Goal: Task Accomplishment & Management: Manage account settings

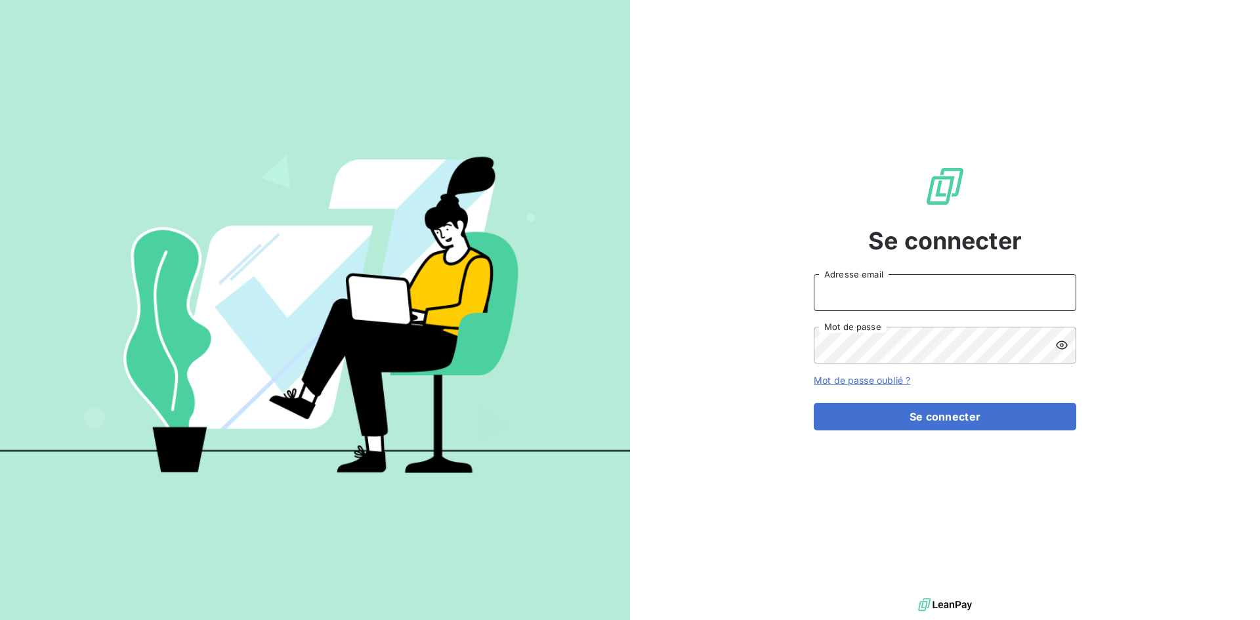
click at [971, 277] on input "Adresse email" at bounding box center [945, 292] width 263 height 37
type input "[EMAIL_ADDRESS][DOMAIN_NAME]"
click at [814, 403] on button "Se connecter" at bounding box center [945, 417] width 263 height 28
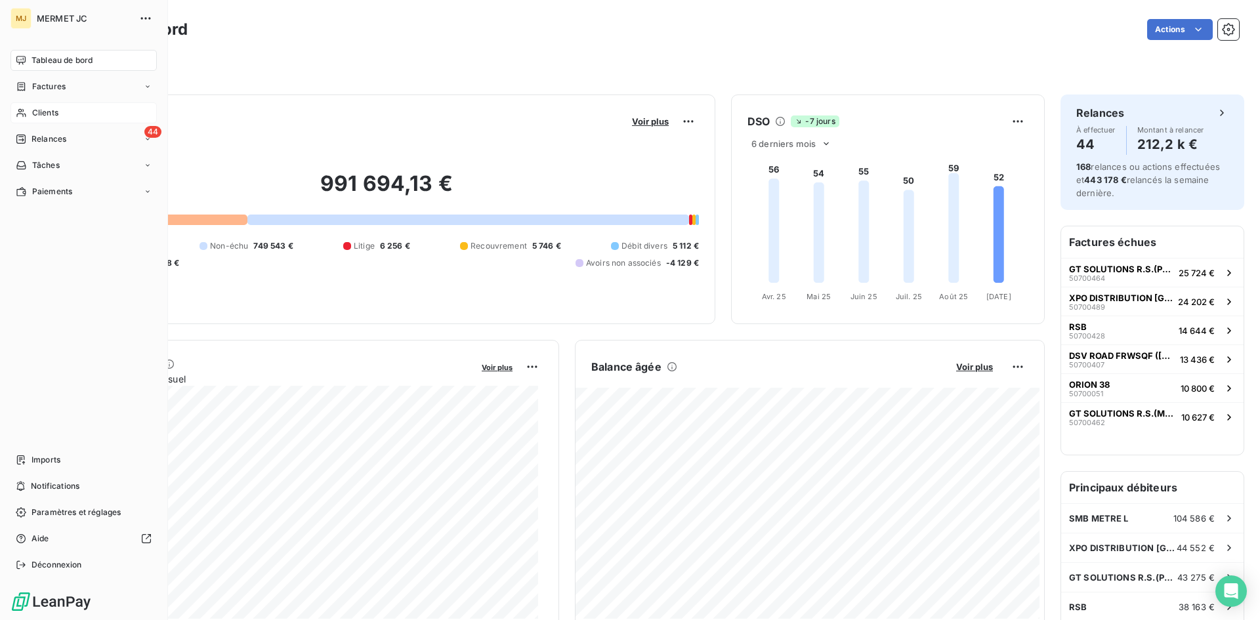
click at [34, 111] on span "Clients" at bounding box center [45, 113] width 26 height 12
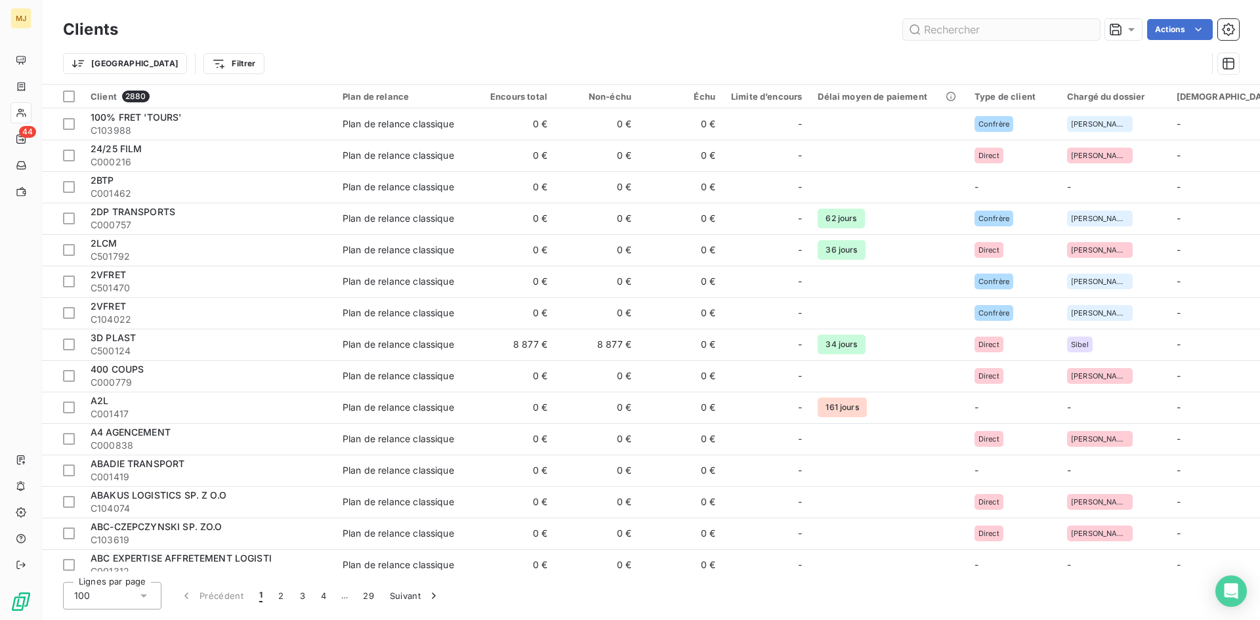
click at [954, 36] on input "text" at bounding box center [1001, 29] width 197 height 21
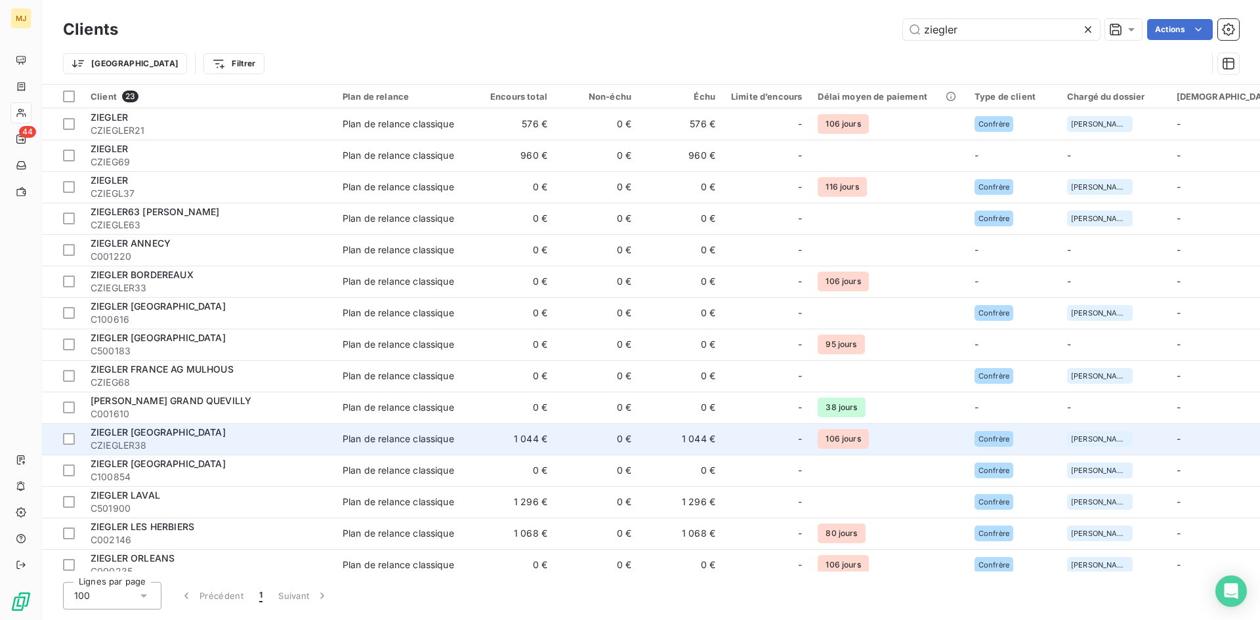
type input "ziegler"
click at [165, 430] on span "ZIEGLER [GEOGRAPHIC_DATA]" at bounding box center [158, 432] width 135 height 11
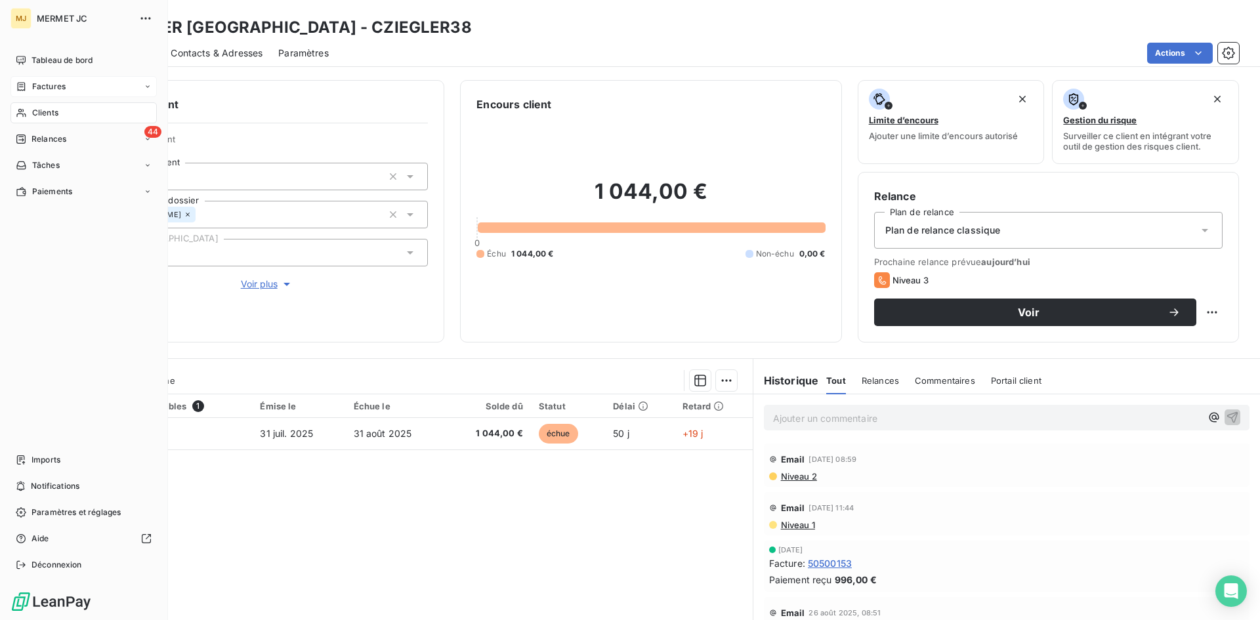
click at [54, 87] on span "Factures" at bounding box center [48, 87] width 33 height 12
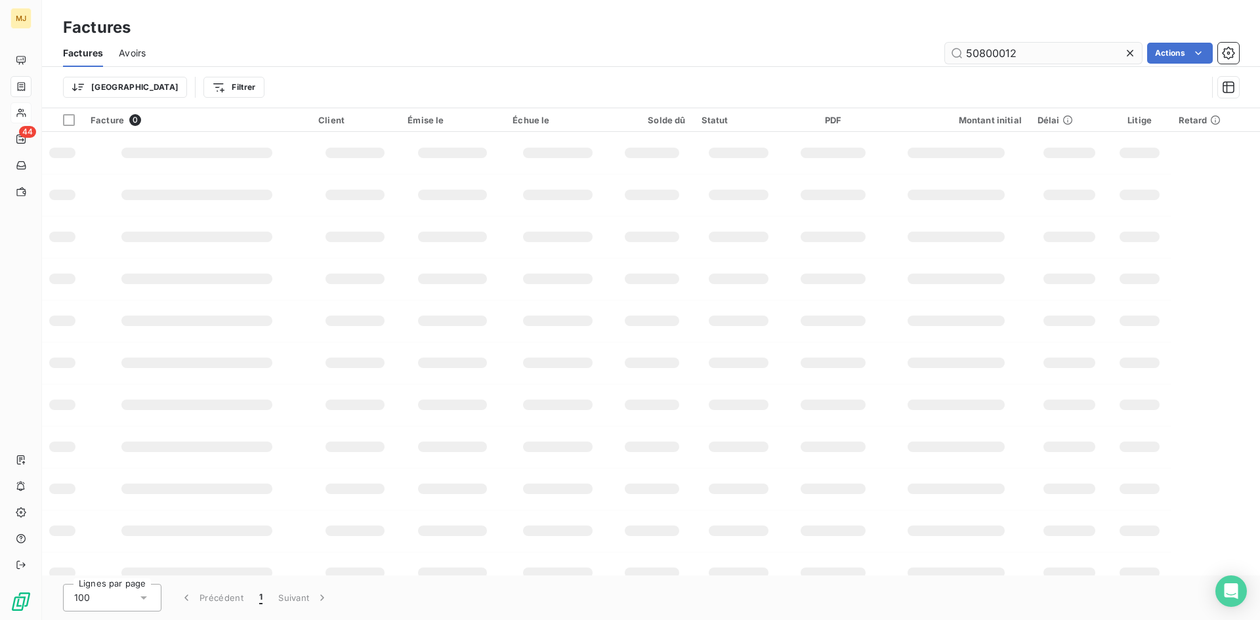
click at [952, 57] on input "50800012" at bounding box center [1043, 53] width 197 height 21
drag, startPoint x: 1041, startPoint y: 49, endPoint x: 511, endPoint y: 47, distance: 530.4
click at [511, 47] on div "50800012 Actions" at bounding box center [700, 53] width 1078 height 21
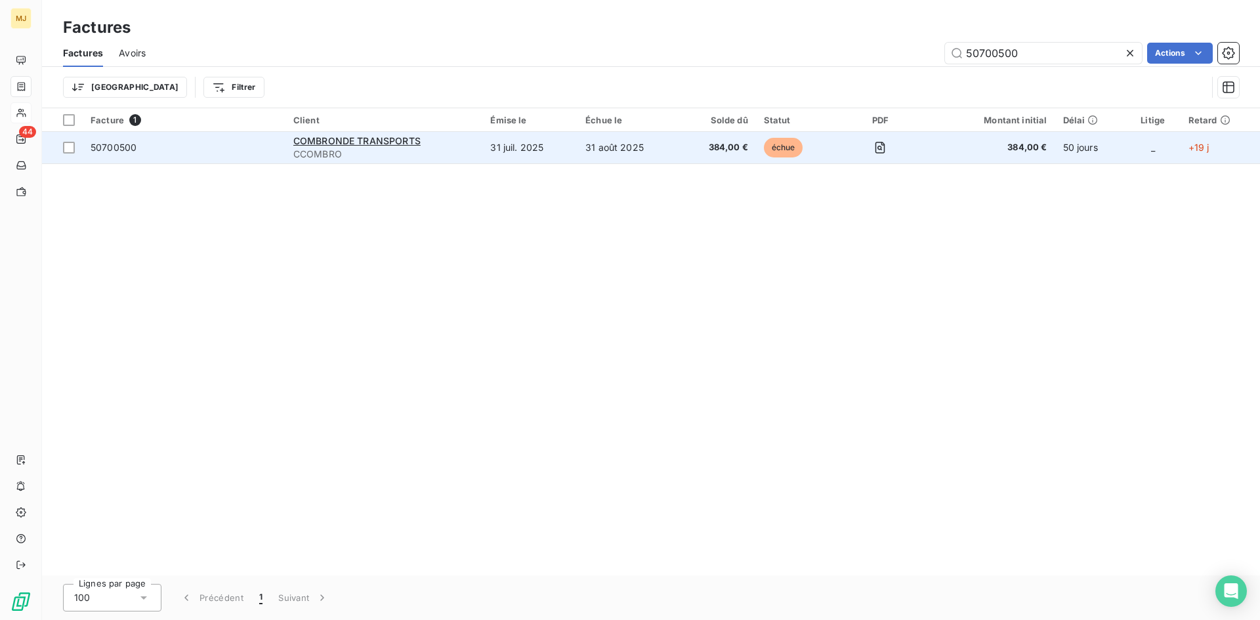
type input "50700500"
click at [127, 148] on span "50700500" at bounding box center [114, 147] width 46 height 11
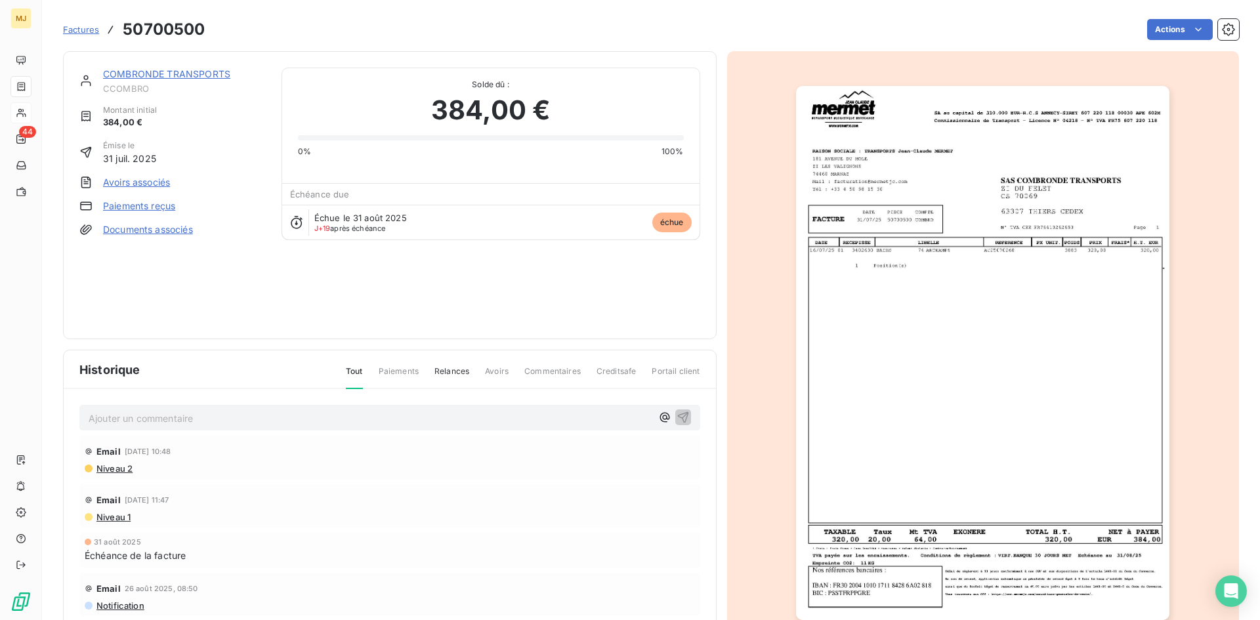
click at [196, 420] on p "Ajouter un commentaire ﻿" at bounding box center [370, 418] width 563 height 16
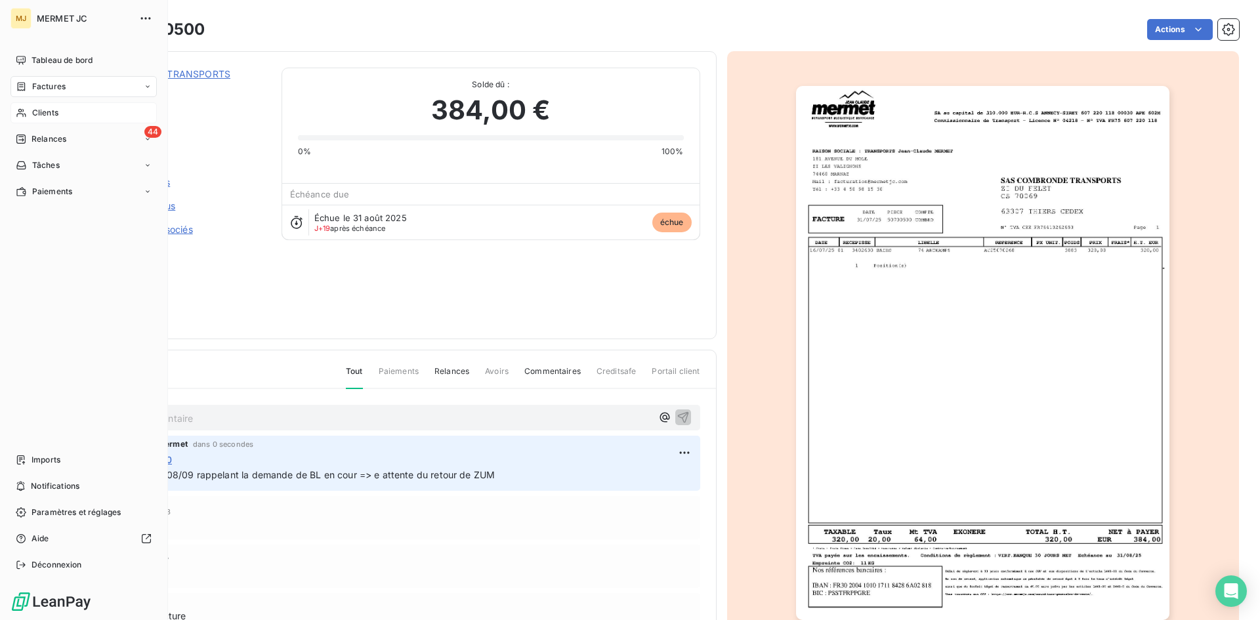
click at [57, 115] on span "Clients" at bounding box center [45, 113] width 26 height 12
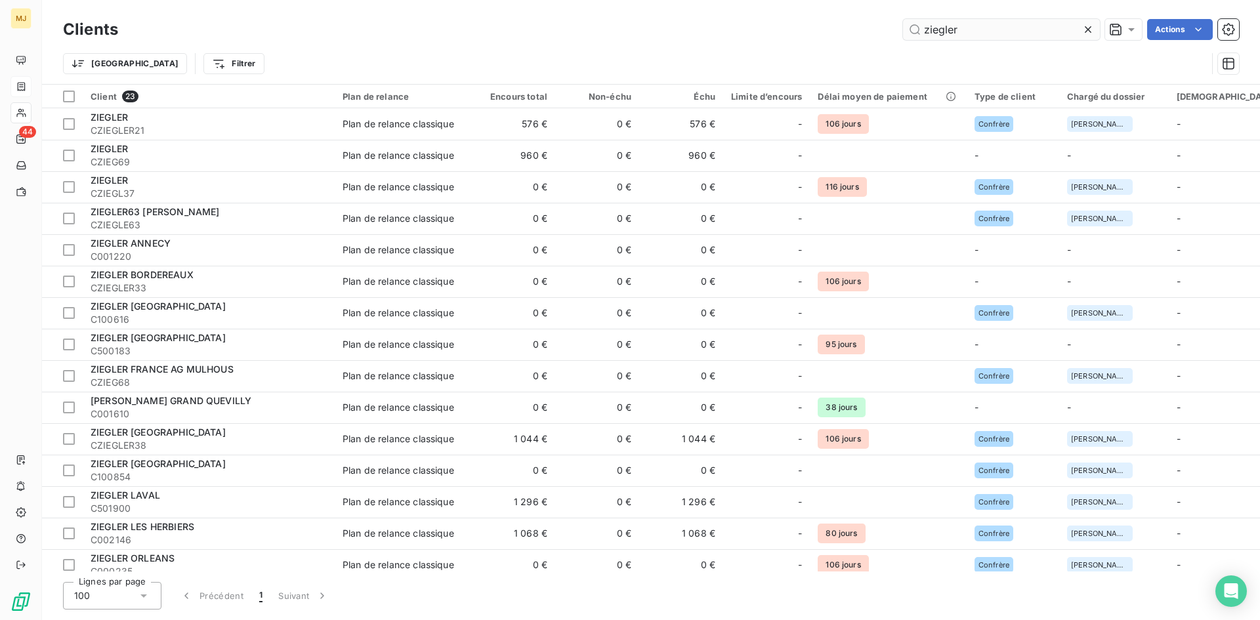
click at [945, 28] on input "ziegler" at bounding box center [1001, 29] width 197 height 21
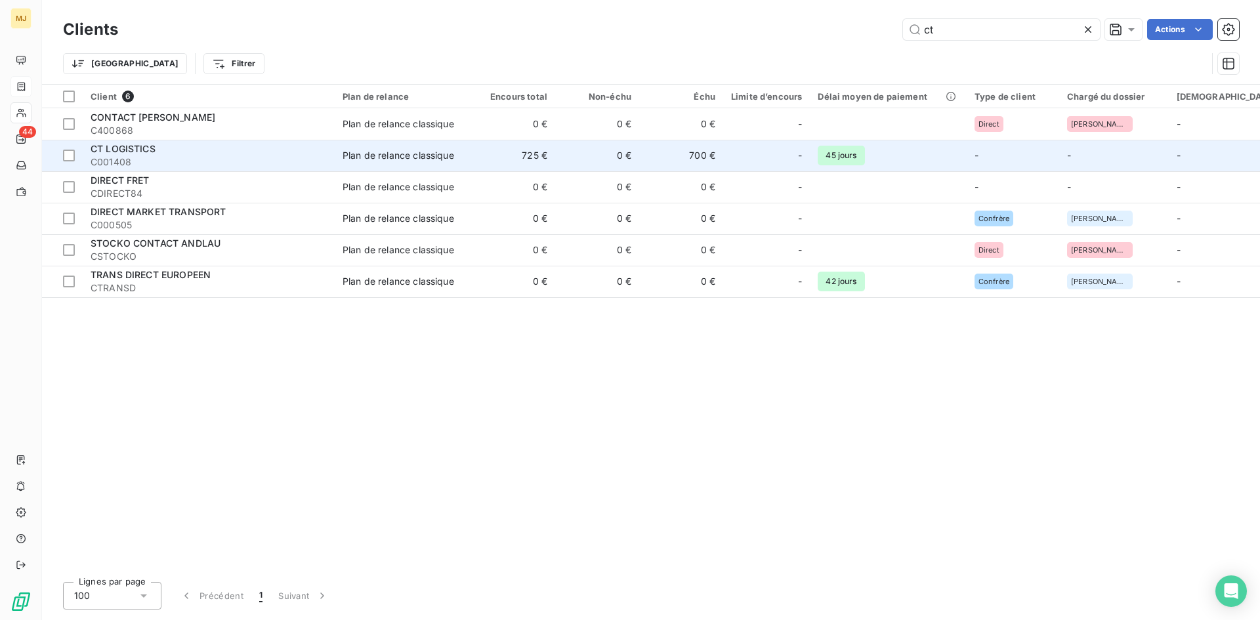
type input "ct"
click at [181, 156] on span "C001408" at bounding box center [209, 162] width 236 height 13
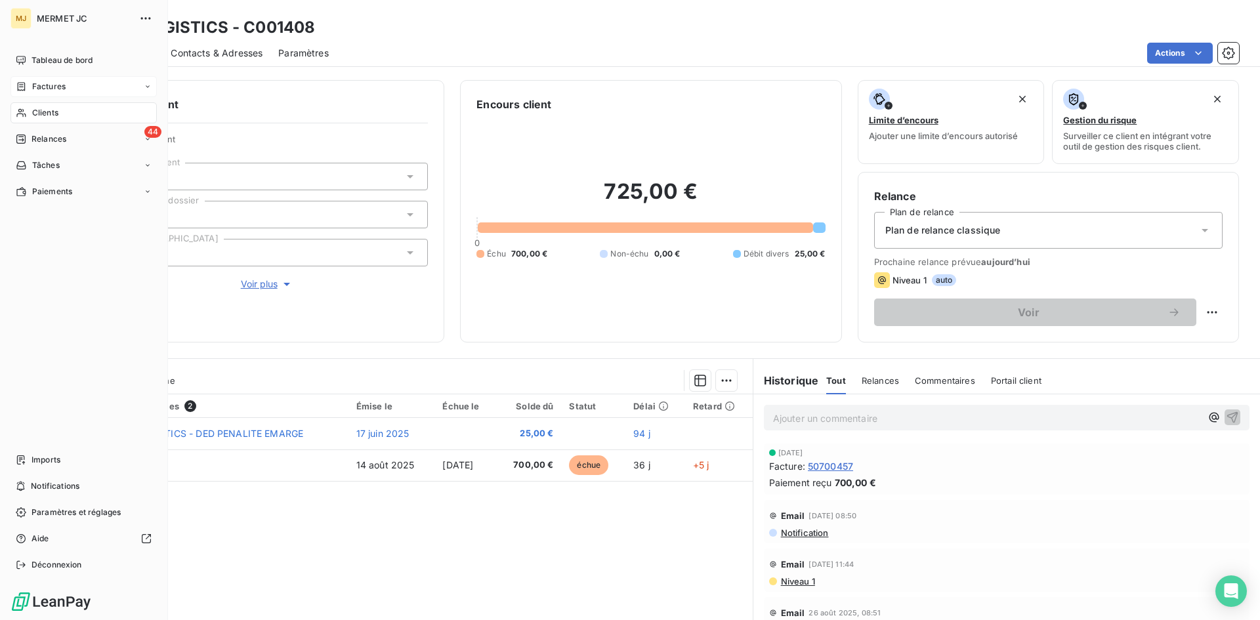
click at [56, 86] on span "Factures" at bounding box center [48, 87] width 33 height 12
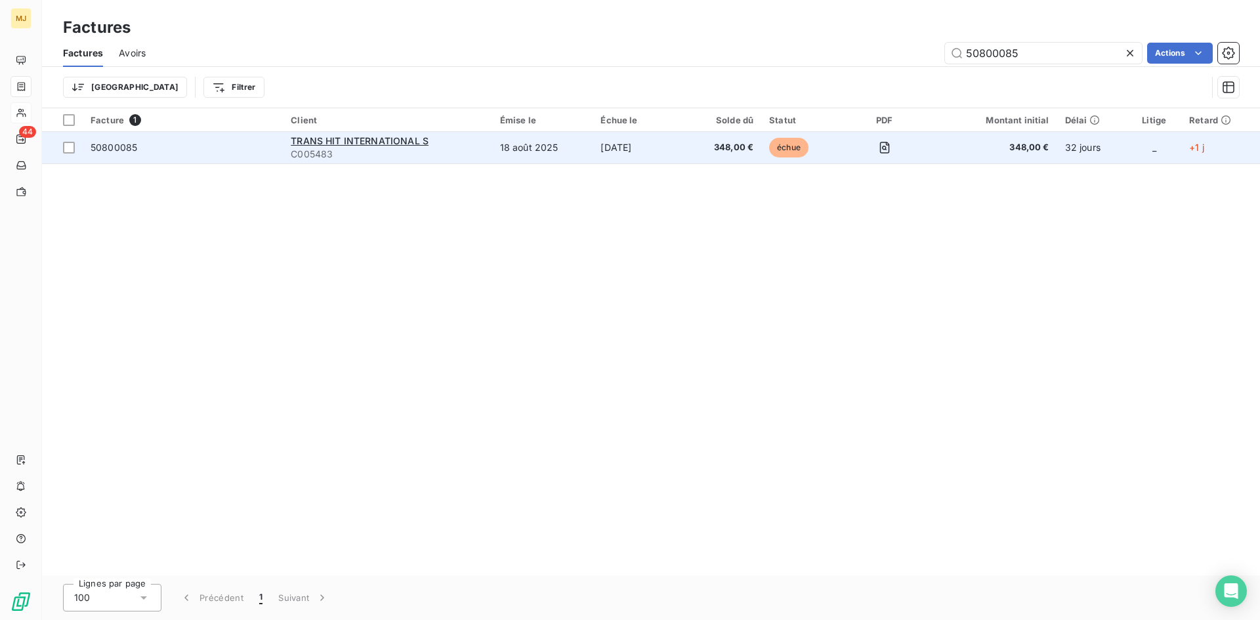
type input "50800085"
click at [123, 144] on span "50800085" at bounding box center [114, 147] width 47 height 11
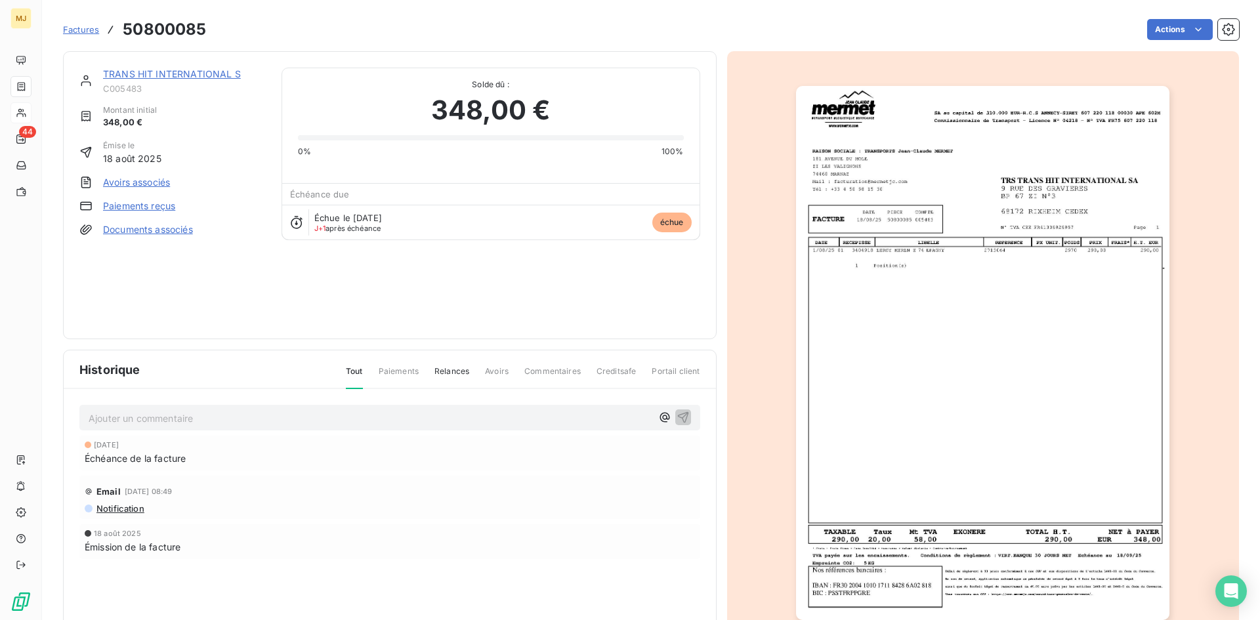
drag, startPoint x: 215, startPoint y: 418, endPoint x: 297, endPoint y: 381, distance: 89.3
click at [216, 414] on p "Ajouter un commentaire ﻿" at bounding box center [370, 418] width 563 height 16
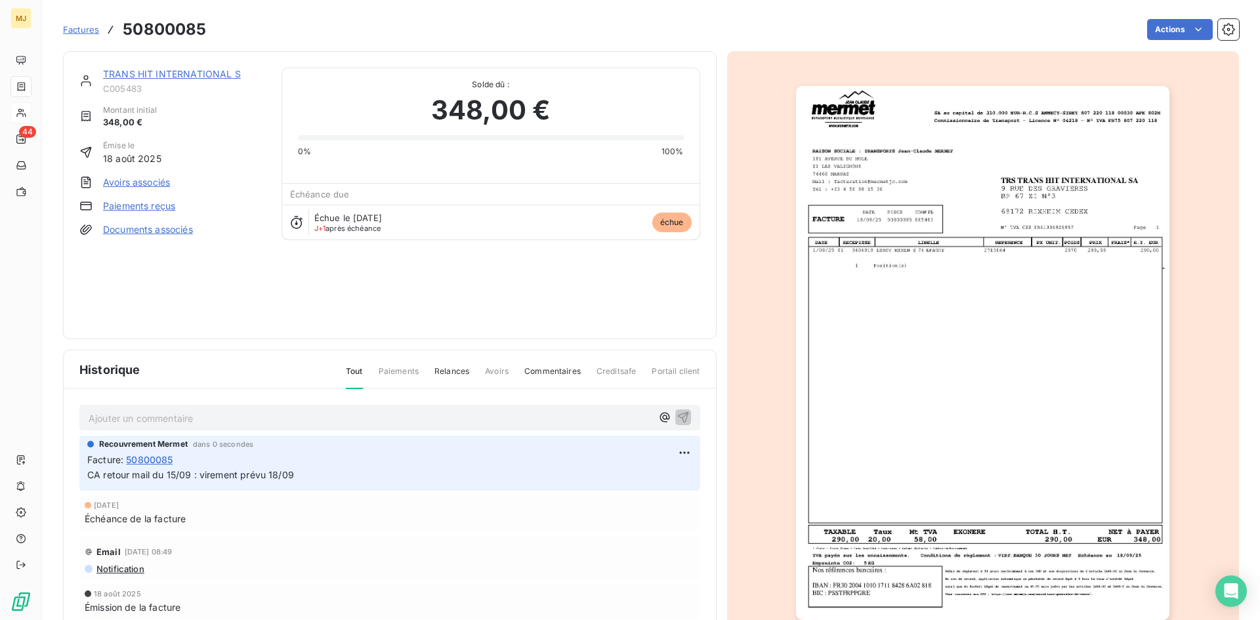
click at [86, 32] on span "Factures" at bounding box center [81, 29] width 36 height 11
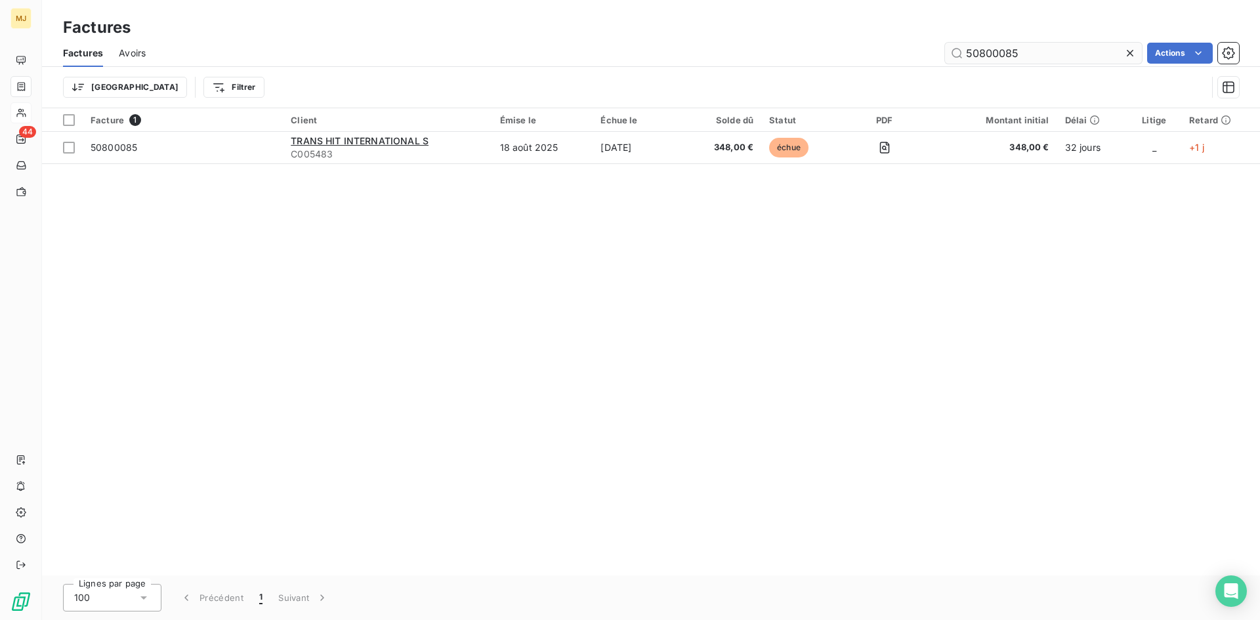
click at [1021, 60] on input "50800085" at bounding box center [1043, 53] width 197 height 21
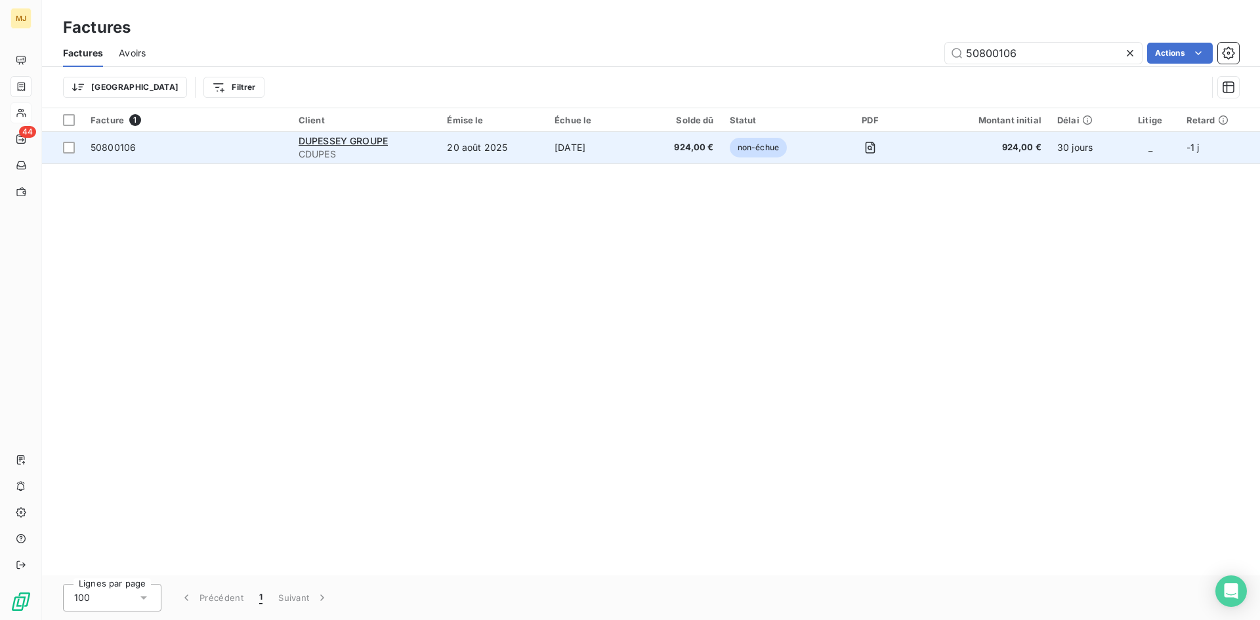
type input "50800106"
click at [114, 155] on td "50800106" at bounding box center [187, 148] width 208 height 32
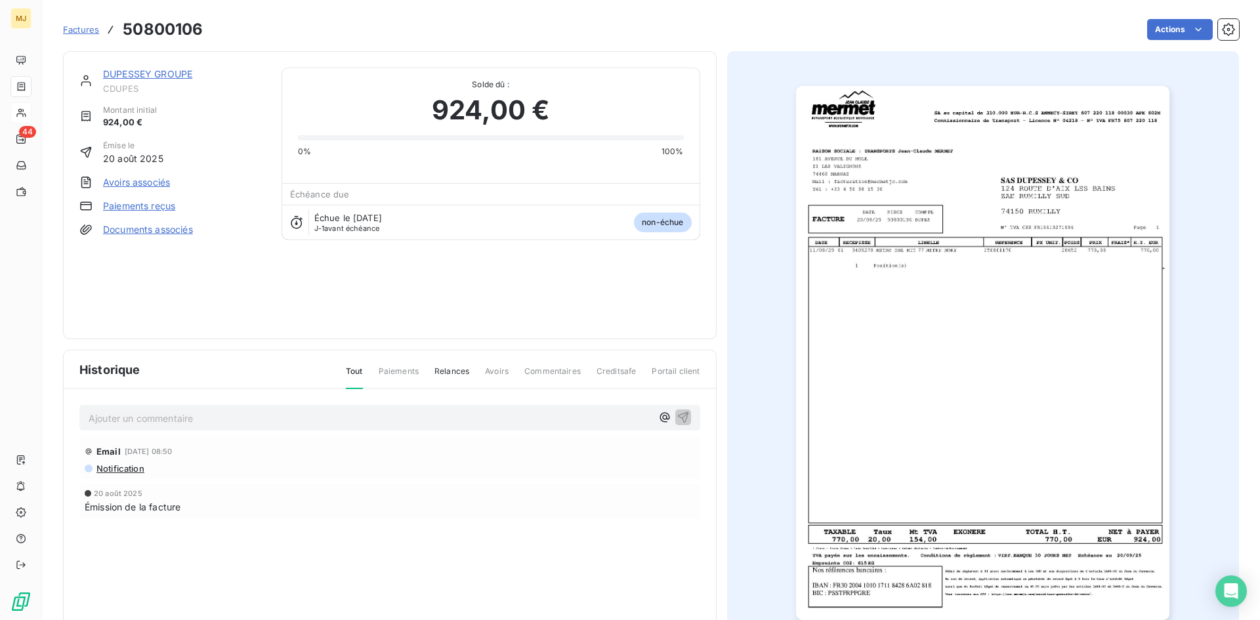
click at [259, 412] on p "Ajouter un commentaire ﻿" at bounding box center [370, 418] width 563 height 16
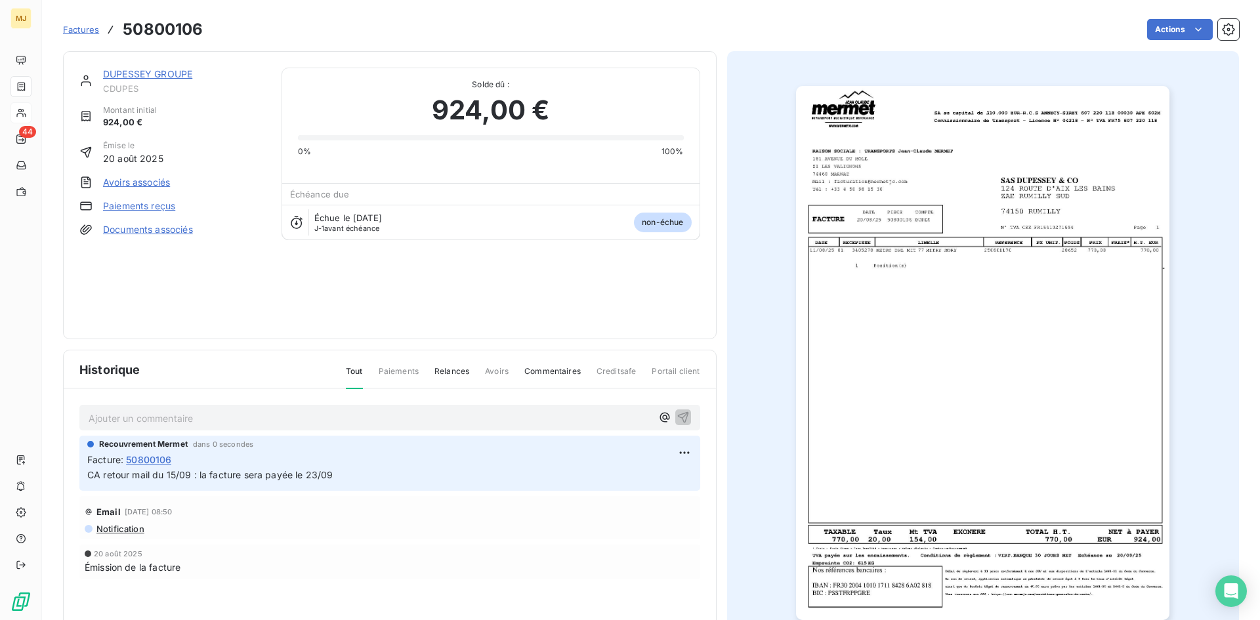
click at [84, 24] on span "Factures" at bounding box center [81, 29] width 36 height 11
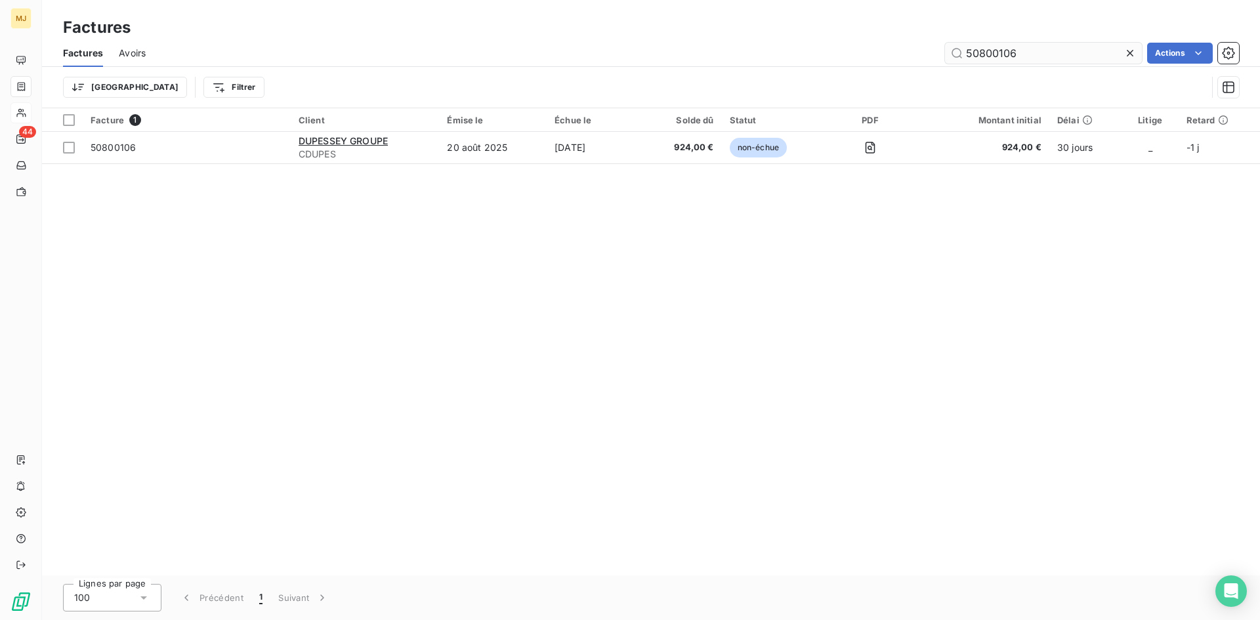
click at [1039, 53] on input "50800106" at bounding box center [1043, 53] width 197 height 21
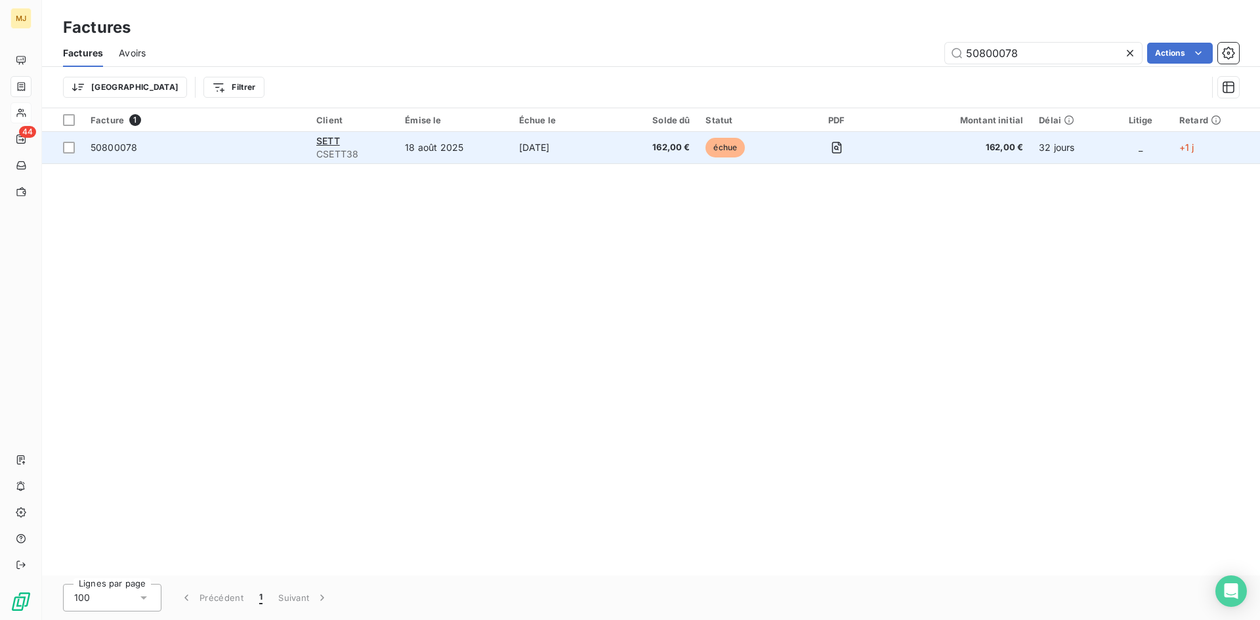
type input "50800078"
click at [115, 142] on span "50800078" at bounding box center [114, 147] width 47 height 11
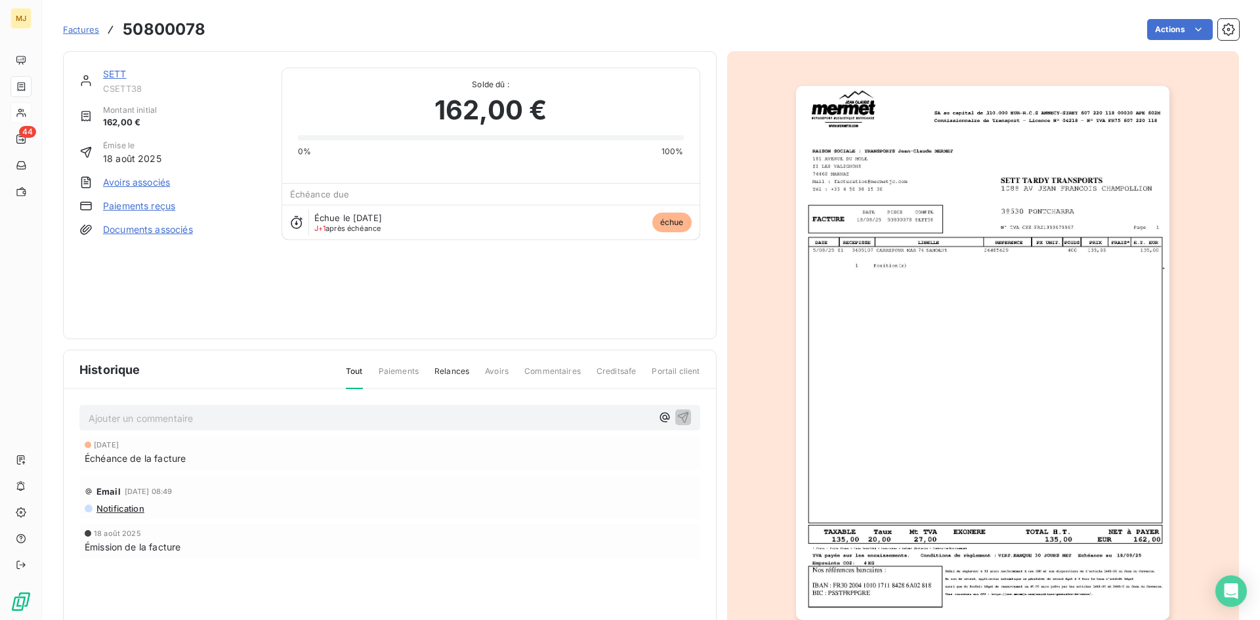
click at [316, 416] on p "Ajouter un commentaire ﻿" at bounding box center [370, 418] width 563 height 16
click at [461, 419] on p "CA retour mail du 15/09" at bounding box center [370, 417] width 563 height 15
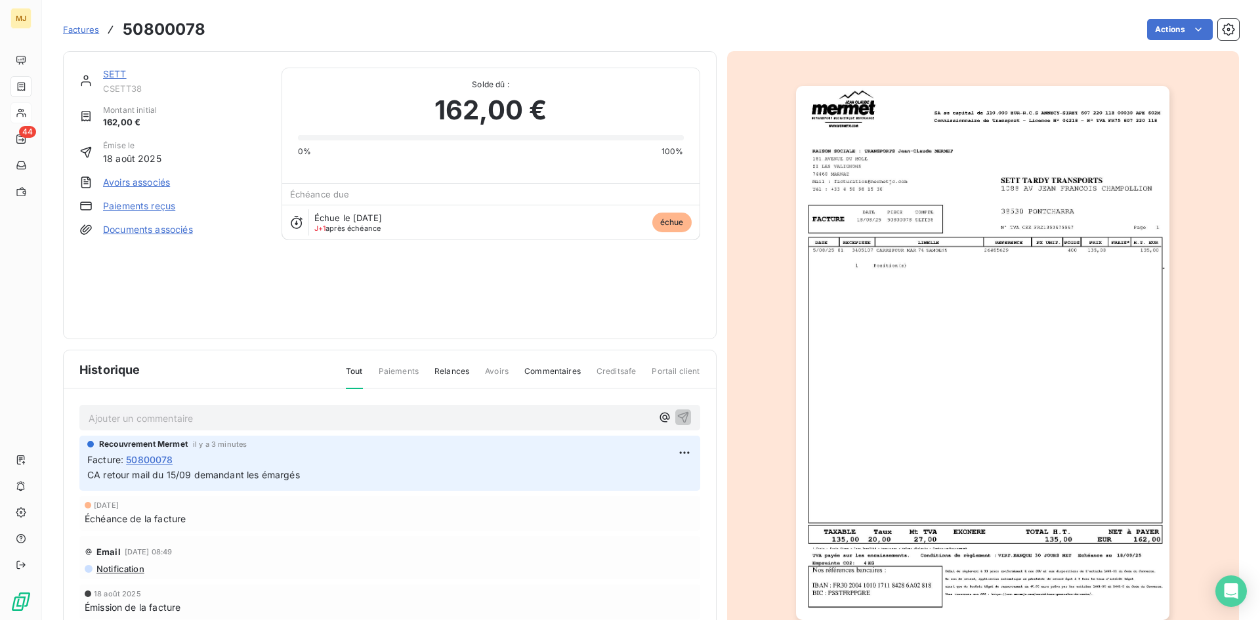
click at [77, 27] on span "Factures" at bounding box center [81, 29] width 36 height 11
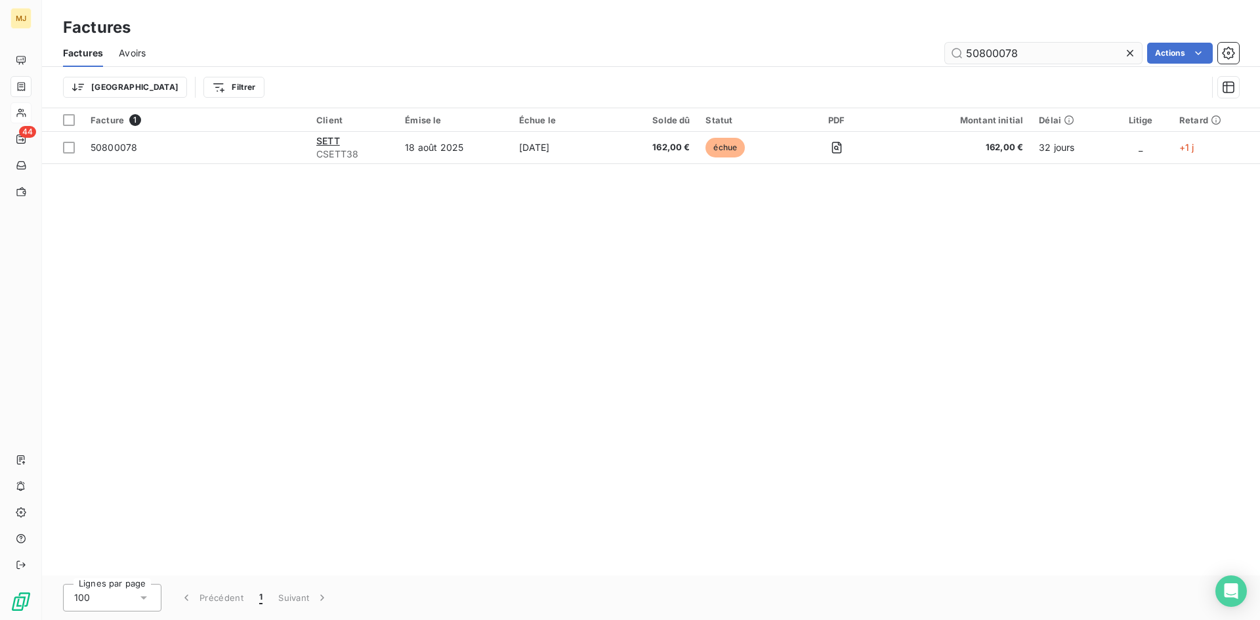
click at [1108, 61] on input "50800078" at bounding box center [1043, 53] width 197 height 21
click at [1049, 60] on input "50800069" at bounding box center [1043, 53] width 197 height 21
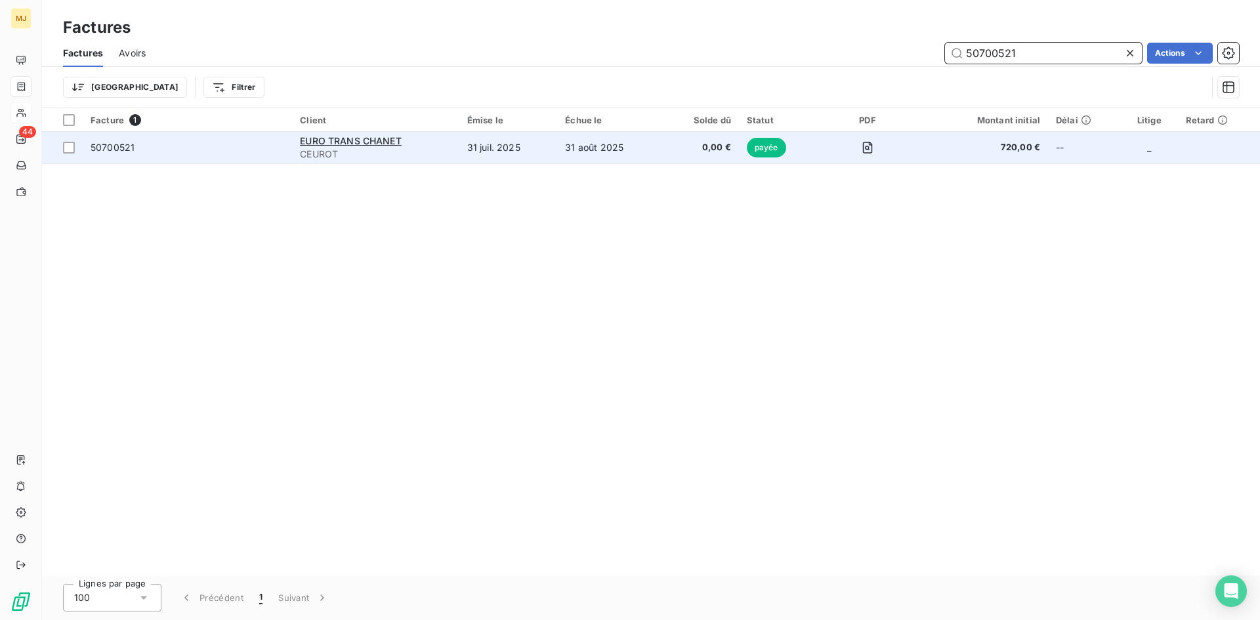
type input "50700521"
click at [126, 150] on span "50700521" at bounding box center [113, 147] width 44 height 11
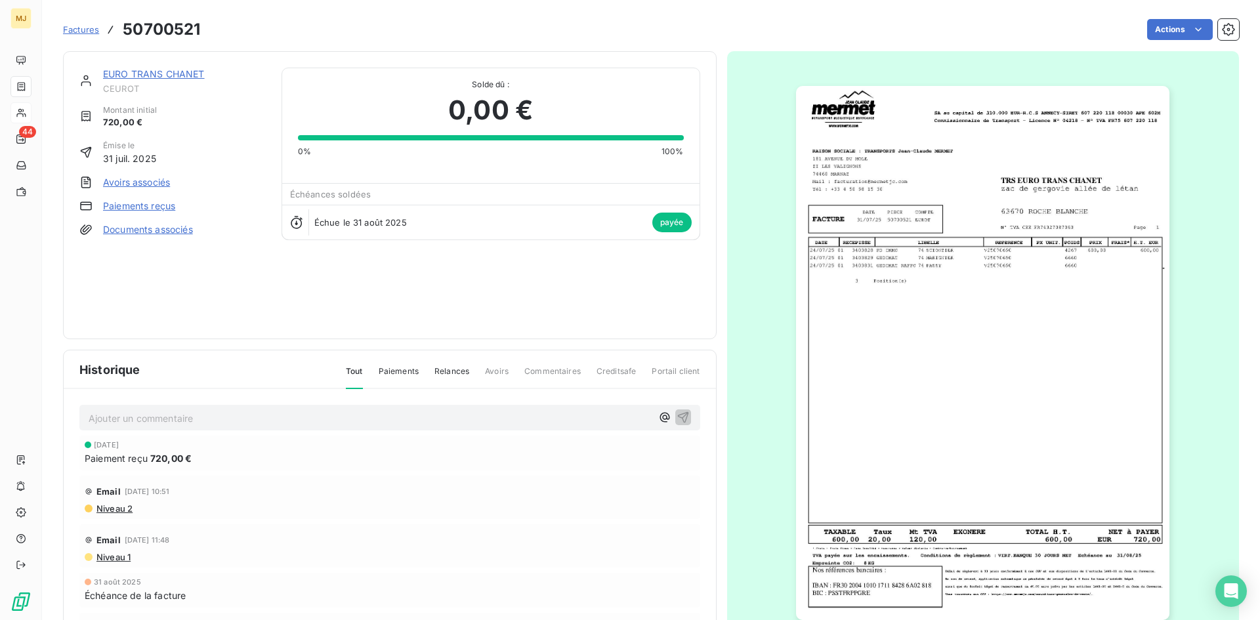
click at [78, 28] on span "Factures" at bounding box center [81, 29] width 36 height 11
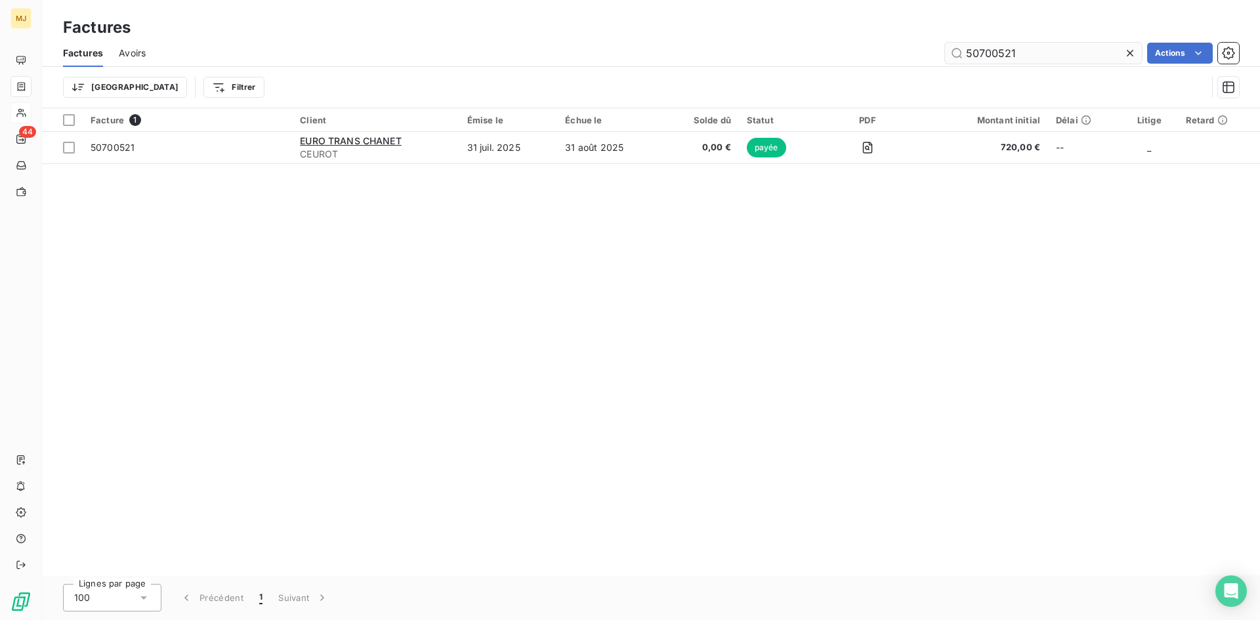
click at [1060, 47] on input "50700521" at bounding box center [1043, 53] width 197 height 21
click at [1027, 47] on input "50700562" at bounding box center [1043, 53] width 197 height 21
click at [1035, 53] on input "50700558" at bounding box center [1043, 53] width 197 height 21
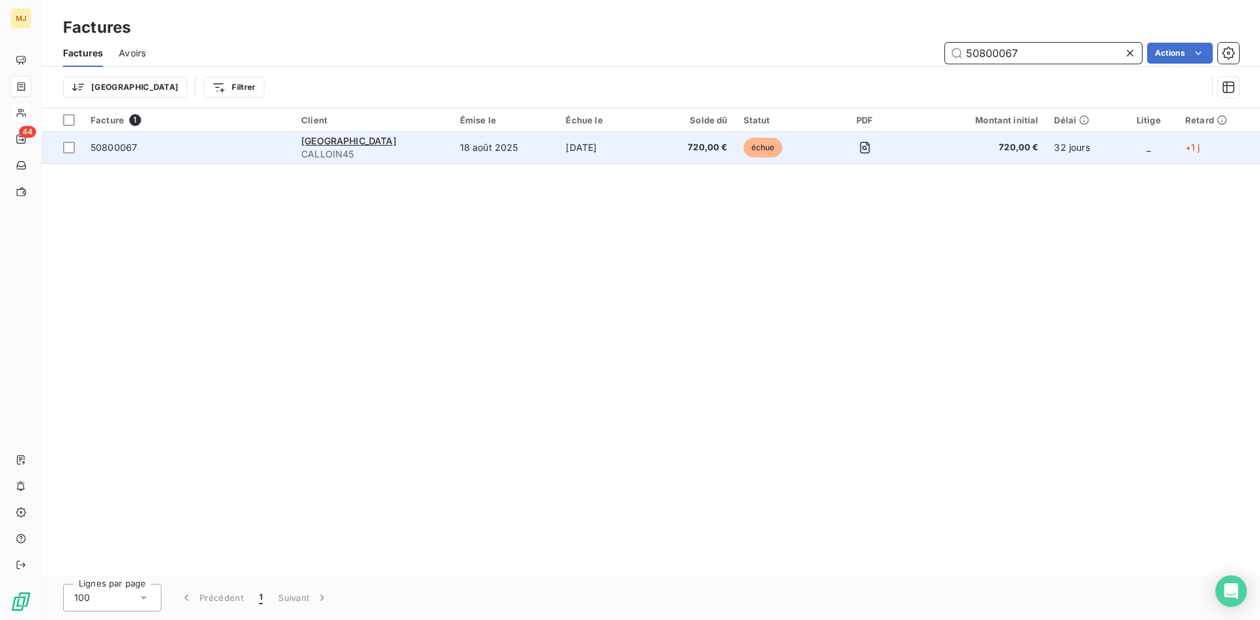
type input "50800067"
click at [129, 155] on td "50800067" at bounding box center [188, 148] width 211 height 32
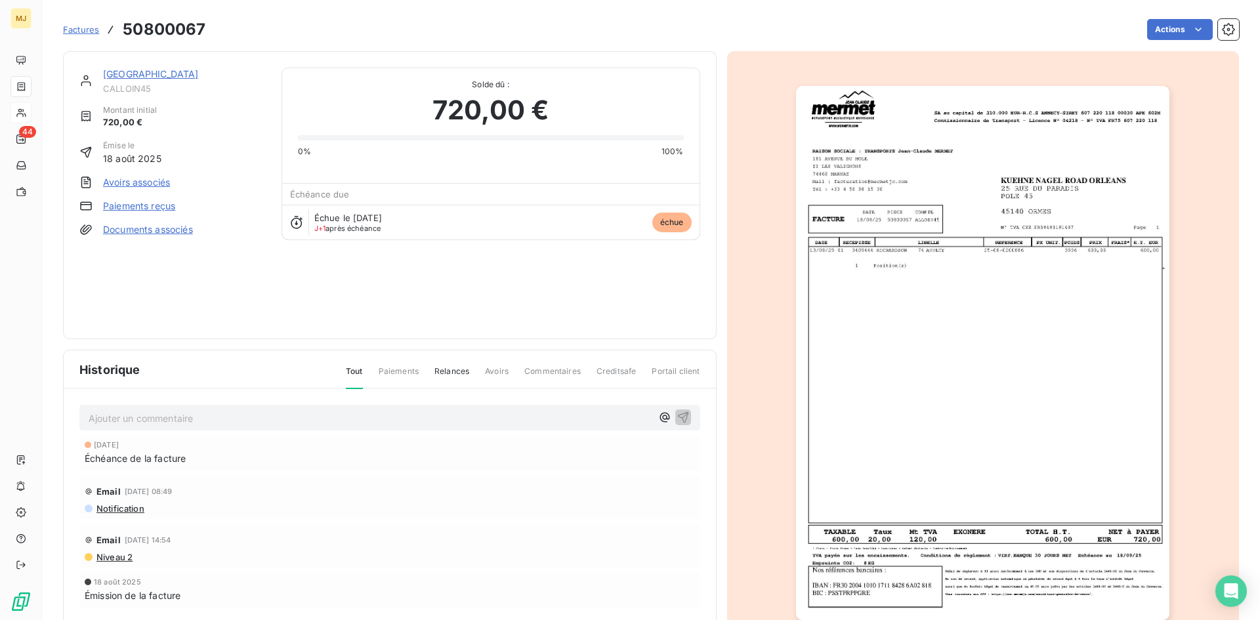
drag, startPoint x: 269, startPoint y: 422, endPoint x: 312, endPoint y: 362, distance: 73.9
click at [270, 422] on p "Ajouter un commentaire ﻿" at bounding box center [370, 418] width 563 height 16
click at [286, 425] on p "CA retour mail du 15/09 "" at bounding box center [370, 417] width 563 height 15
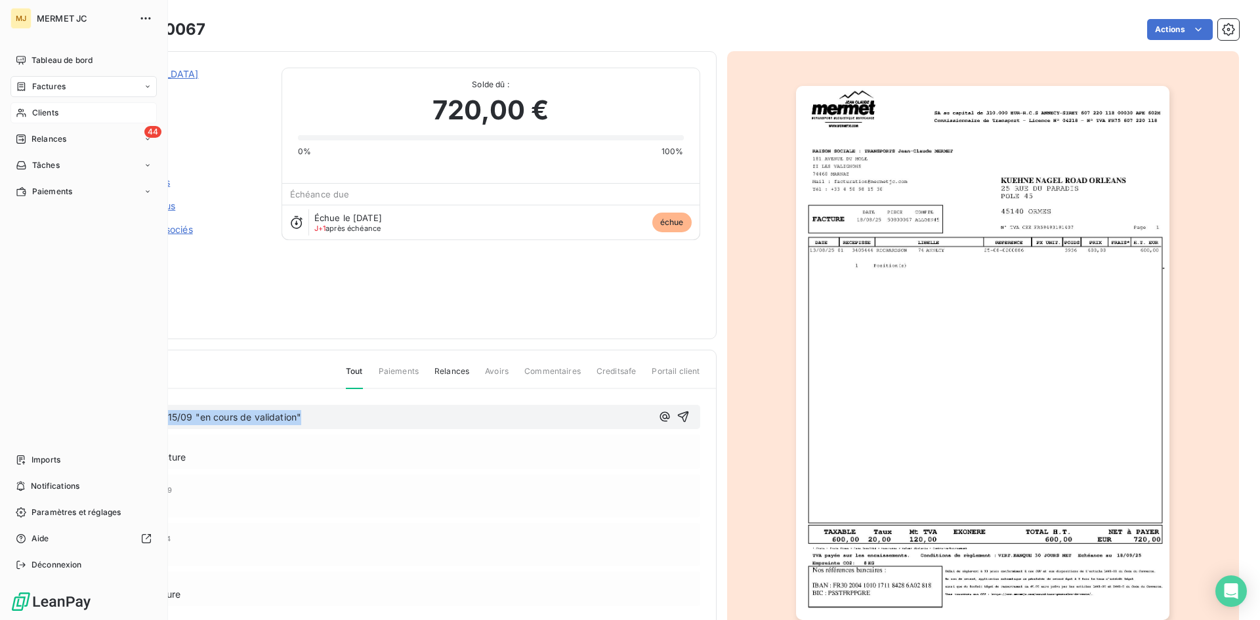
drag, startPoint x: 351, startPoint y: 419, endPoint x: 0, endPoint y: 416, distance: 351.2
click at [0, 416] on div "MJ MERMET JC Tableau de bord Factures Clients 44 Relances Tâches Paiements Impo…" at bounding box center [630, 310] width 1260 height 620
copy span "CA retour mail du 15/09 "en cours de validation""
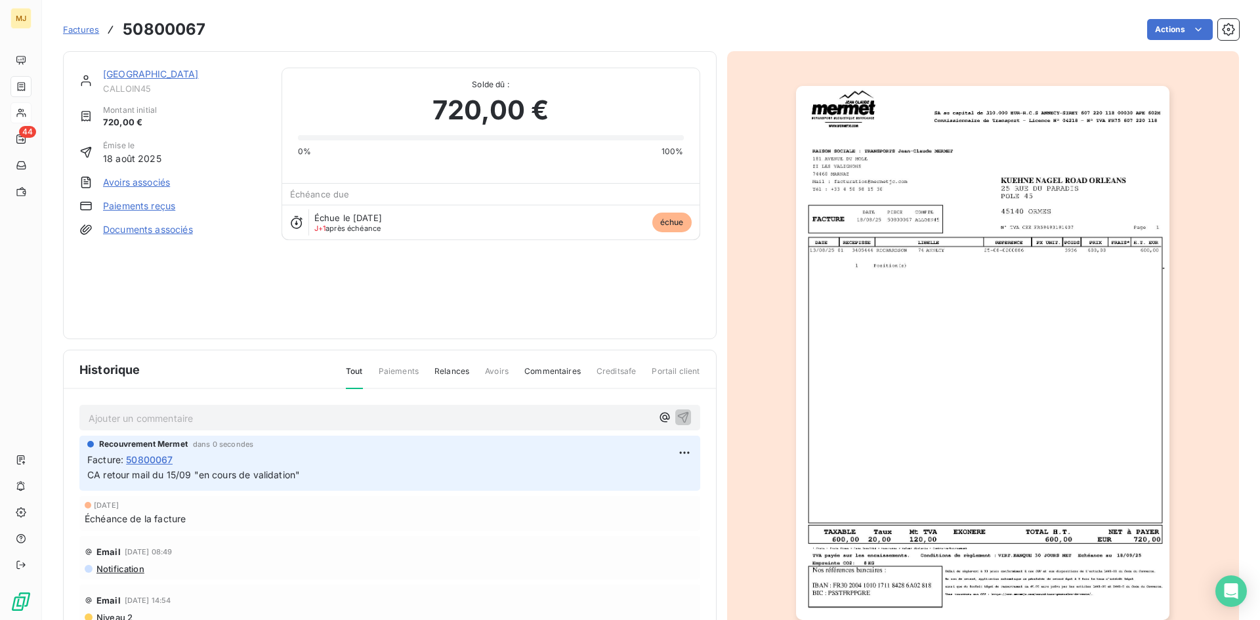
click at [87, 30] on span "Factures" at bounding box center [81, 29] width 36 height 11
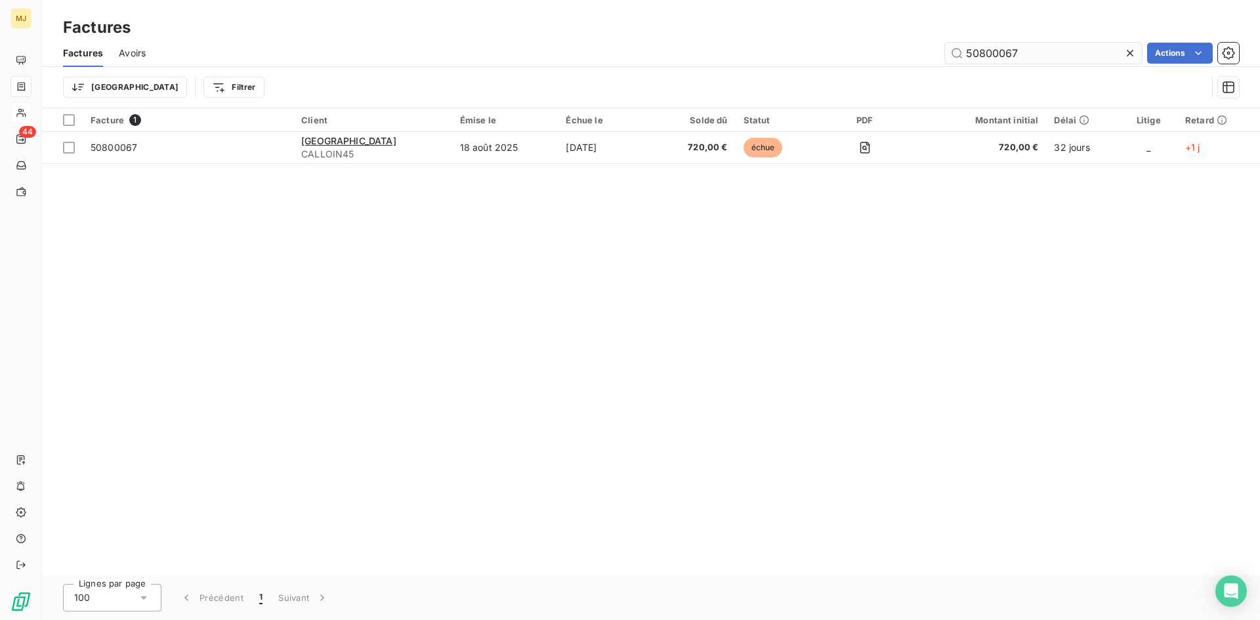
click at [1042, 53] on input "50800067" at bounding box center [1043, 53] width 197 height 21
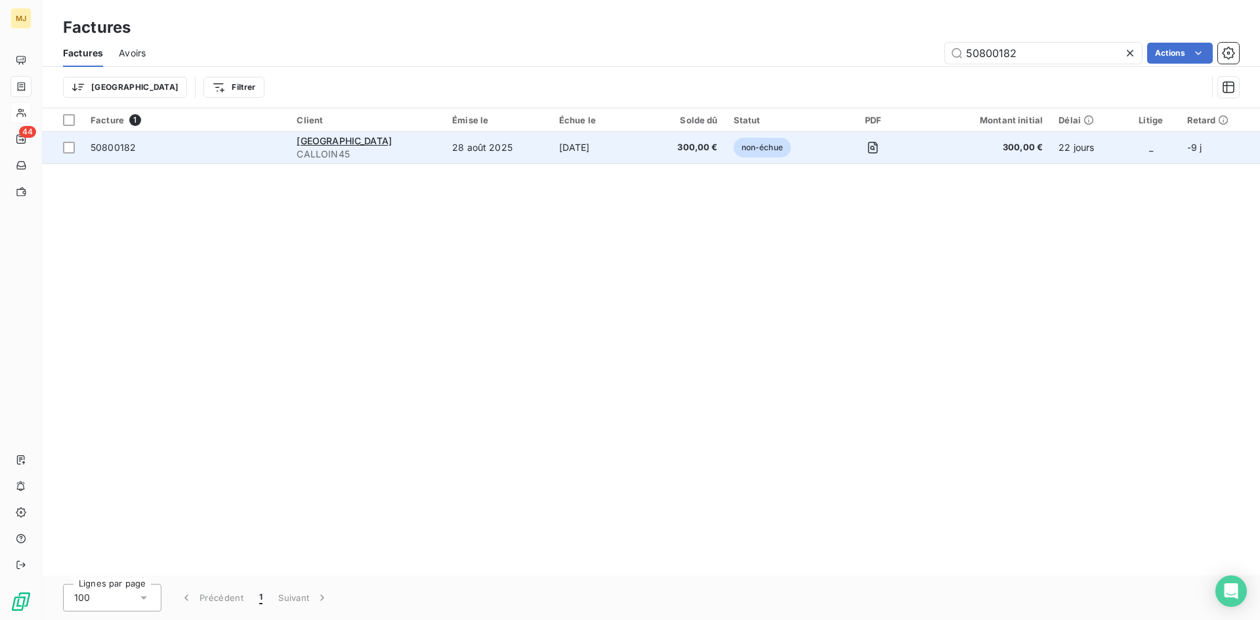
type input "50800182"
click at [120, 147] on span "50800182" at bounding box center [113, 147] width 45 height 11
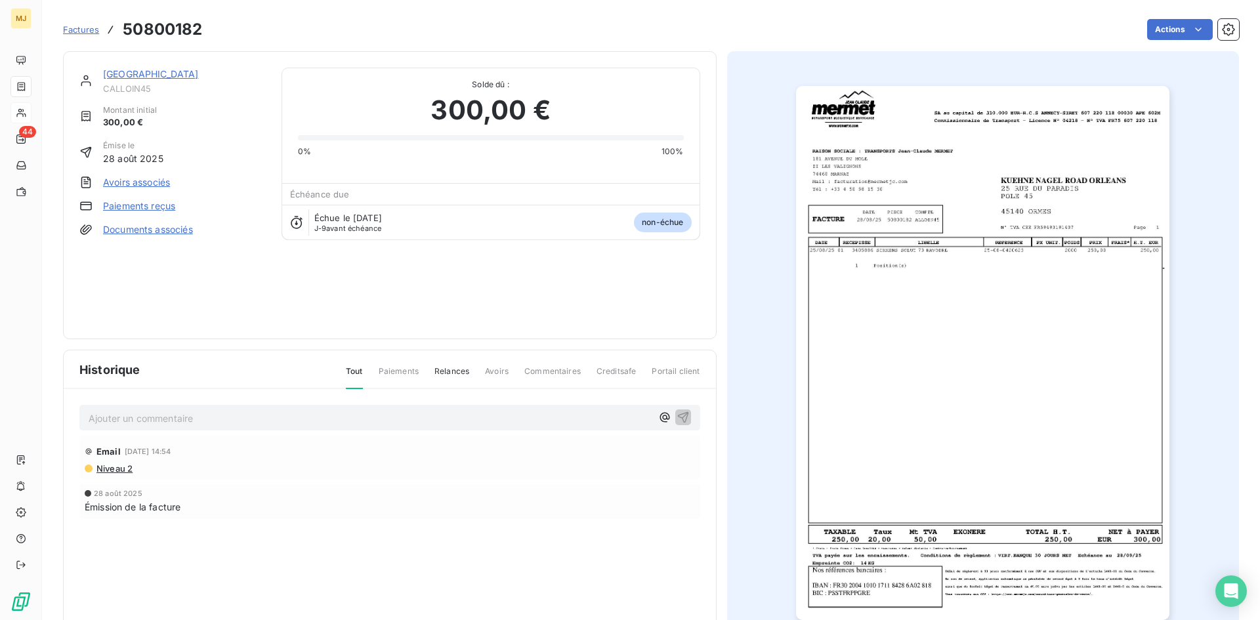
click at [388, 421] on p "Ajouter un commentaire ﻿" at bounding box center [370, 418] width 563 height 16
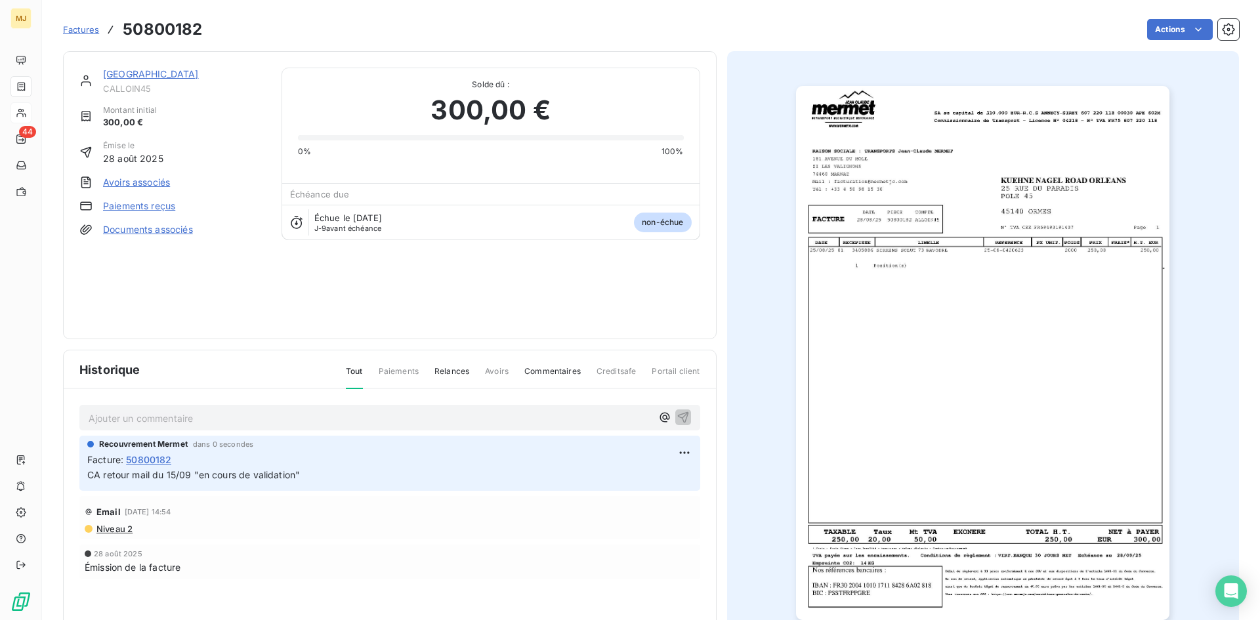
click at [86, 29] on span "Factures" at bounding box center [81, 29] width 36 height 11
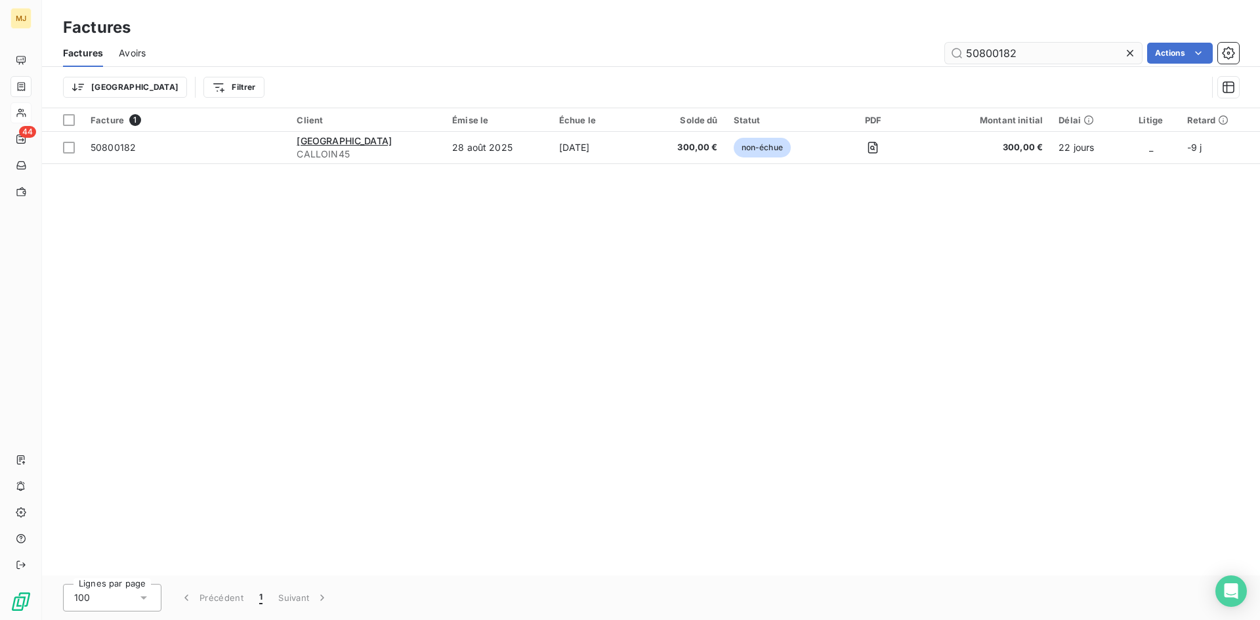
click at [1026, 54] on input "50800182" at bounding box center [1043, 53] width 197 height 21
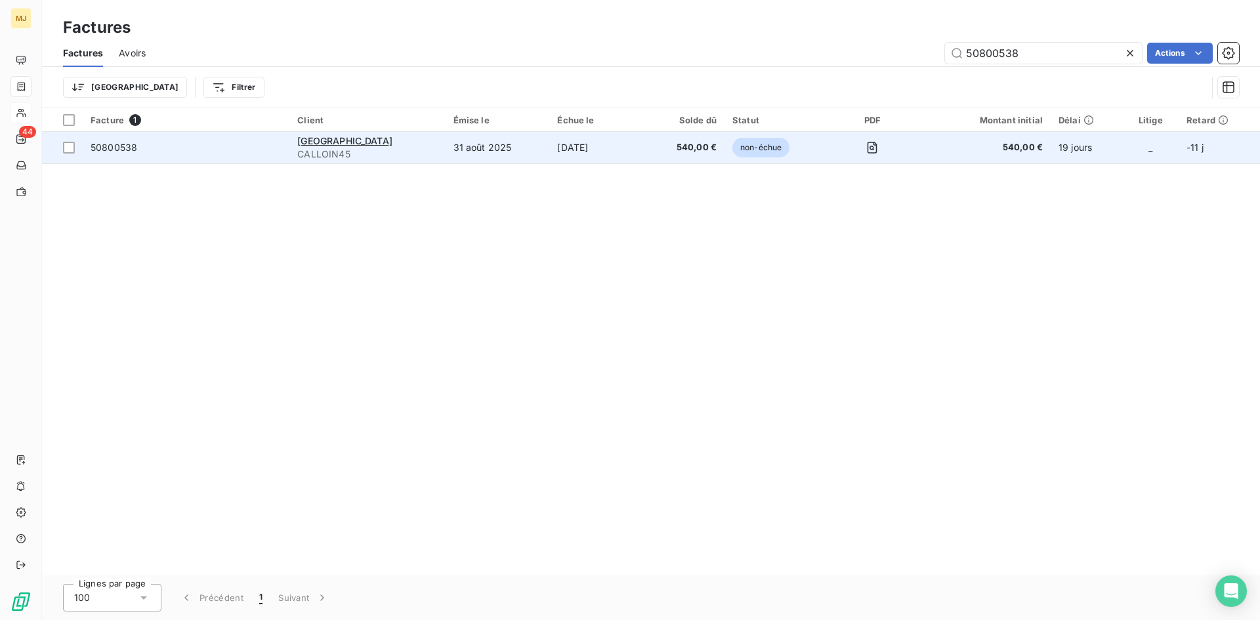
type input "50800538"
click at [101, 153] on div "50800538" at bounding box center [114, 147] width 47 height 13
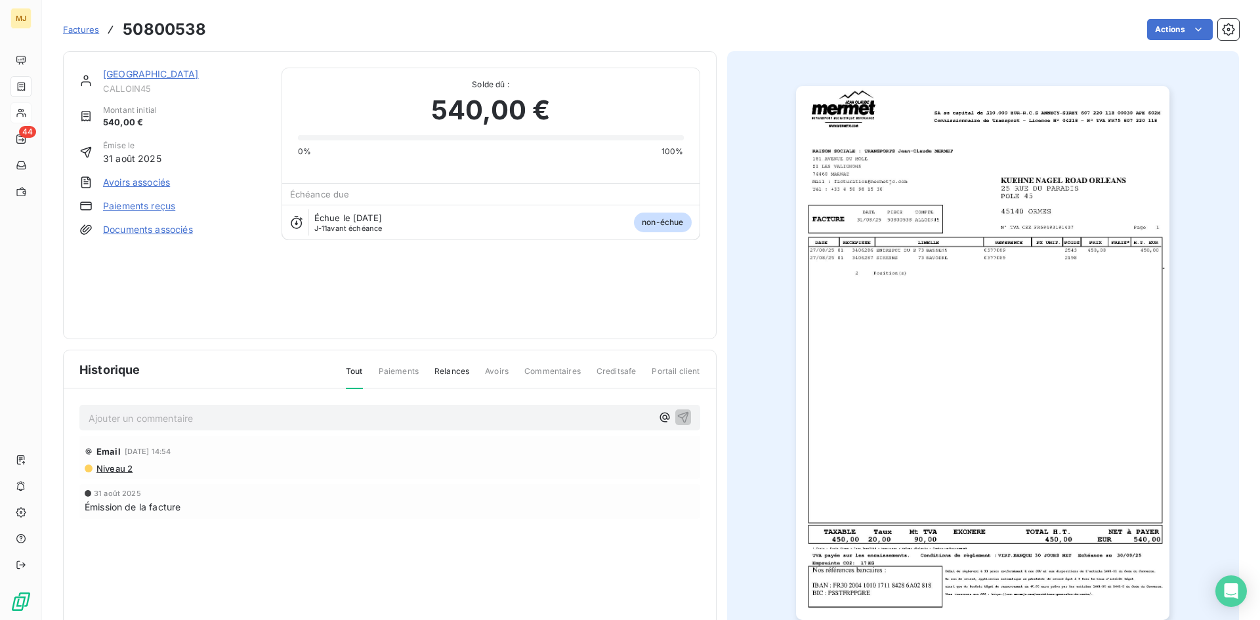
click at [278, 418] on p "Ajouter un commentaire ﻿" at bounding box center [370, 418] width 563 height 16
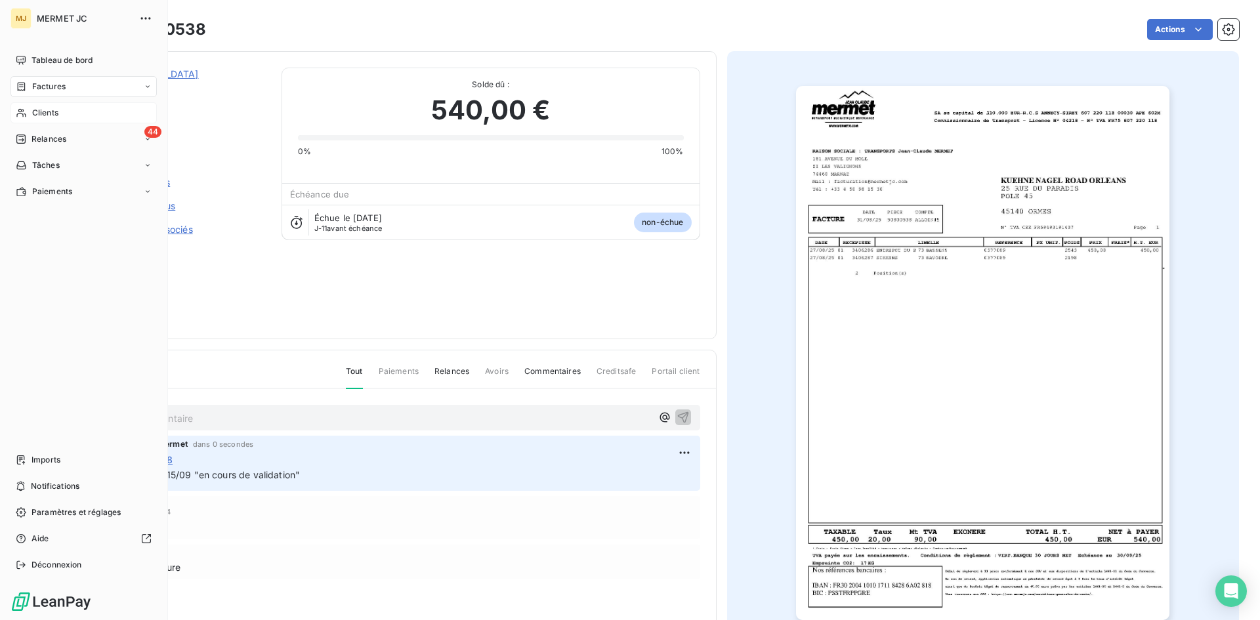
click at [51, 108] on span "Clients" at bounding box center [45, 113] width 26 height 12
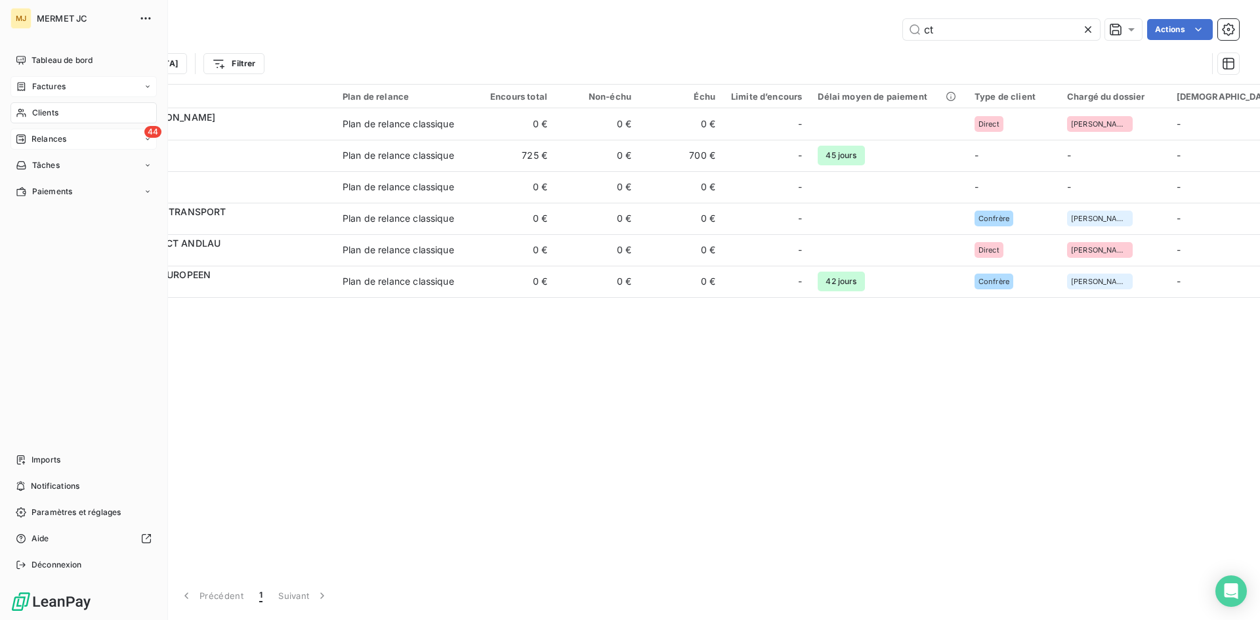
click at [40, 142] on span "Relances" at bounding box center [49, 139] width 35 height 12
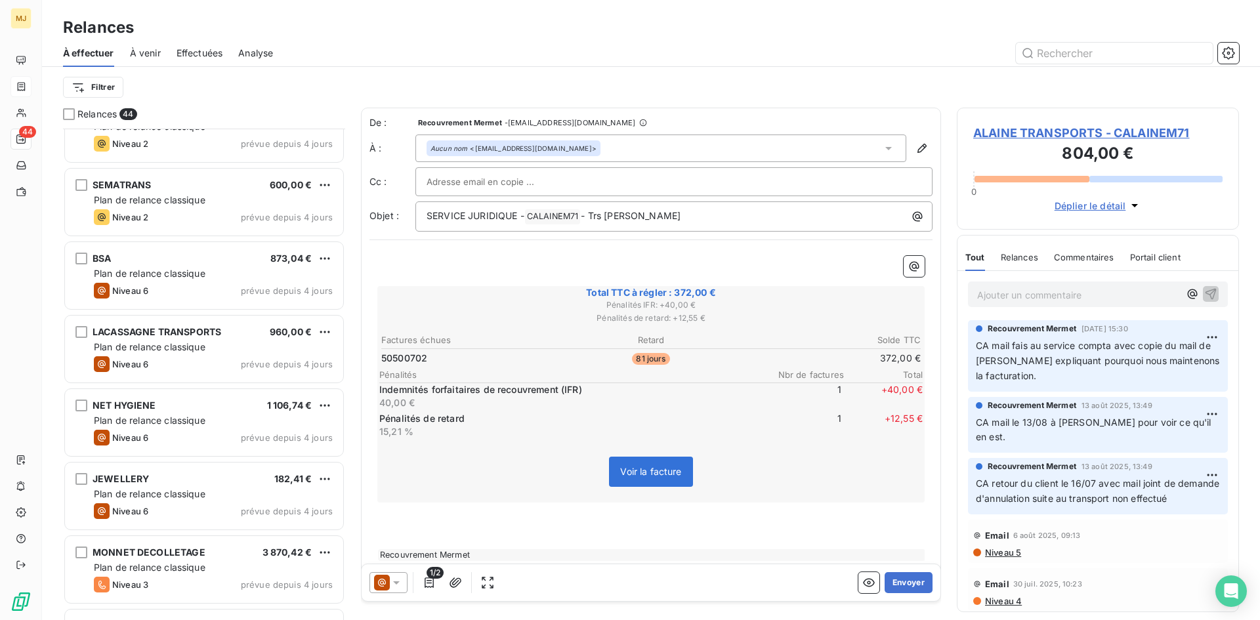
scroll to position [723, 0]
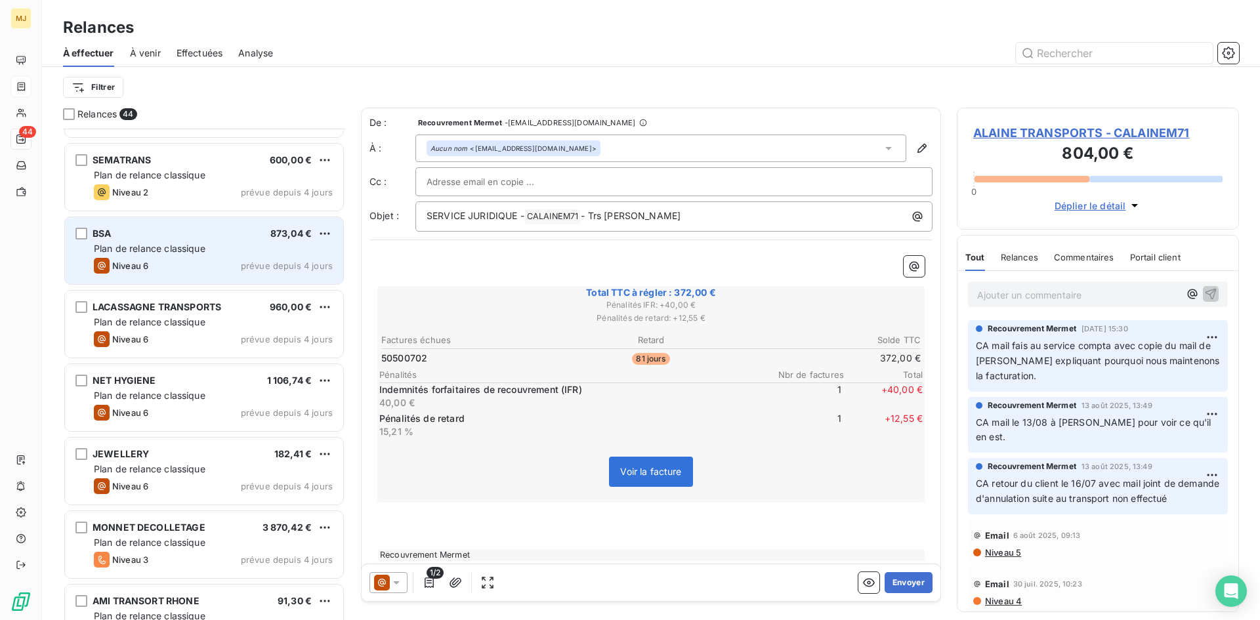
click at [156, 243] on span "Plan de relance classique" at bounding box center [150, 248] width 112 height 11
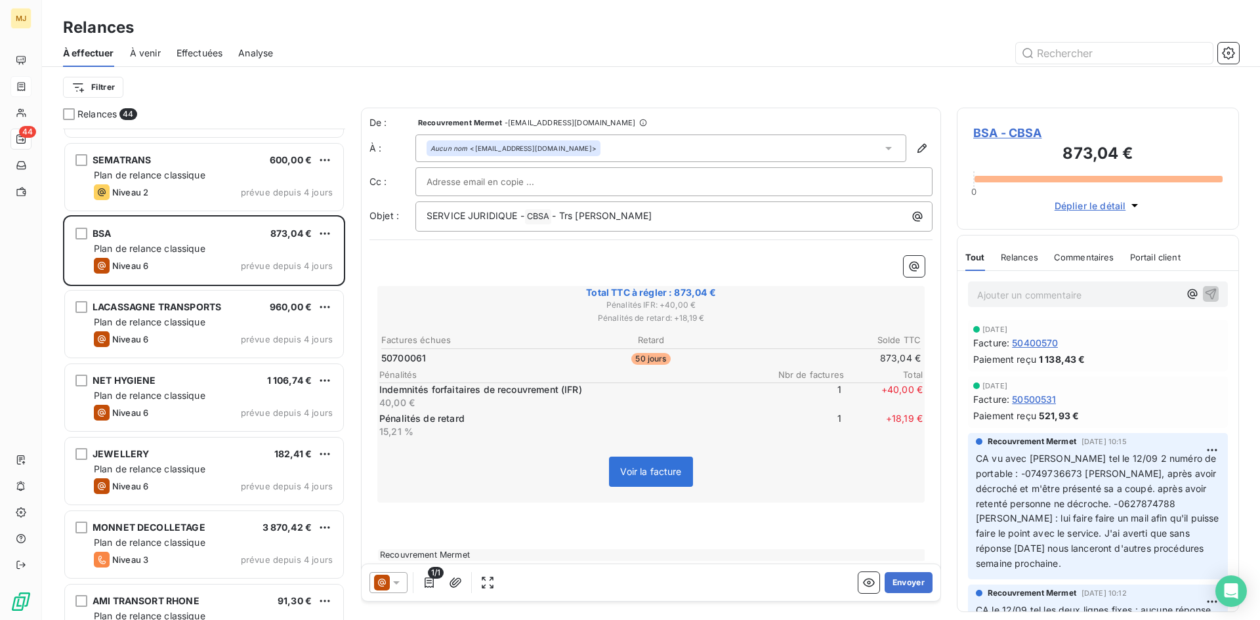
click at [1002, 297] on p "Ajouter un commentaire ﻿" at bounding box center [1078, 295] width 202 height 16
drag, startPoint x: 1088, startPoint y: 291, endPoint x: 1096, endPoint y: 285, distance: 10.3
click at [1090, 289] on p "Ajouter un commentaire ﻿" at bounding box center [1078, 295] width 202 height 16
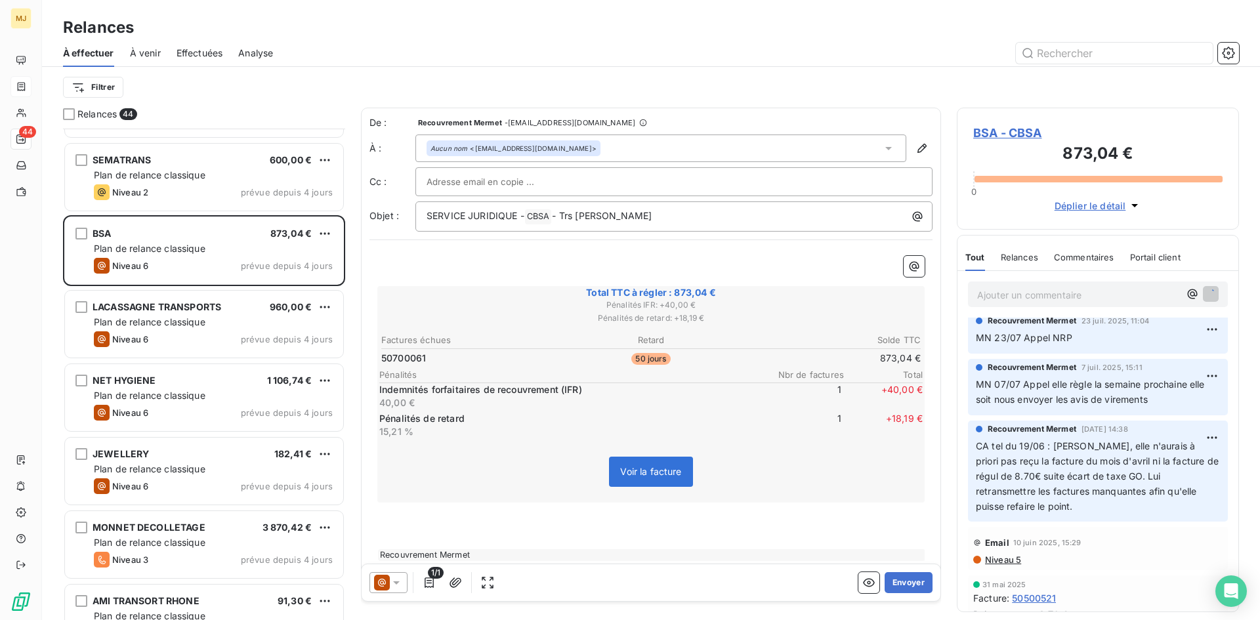
scroll to position [456, 0]
click at [1001, 289] on p "Ajouter un commentaire ﻿" at bounding box center [1078, 295] width 202 height 16
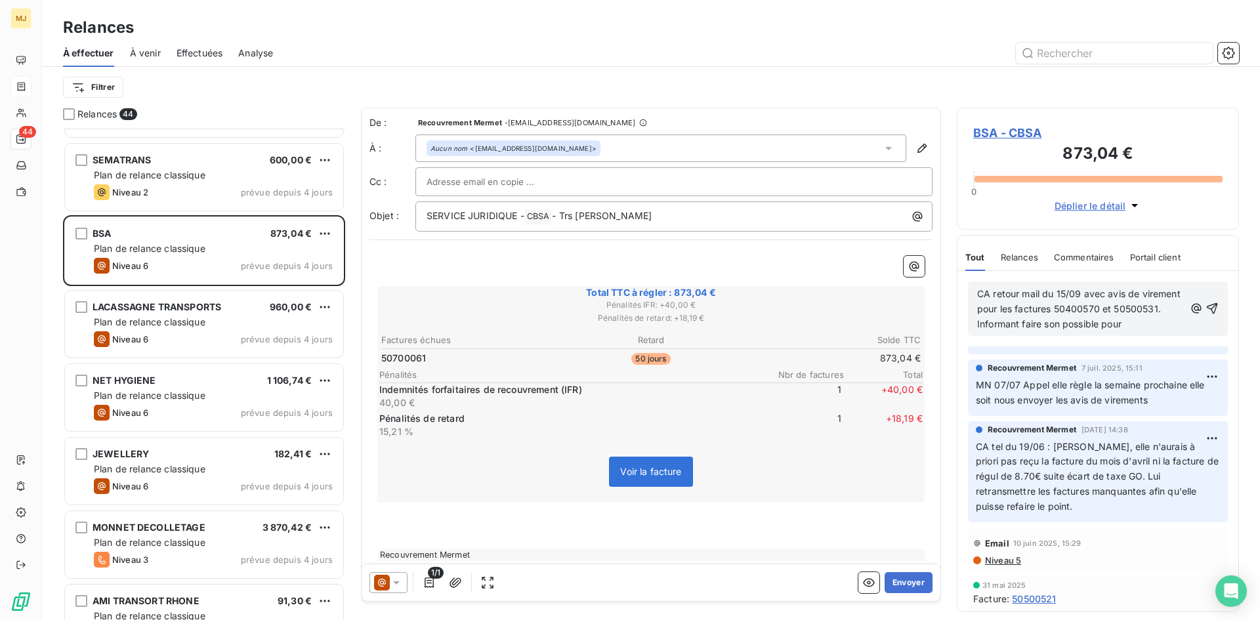
scroll to position [500, 0]
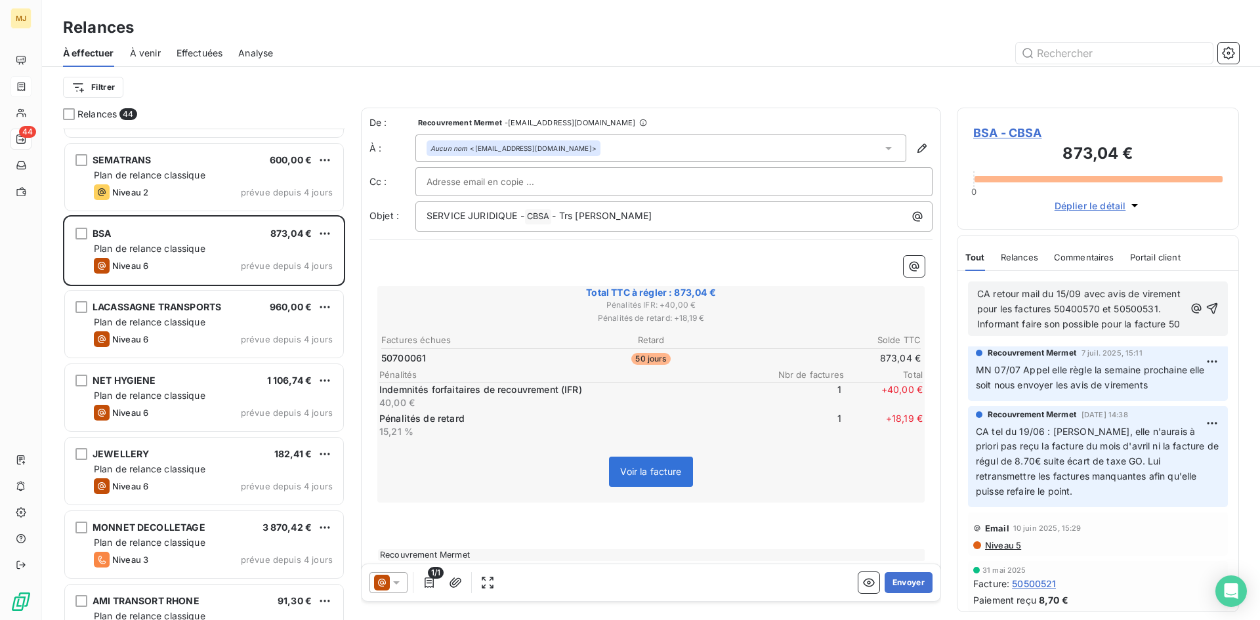
click at [1090, 332] on p "CA retour mail du 15/09 avec avis de virement pour les factures 50400570 et 505…" at bounding box center [1080, 309] width 207 height 45
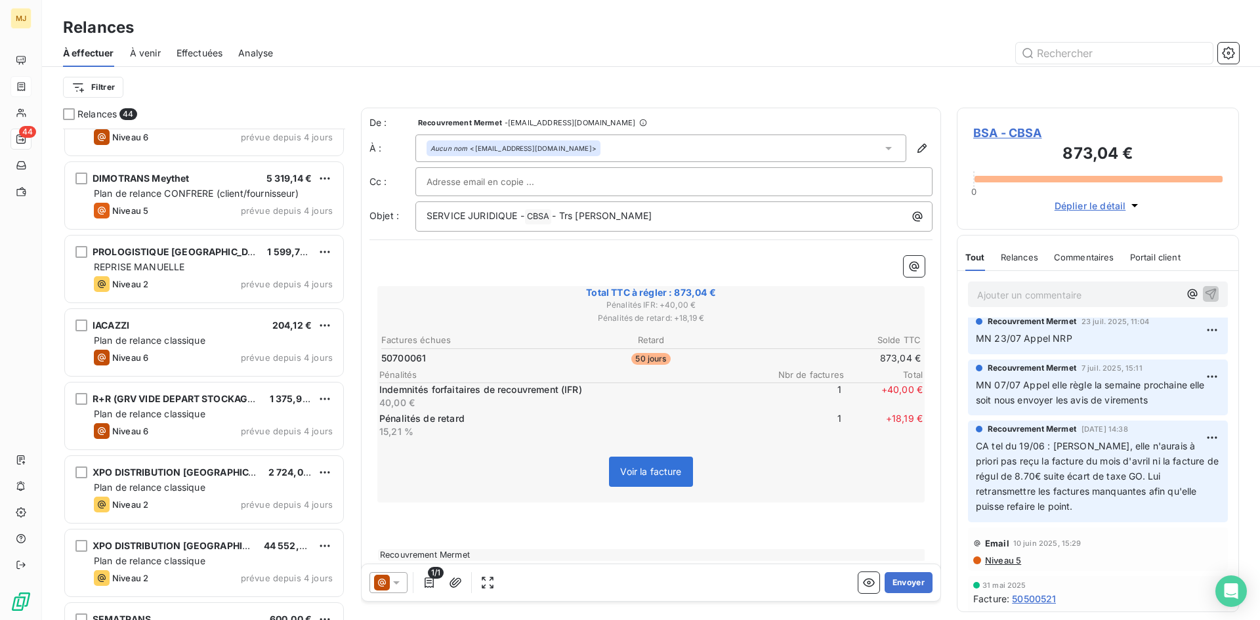
scroll to position [0, 0]
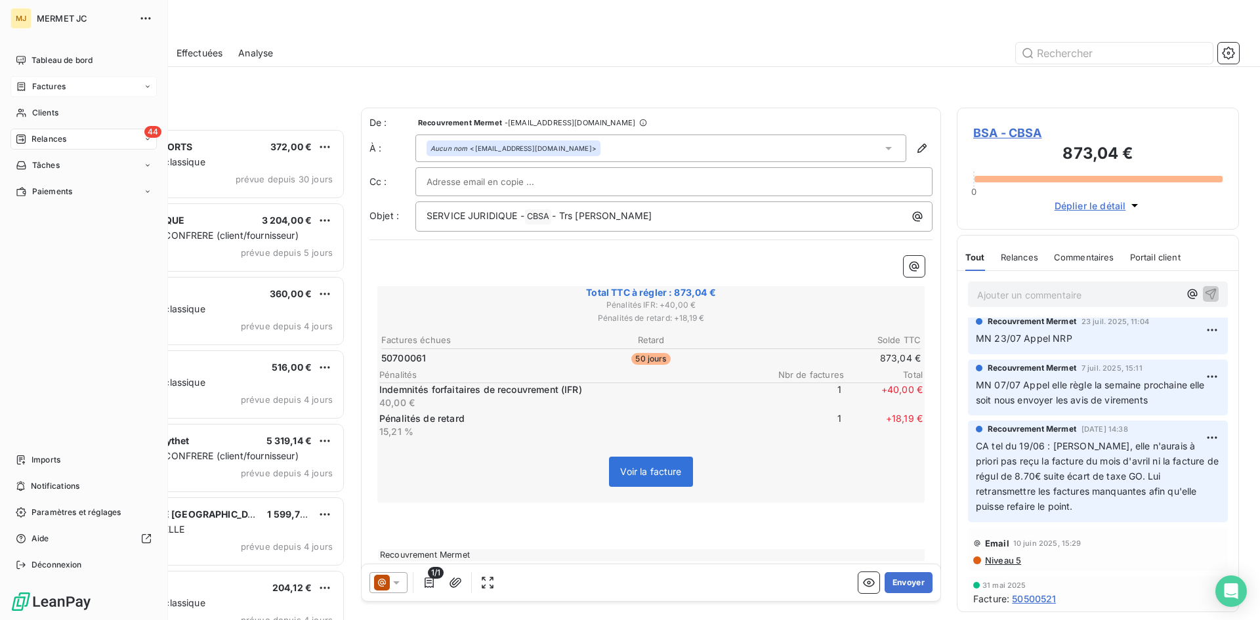
drag, startPoint x: 28, startPoint y: 84, endPoint x: 41, endPoint y: 81, distance: 13.5
click at [28, 84] on div "Factures" at bounding box center [41, 87] width 50 height 12
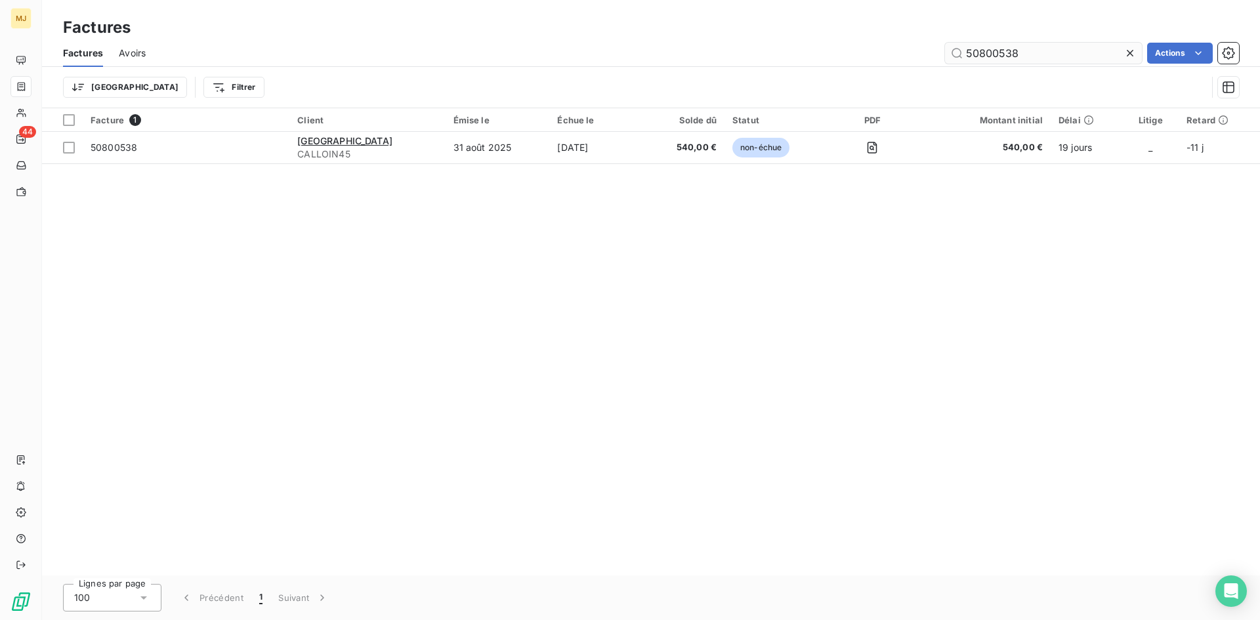
click at [1026, 52] on input "50800538" at bounding box center [1043, 53] width 197 height 21
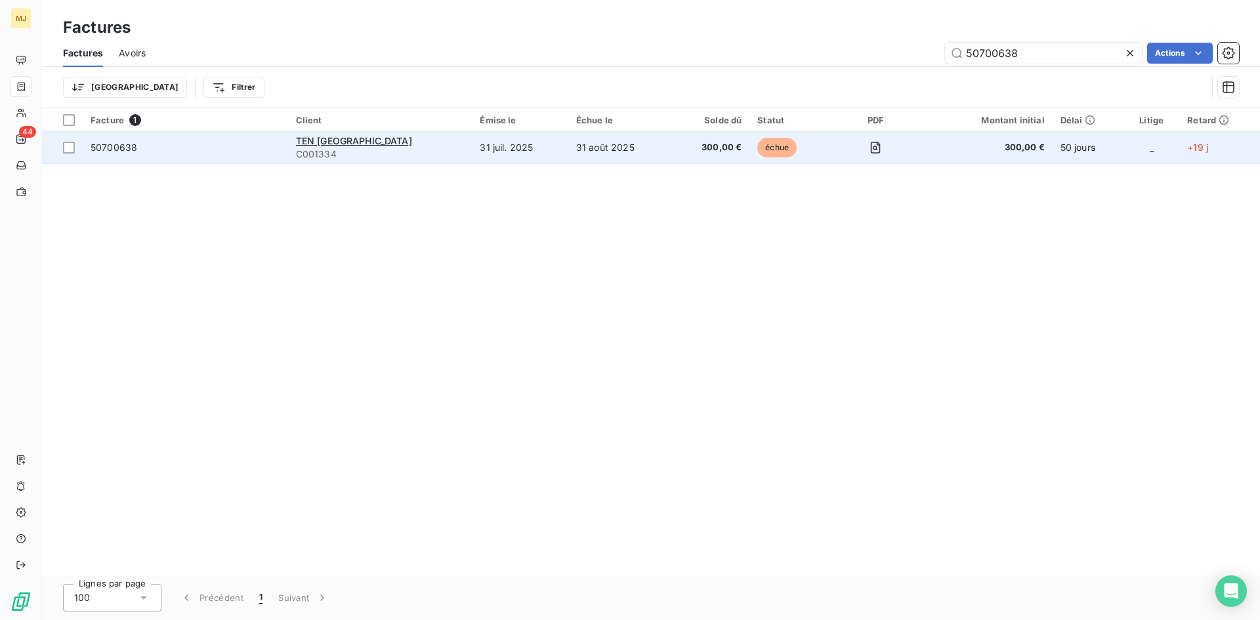
type input "50700638"
click at [116, 152] on span "50700638" at bounding box center [114, 147] width 47 height 11
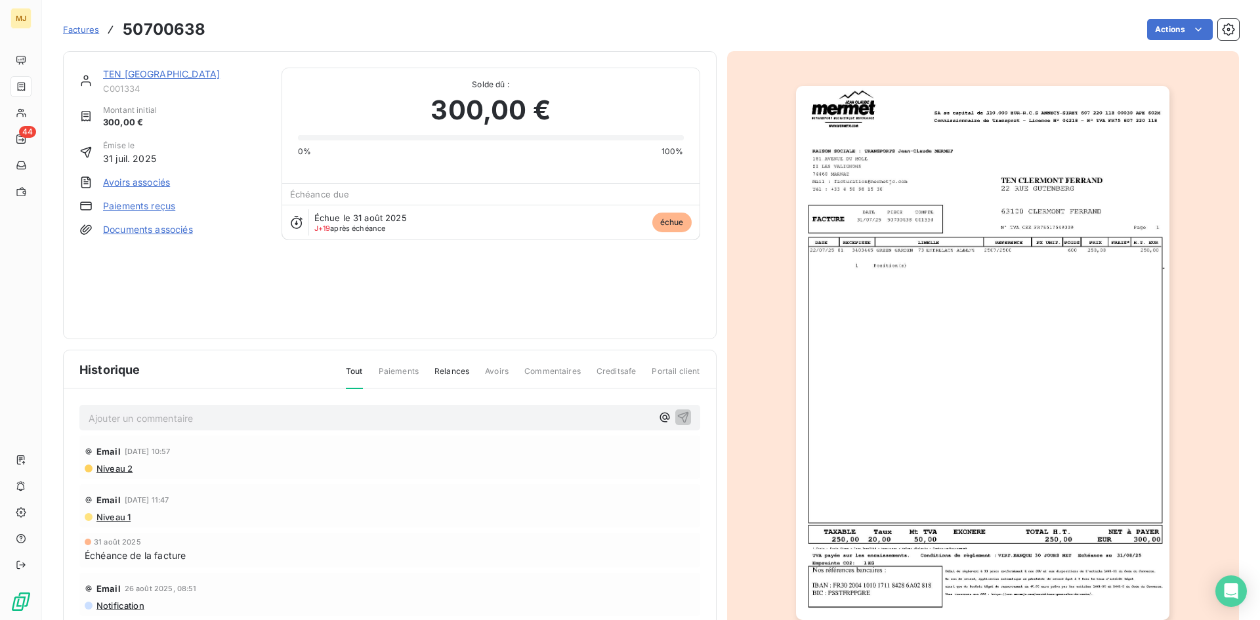
click at [154, 419] on p "Ajouter un commentaire ﻿" at bounding box center [370, 418] width 563 height 16
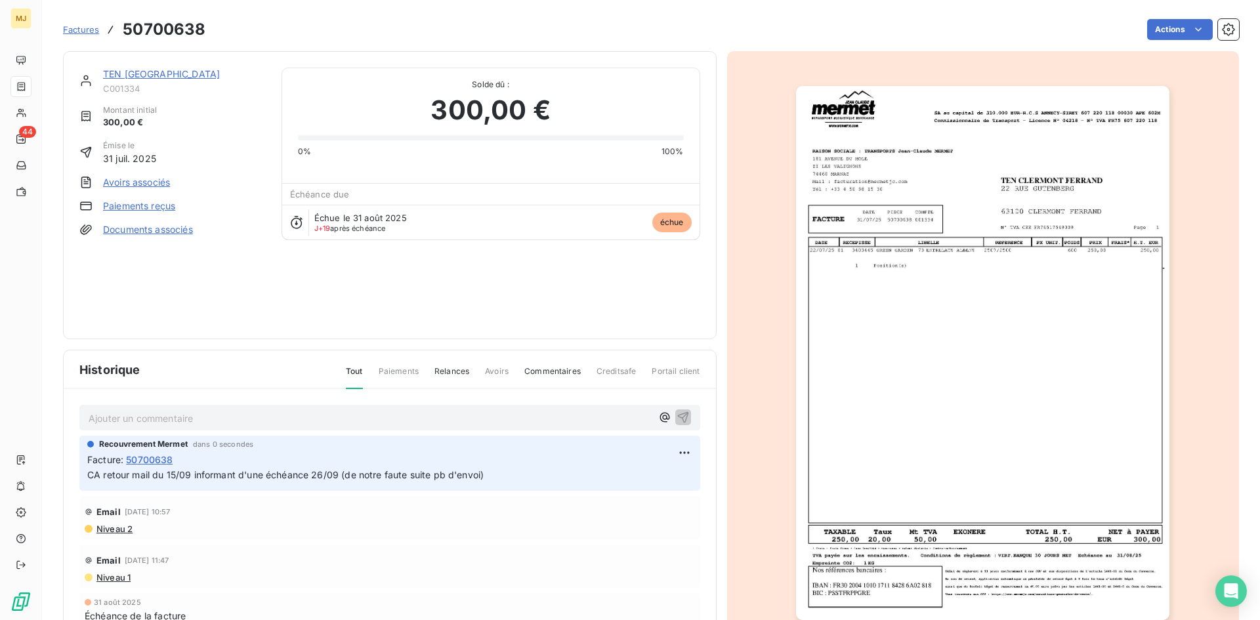
click at [90, 33] on span "Factures" at bounding box center [81, 29] width 36 height 11
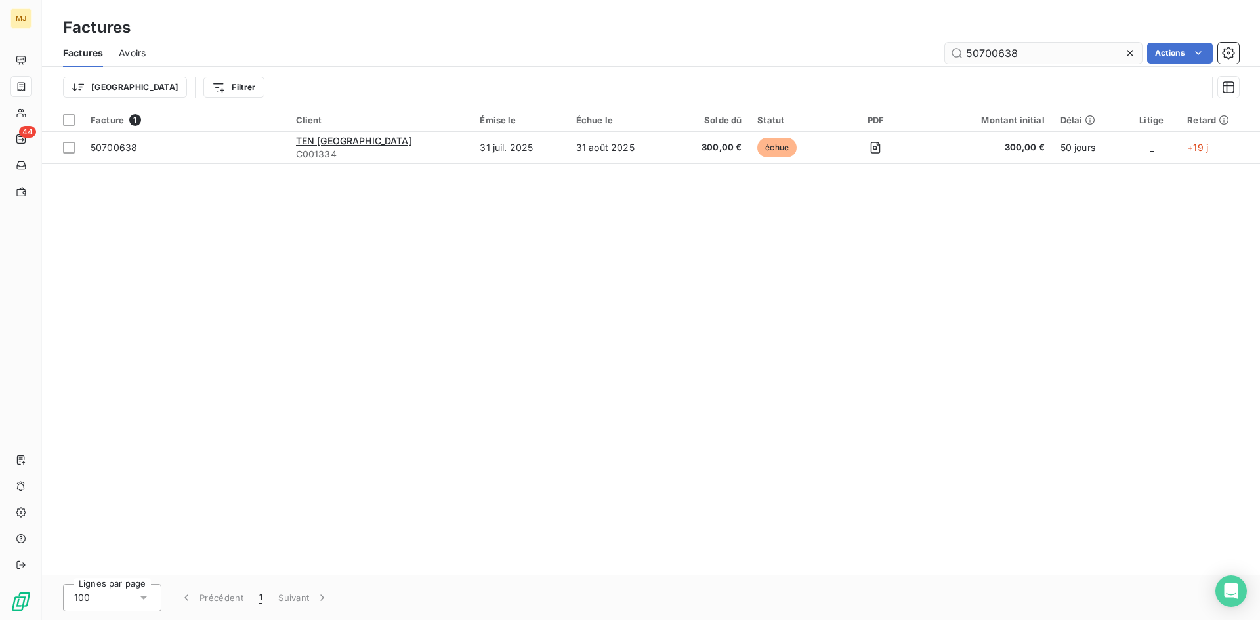
click at [1038, 56] on input "50700638" at bounding box center [1043, 53] width 197 height 21
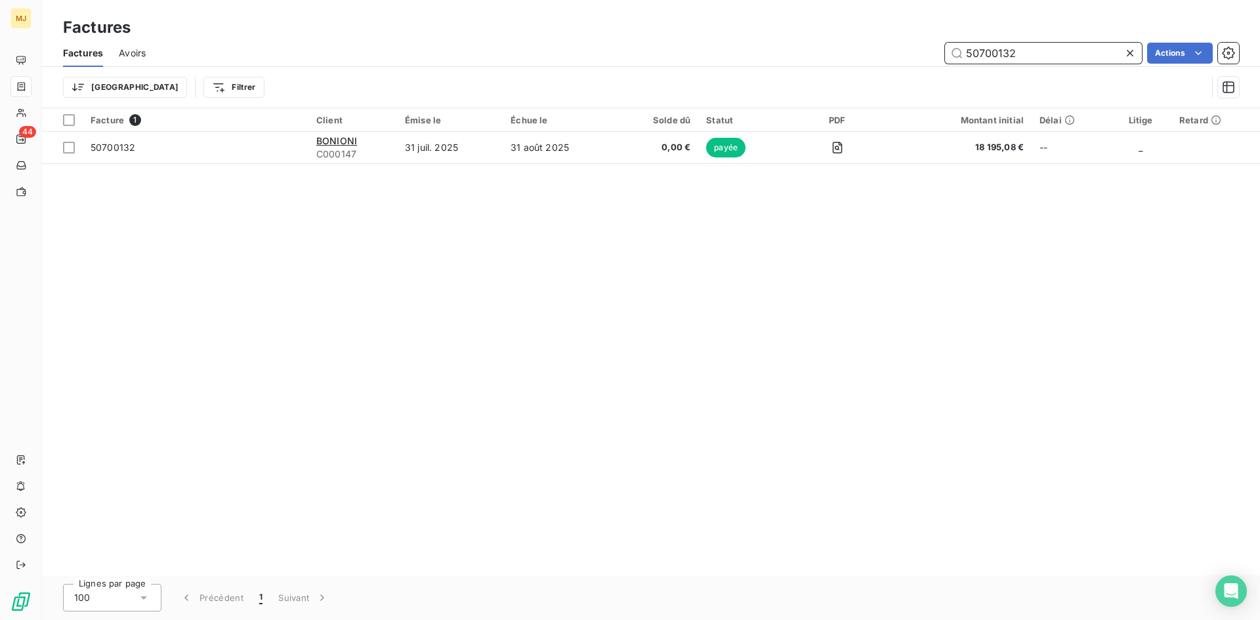
click at [986, 53] on input "50700132" at bounding box center [1043, 53] width 197 height 21
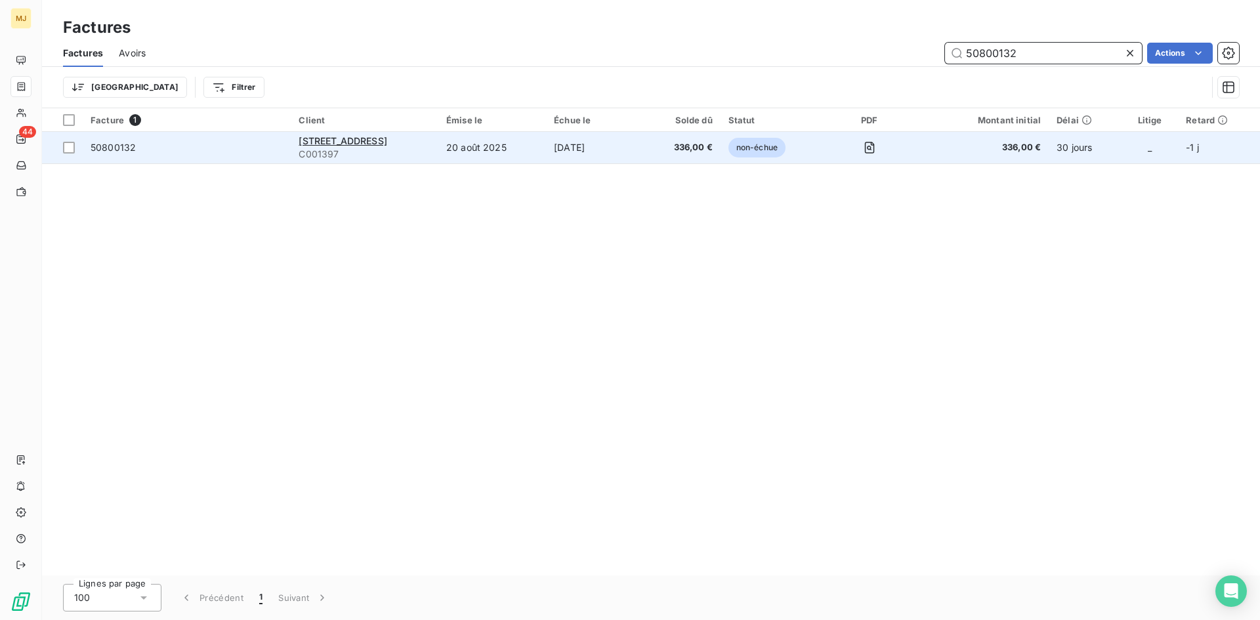
type input "50800132"
click at [120, 149] on span "50800132" at bounding box center [113, 147] width 45 height 11
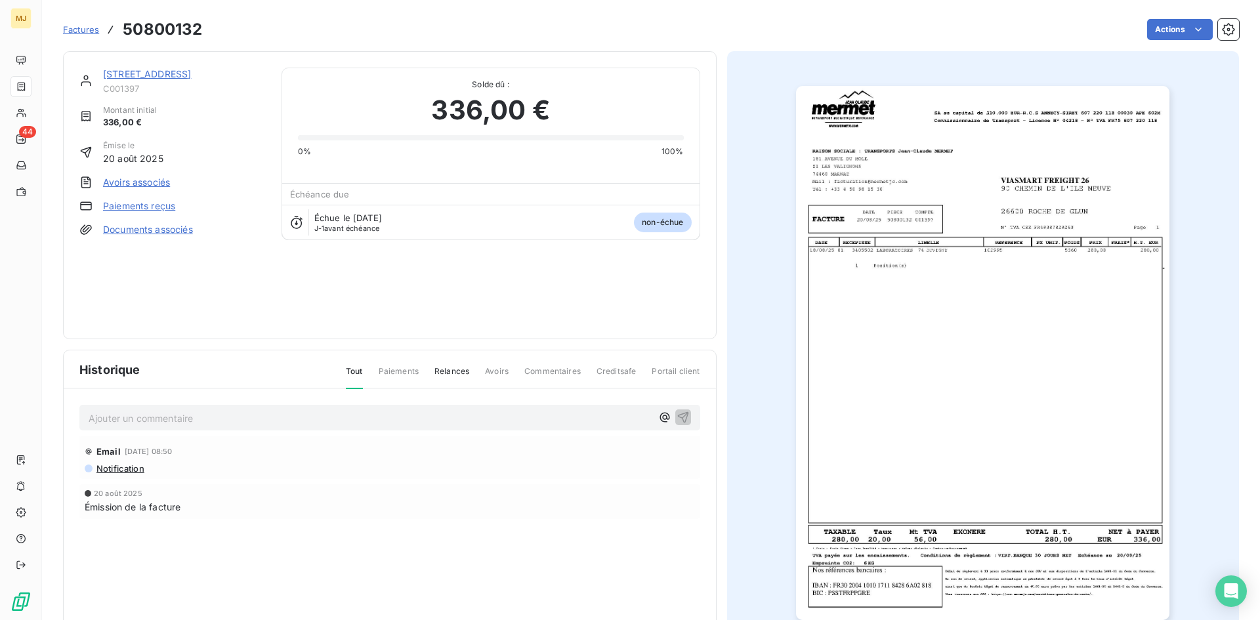
click at [366, 414] on p "Ajouter un commentaire ﻿" at bounding box center [370, 418] width 563 height 16
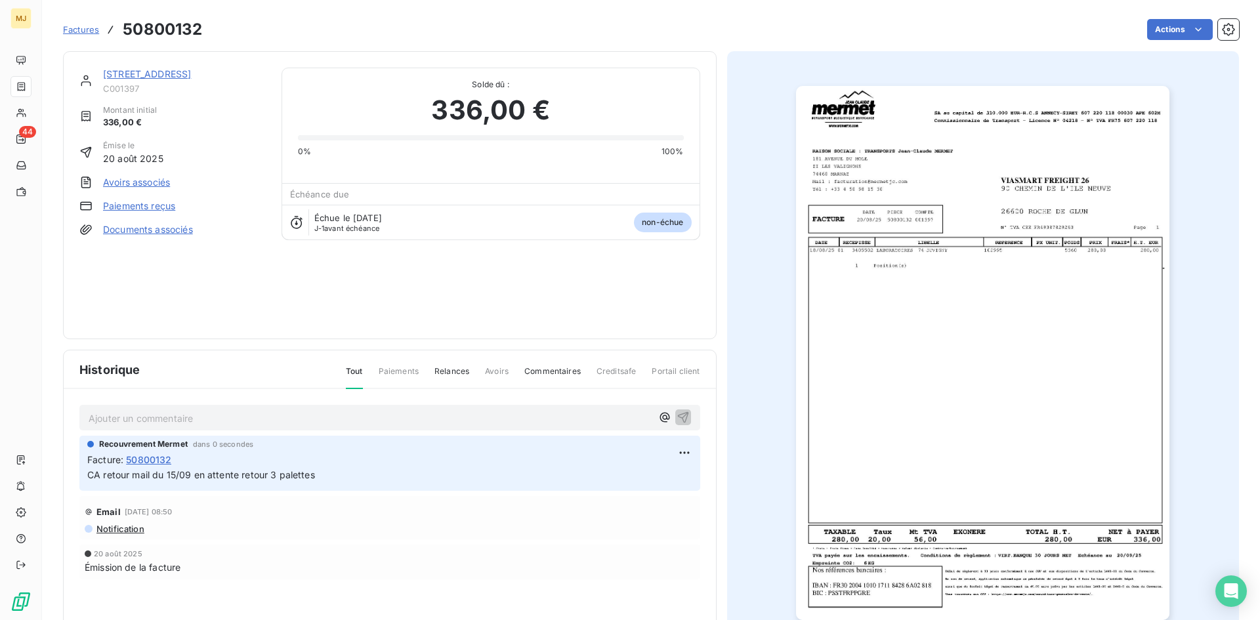
click at [83, 27] on span "Factures" at bounding box center [81, 29] width 36 height 11
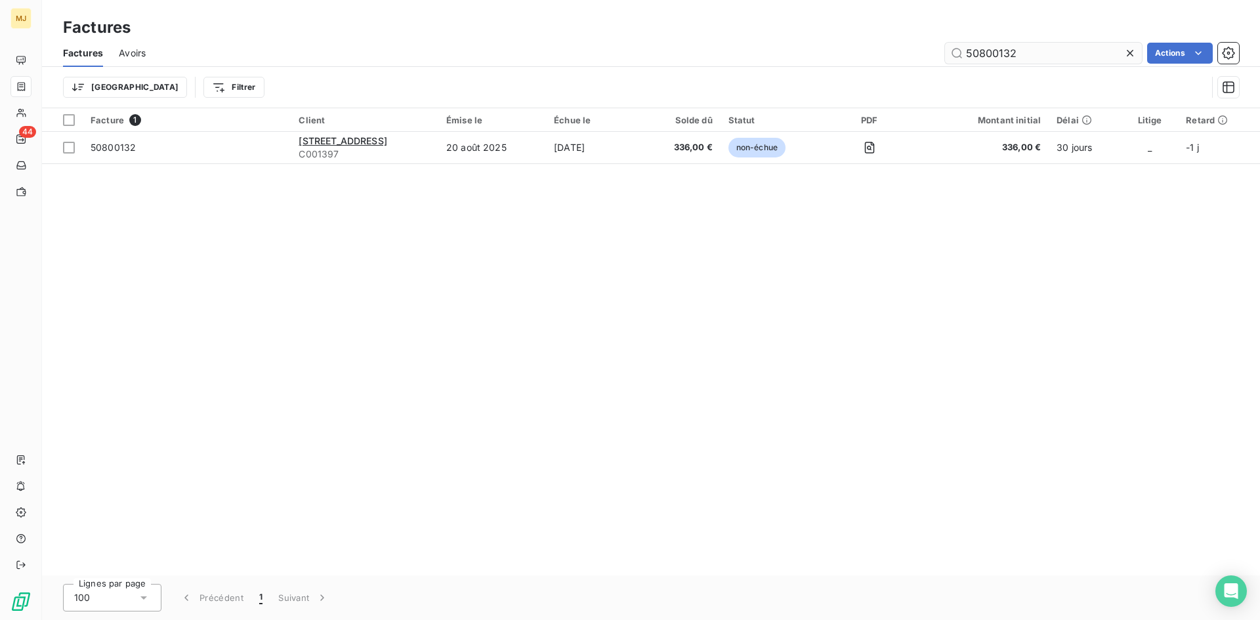
click at [1031, 52] on input "50800132" at bounding box center [1043, 53] width 197 height 21
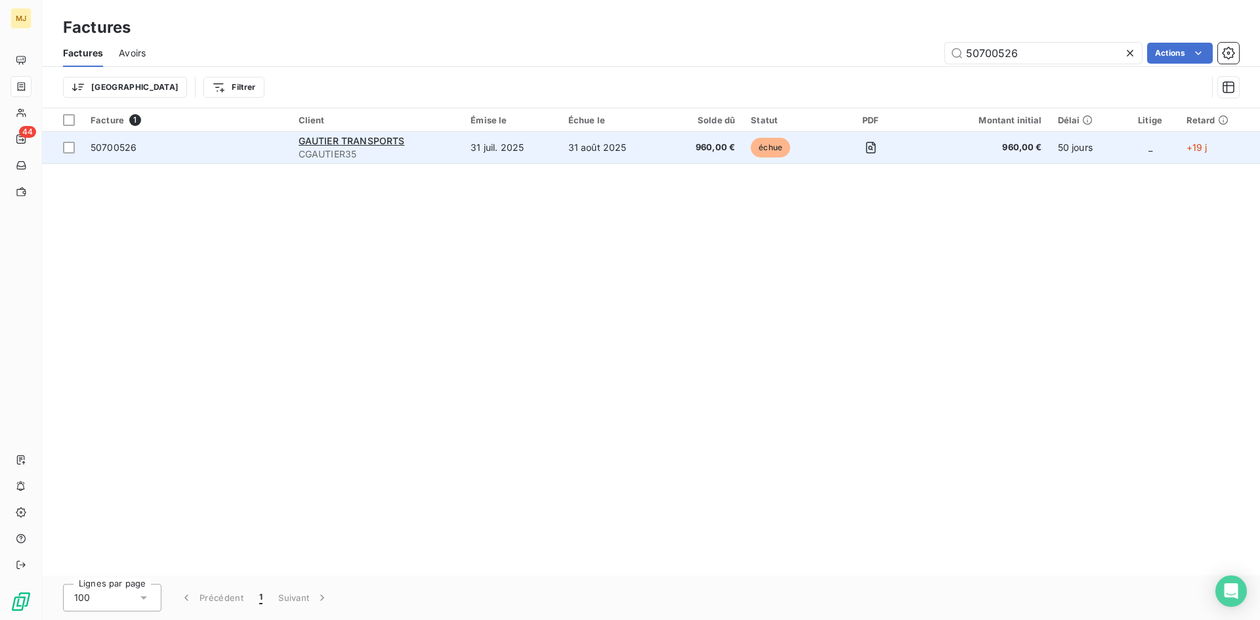
type input "50700526"
click at [107, 156] on td "50700526" at bounding box center [187, 148] width 208 height 32
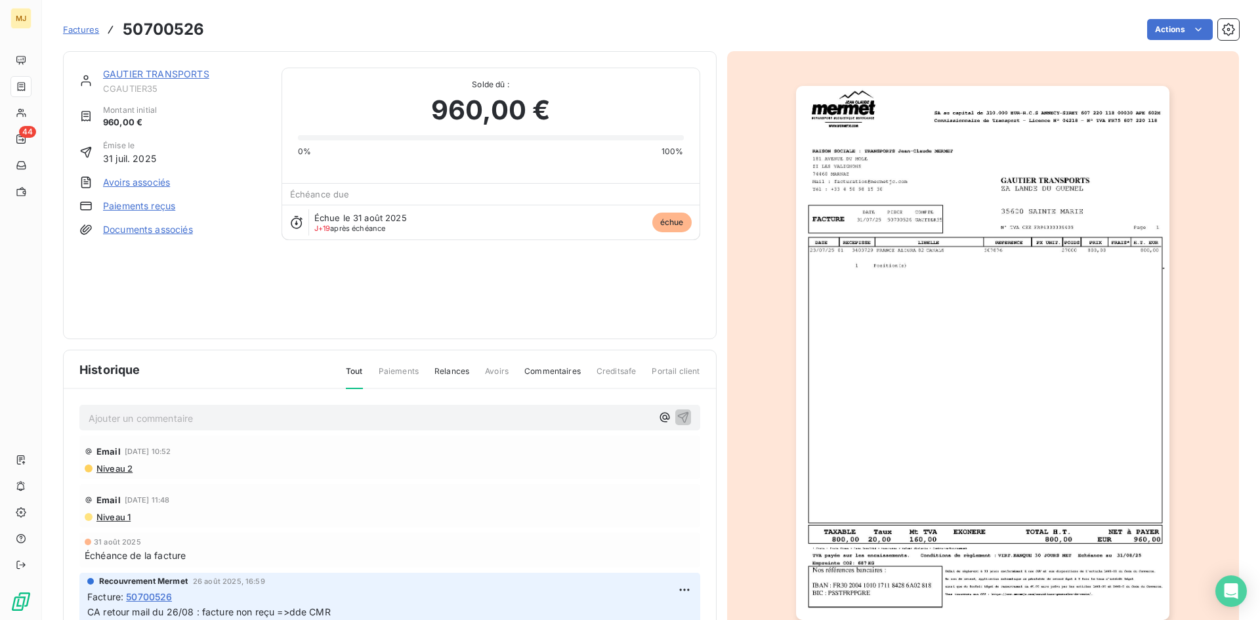
click at [282, 421] on p "Ajouter un commentaire ﻿" at bounding box center [370, 418] width 563 height 16
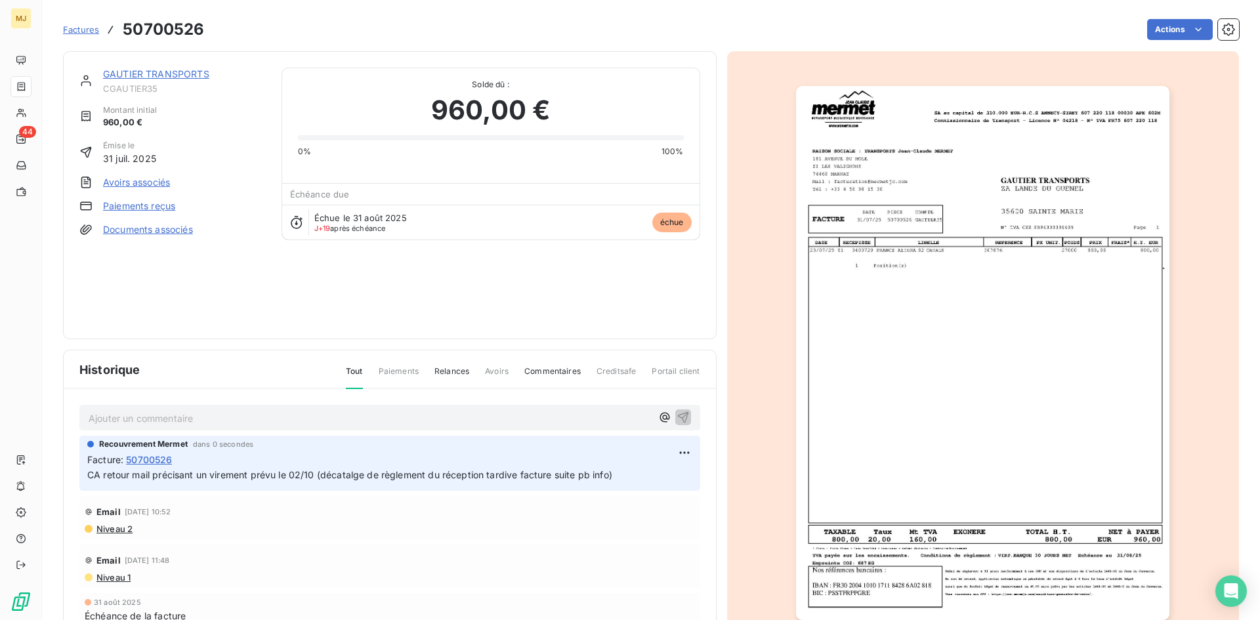
click at [74, 27] on span "Factures" at bounding box center [81, 29] width 36 height 11
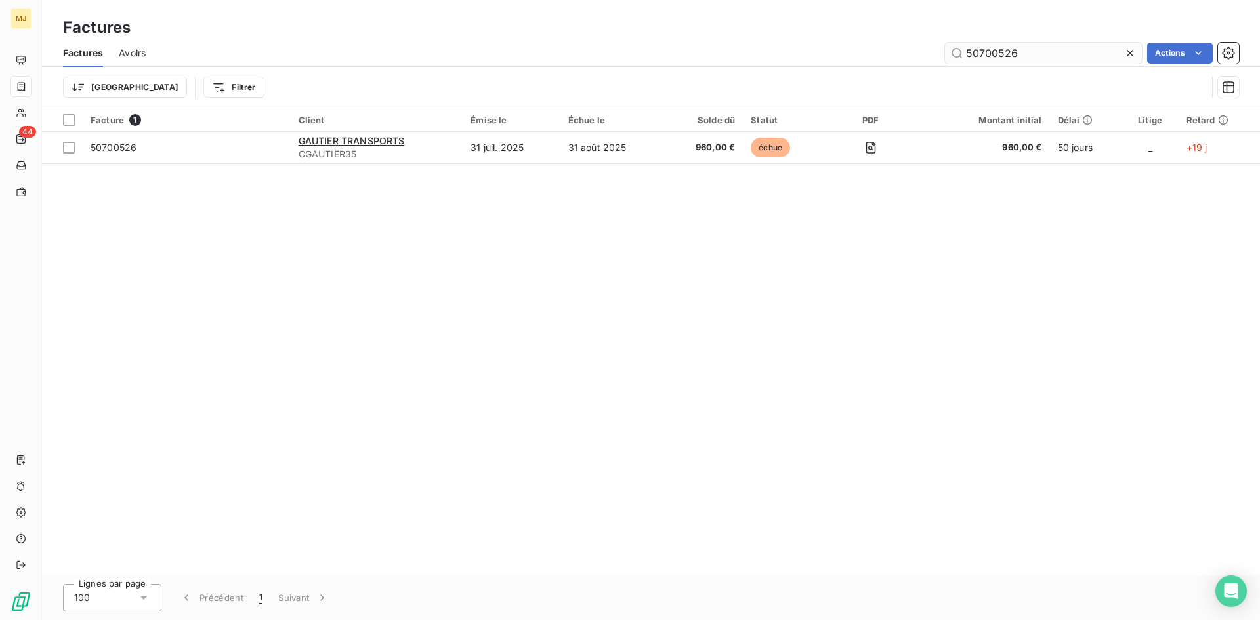
click at [1042, 46] on input "50700526" at bounding box center [1043, 53] width 197 height 21
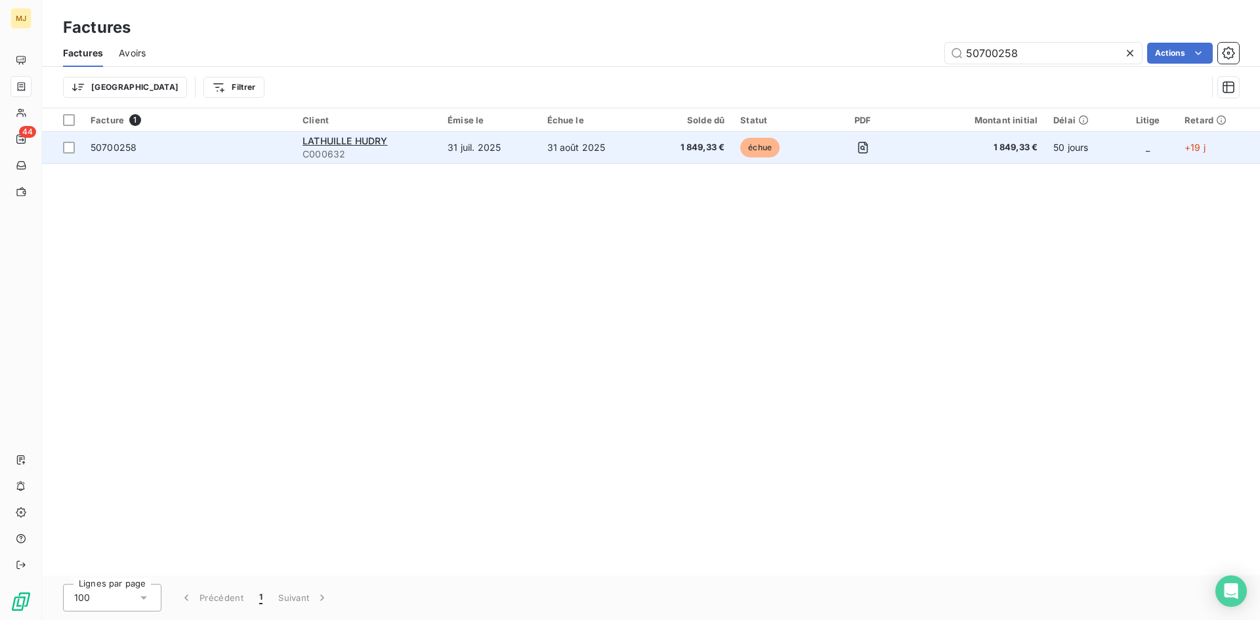
type input "50700258"
click at [135, 154] on div "50700258" at bounding box center [114, 147] width 46 height 13
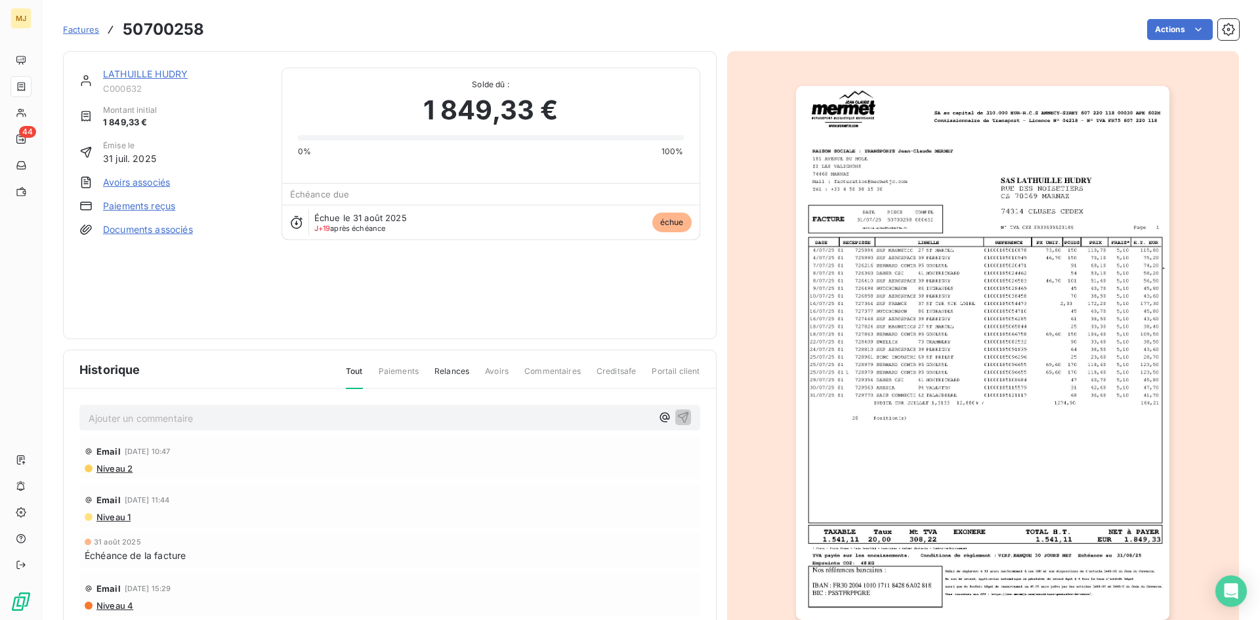
click at [247, 414] on p "Ajouter un commentaire ﻿" at bounding box center [370, 418] width 563 height 16
click at [395, 416] on p "CA retour mail du 15/09 :" at bounding box center [370, 417] width 563 height 15
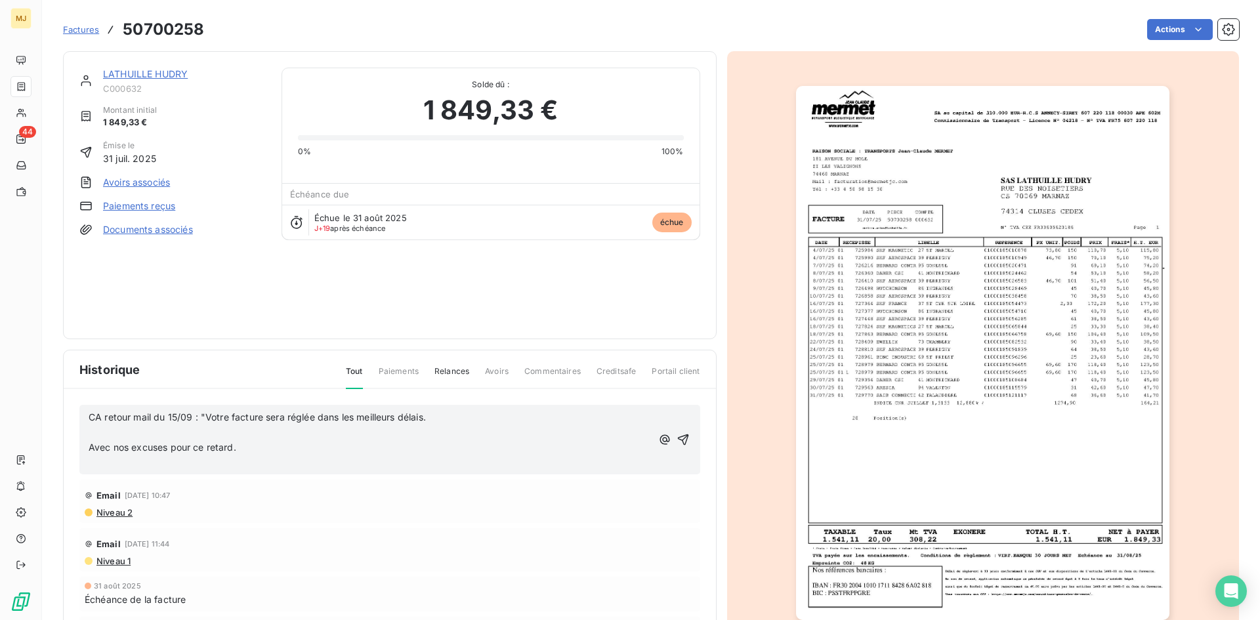
click at [325, 432] on p "﻿" at bounding box center [370, 432] width 563 height 15
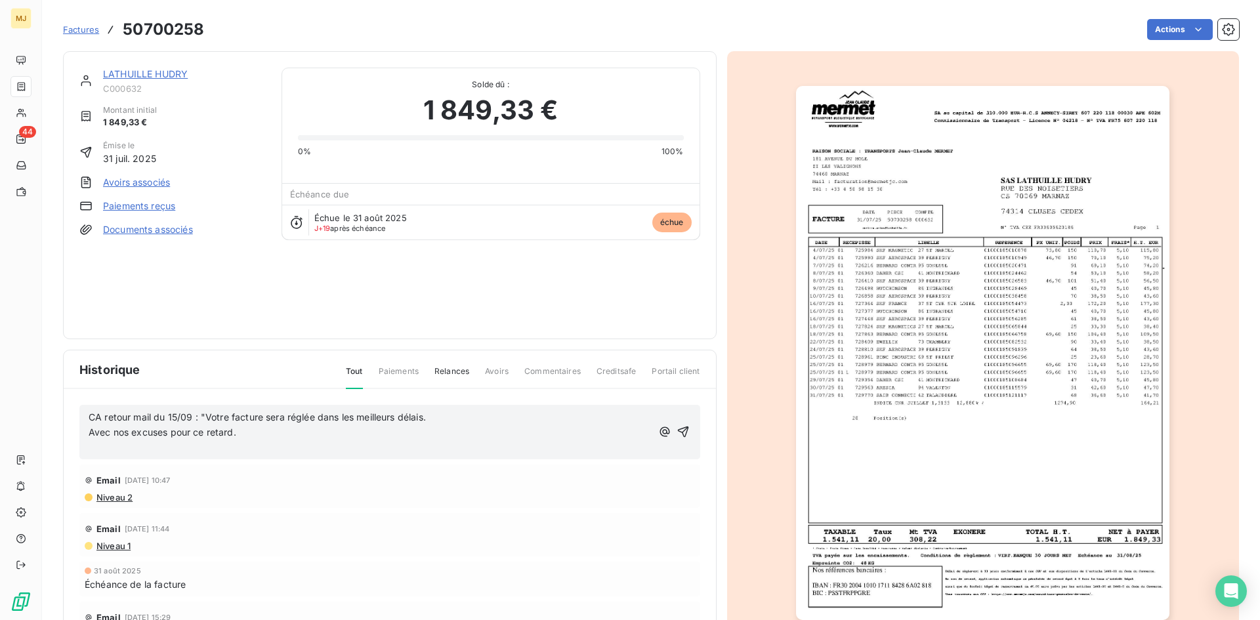
click at [325, 432] on p "Avec nos excuses pour ce retard." at bounding box center [370, 432] width 563 height 15
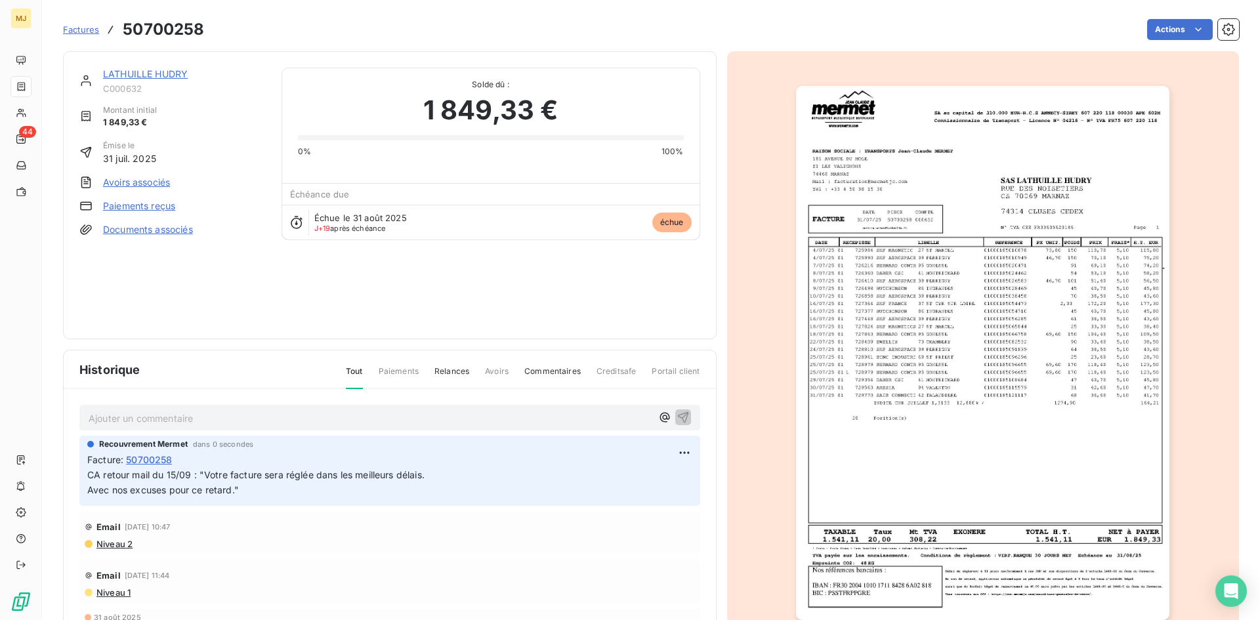
click at [79, 25] on span "Factures" at bounding box center [81, 29] width 36 height 11
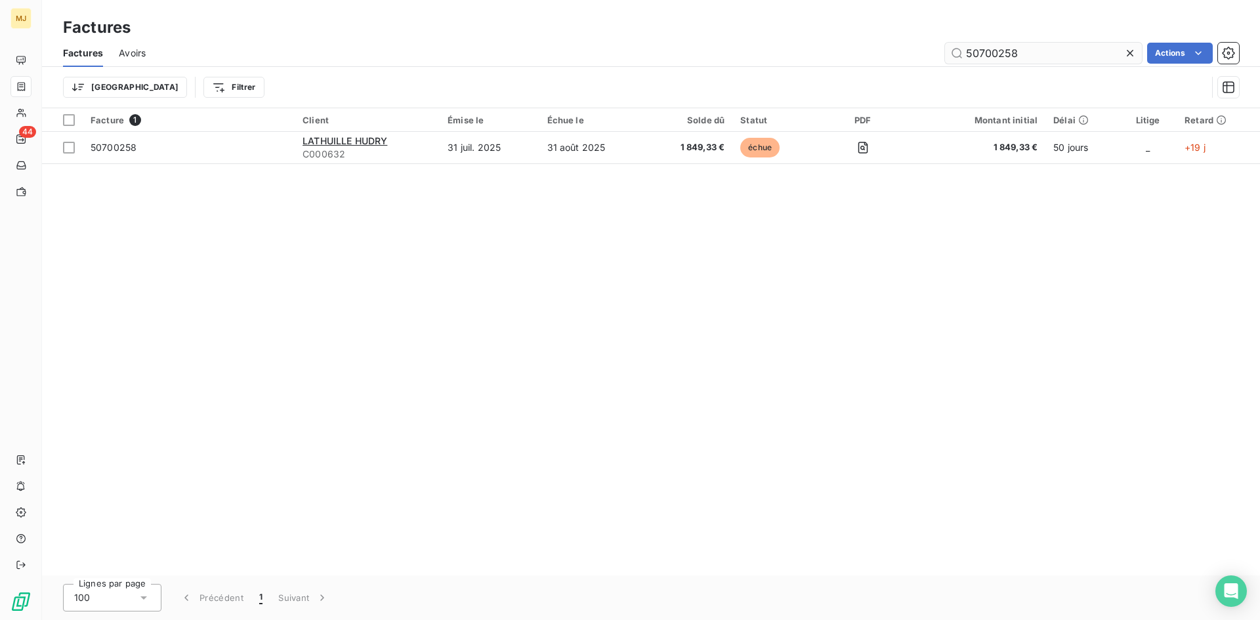
click at [1023, 54] on input "50700258" at bounding box center [1043, 53] width 197 height 21
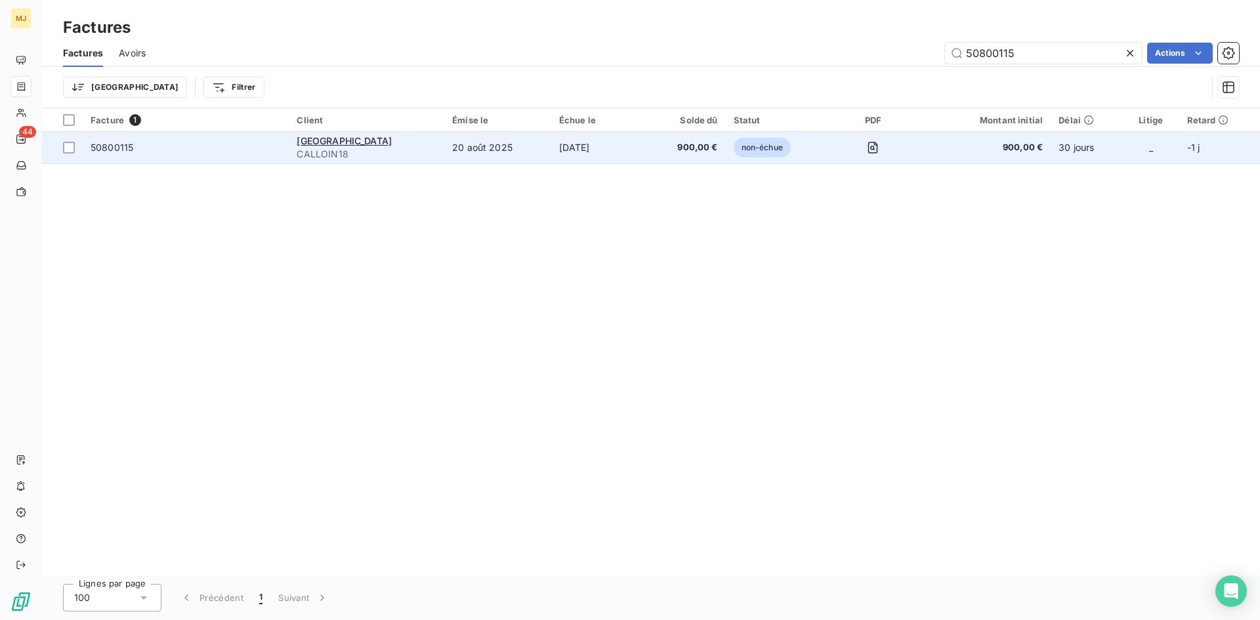
type input "50800115"
click at [108, 151] on span "50800115" at bounding box center [112, 147] width 43 height 11
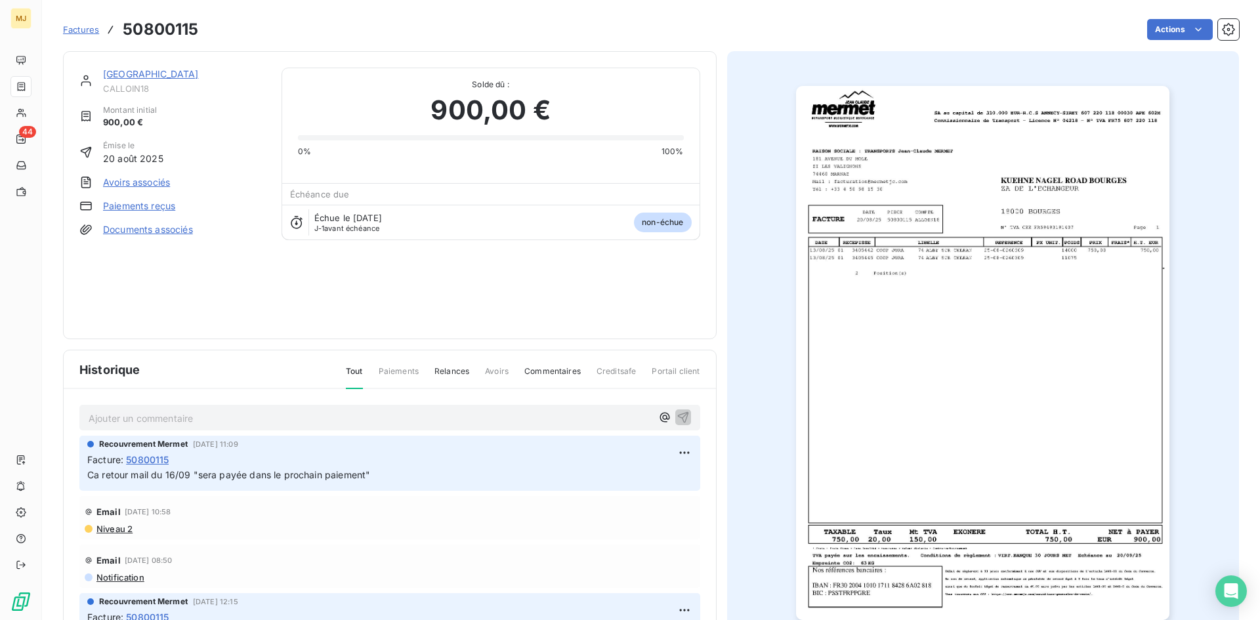
click at [88, 28] on span "Factures" at bounding box center [81, 29] width 36 height 11
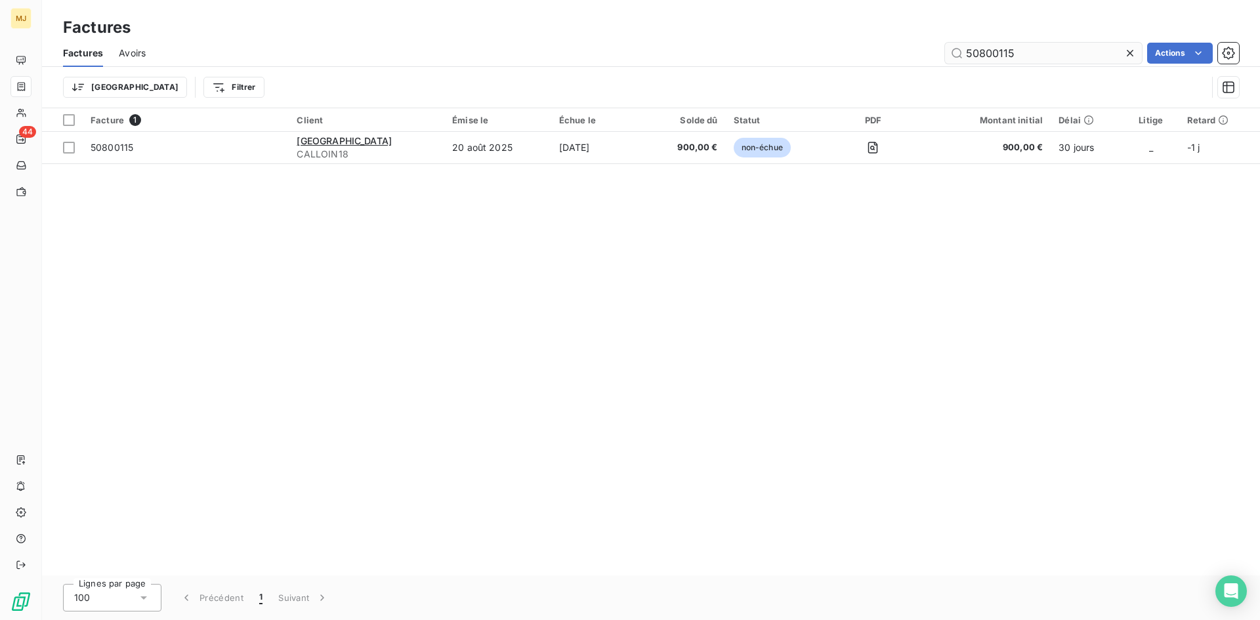
click at [1082, 52] on input "50800115" at bounding box center [1043, 53] width 197 height 21
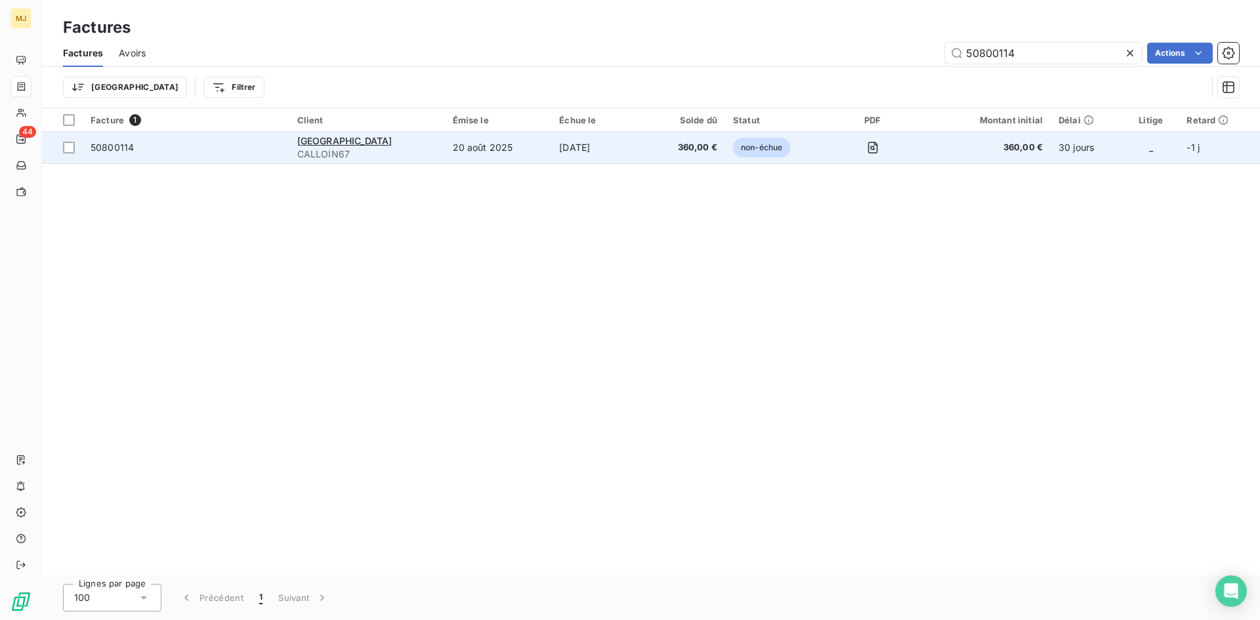
type input "50800114"
click at [149, 150] on span "50800114" at bounding box center [186, 147] width 191 height 13
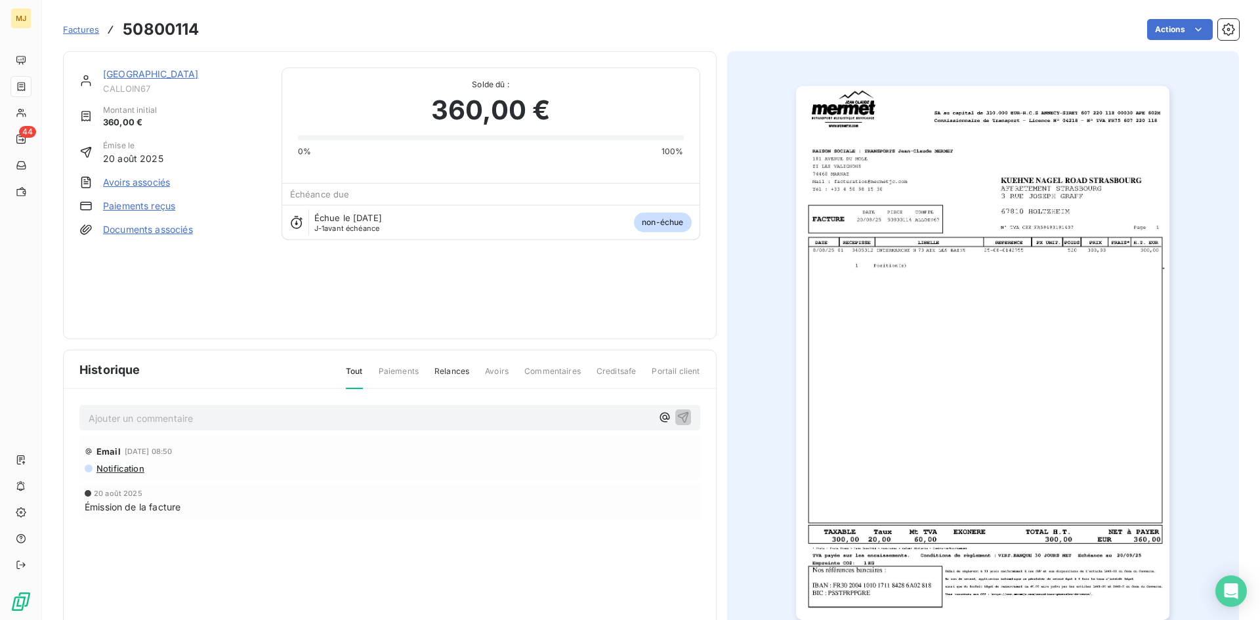
click at [91, 31] on span "Factures" at bounding box center [81, 29] width 36 height 11
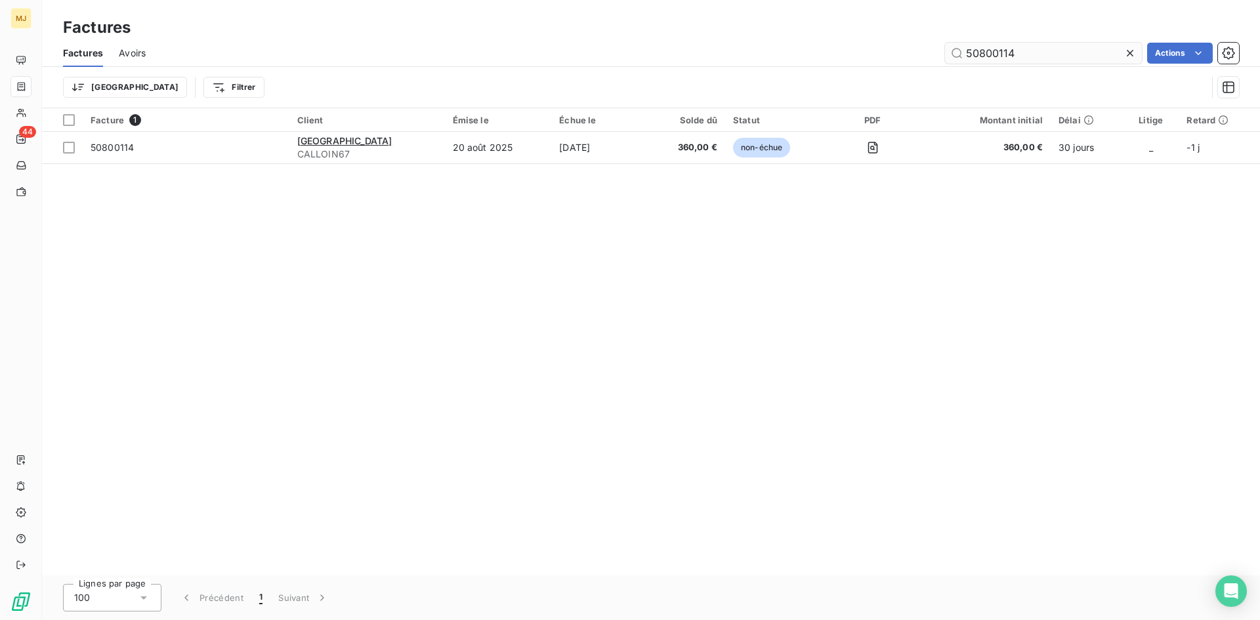
click at [1031, 54] on input "50800114" at bounding box center [1043, 53] width 197 height 21
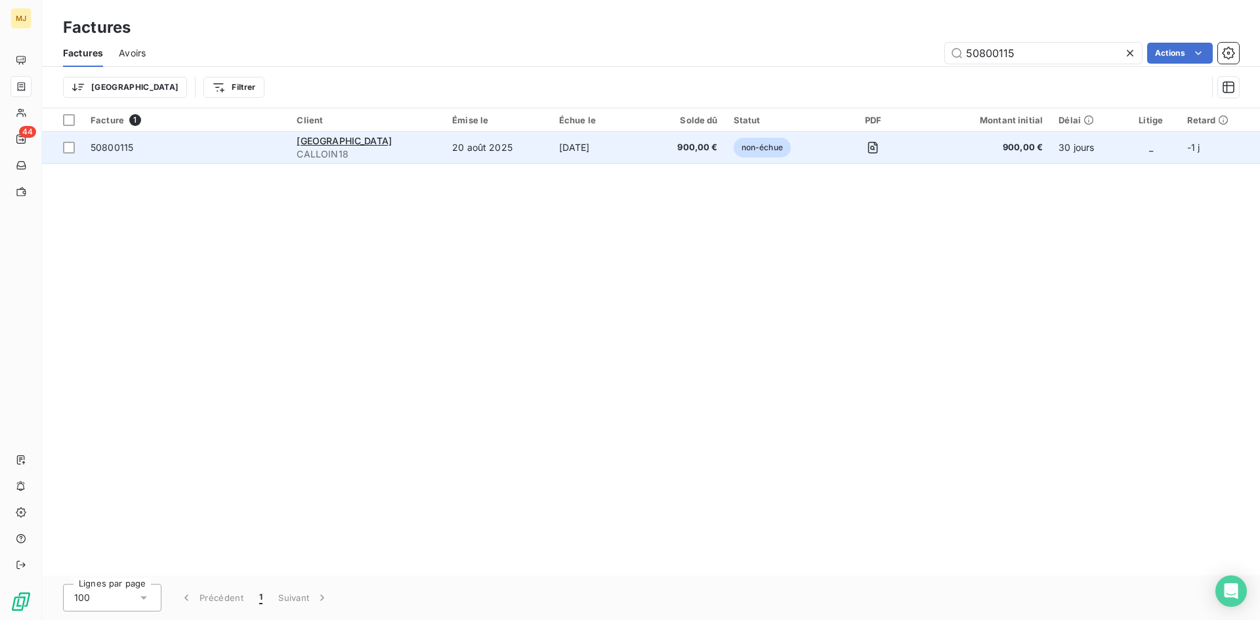
type input "50800115"
click at [121, 146] on span "50800115" at bounding box center [112, 147] width 43 height 11
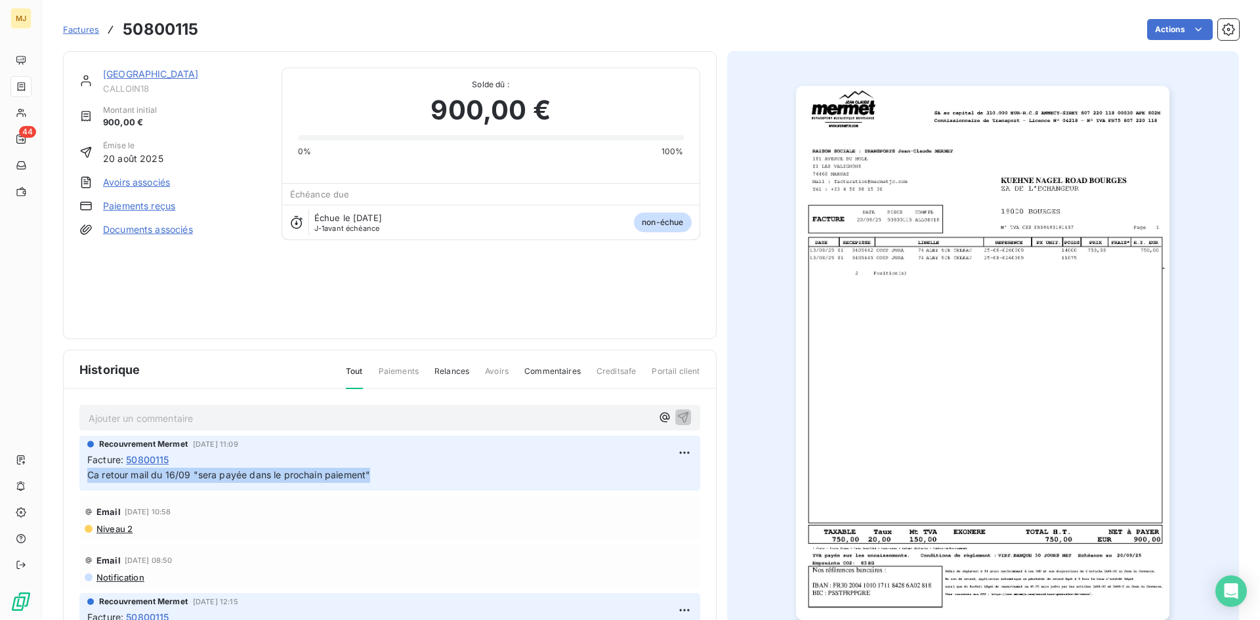
drag, startPoint x: 414, startPoint y: 465, endPoint x: 379, endPoint y: 492, distance: 44.5
click at [379, 492] on div "Recouvrement Mermet [DATE] 11:09 Facture : 50800115 Ca retour mail du 16/09 "se…" at bounding box center [389, 588] width 621 height 305
copy span "Ca retour mail du 16/09 "sera payée dans le prochain paiement""
click at [87, 28] on span "Factures" at bounding box center [81, 29] width 36 height 11
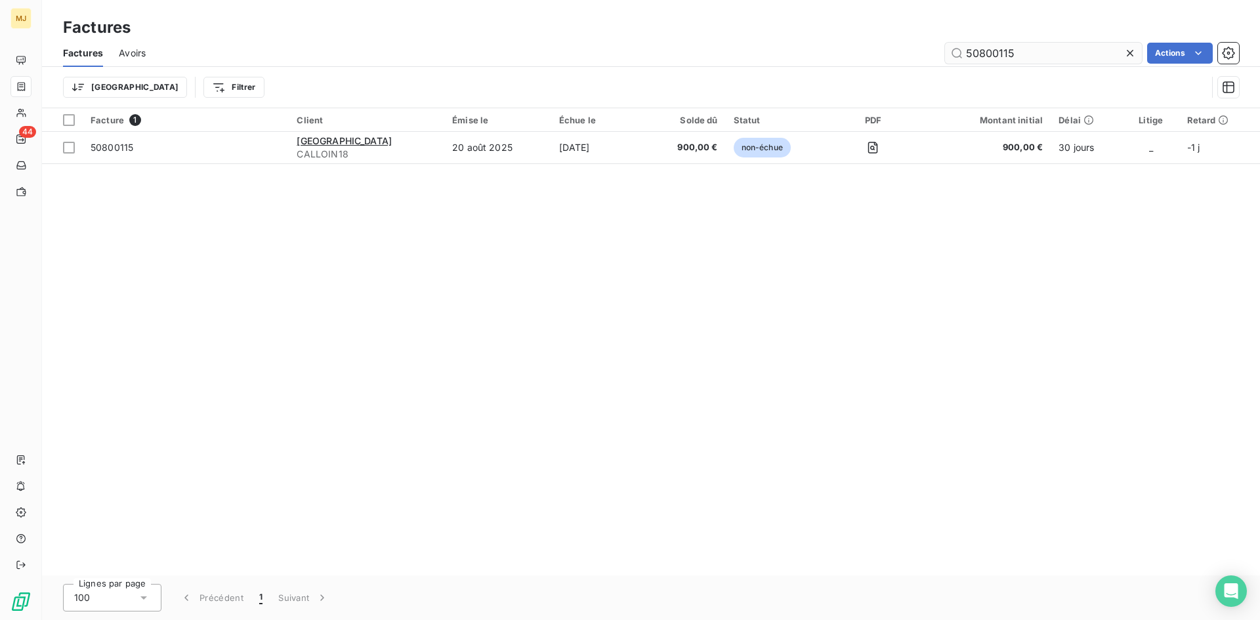
click at [1051, 50] on input "50800115" at bounding box center [1043, 53] width 197 height 21
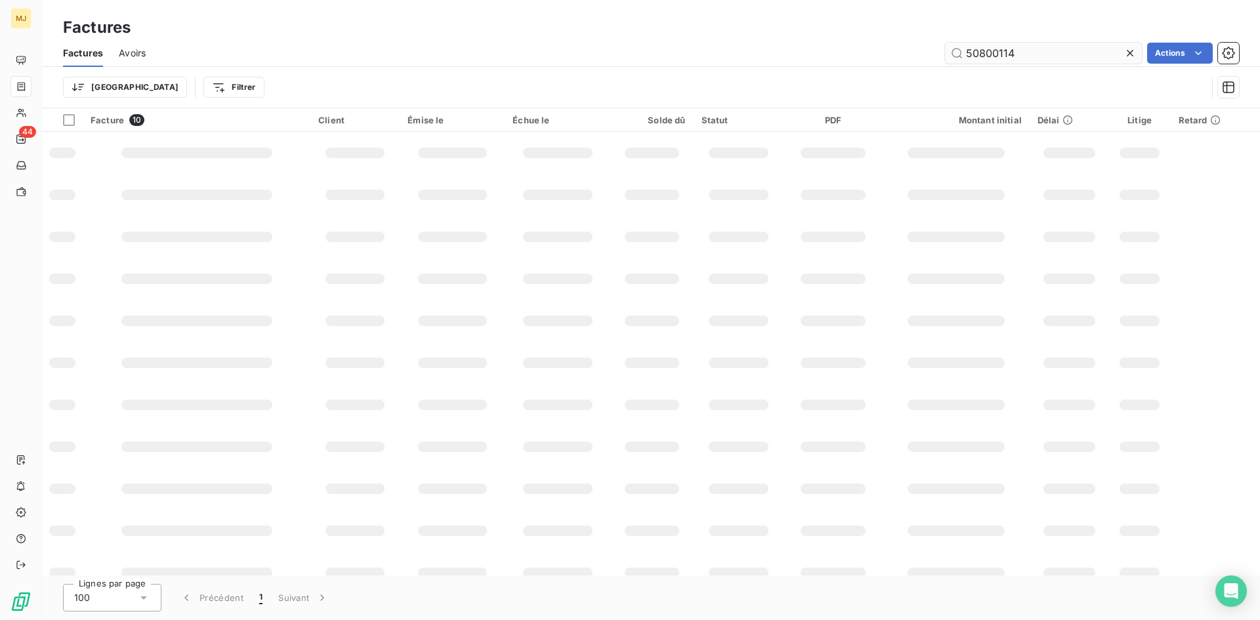
type input "50800114"
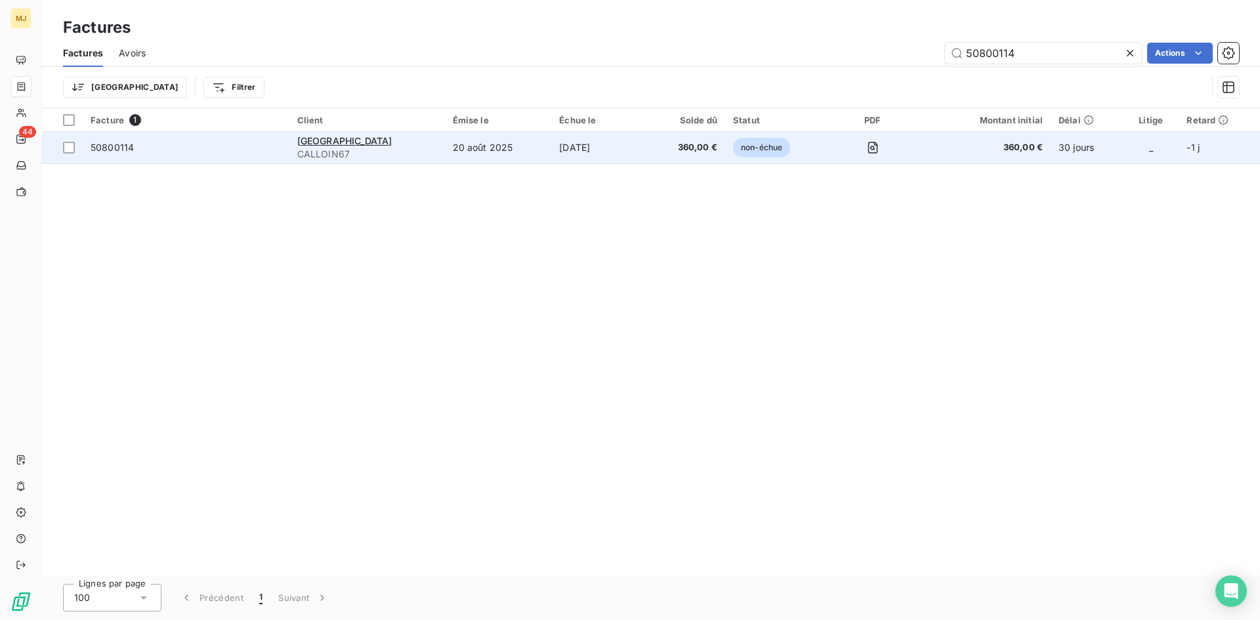
click at [114, 150] on span "50800114" at bounding box center [112, 147] width 43 height 11
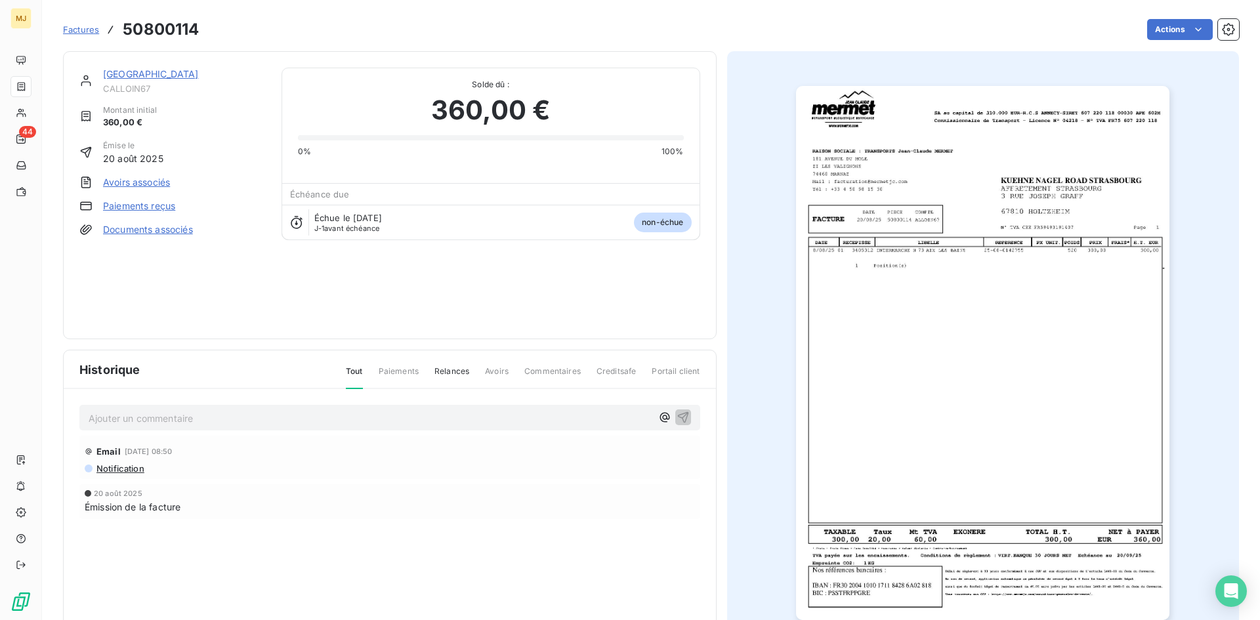
click at [285, 415] on p "Ajouter un commentaire ﻿" at bounding box center [370, 418] width 563 height 16
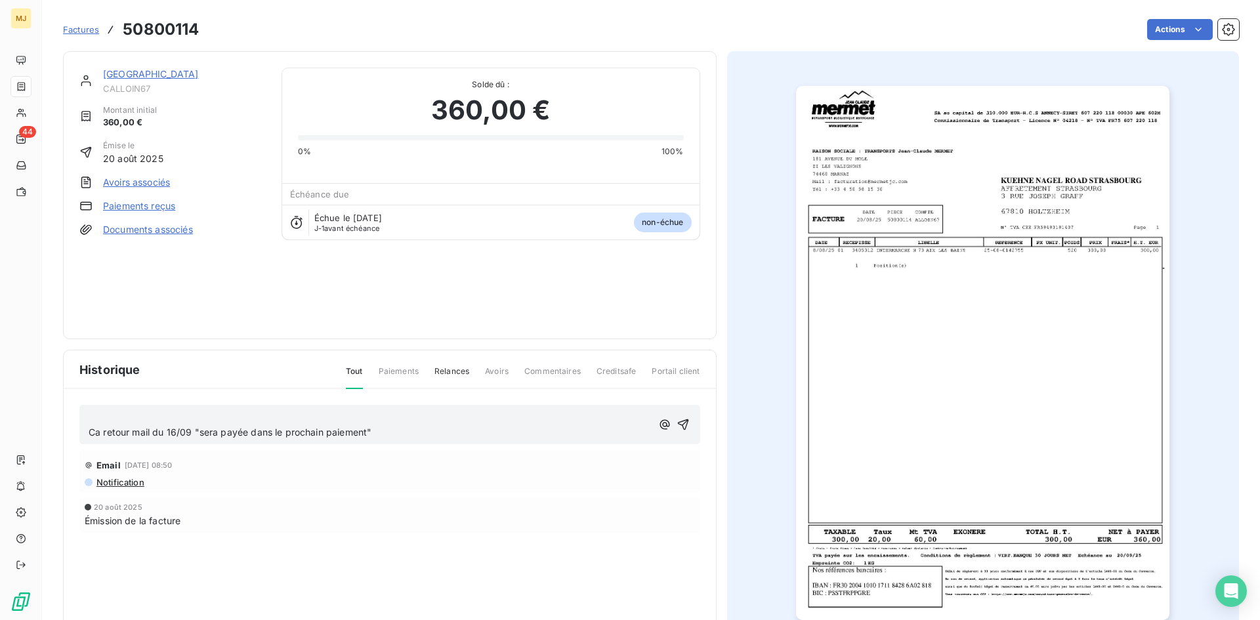
click at [177, 431] on span "Ca retour mail du 16/09 "sera payée dans le prochain paiement"" at bounding box center [230, 432] width 283 height 11
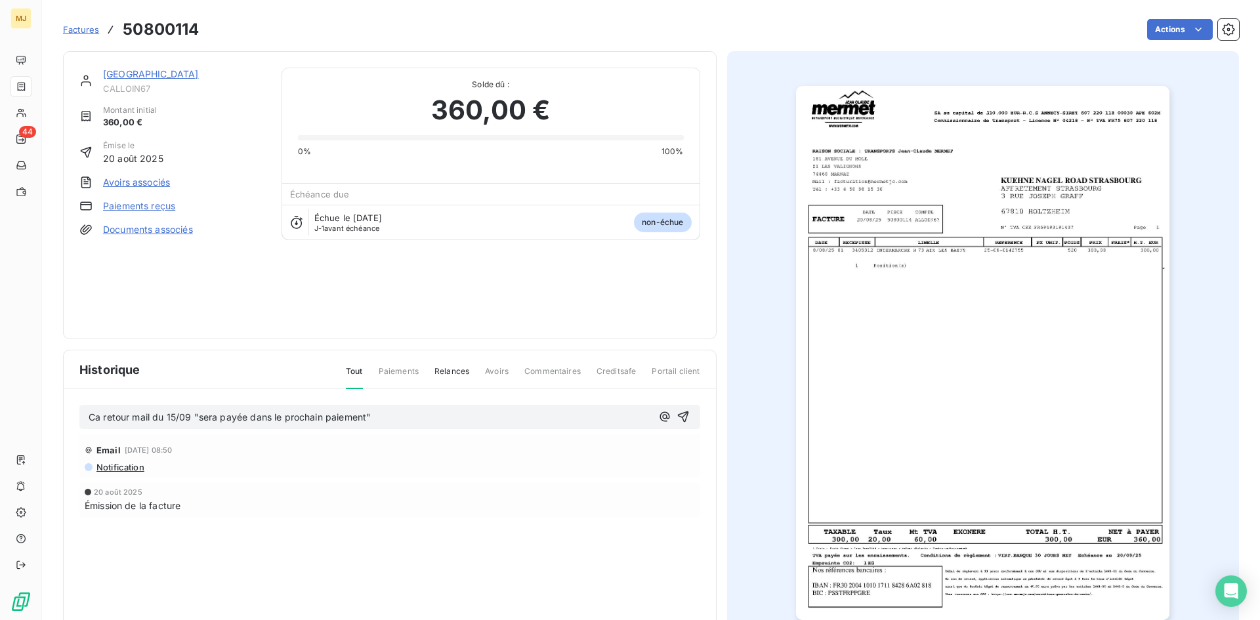
click at [473, 418] on p "Ca retour mail du 15/09 "sera payée dans le prochain paiement"" at bounding box center [370, 417] width 563 height 15
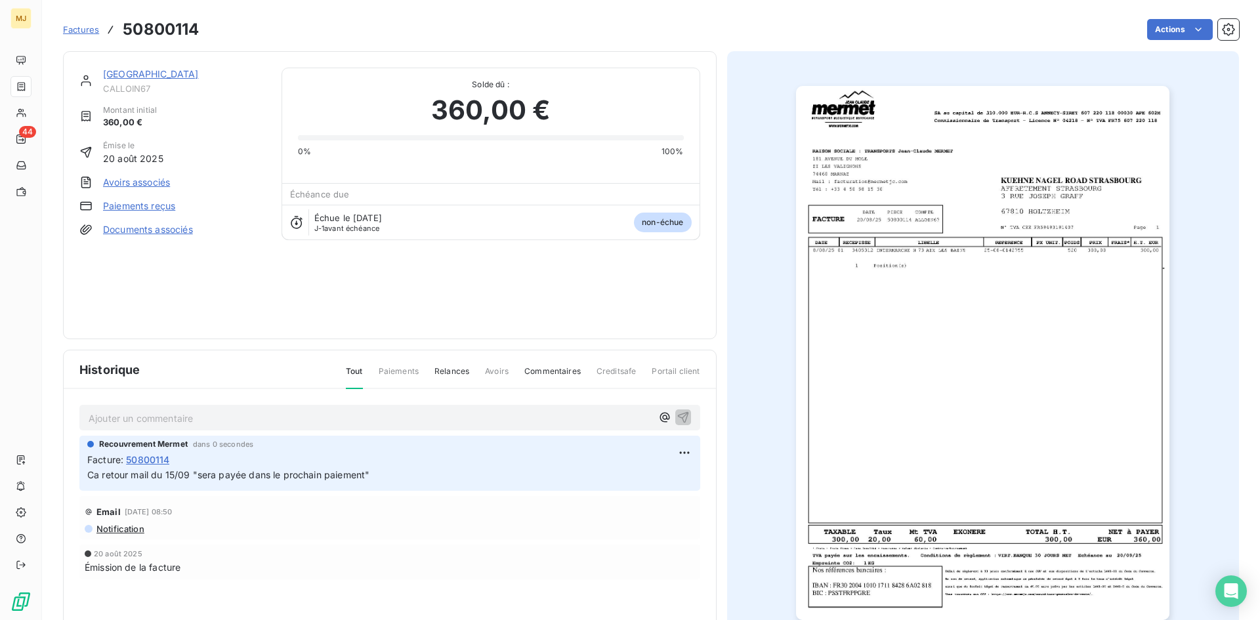
click at [81, 32] on span "Factures" at bounding box center [81, 29] width 36 height 11
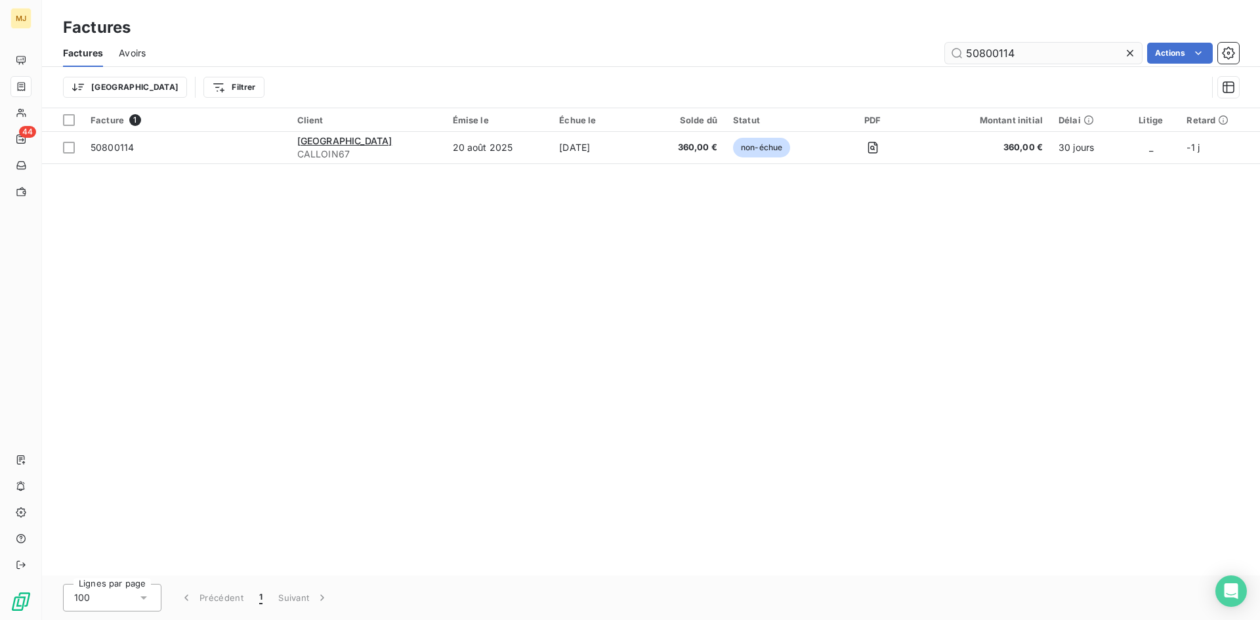
click at [1012, 51] on input "50800114" at bounding box center [1043, 53] width 197 height 21
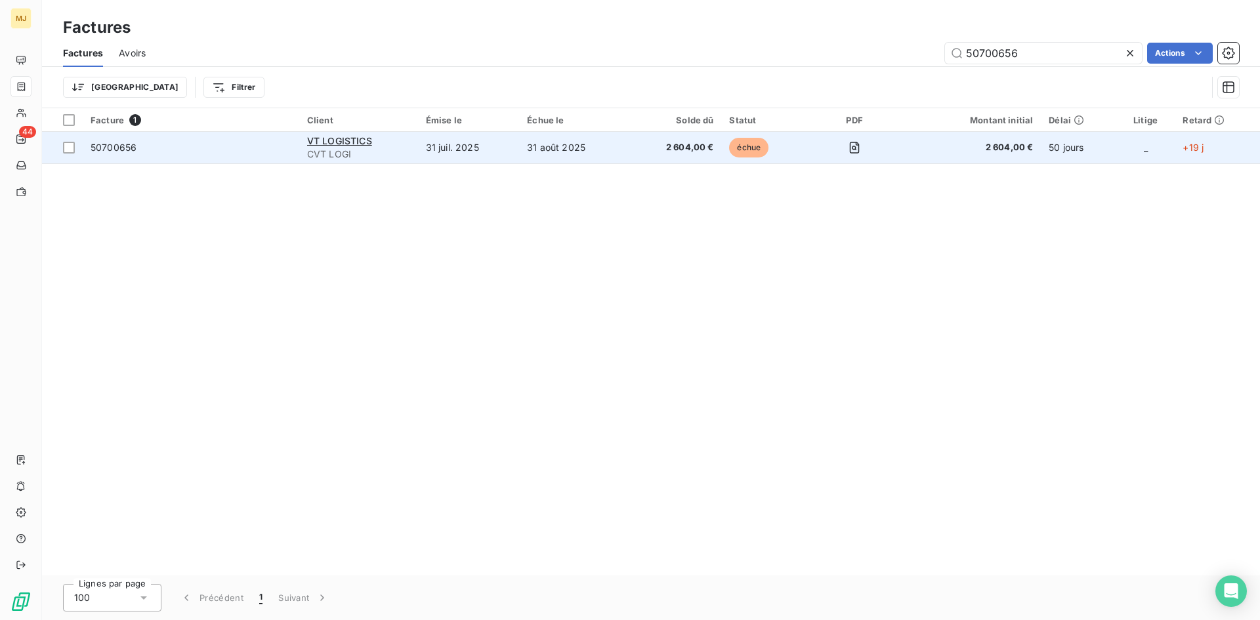
type input "50700656"
click at [121, 152] on span "50700656" at bounding box center [114, 147] width 46 height 11
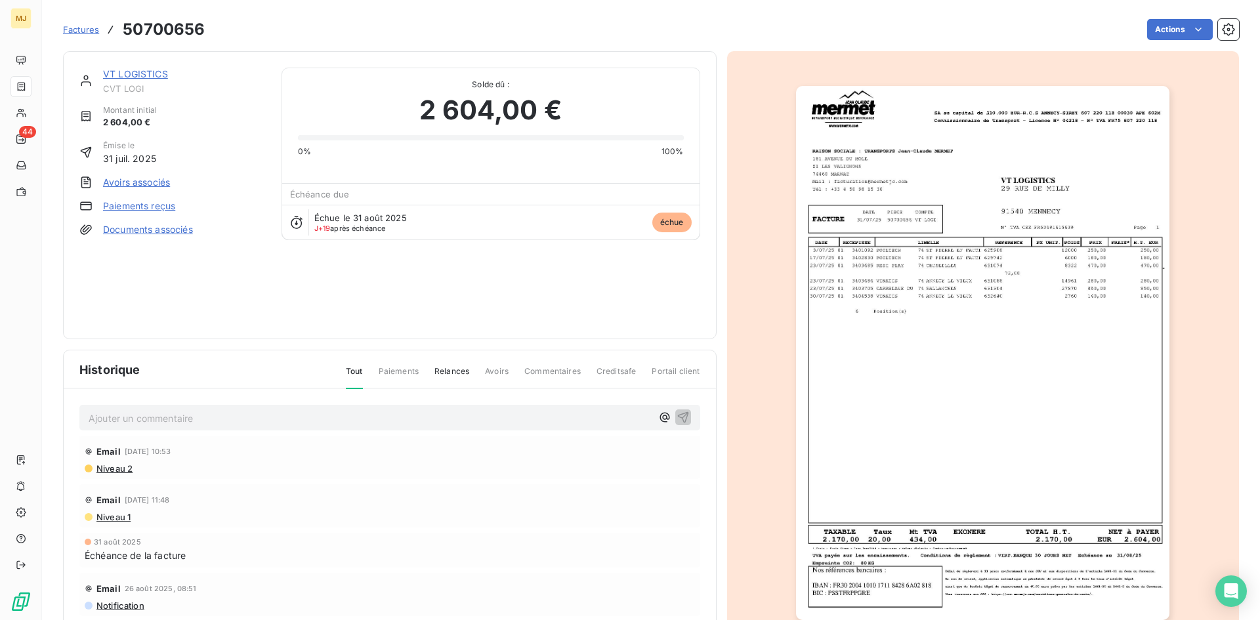
click at [328, 419] on p "Ajouter un commentaire ﻿" at bounding box center [370, 418] width 563 height 16
click at [111, 415] on span "CA rtetour mail du 15/09 : échéance facture 28/09" at bounding box center [200, 417] width 223 height 11
click at [389, 416] on p "CA retour mail du 15/09 : échéance facture 28/09" at bounding box center [370, 417] width 563 height 15
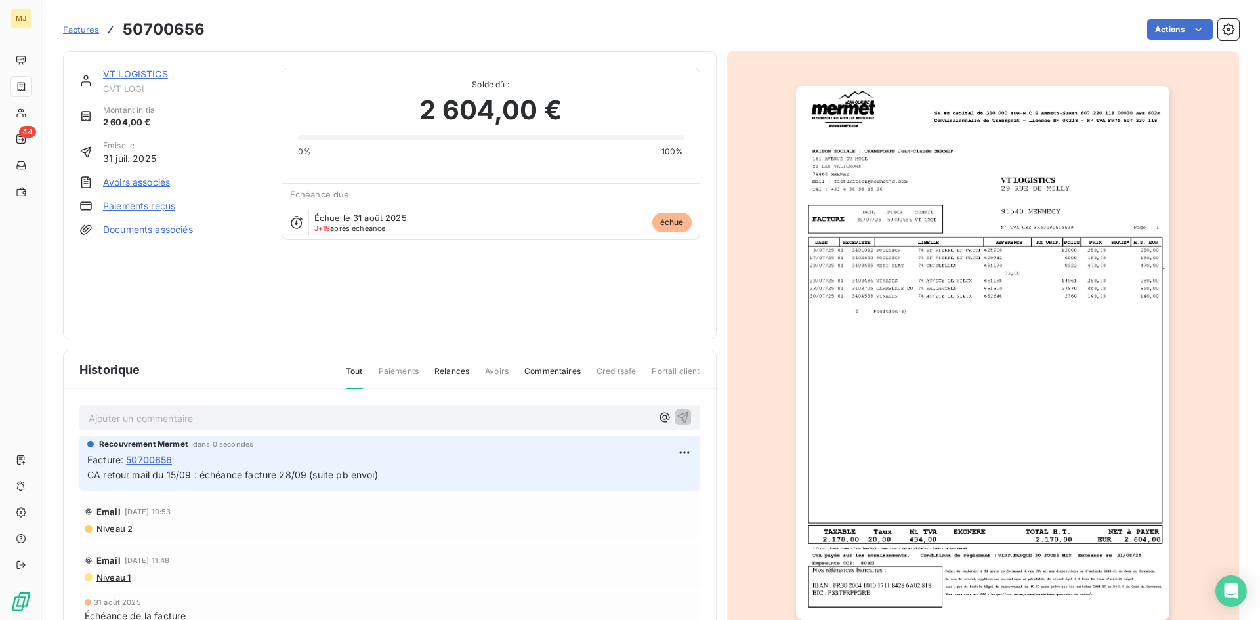
click at [86, 32] on span "Factures" at bounding box center [81, 29] width 36 height 11
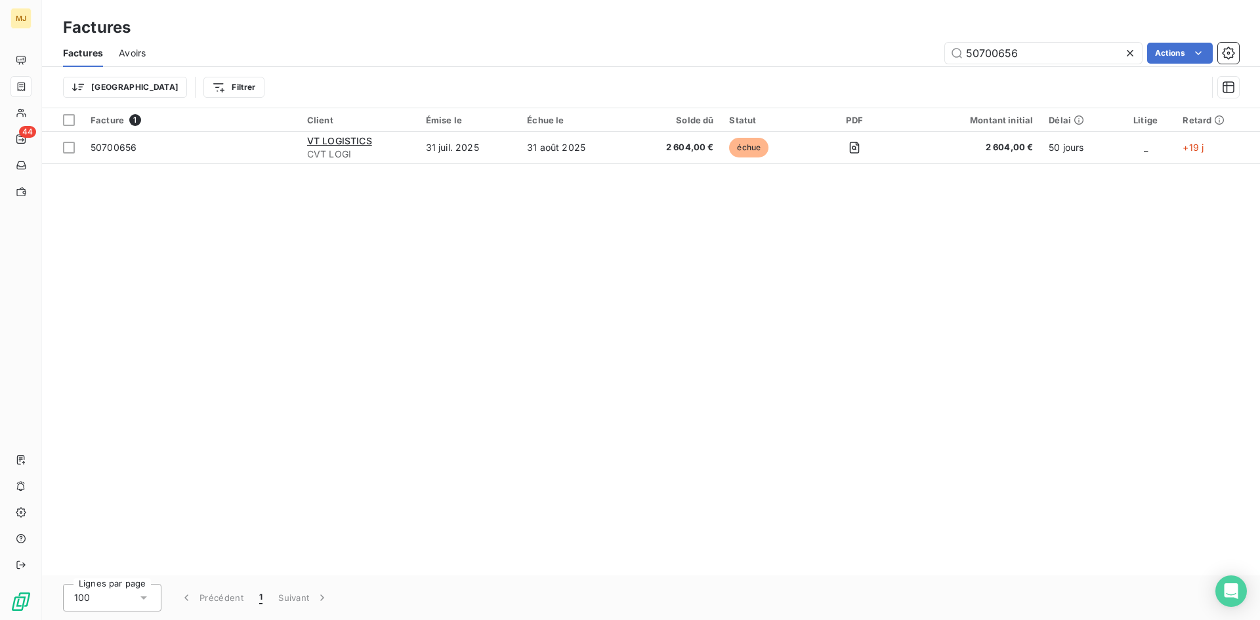
click at [1040, 41] on div "Factures Avoirs 50700656 Actions" at bounding box center [651, 53] width 1218 height 28
click at [1021, 48] on input "50700656" at bounding box center [1043, 53] width 197 height 21
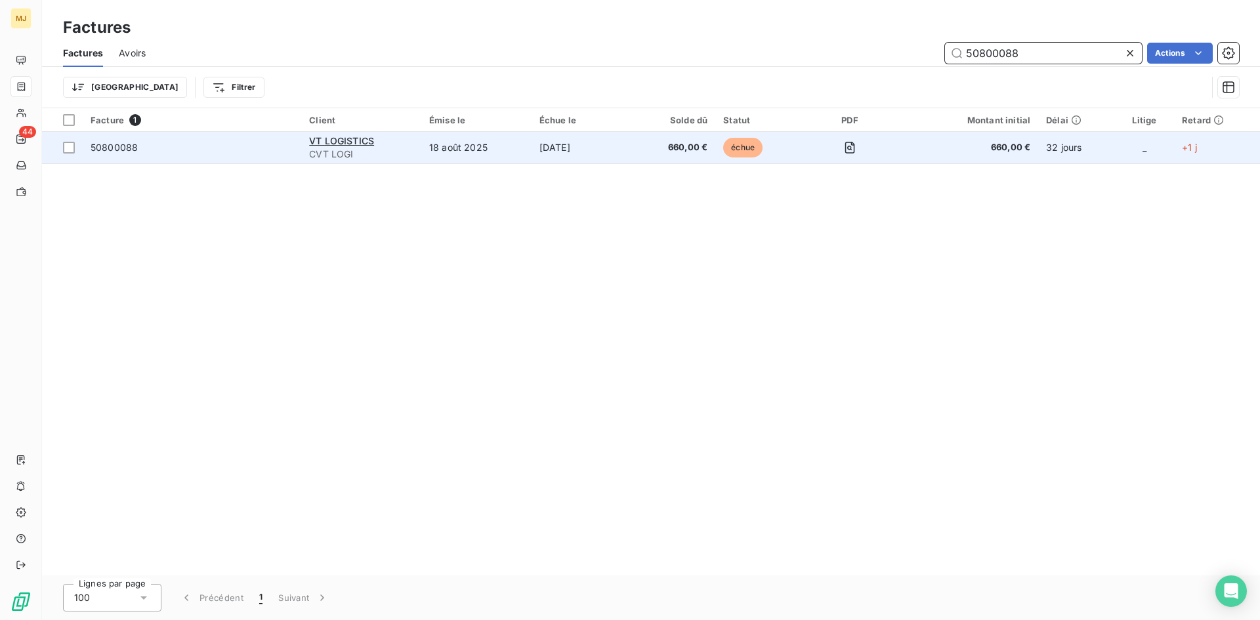
type input "50800088"
drag, startPoint x: 146, startPoint y: 150, endPoint x: 135, endPoint y: 149, distance: 10.6
click at [135, 149] on span "50800088" at bounding box center [192, 147] width 203 height 13
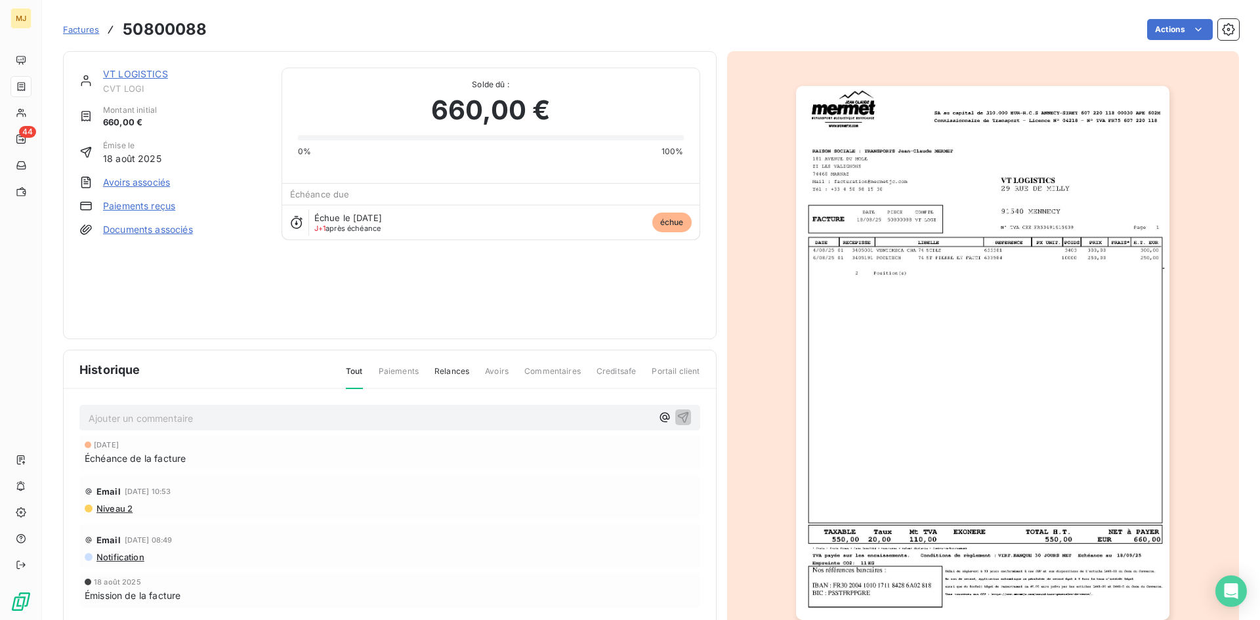
click at [274, 423] on p "Ajouter un commentaire ﻿" at bounding box center [370, 418] width 563 height 16
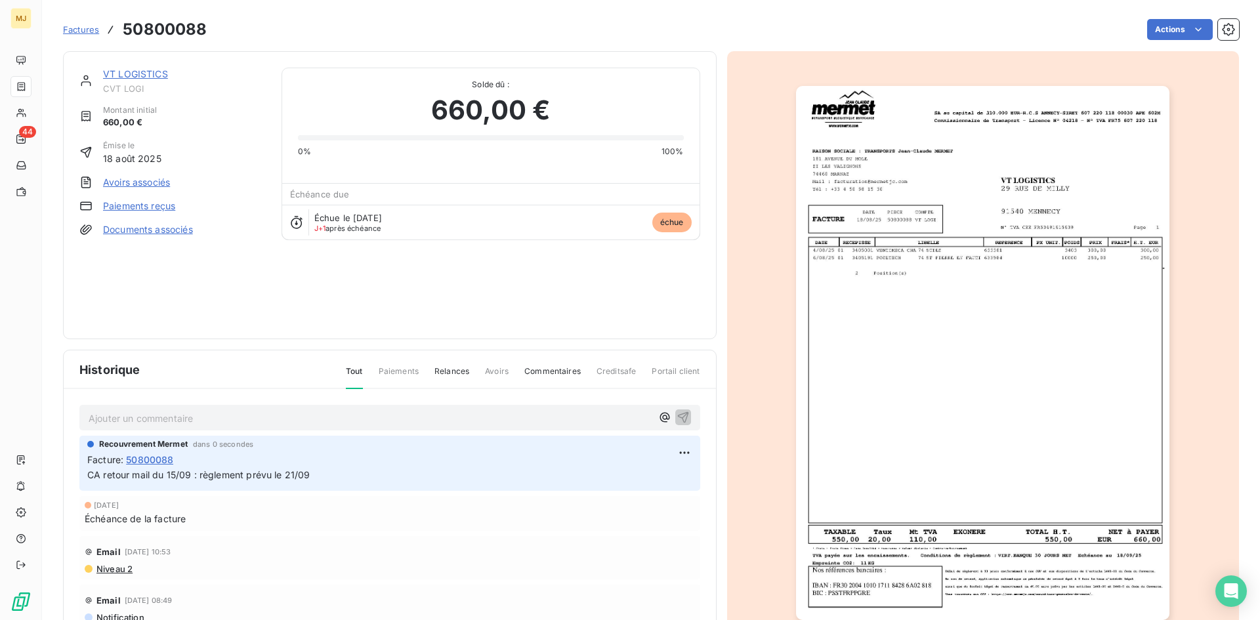
click at [84, 25] on span "Factures" at bounding box center [81, 29] width 36 height 11
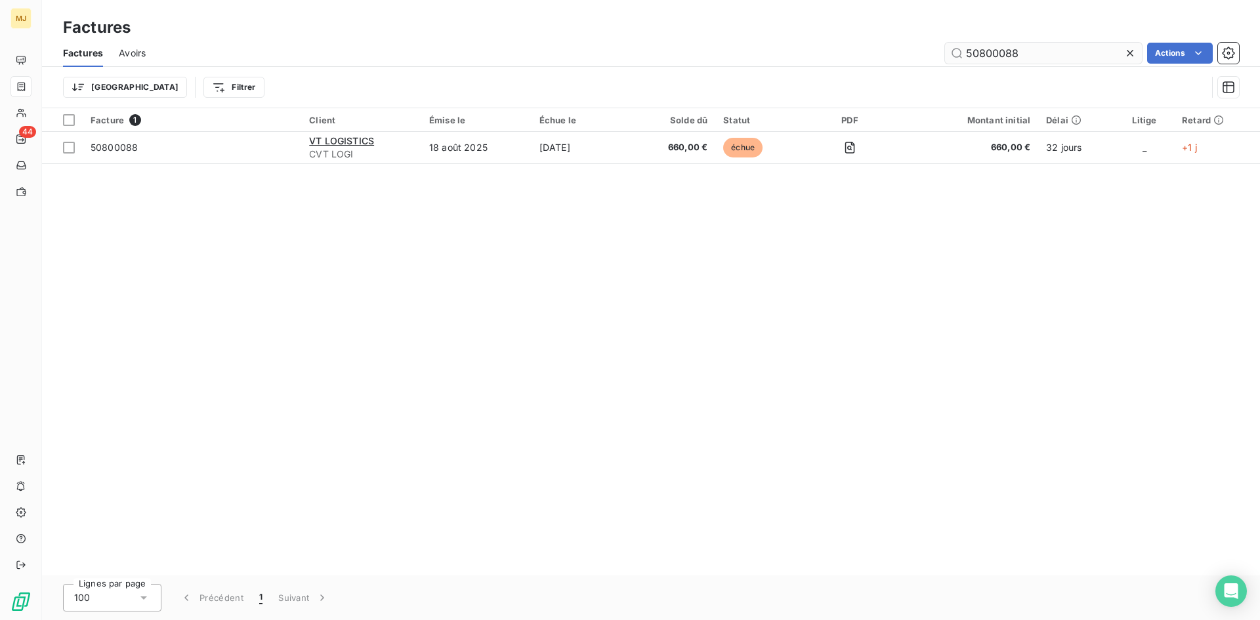
click at [1031, 56] on input "50800088" at bounding box center [1043, 53] width 197 height 21
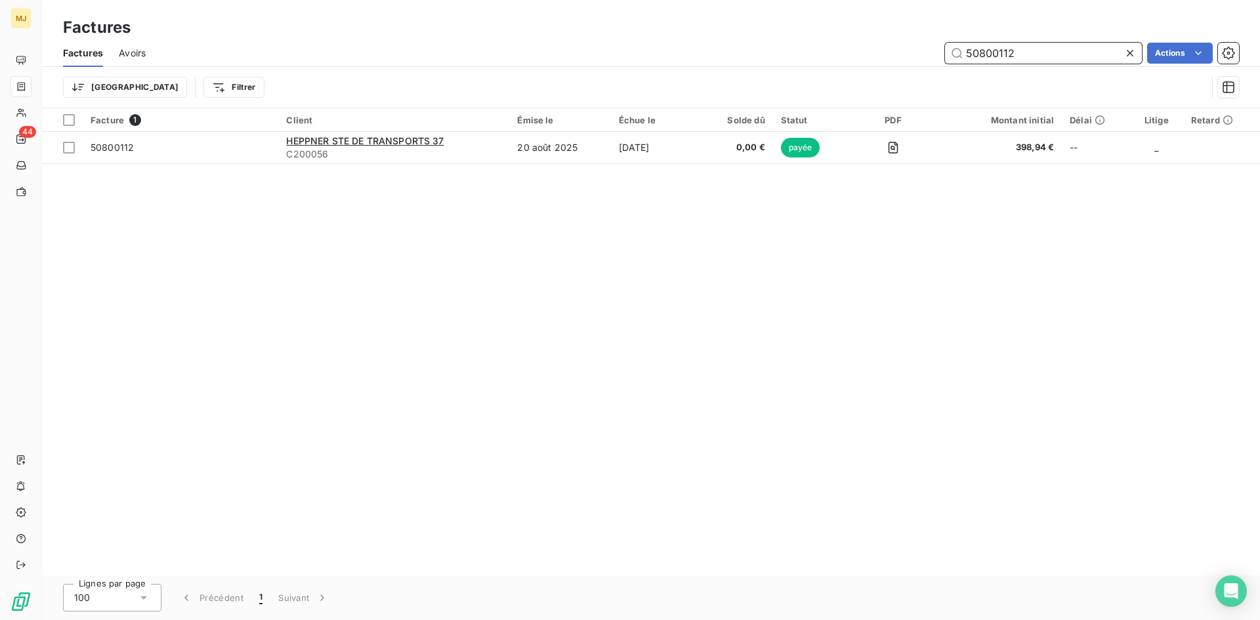
click at [1029, 59] on input "50800112" at bounding box center [1043, 53] width 197 height 21
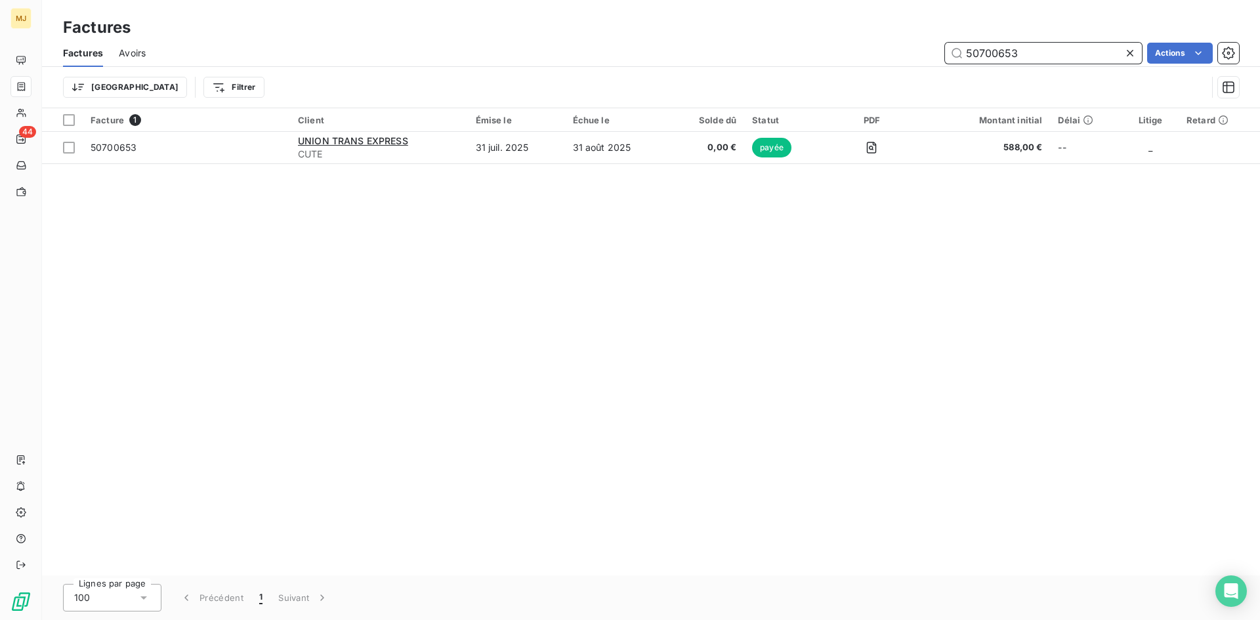
click at [1067, 53] on input "50700653" at bounding box center [1043, 53] width 197 height 21
click at [1050, 54] on input "50700328" at bounding box center [1043, 53] width 197 height 21
click at [1025, 51] on input "50700559" at bounding box center [1043, 53] width 197 height 21
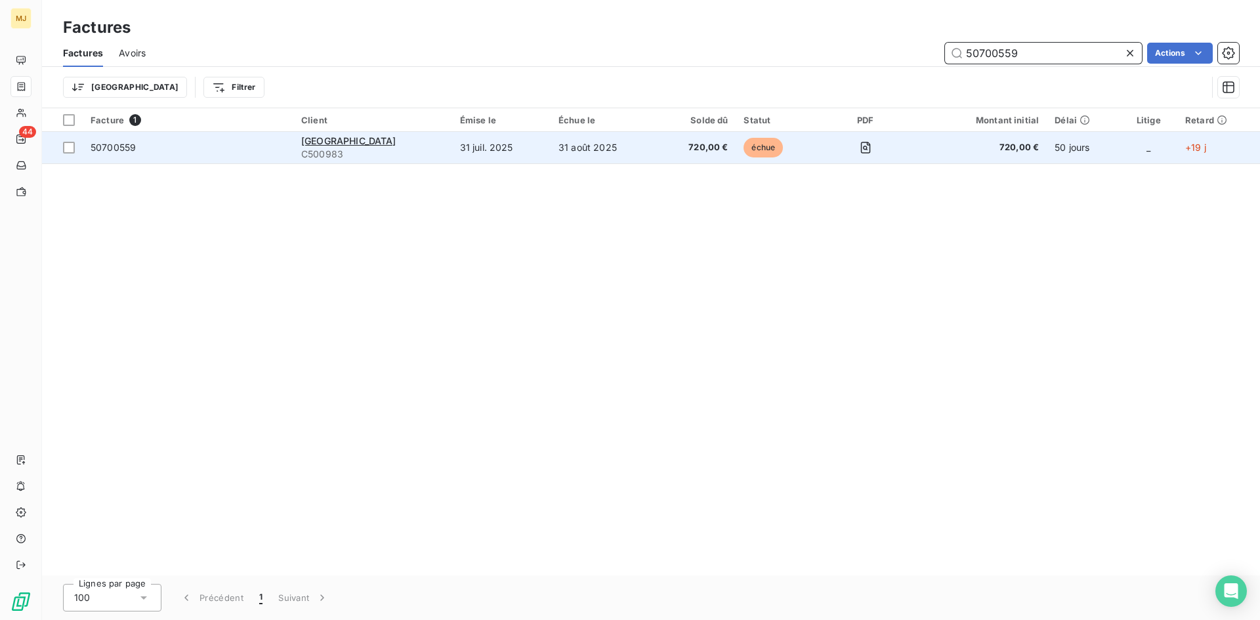
type input "50700559"
click at [117, 146] on span "50700559" at bounding box center [113, 147] width 45 height 11
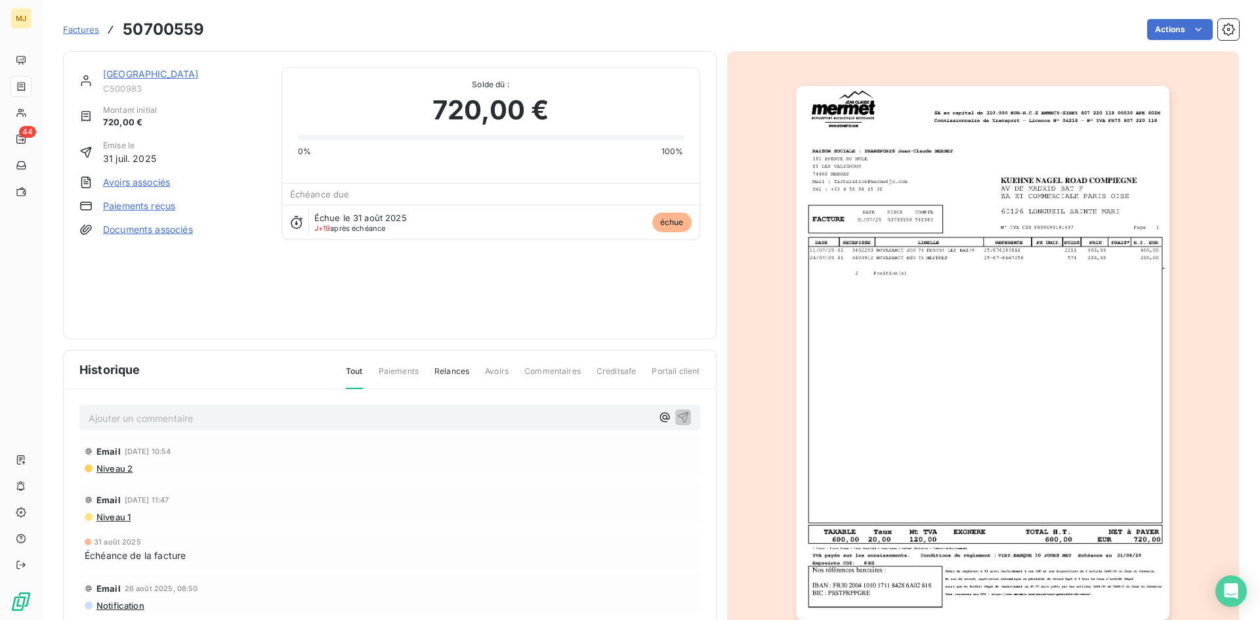
click at [312, 411] on p "Ajouter un commentaire ﻿" at bounding box center [370, 418] width 563 height 16
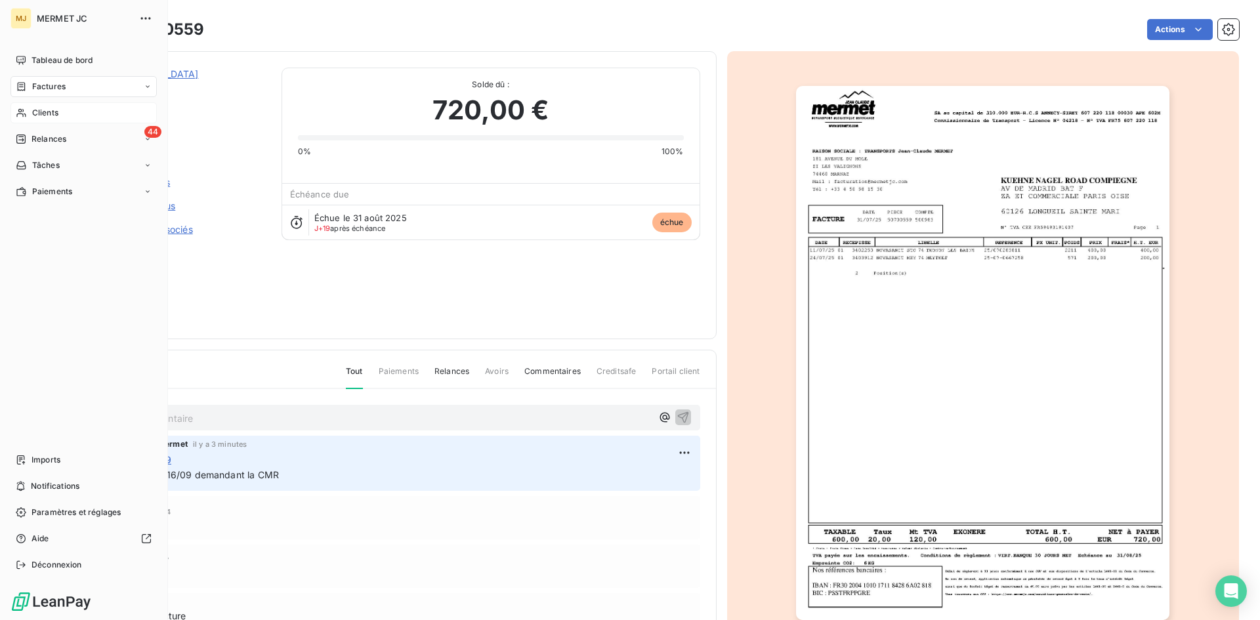
click at [43, 114] on span "Clients" at bounding box center [45, 113] width 26 height 12
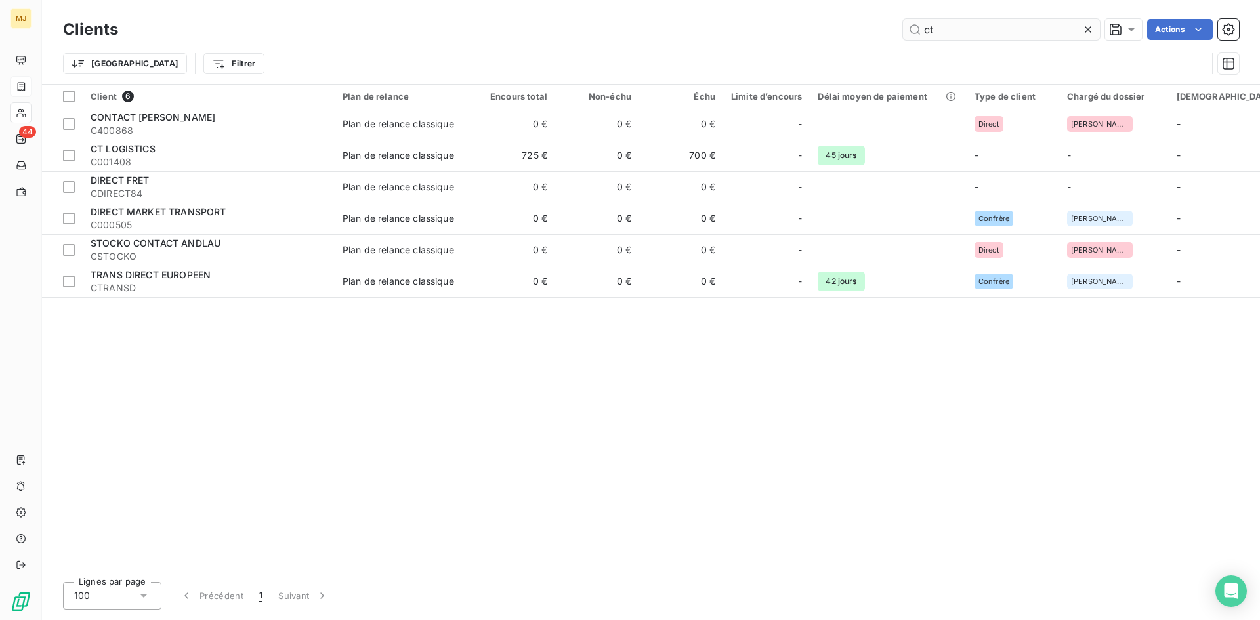
click at [966, 30] on input "ct" at bounding box center [1001, 29] width 197 height 21
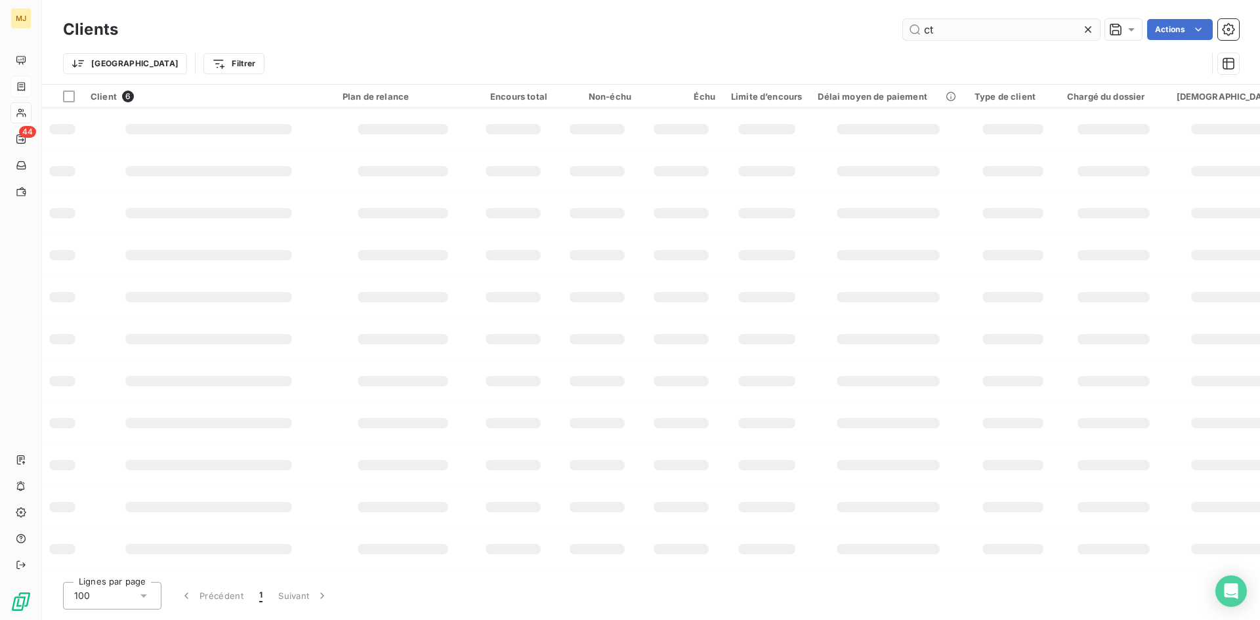
type input "c"
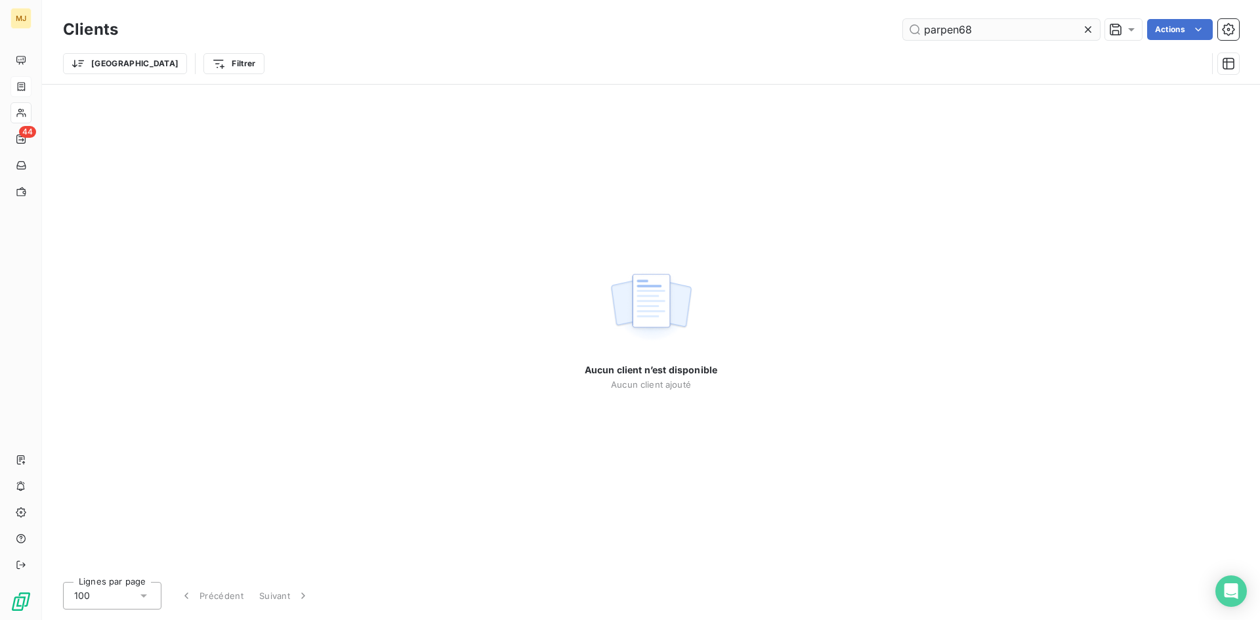
click at [948, 31] on input "parpen68" at bounding box center [1001, 29] width 197 height 21
click at [976, 28] on input "paren68" at bounding box center [1001, 29] width 197 height 21
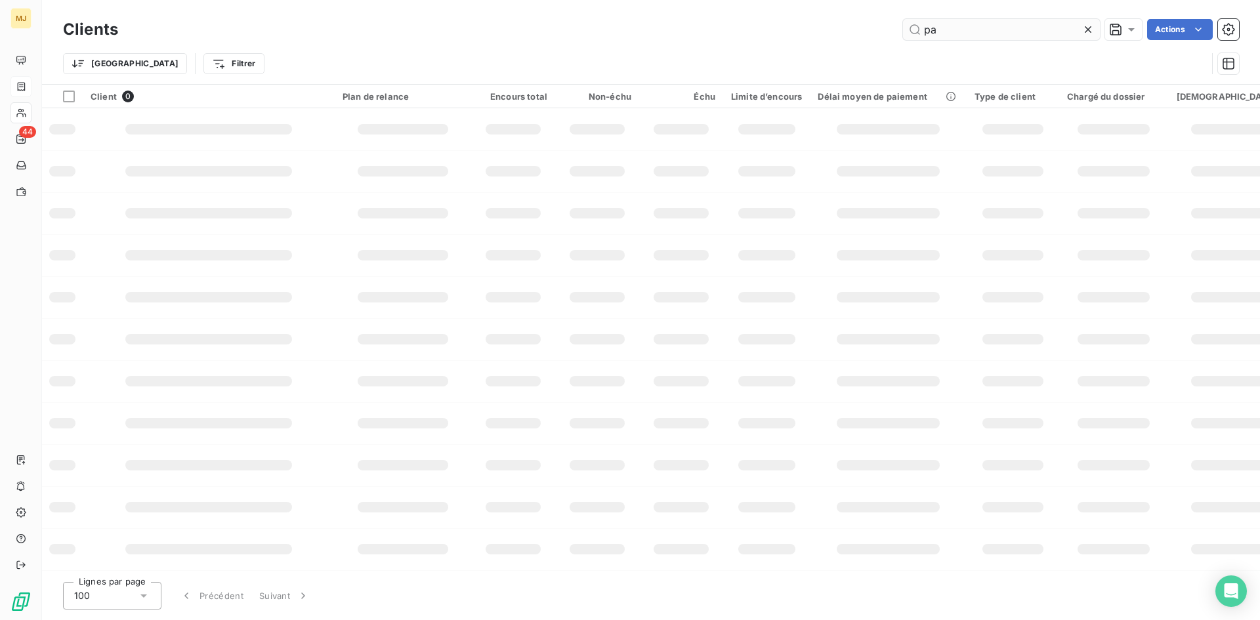
type input "p"
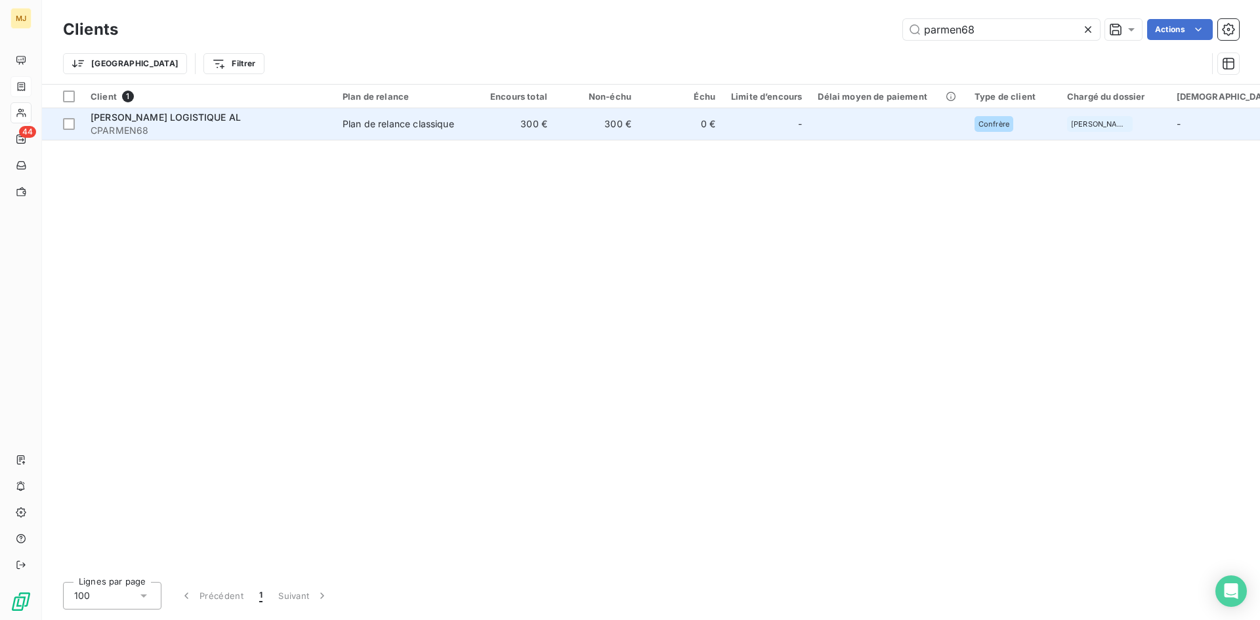
type input "parmen68"
click at [124, 121] on span "[PERSON_NAME] LOGISTIQUE AL" at bounding box center [166, 117] width 150 height 11
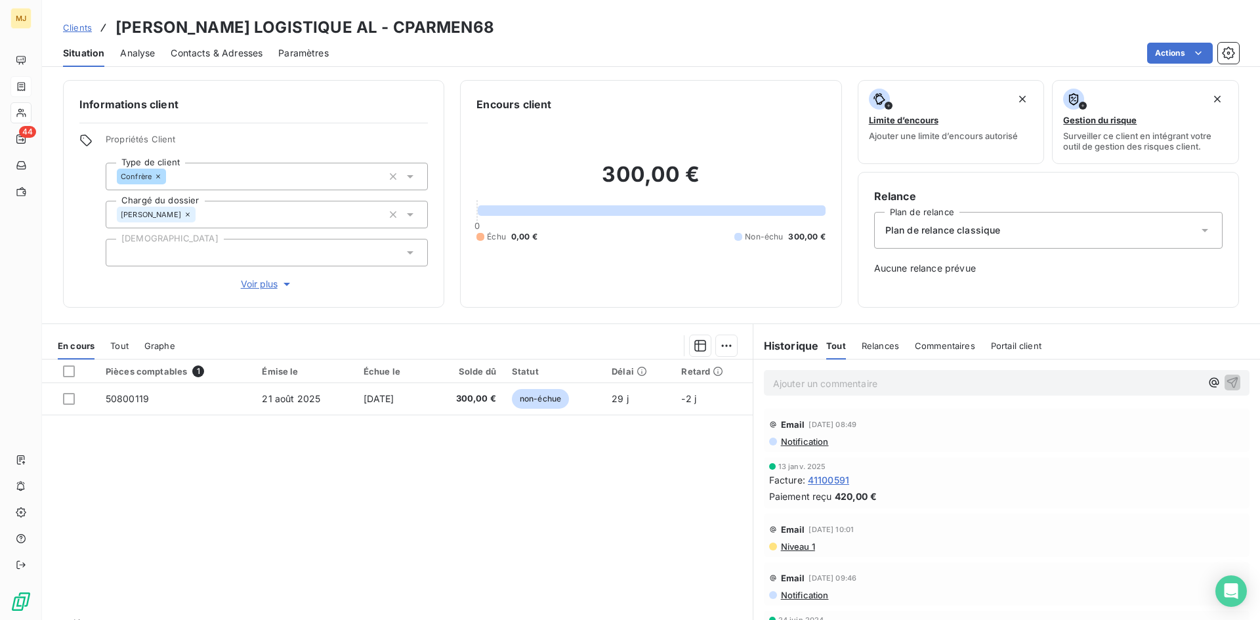
click at [232, 54] on span "Contacts & Adresses" at bounding box center [217, 53] width 92 height 13
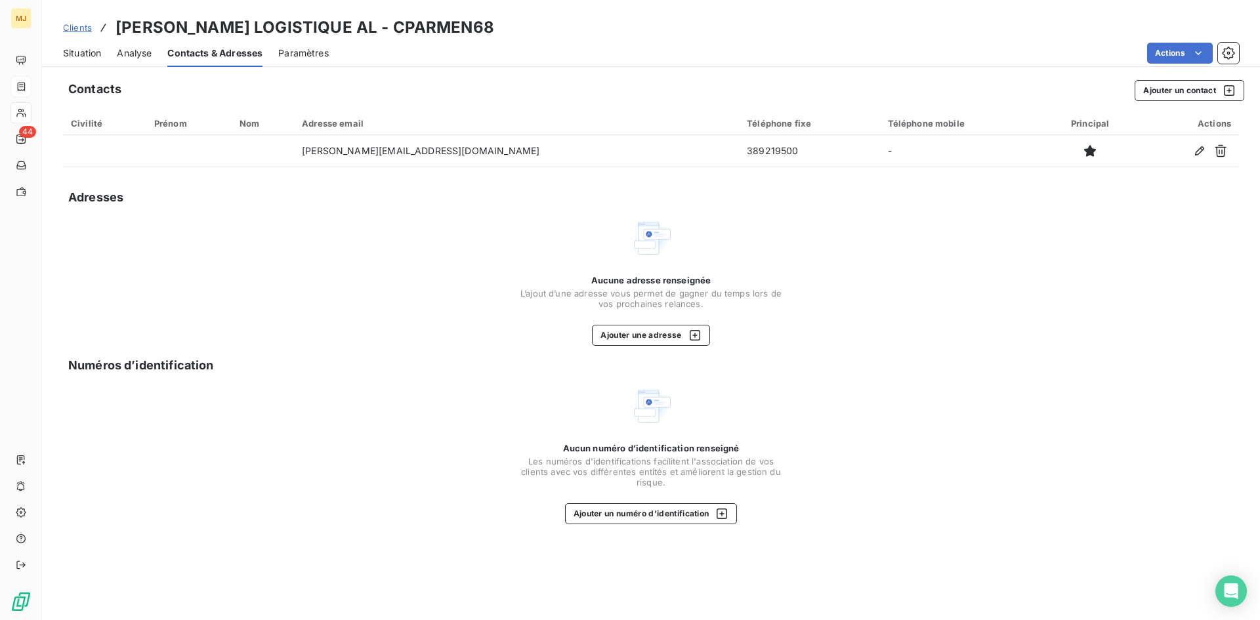
click at [85, 58] on span "Situation" at bounding box center [82, 53] width 38 height 13
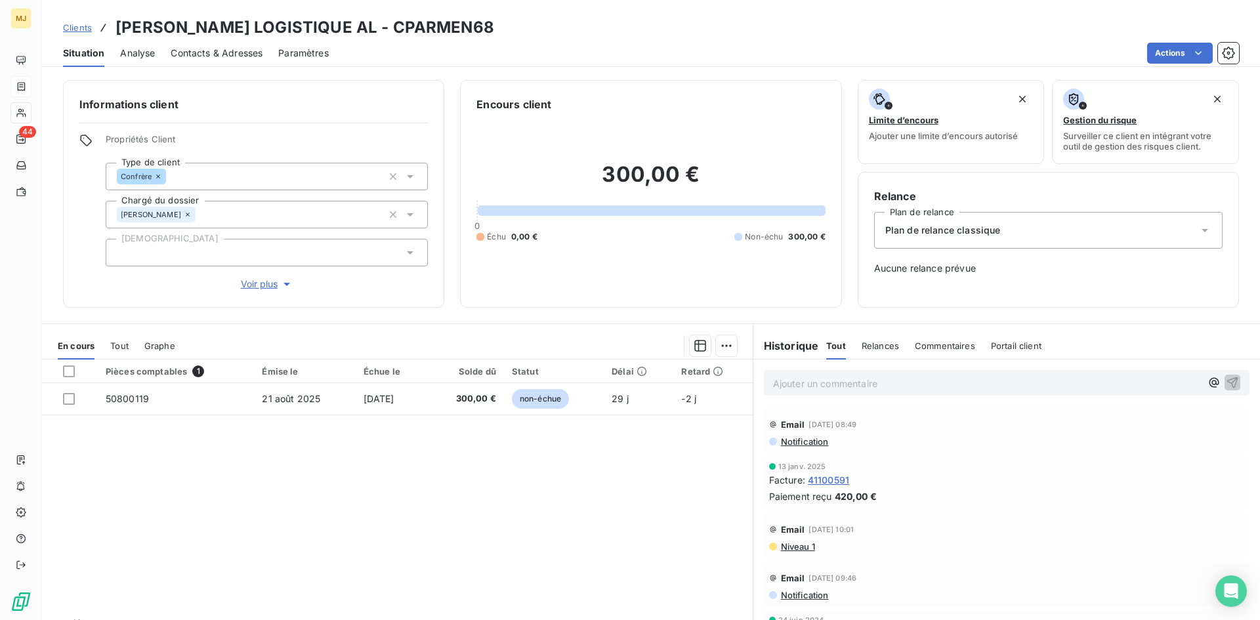
click at [223, 44] on div "Contacts & Adresses" at bounding box center [217, 53] width 92 height 28
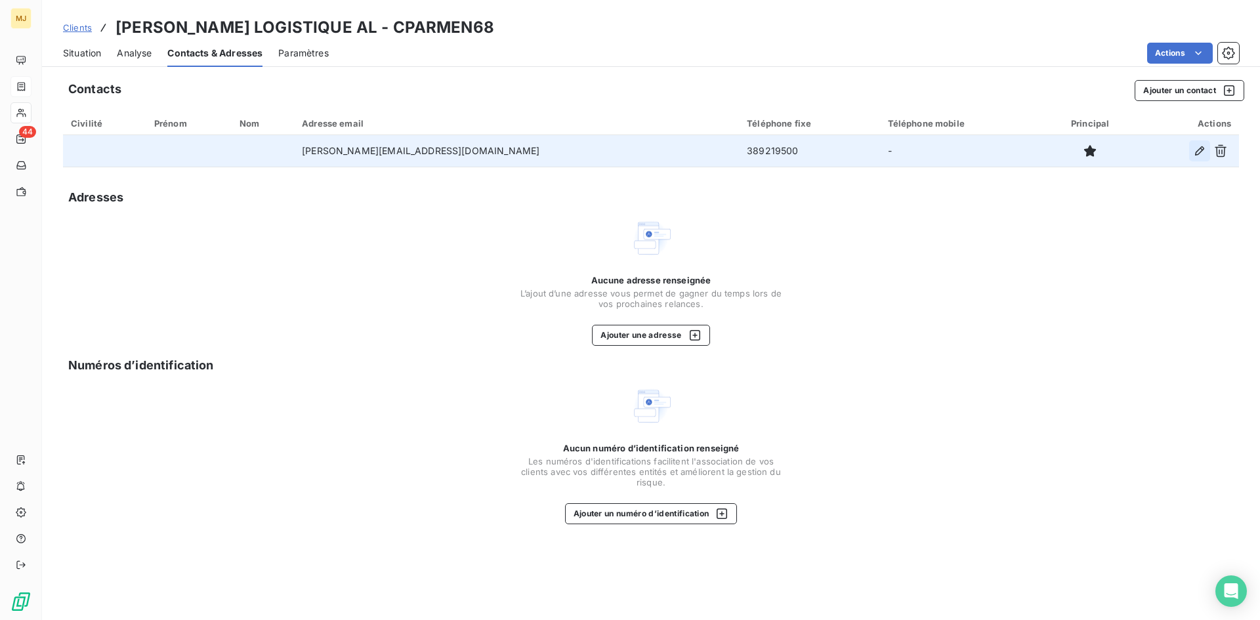
click at [1201, 150] on icon "button" at bounding box center [1199, 150] width 13 height 13
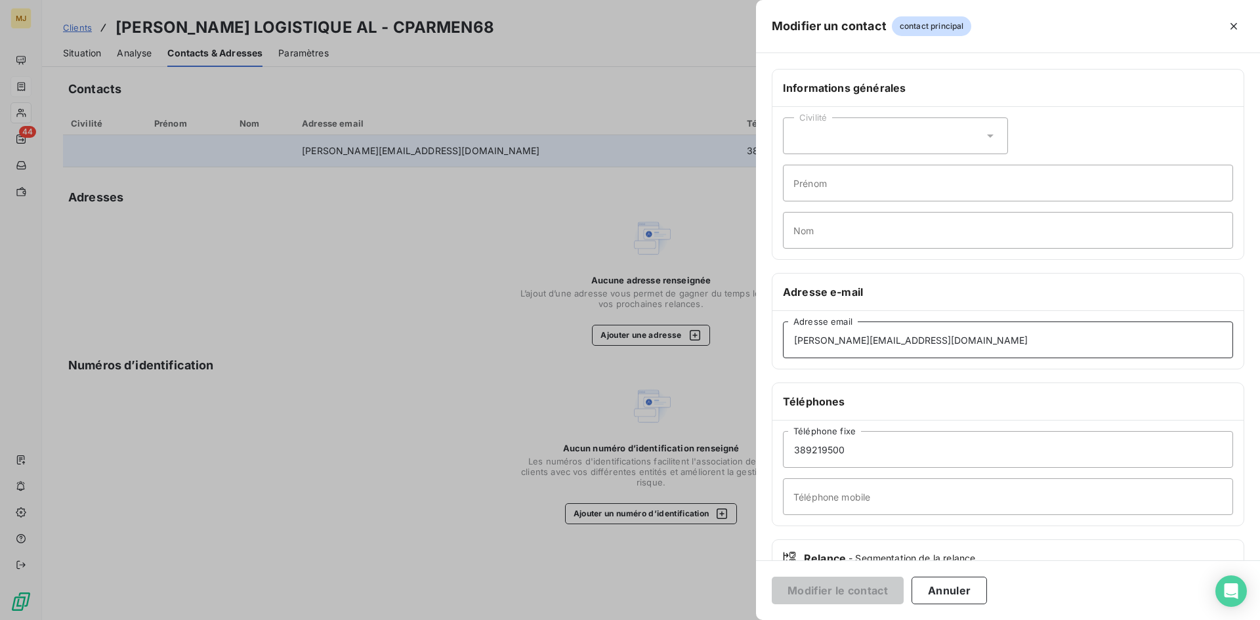
drag, startPoint x: 969, startPoint y: 328, endPoint x: 91, endPoint y: 330, distance: 877.7
click at [211, 620] on div "Modifier un contact contact principal Informations générales Civilité Prénom No…" at bounding box center [630, 620] width 1260 height 0
paste input "[EMAIL_ADDRESS][DOMAIN_NAME]"
type input "[EMAIL_ADDRESS][DOMAIN_NAME]"
click at [865, 588] on button "Modifier le contact" at bounding box center [838, 591] width 132 height 28
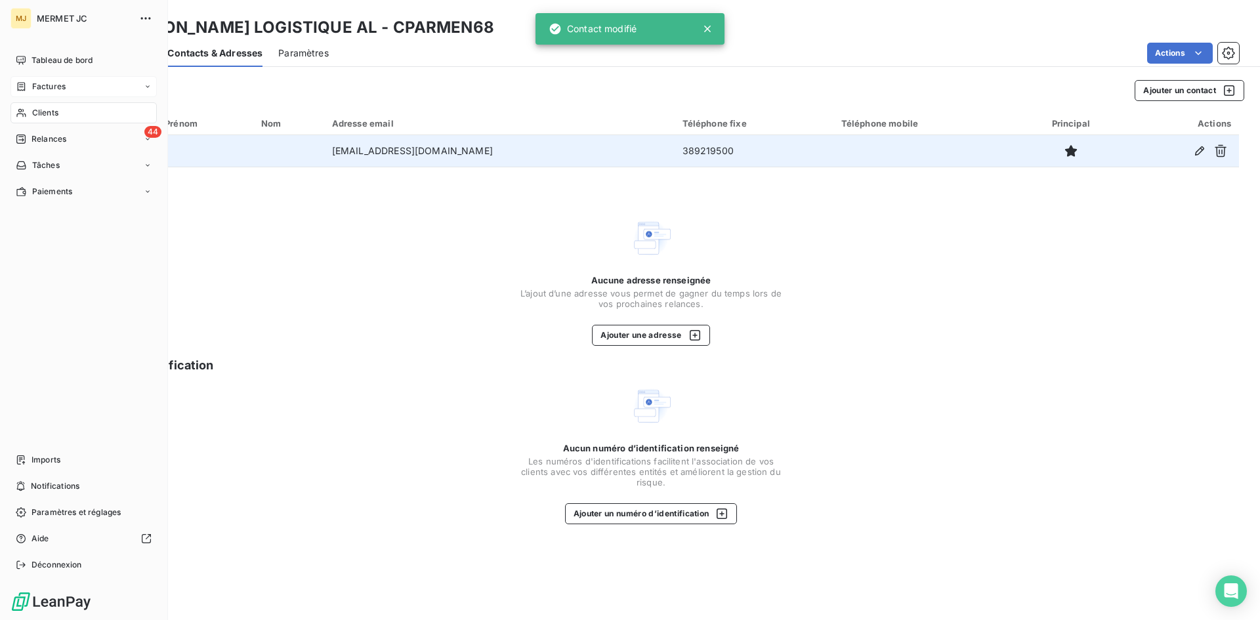
click at [33, 86] on span "Factures" at bounding box center [48, 87] width 33 height 12
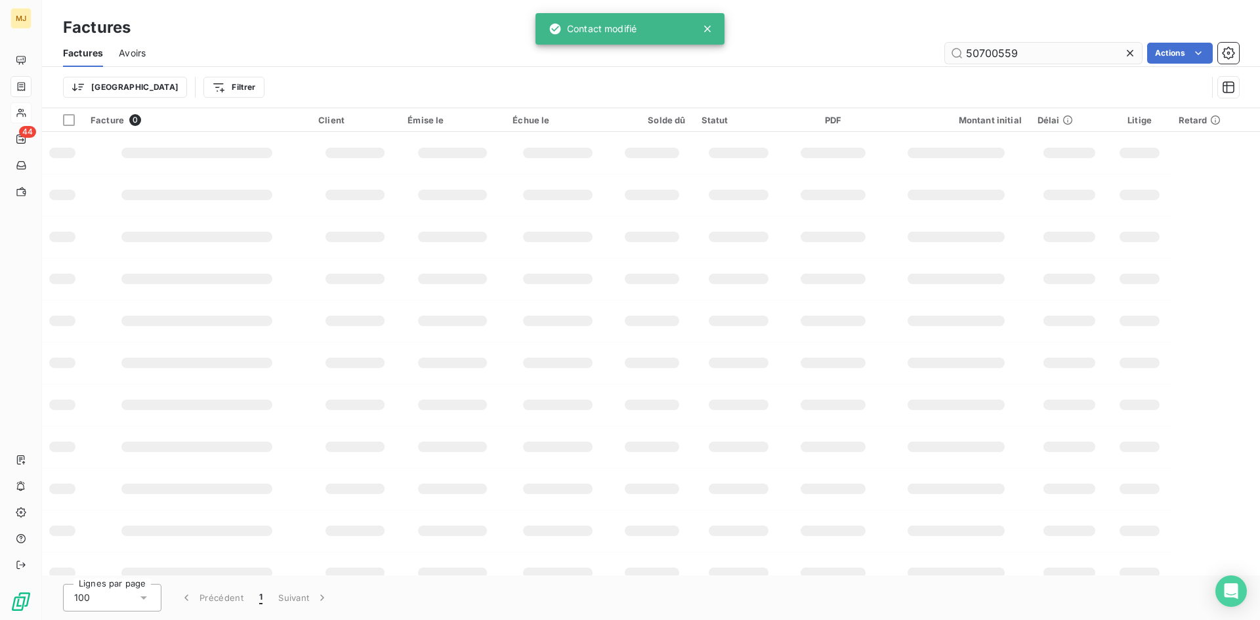
click at [1030, 49] on input "50700559" at bounding box center [1043, 53] width 197 height 21
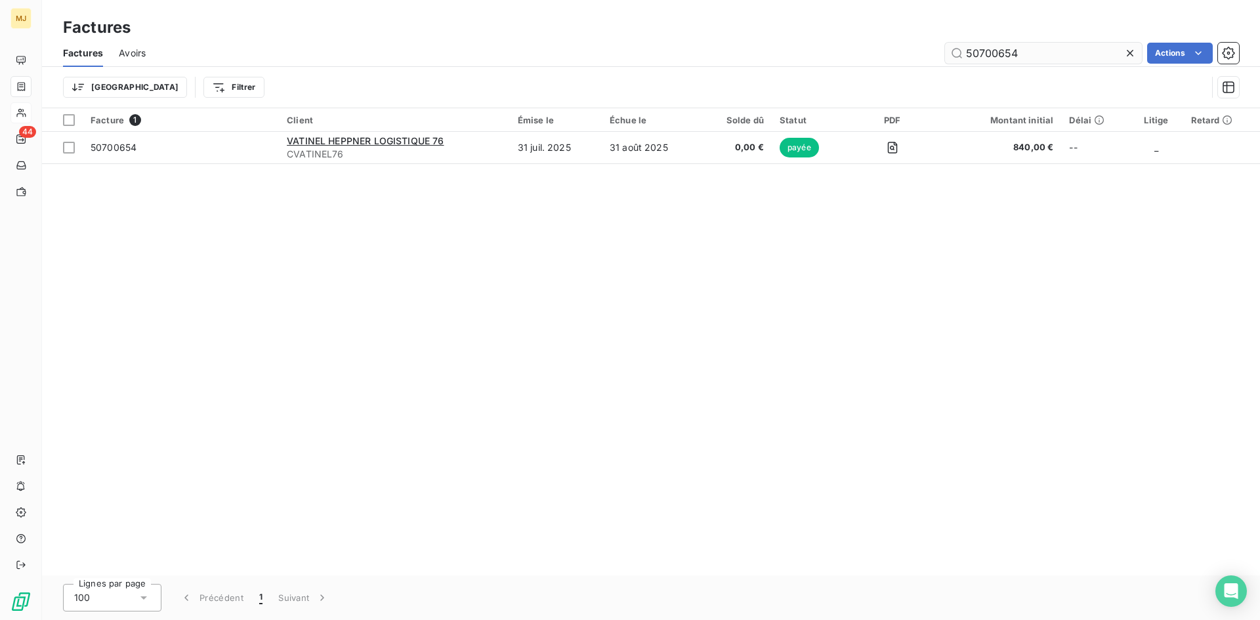
click at [1025, 44] on input "50700654" at bounding box center [1043, 53] width 197 height 21
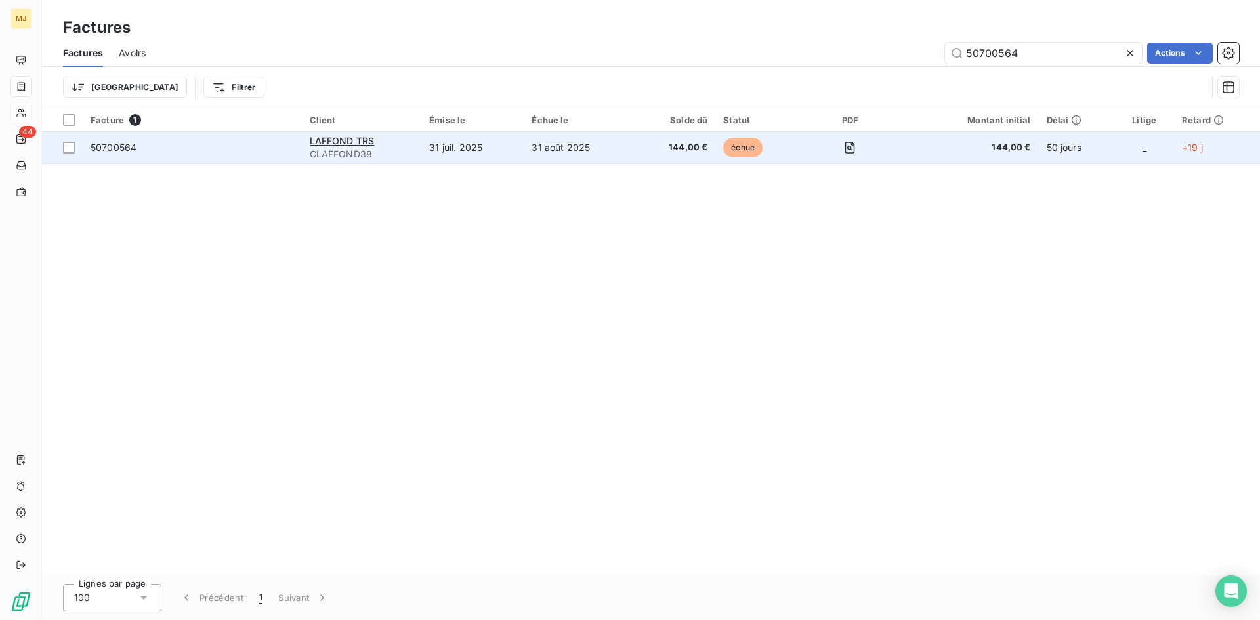
type input "50700564"
click at [102, 140] on td "50700564" at bounding box center [192, 148] width 219 height 32
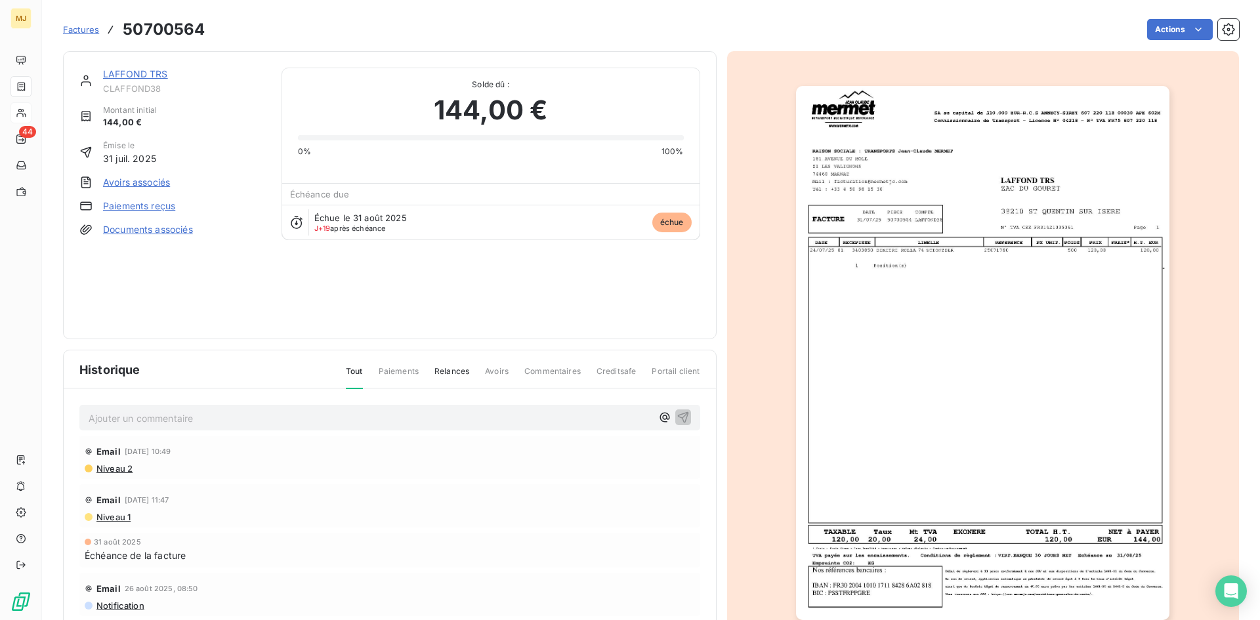
click at [196, 405] on div "Ajouter un commentaire ﻿" at bounding box center [389, 418] width 621 height 26
click at [202, 413] on p "Ajouter un commentaire ﻿" at bounding box center [370, 418] width 563 height 16
click at [295, 415] on p "CA retour mail du 16/09 "" at bounding box center [370, 417] width 563 height 15
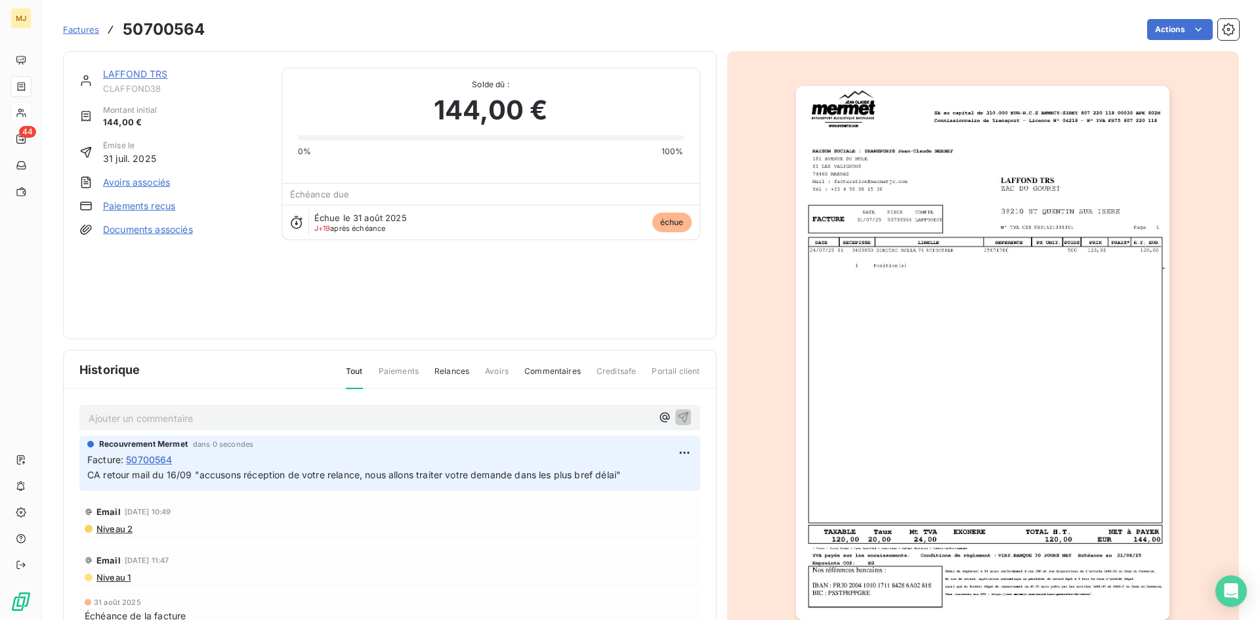
click at [72, 31] on span "Factures" at bounding box center [81, 29] width 36 height 11
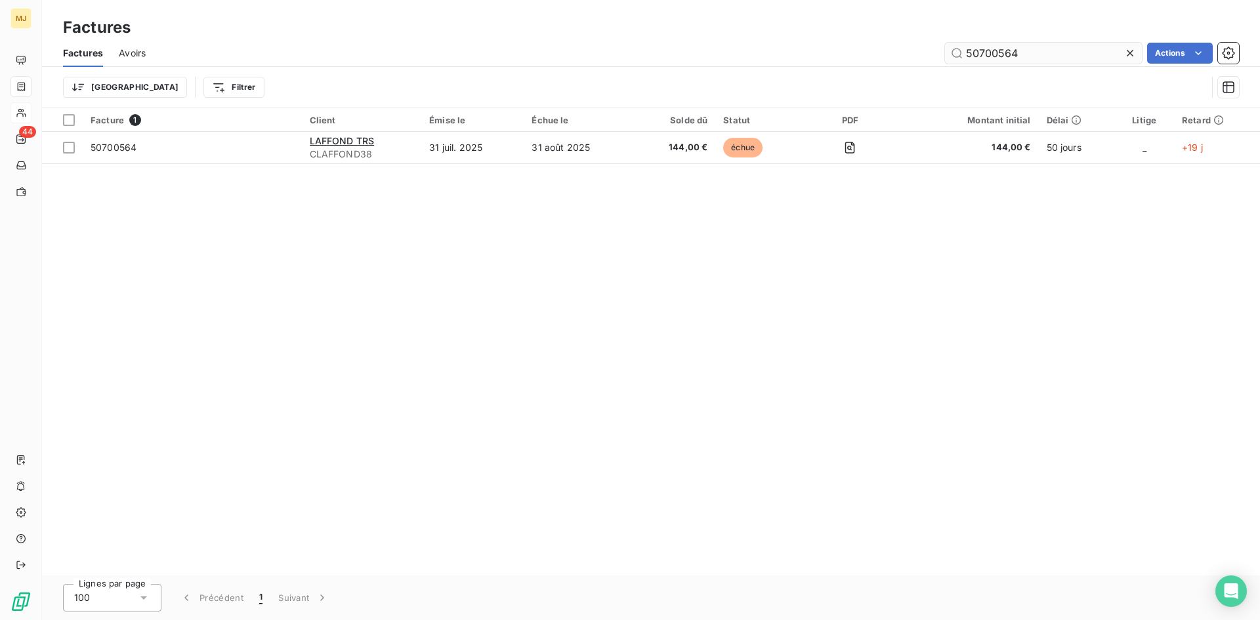
click at [1018, 57] on input "50700564" at bounding box center [1043, 53] width 197 height 21
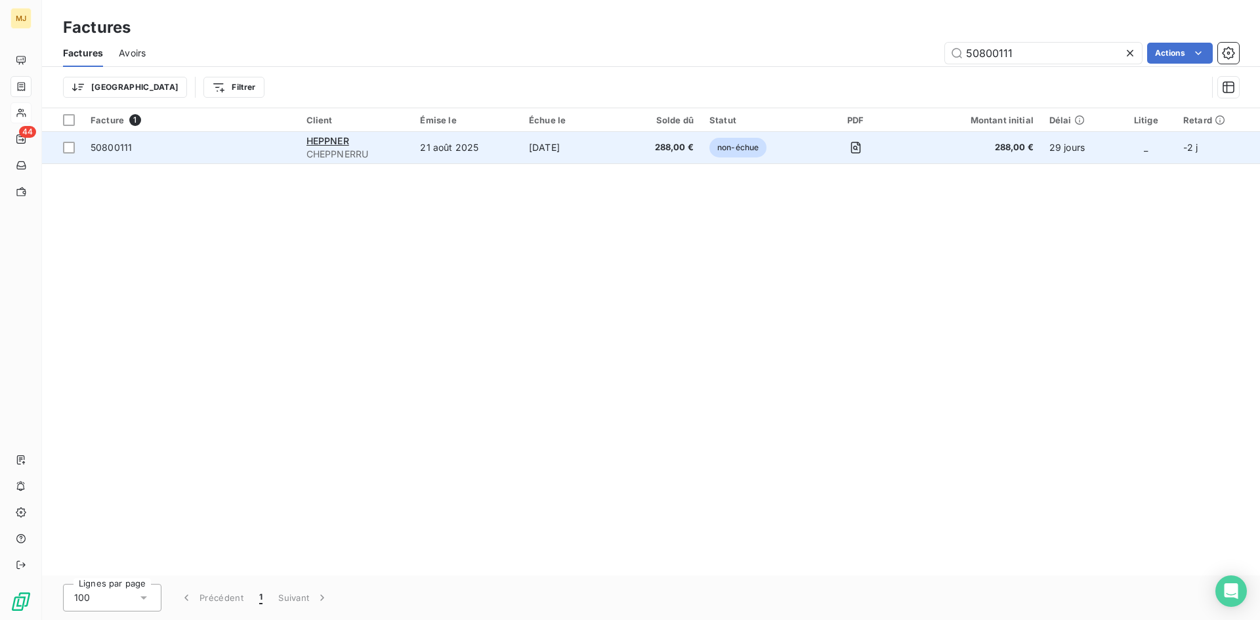
type input "50800111"
click at [106, 151] on span "50800111" at bounding box center [111, 147] width 41 height 11
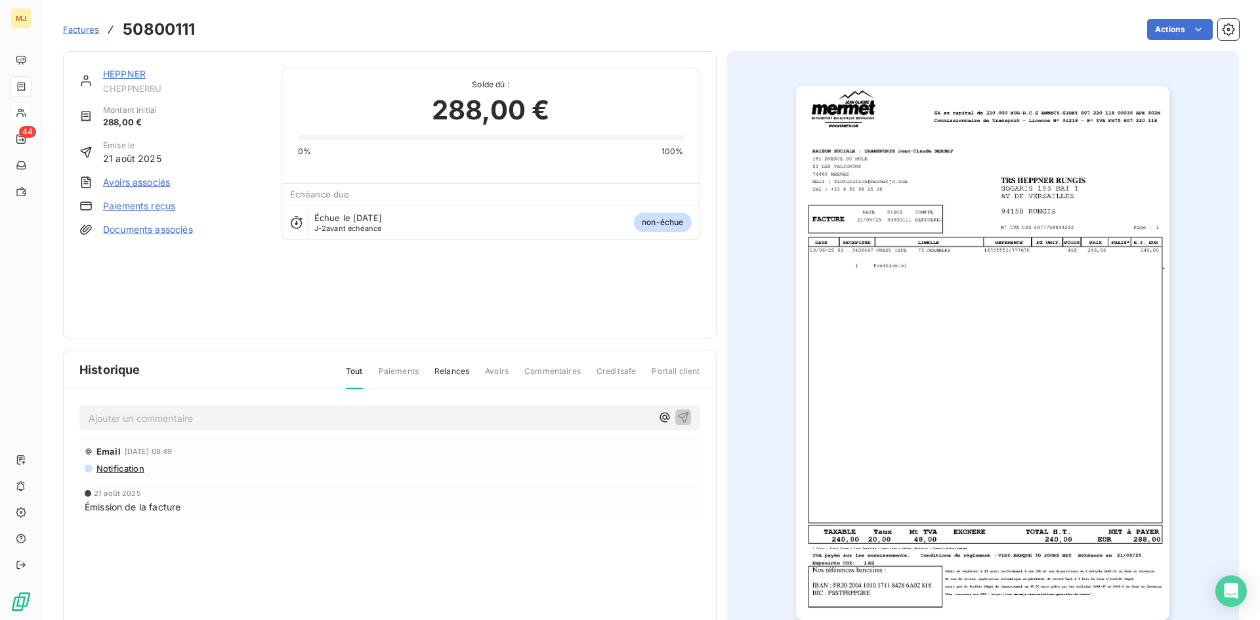
click at [244, 420] on p "Ajouter un commentaire ﻿" at bounding box center [370, 418] width 563 height 16
click at [330, 425] on p "CA retour mail du 17/09 "" at bounding box center [370, 417] width 563 height 15
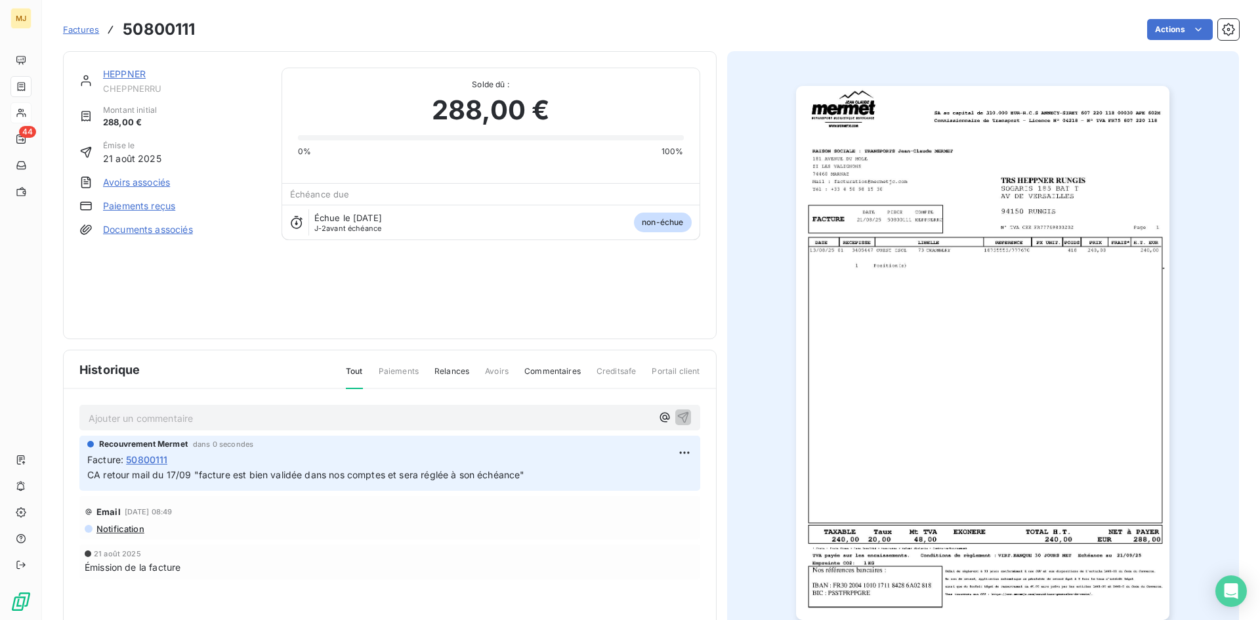
click at [73, 30] on span "Factures" at bounding box center [81, 29] width 36 height 11
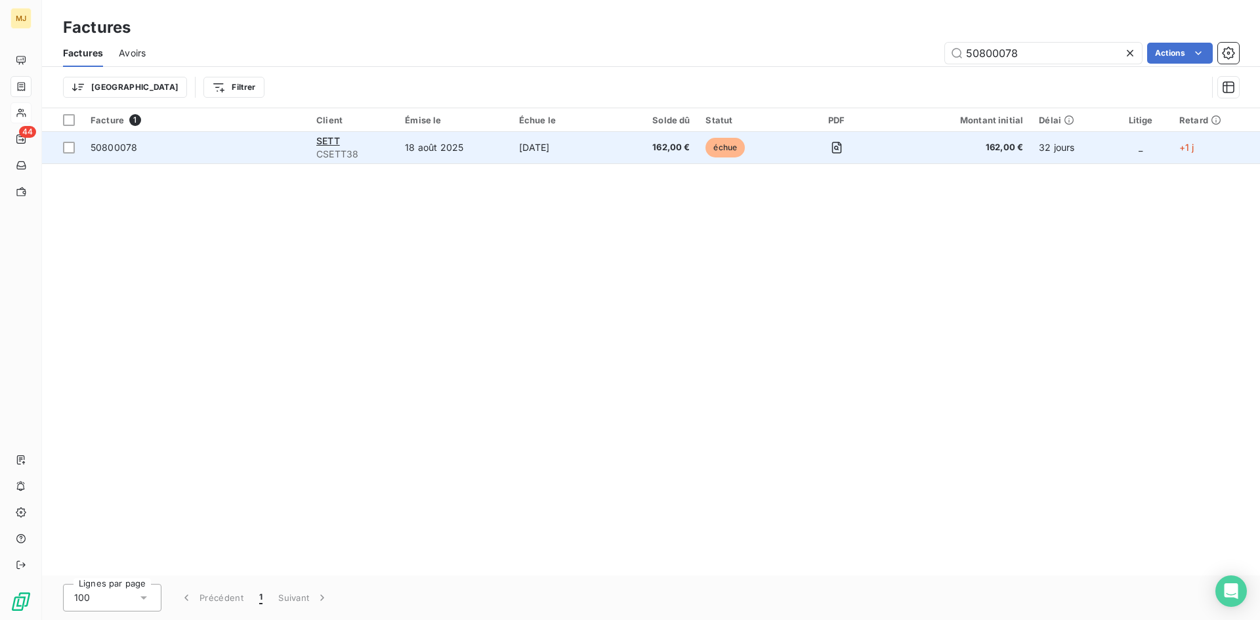
type input "50800078"
click at [112, 135] on td "50800078" at bounding box center [196, 148] width 226 height 32
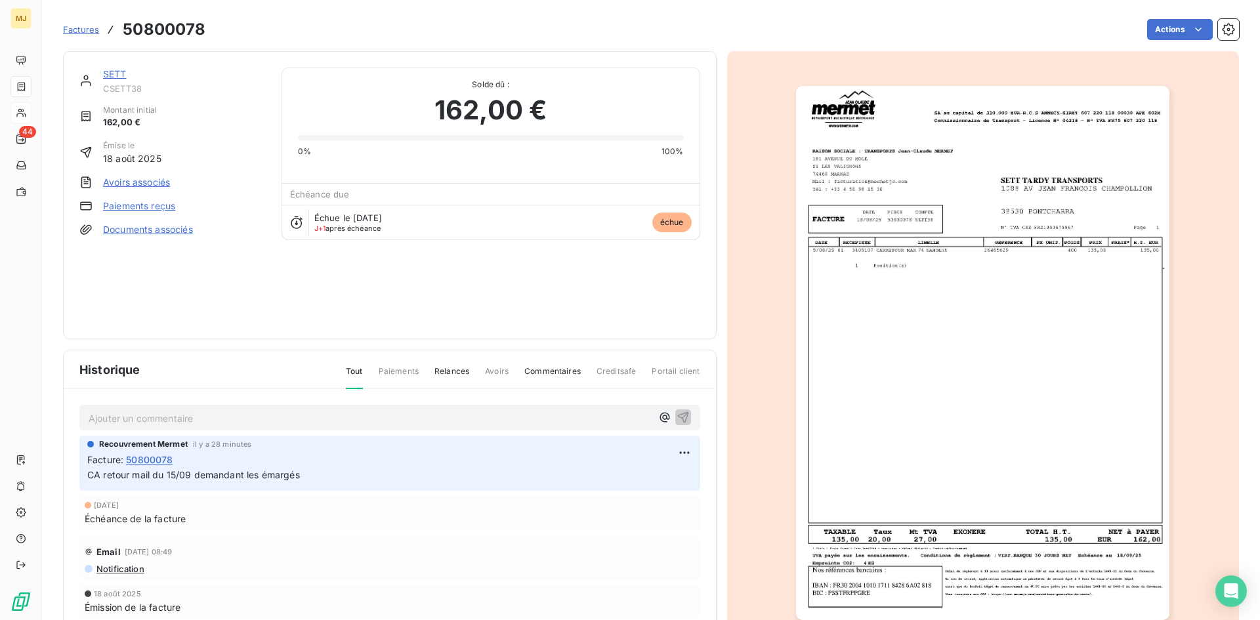
click at [325, 405] on div "Ajouter un commentaire ﻿" at bounding box center [389, 418] width 621 height 26
click at [332, 412] on p "Ajouter un commentaire ﻿" at bounding box center [370, 418] width 563 height 16
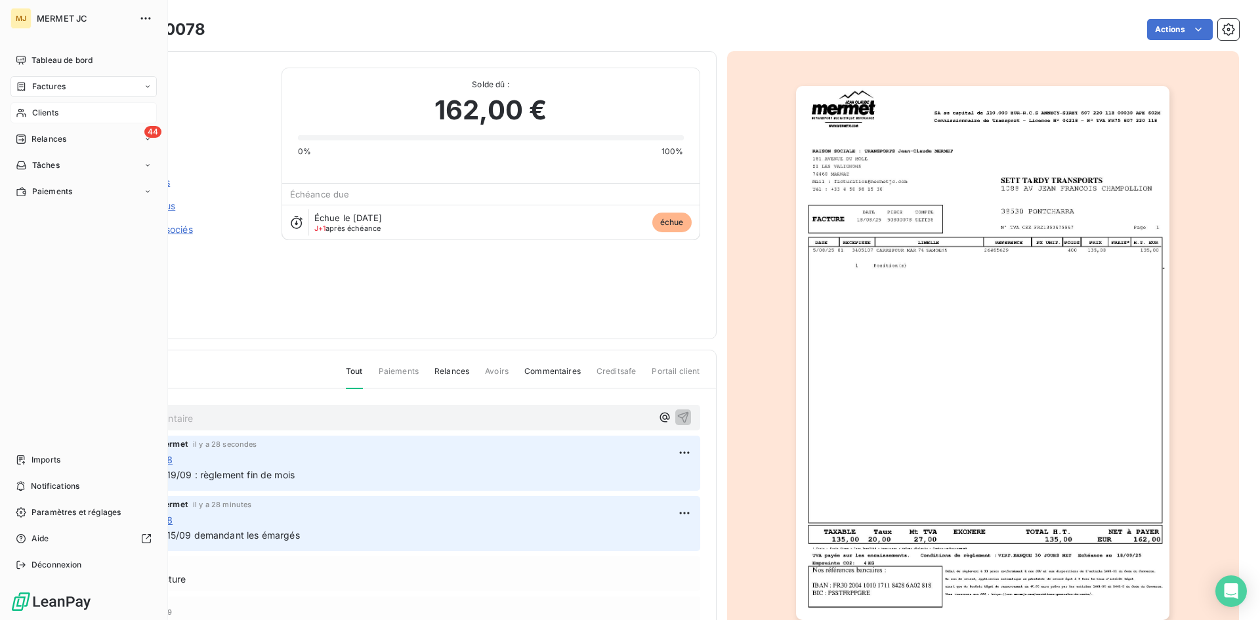
drag, startPoint x: 47, startPoint y: 110, endPoint x: 134, endPoint y: 106, distance: 87.4
click at [47, 110] on span "Clients" at bounding box center [45, 113] width 26 height 12
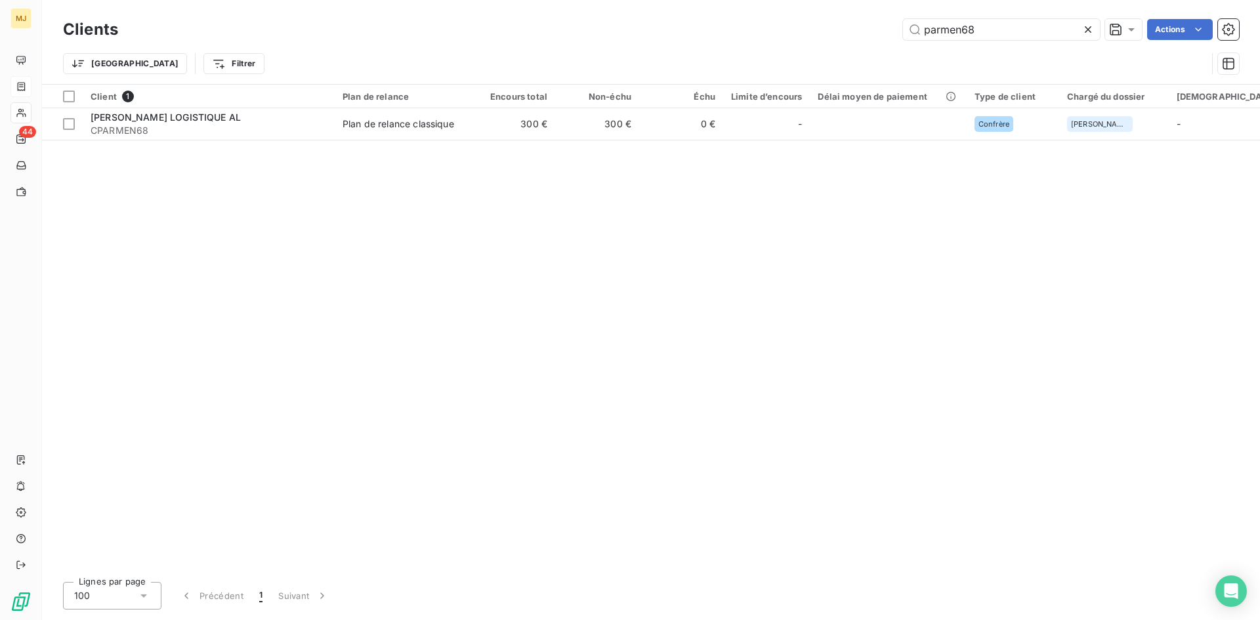
drag, startPoint x: 999, startPoint y: 26, endPoint x: 640, endPoint y: 25, distance: 359.1
click at [640, 25] on div "parmen68 Actions" at bounding box center [686, 29] width 1105 height 21
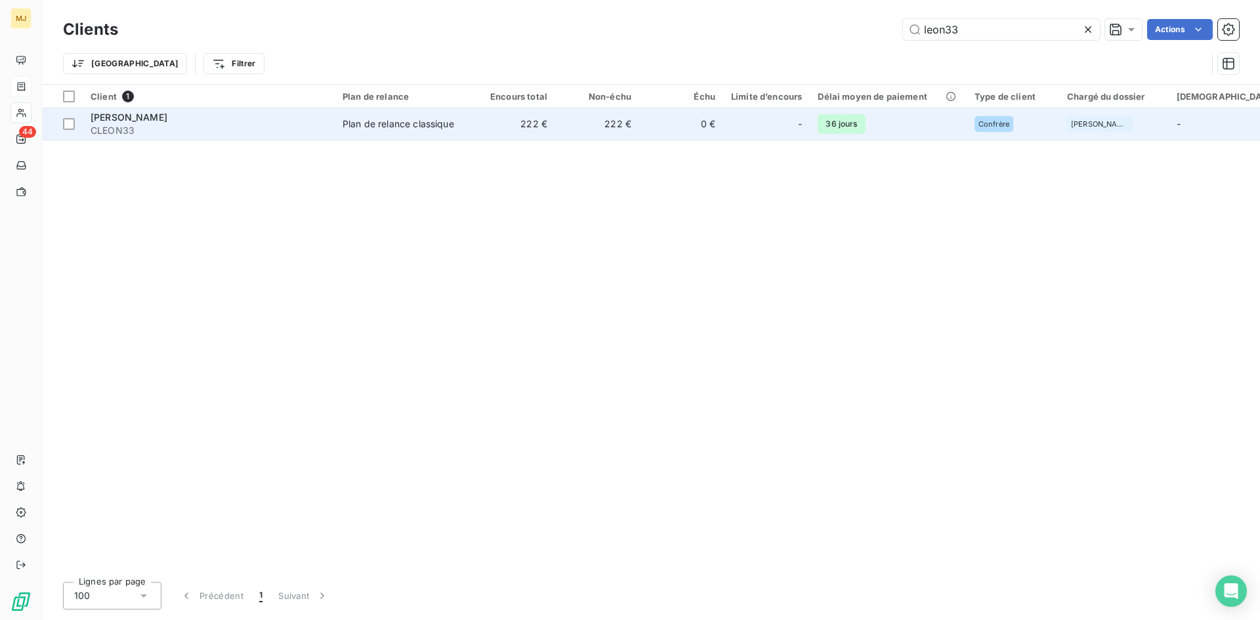
type input "leon33"
click at [125, 124] on span "CLEON33" at bounding box center [209, 130] width 236 height 13
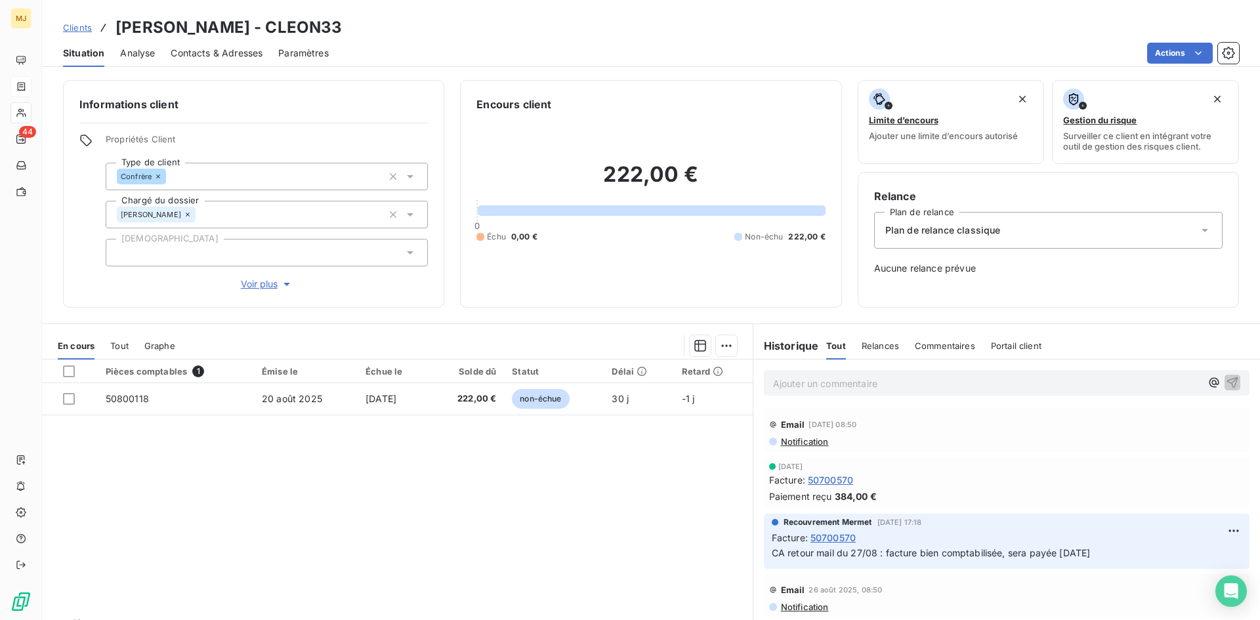
click at [211, 53] on span "Contacts & Adresses" at bounding box center [217, 53] width 92 height 13
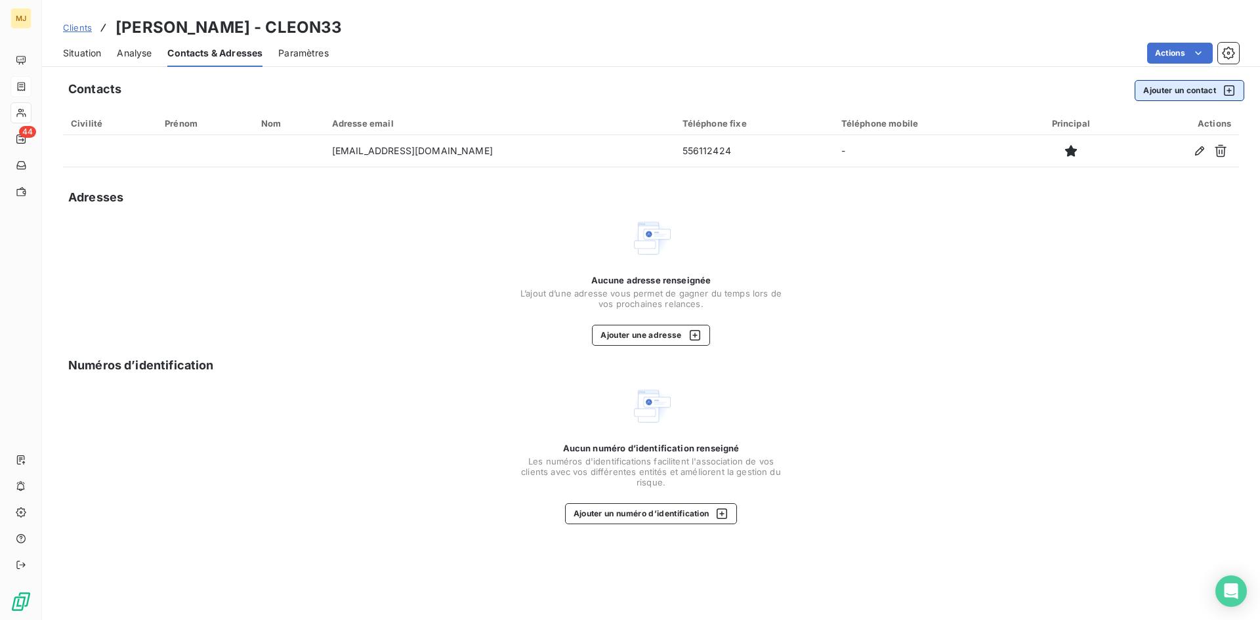
click at [1172, 87] on button "Ajouter un contact" at bounding box center [1190, 90] width 110 height 21
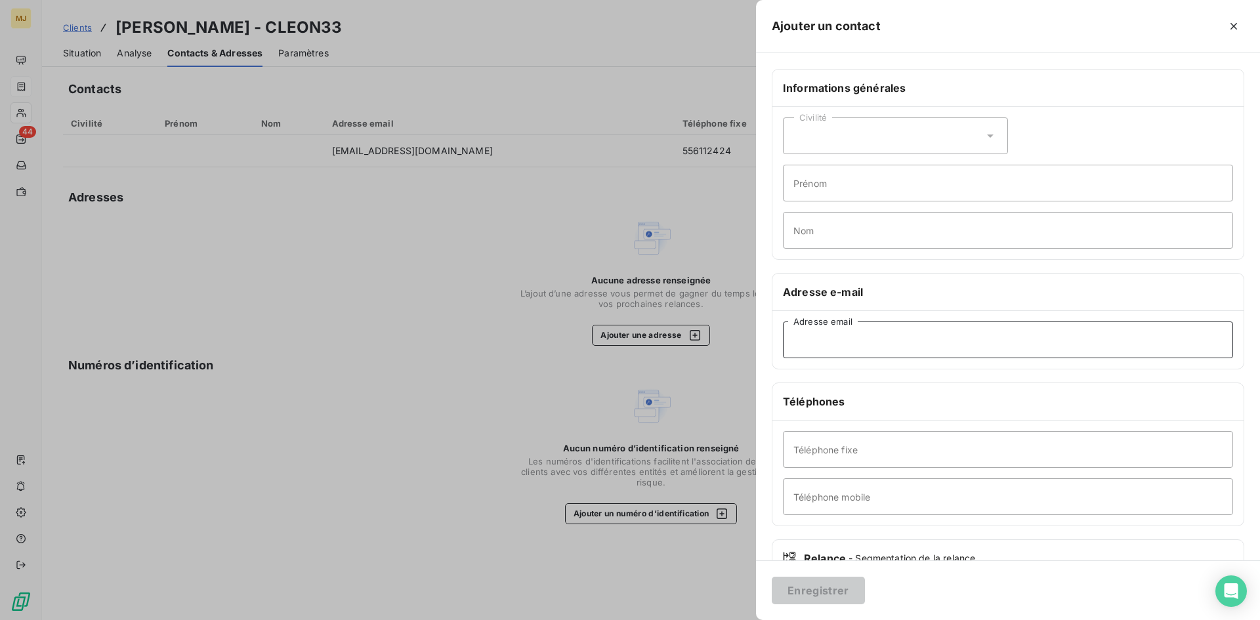
click at [853, 356] on input "Adresse email" at bounding box center [1008, 340] width 450 height 37
paste input "[EMAIL_ADDRESS][DOMAIN_NAME]"
type input "[EMAIL_ADDRESS][DOMAIN_NAME]"
click at [849, 591] on button "Enregistrer" at bounding box center [818, 591] width 93 height 28
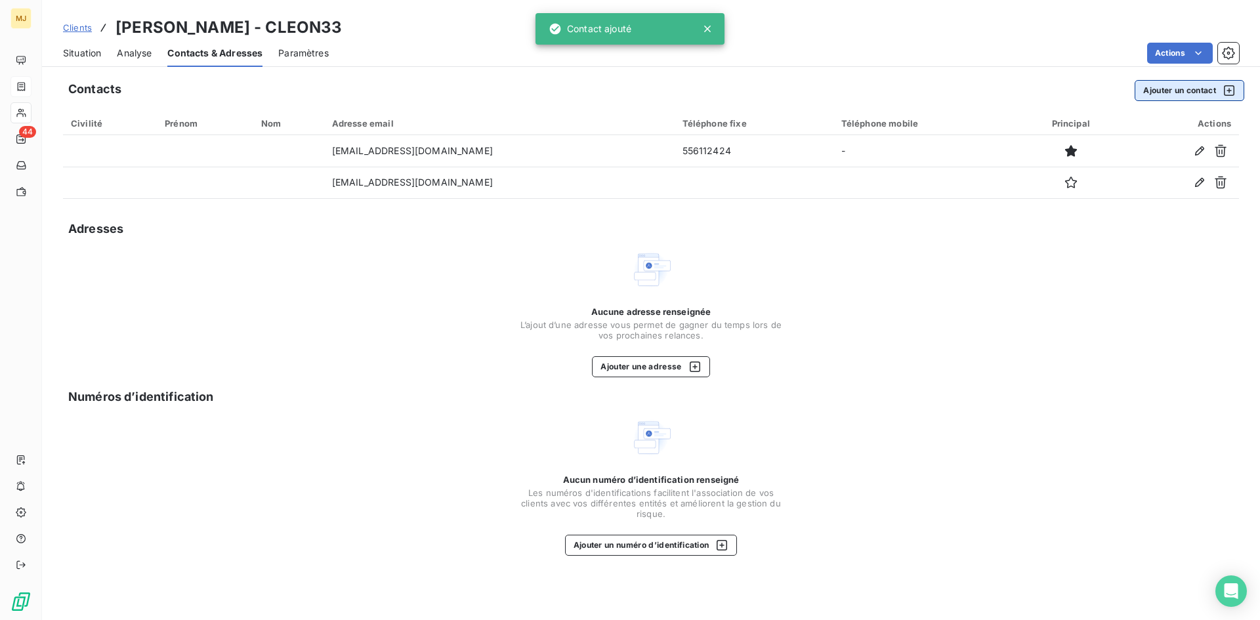
click at [1188, 93] on button "Ajouter un contact" at bounding box center [1190, 90] width 110 height 21
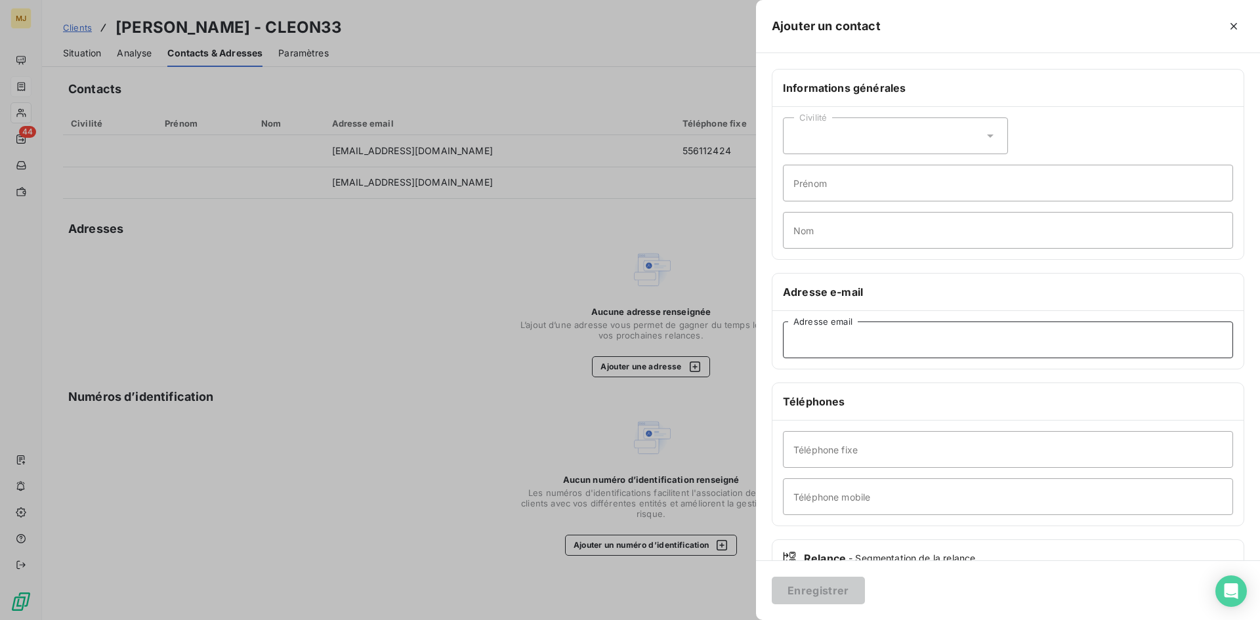
click at [859, 340] on input "Adresse email" at bounding box center [1008, 340] width 450 height 37
paste input "[EMAIL_ADDRESS][DOMAIN_NAME]"
type input "[EMAIL_ADDRESS][DOMAIN_NAME]"
click at [813, 596] on button "Enregistrer" at bounding box center [818, 591] width 93 height 28
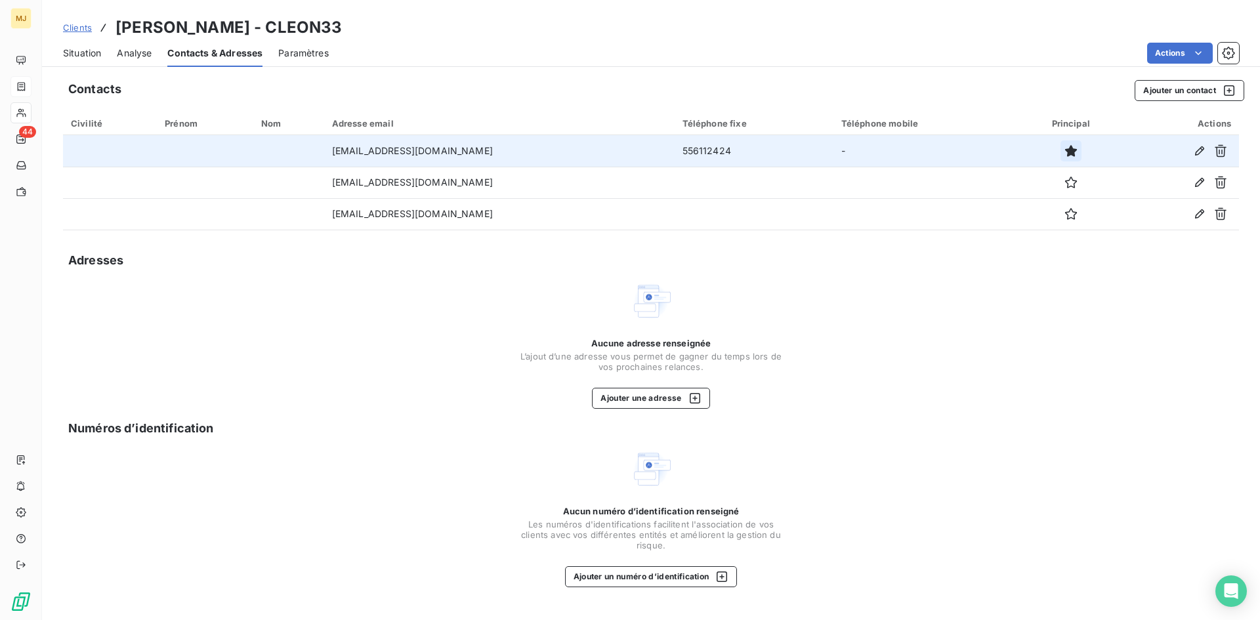
click at [1065, 150] on icon "button" at bounding box center [1071, 151] width 12 height 12
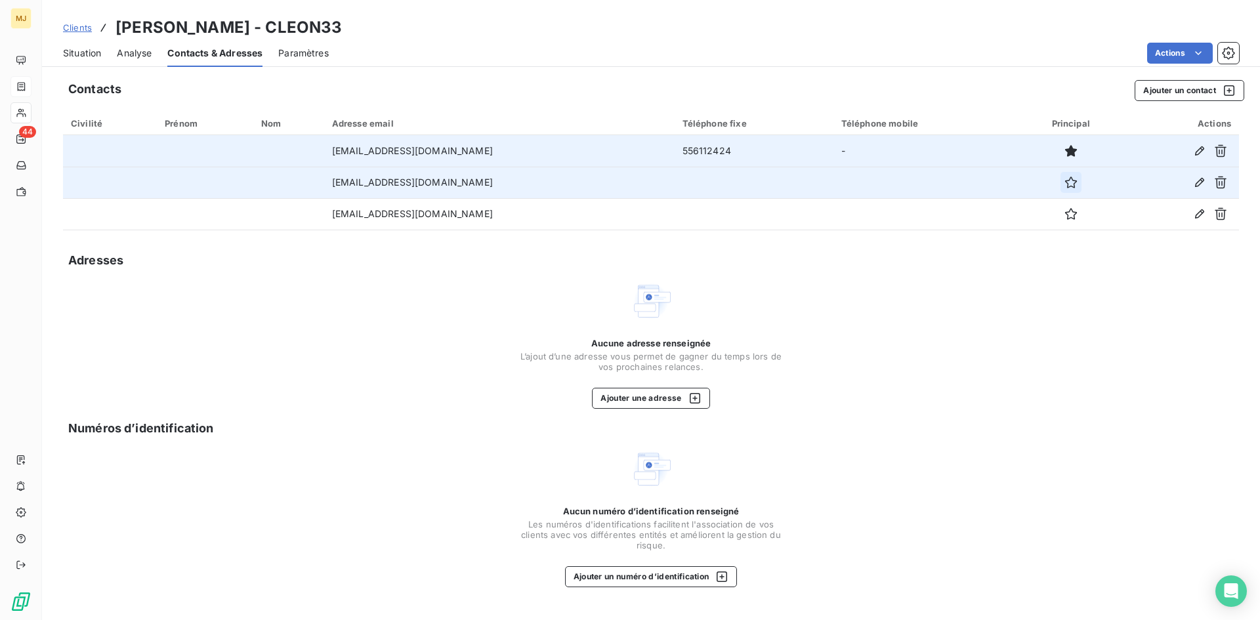
click at [1065, 180] on icon "button" at bounding box center [1071, 183] width 12 height 12
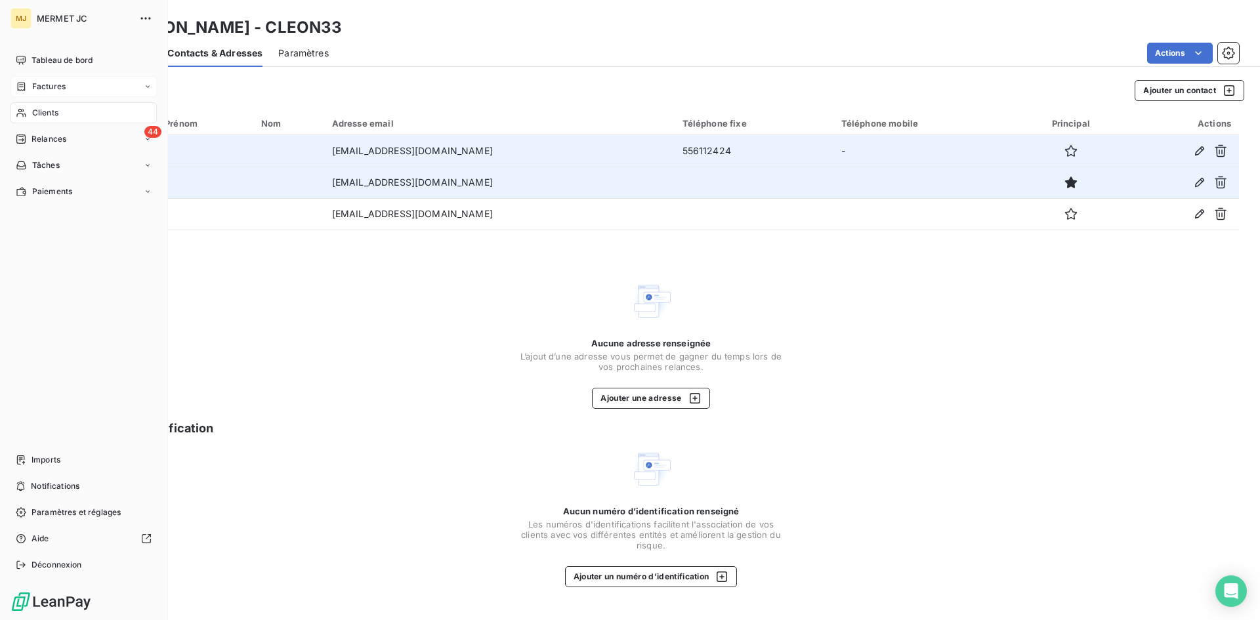
drag, startPoint x: 60, startPoint y: 91, endPoint x: 91, endPoint y: 87, distance: 30.5
click at [60, 91] on span "Factures" at bounding box center [48, 87] width 33 height 12
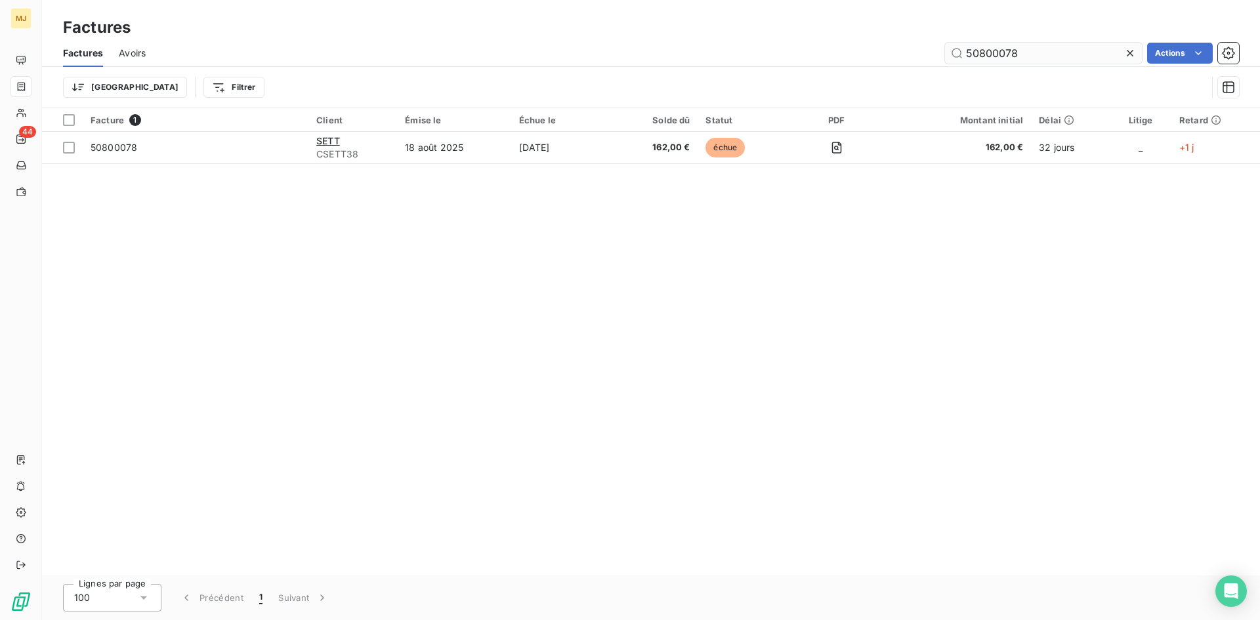
click at [1032, 54] on input "50800078" at bounding box center [1043, 53] width 197 height 21
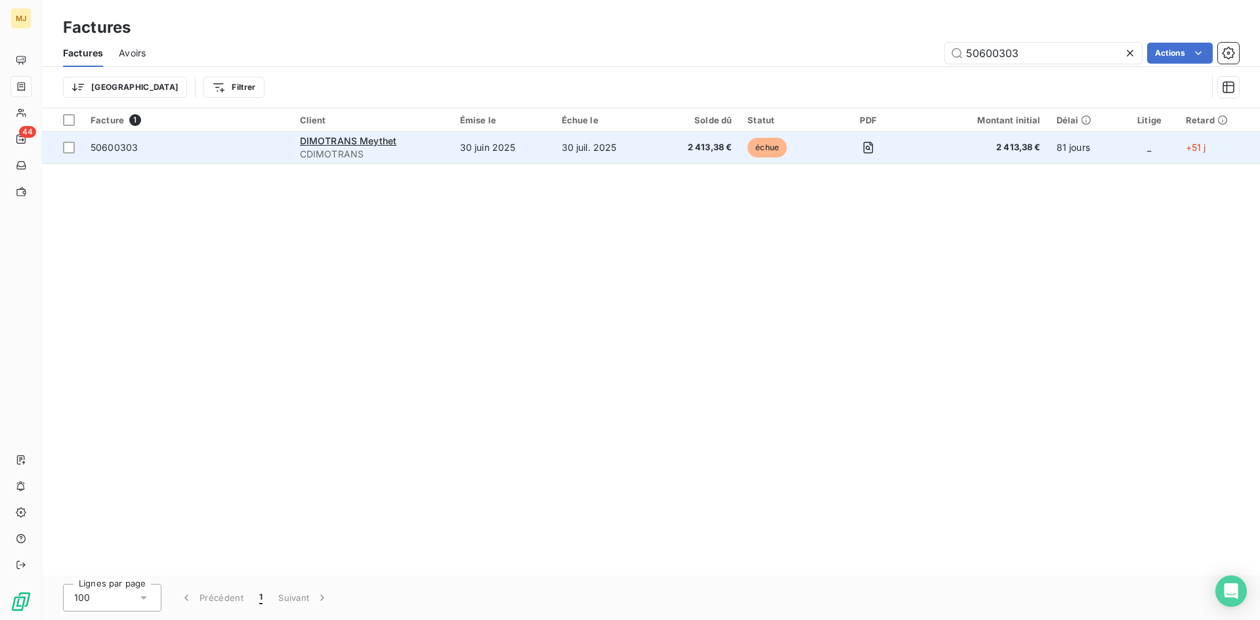
type input "50600303"
click at [95, 142] on span "50600303" at bounding box center [114, 147] width 47 height 11
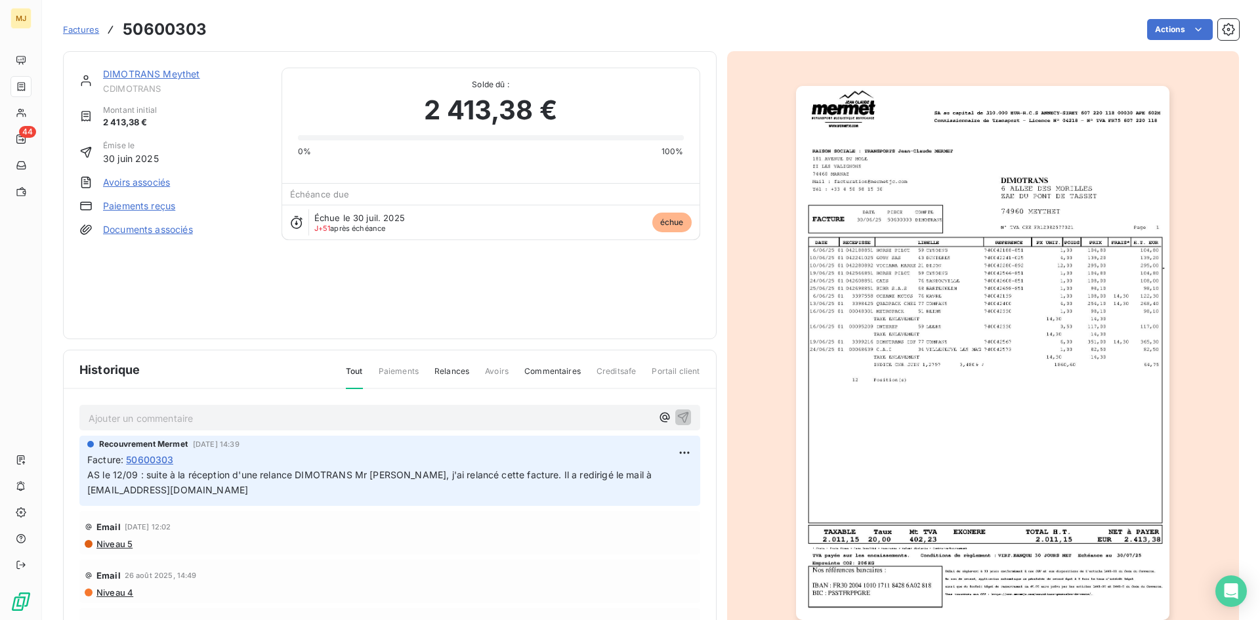
click at [183, 419] on p "Ajouter un commentaire ﻿" at bounding box center [370, 418] width 563 height 16
click at [81, 29] on span "Factures" at bounding box center [81, 29] width 36 height 11
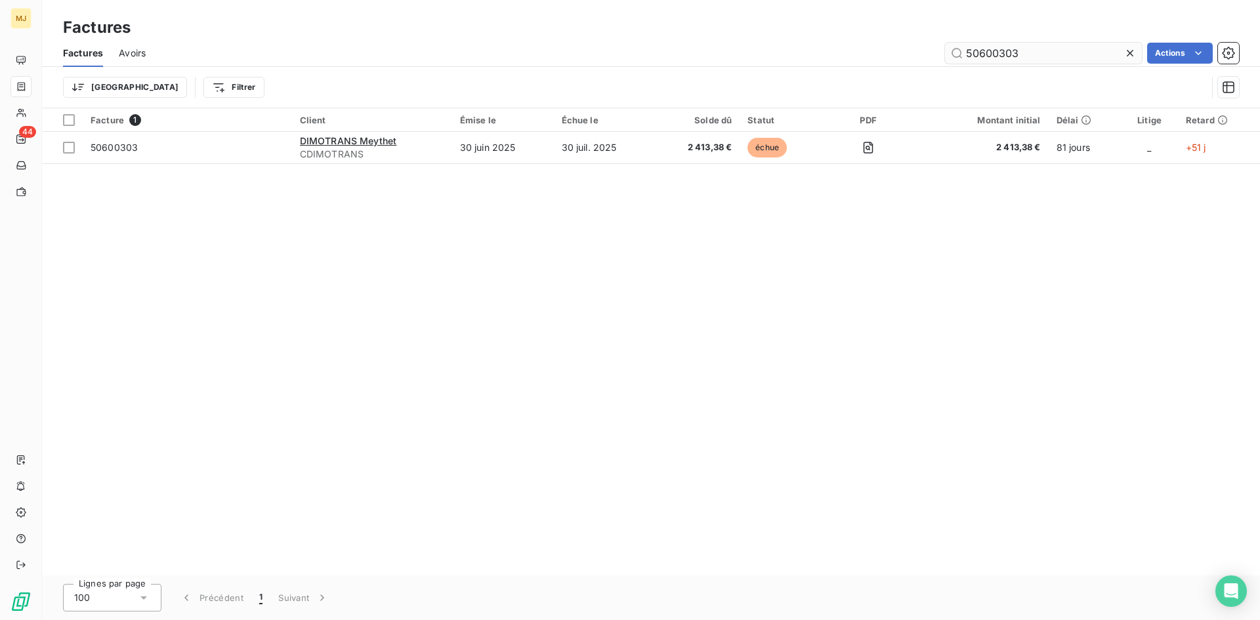
click at [1042, 50] on input "50600303" at bounding box center [1043, 53] width 197 height 21
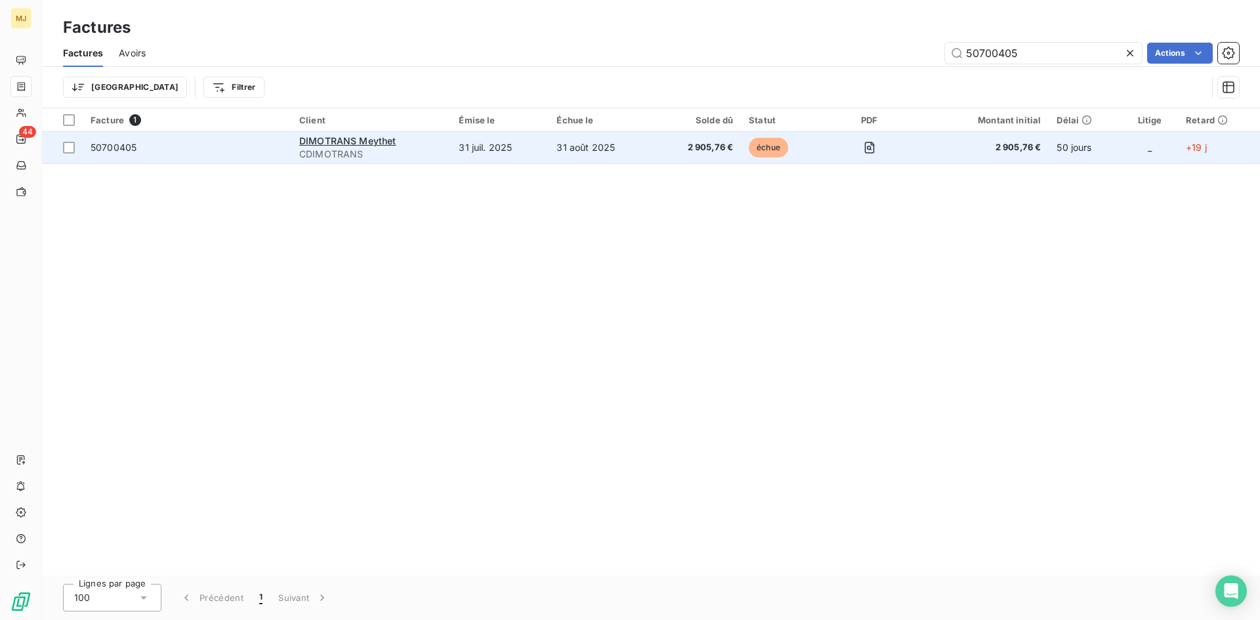
type input "50700405"
click at [101, 146] on span "50700405" at bounding box center [114, 147] width 46 height 11
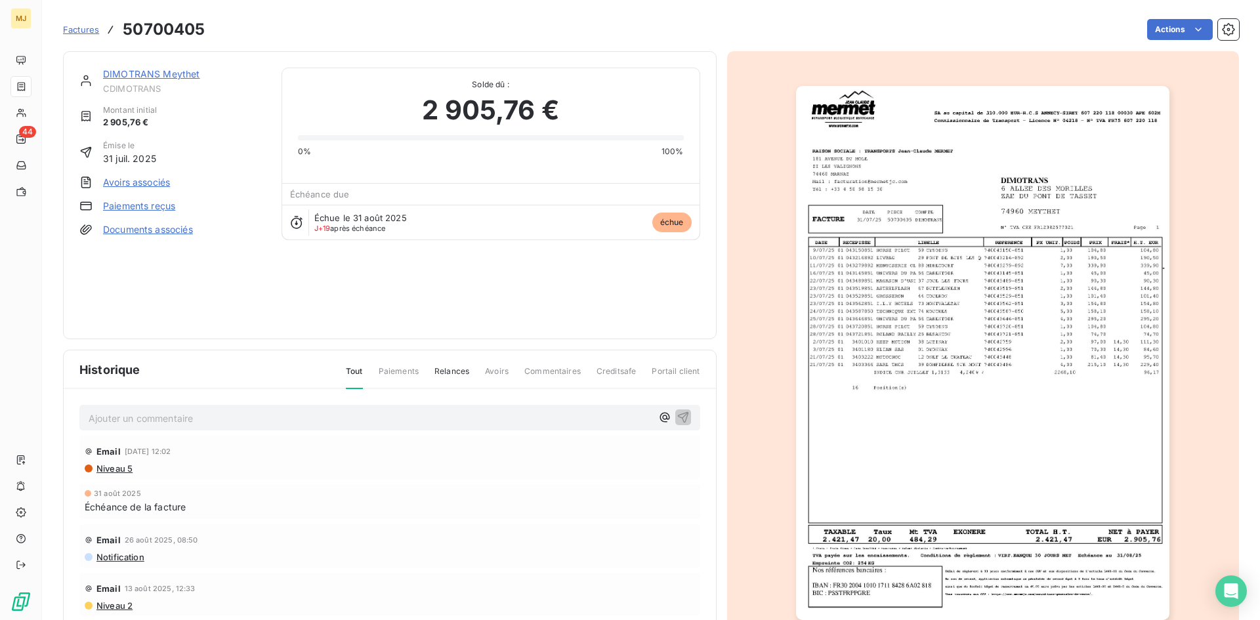
click at [303, 417] on p "Ajouter un commentaire ﻿" at bounding box center [370, 418] width 563 height 16
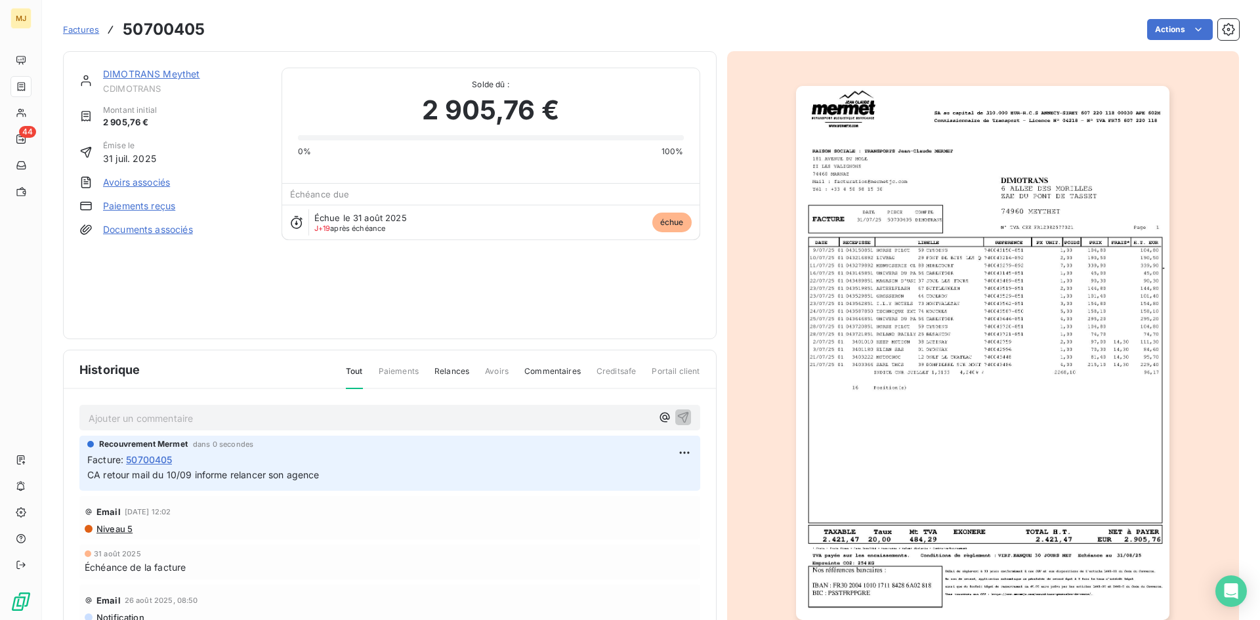
click at [74, 31] on span "Factures" at bounding box center [81, 29] width 36 height 11
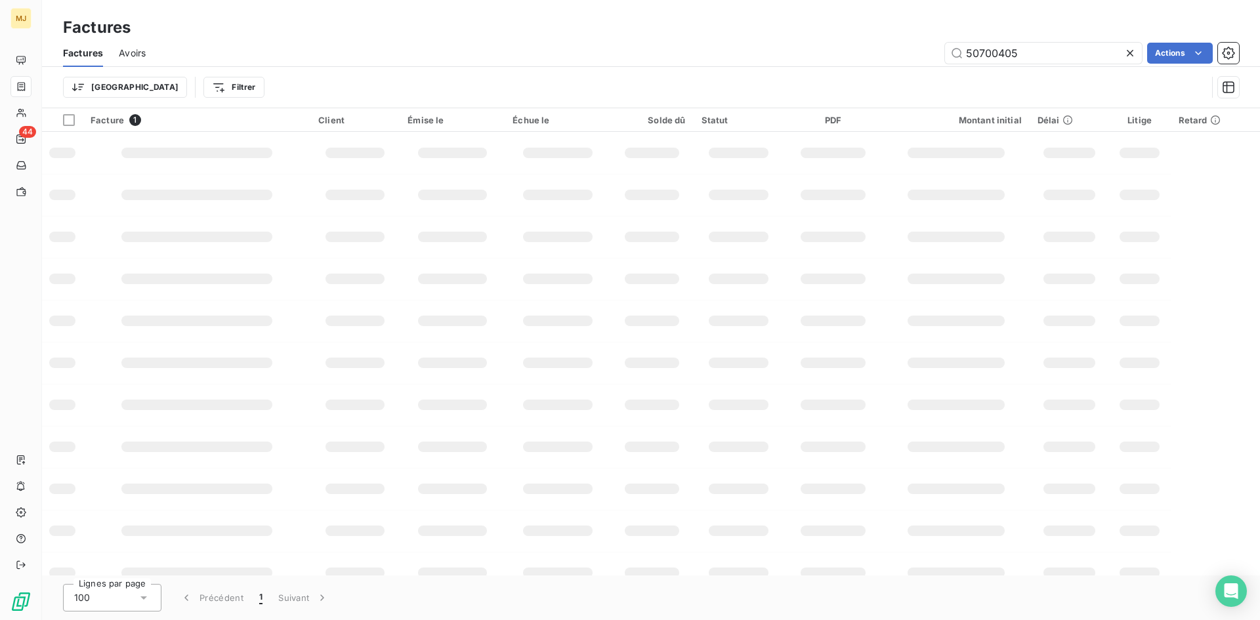
drag, startPoint x: 1052, startPoint y: 46, endPoint x: 568, endPoint y: 46, distance: 483.8
click at [588, 46] on div "50700405 Actions" at bounding box center [700, 53] width 1078 height 21
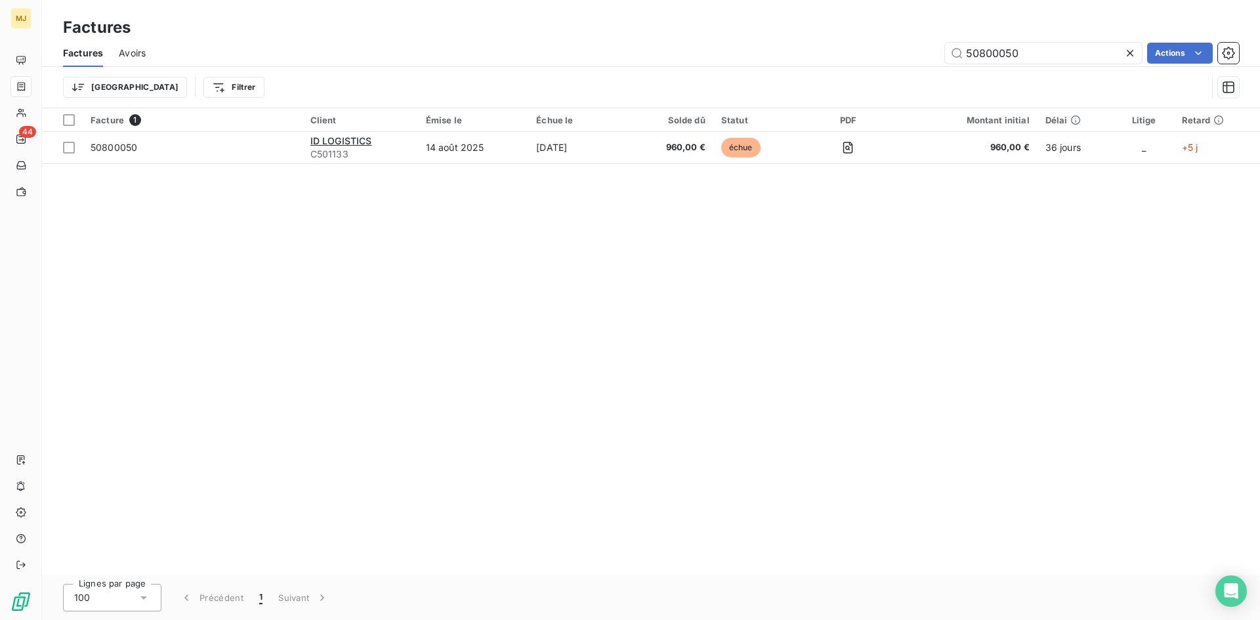
type input "50800050"
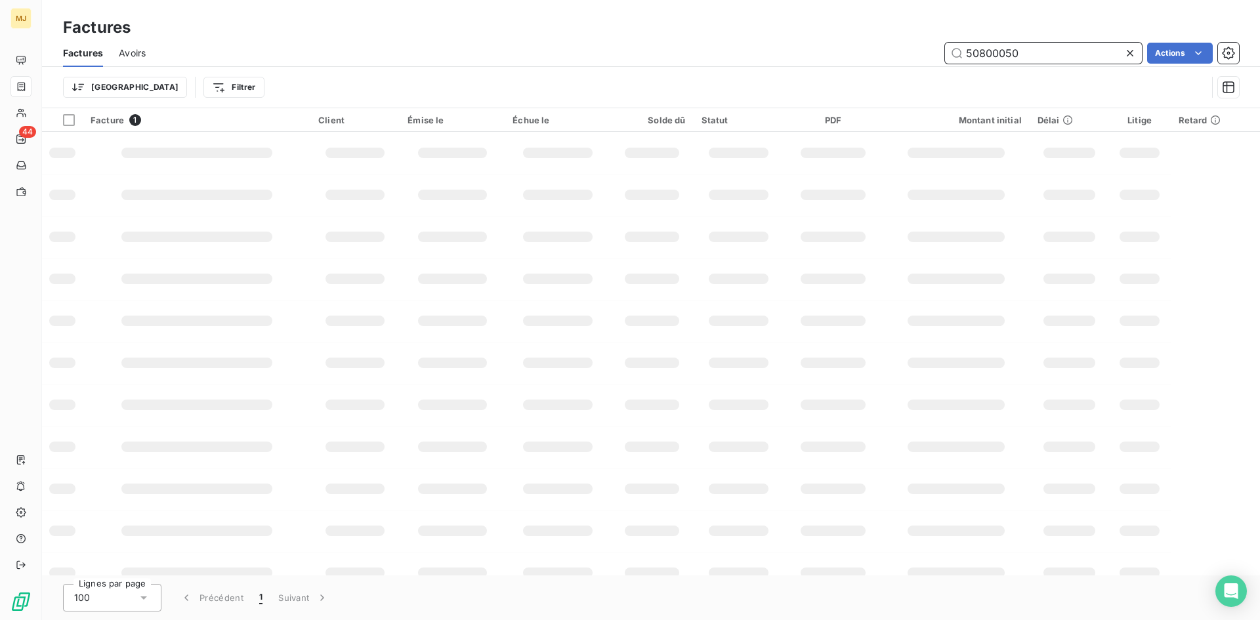
click at [1030, 58] on input "50800050" at bounding box center [1043, 53] width 197 height 21
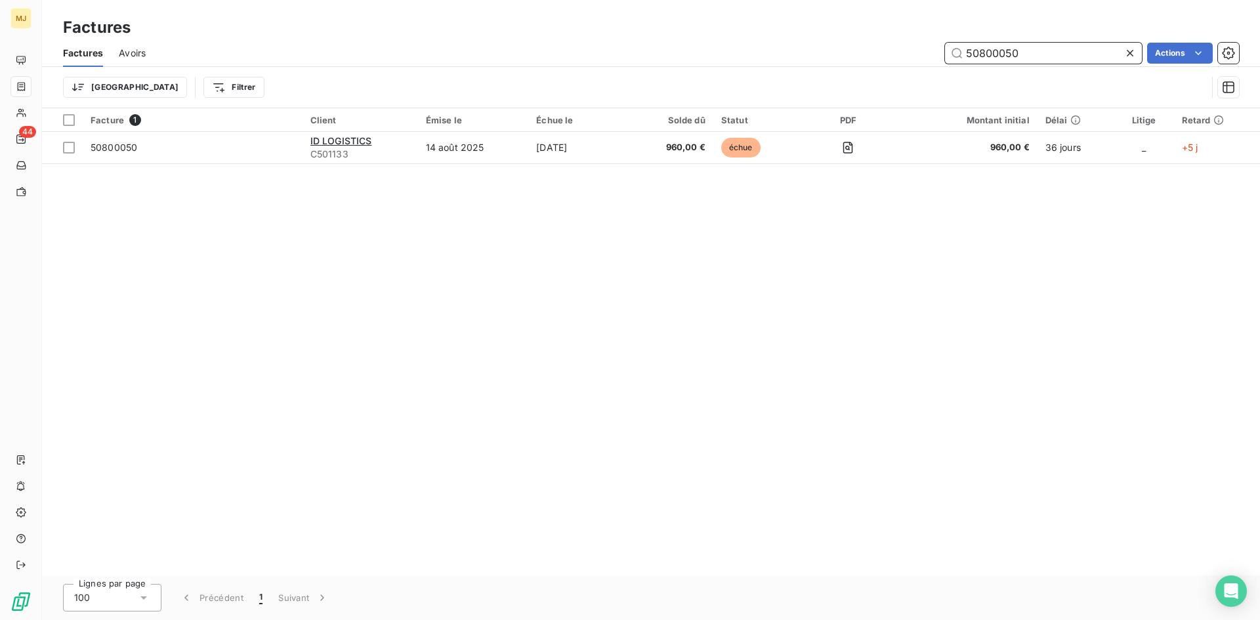
drag, startPoint x: 1033, startPoint y: 58, endPoint x: 828, endPoint y: 47, distance: 204.5
click at [828, 48] on div "50800050 Actions" at bounding box center [700, 53] width 1078 height 21
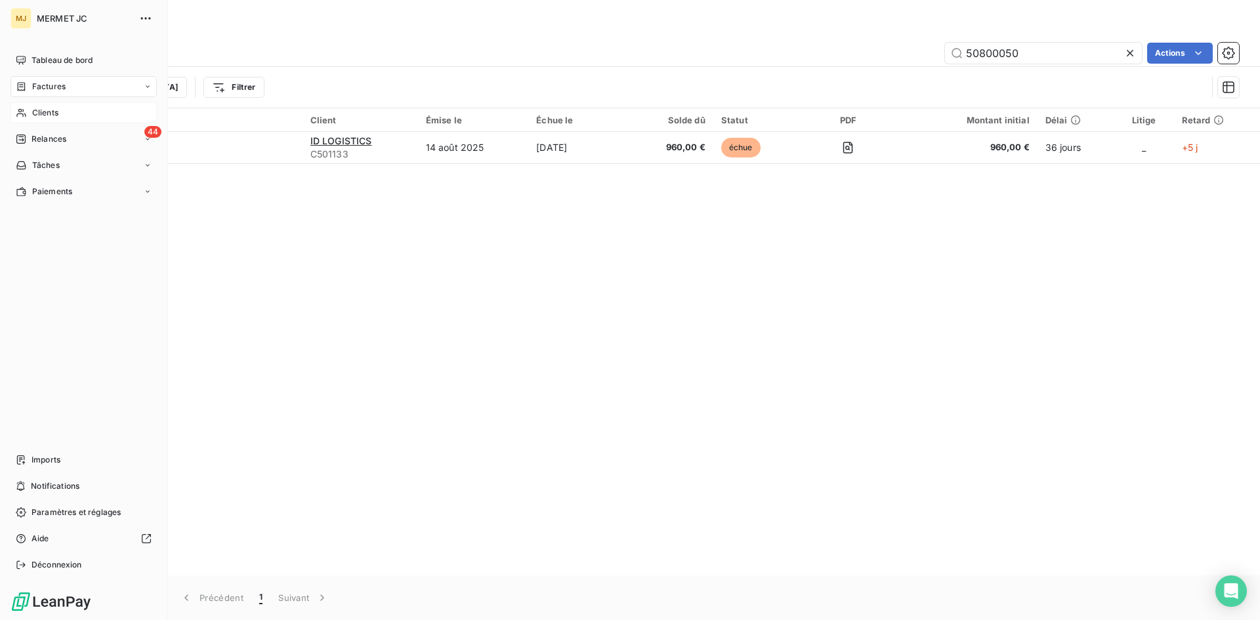
click at [54, 112] on span "Clients" at bounding box center [45, 113] width 26 height 12
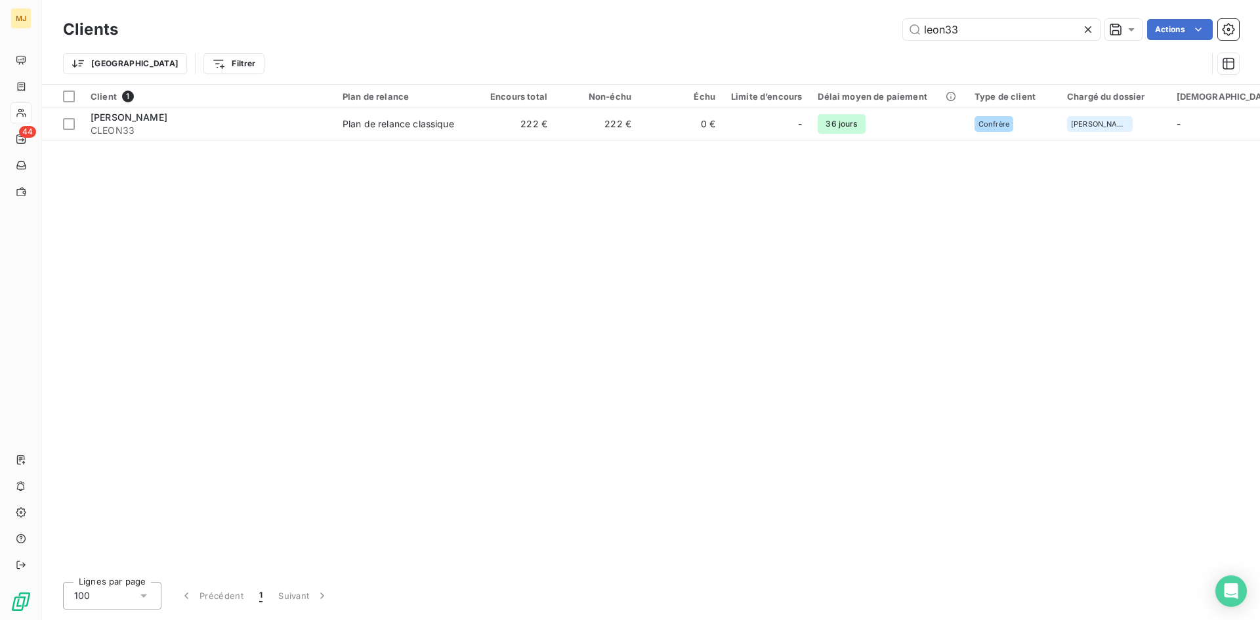
drag, startPoint x: 989, startPoint y: 30, endPoint x: 672, endPoint y: 28, distance: 317.1
click at [683, 28] on div "leon33 Actions" at bounding box center [686, 29] width 1105 height 21
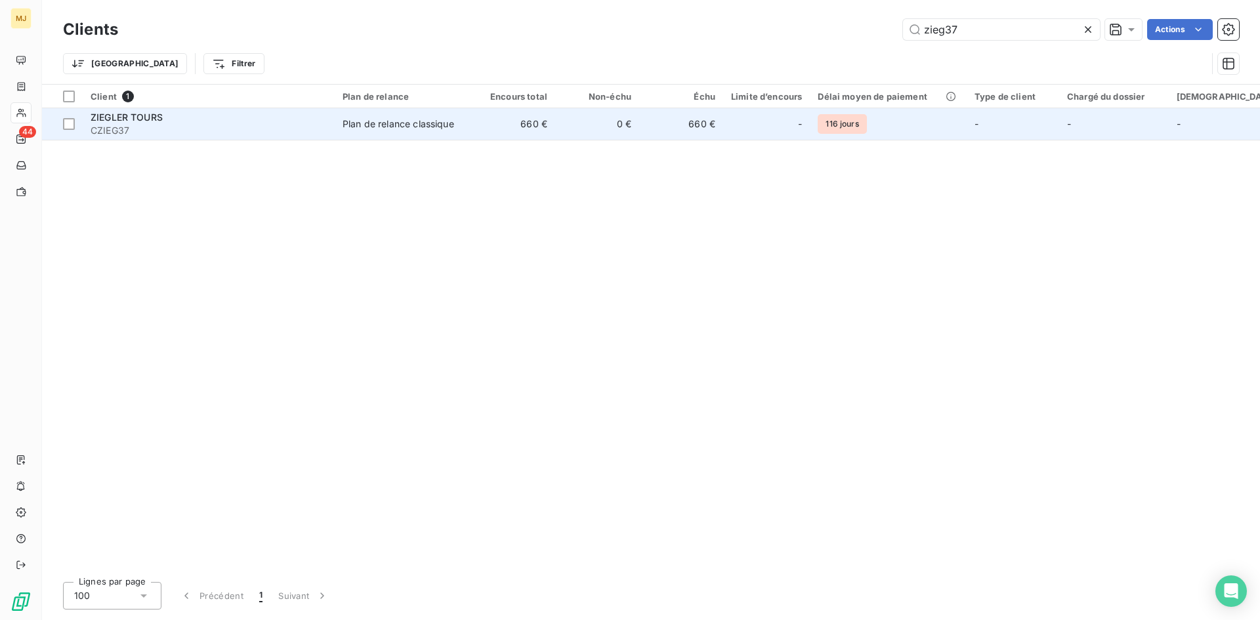
type input "zieg37"
click at [112, 127] on span "CZIEG37" at bounding box center [209, 130] width 236 height 13
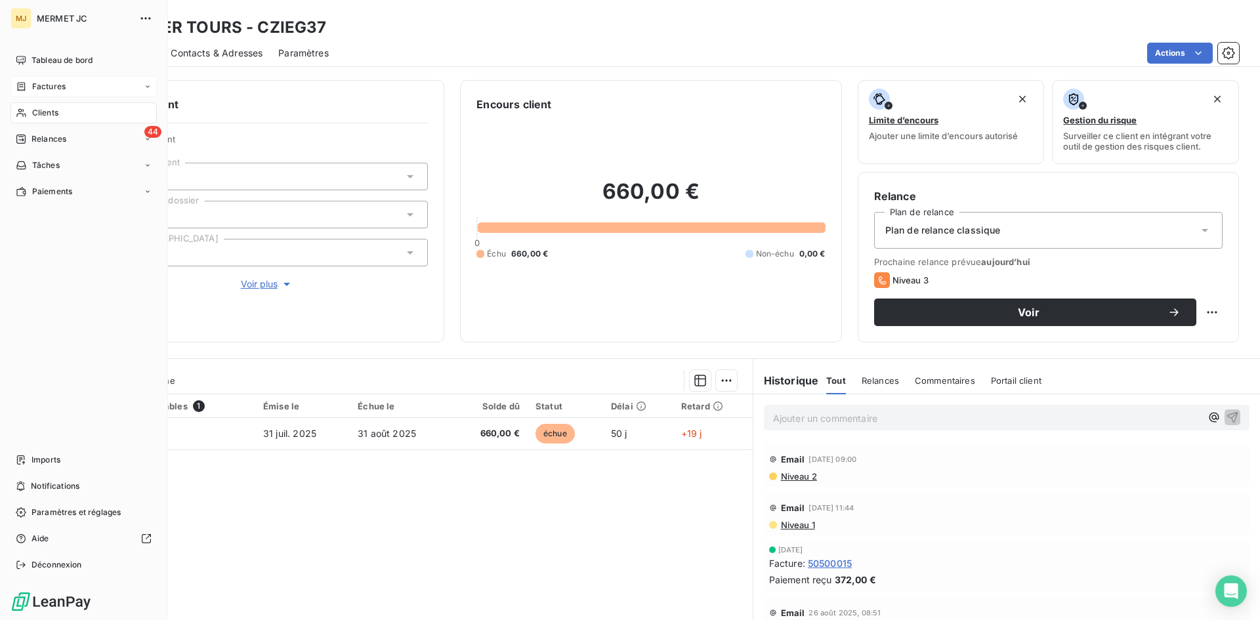
click at [50, 89] on span "Factures" at bounding box center [48, 87] width 33 height 12
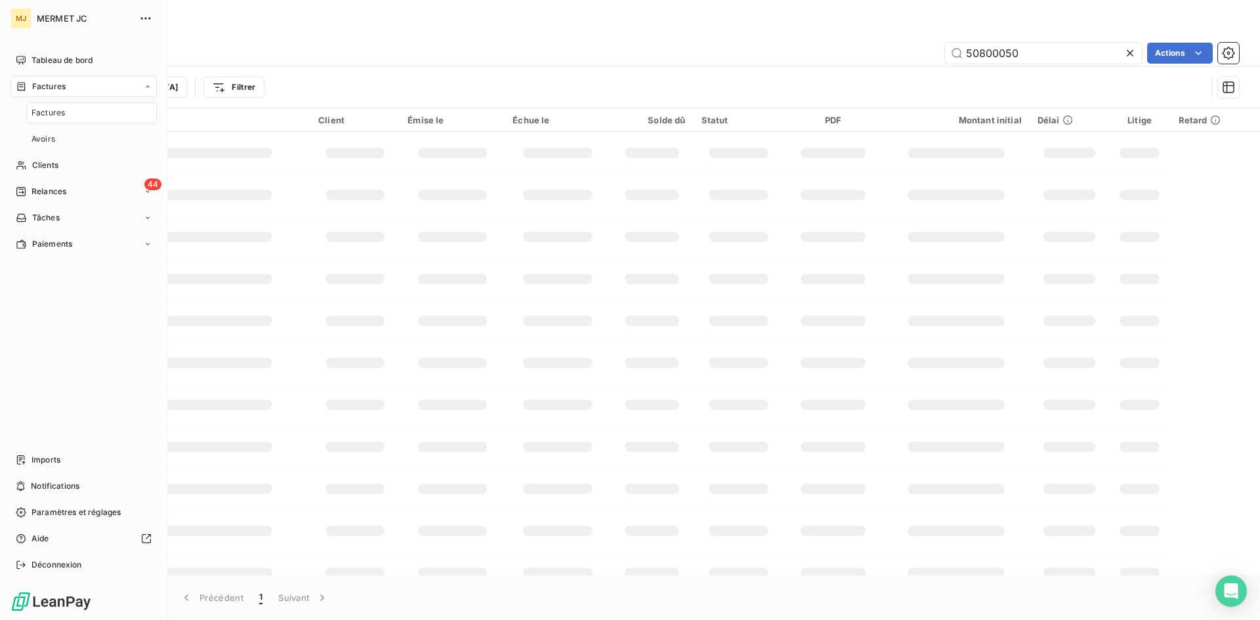
click at [49, 109] on span "Factures" at bounding box center [48, 113] width 33 height 12
click at [48, 160] on span "Clients" at bounding box center [45, 166] width 26 height 12
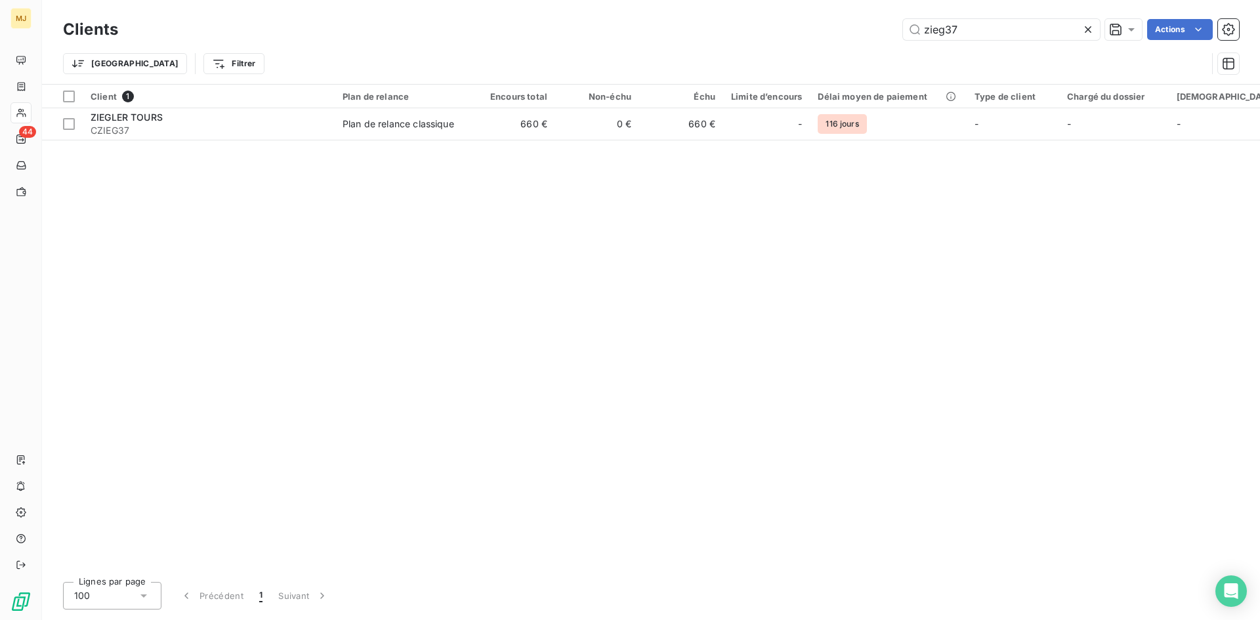
drag, startPoint x: 977, startPoint y: 26, endPoint x: 71, endPoint y: -1, distance: 907.0
click at [71, 0] on html "MJ 44 Clients zieg37 Actions Trier Filtrer Client 1 Plan de relance Encours tot…" at bounding box center [630, 310] width 1260 height 620
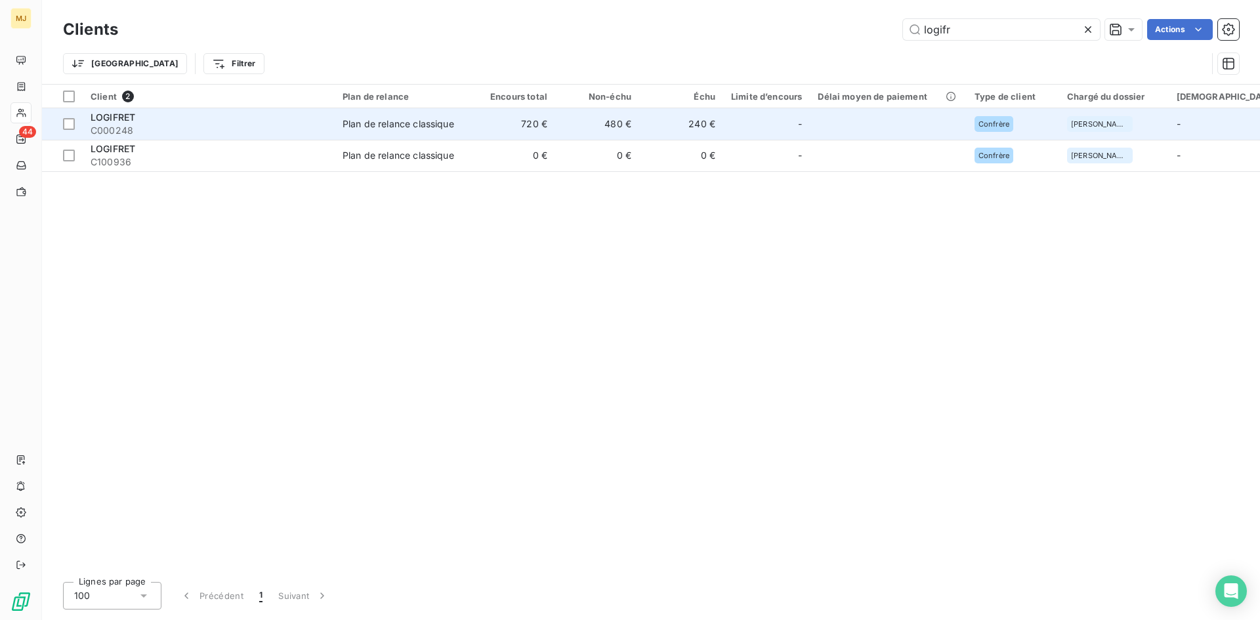
type input "logifr"
click at [112, 117] on span "LOGIFRET" at bounding box center [113, 117] width 45 height 11
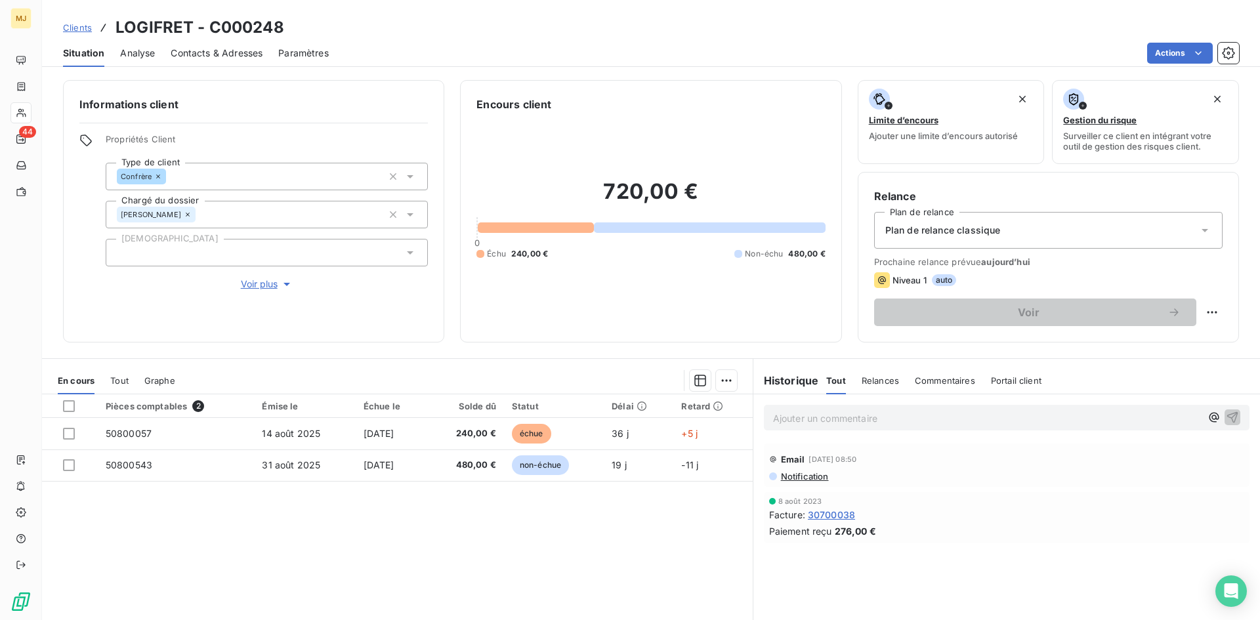
click at [207, 57] on span "Contacts & Adresses" at bounding box center [217, 53] width 92 height 13
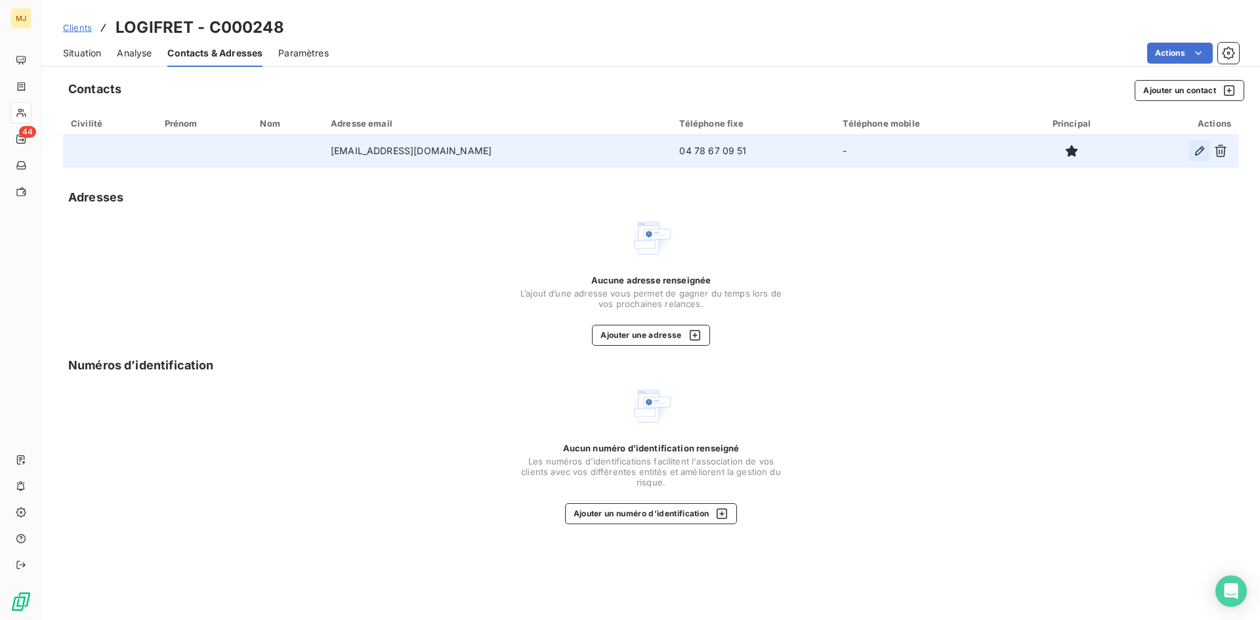
click at [1205, 151] on icon "button" at bounding box center [1199, 150] width 13 height 13
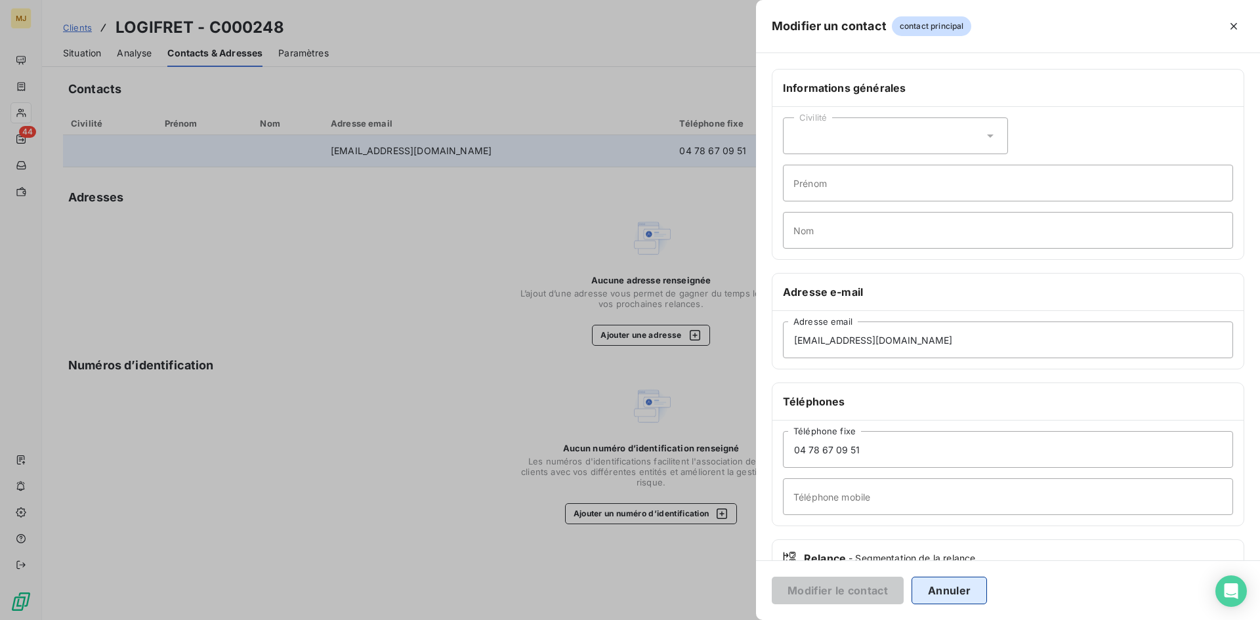
click at [961, 590] on button "Annuler" at bounding box center [949, 591] width 75 height 28
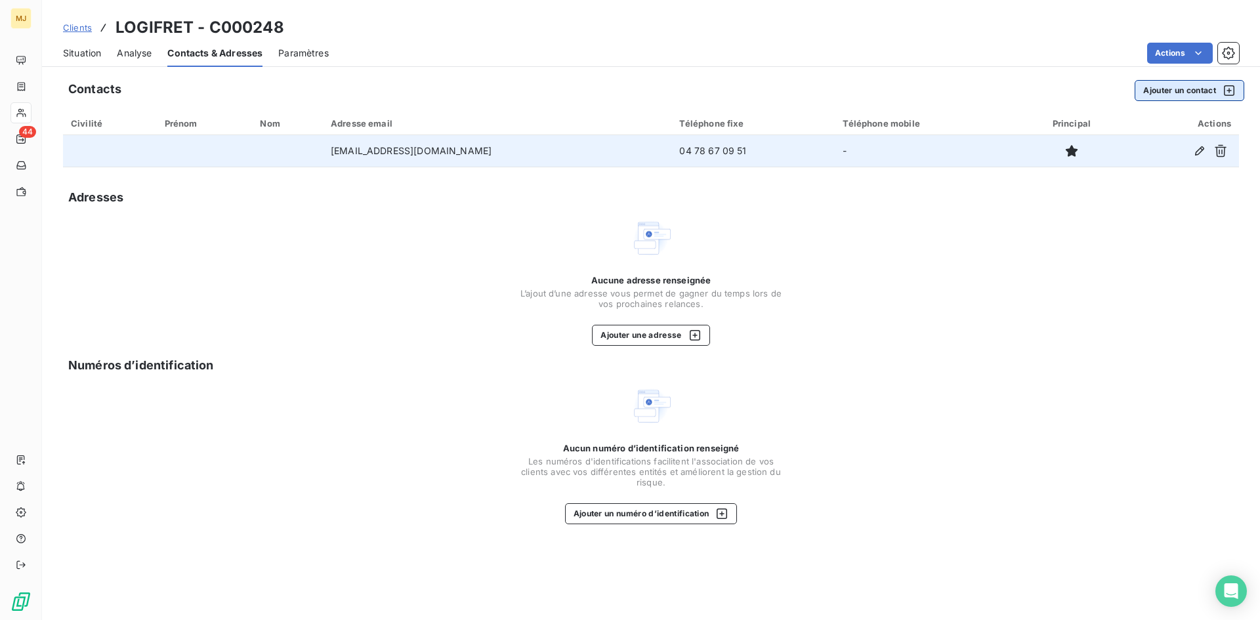
click at [1193, 85] on button "Ajouter un contact" at bounding box center [1190, 90] width 110 height 21
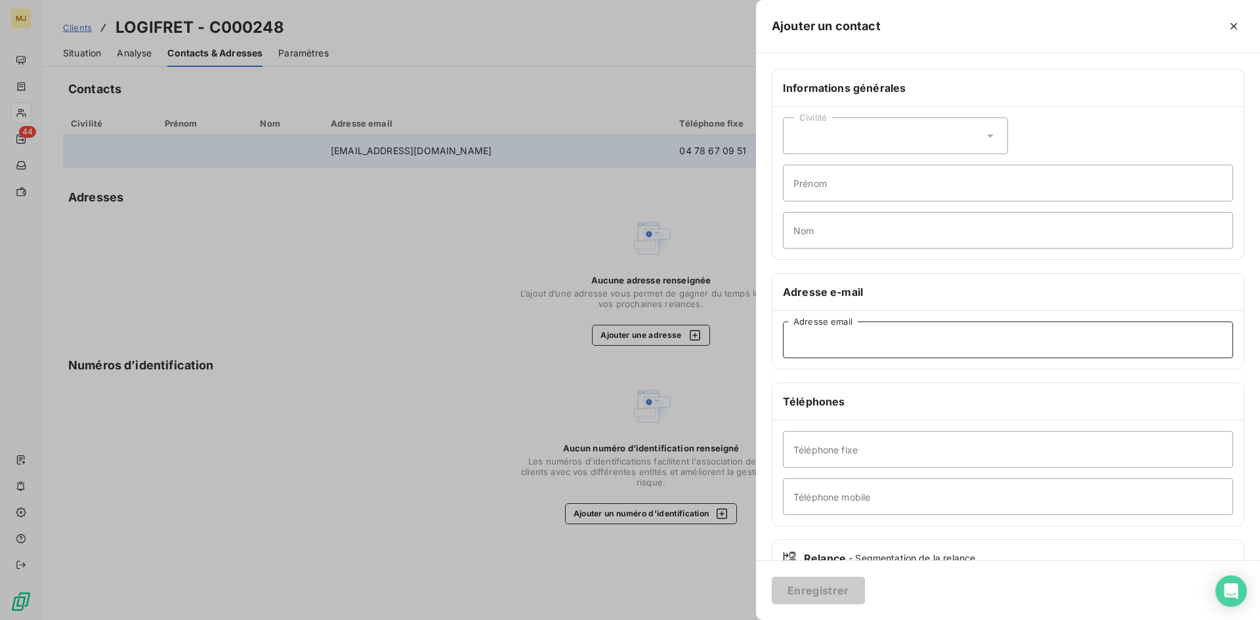
click at [889, 338] on input "Adresse email" at bounding box center [1008, 340] width 450 height 37
paste input "COMPTABILITE LOGIFRET <[EMAIL_ADDRESS][DOMAIN_NAME]>"
type input "[EMAIL_ADDRESS][DOMAIN_NAME]"
click at [836, 581] on button "Enregistrer" at bounding box center [818, 591] width 93 height 28
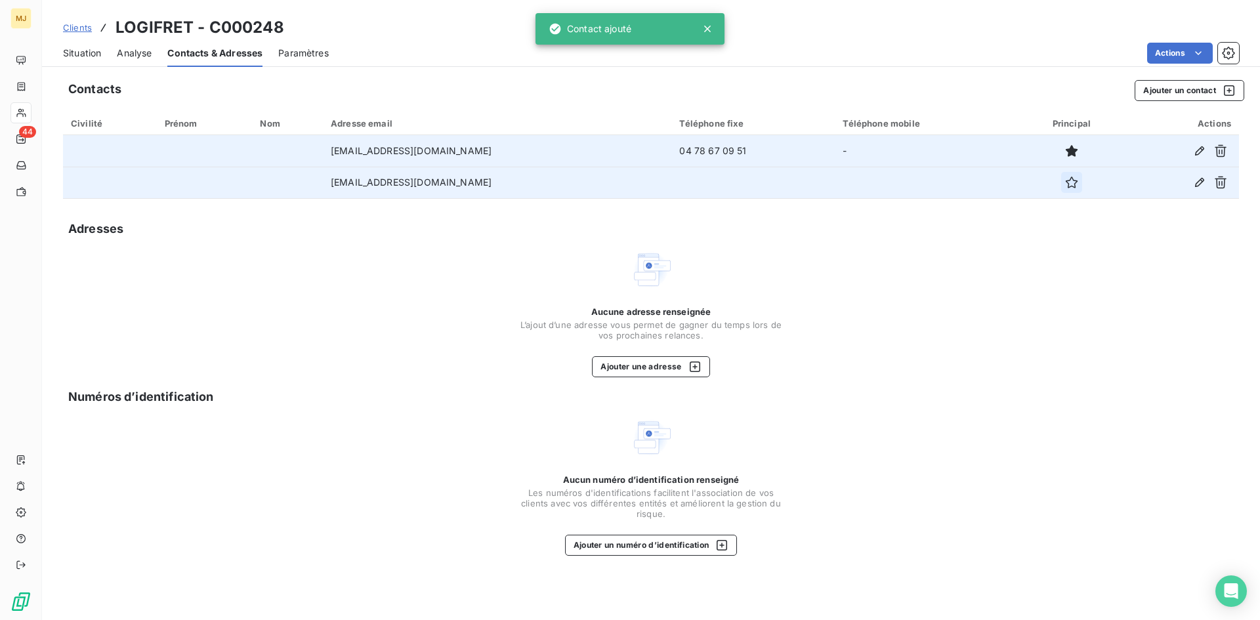
click at [1066, 188] on icon "button" at bounding box center [1072, 183] width 12 height 12
click at [76, 26] on span "Clients" at bounding box center [77, 27] width 29 height 11
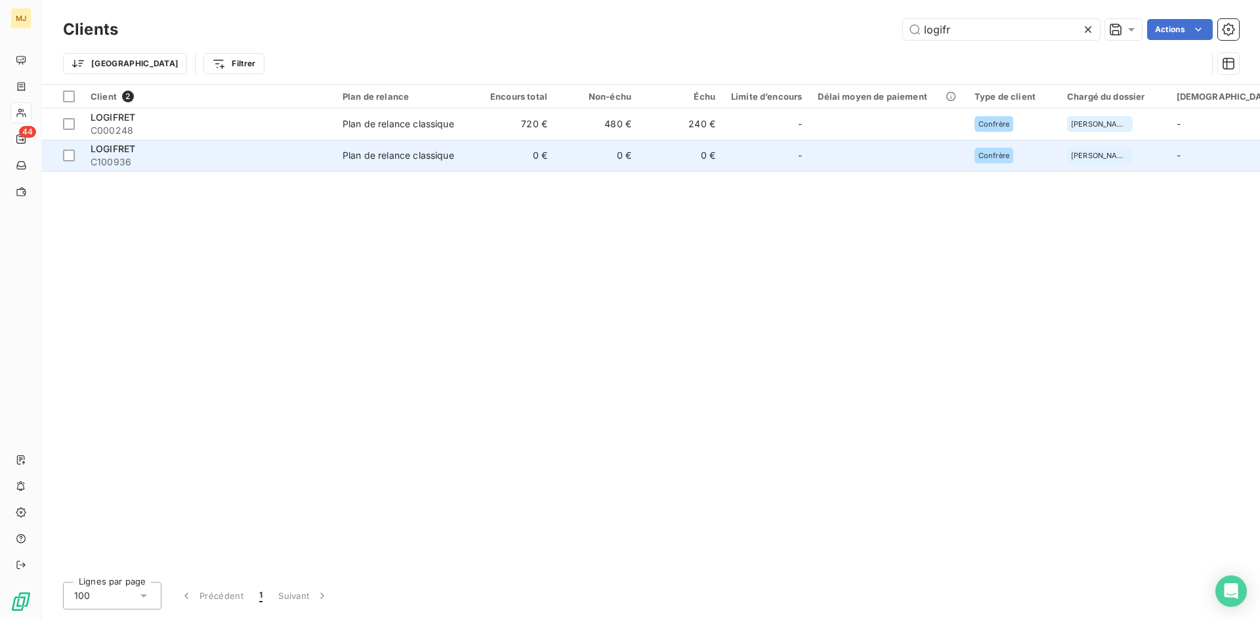
click at [115, 156] on span "C100936" at bounding box center [209, 162] width 236 height 13
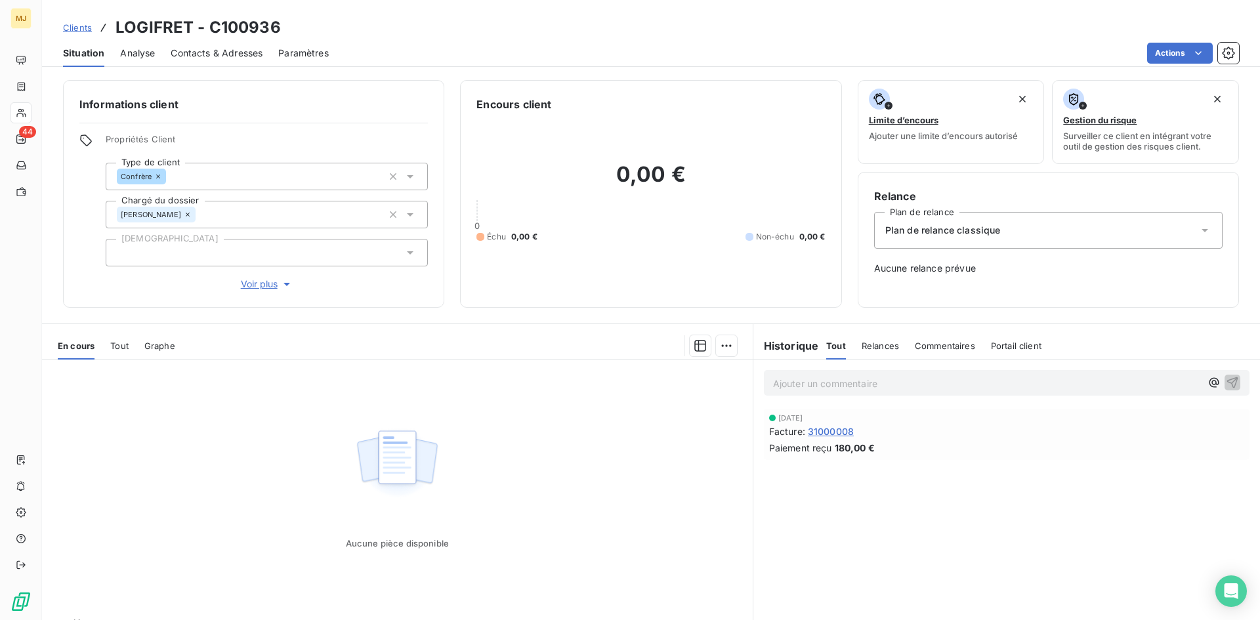
click at [223, 51] on span "Contacts & Adresses" at bounding box center [217, 53] width 92 height 13
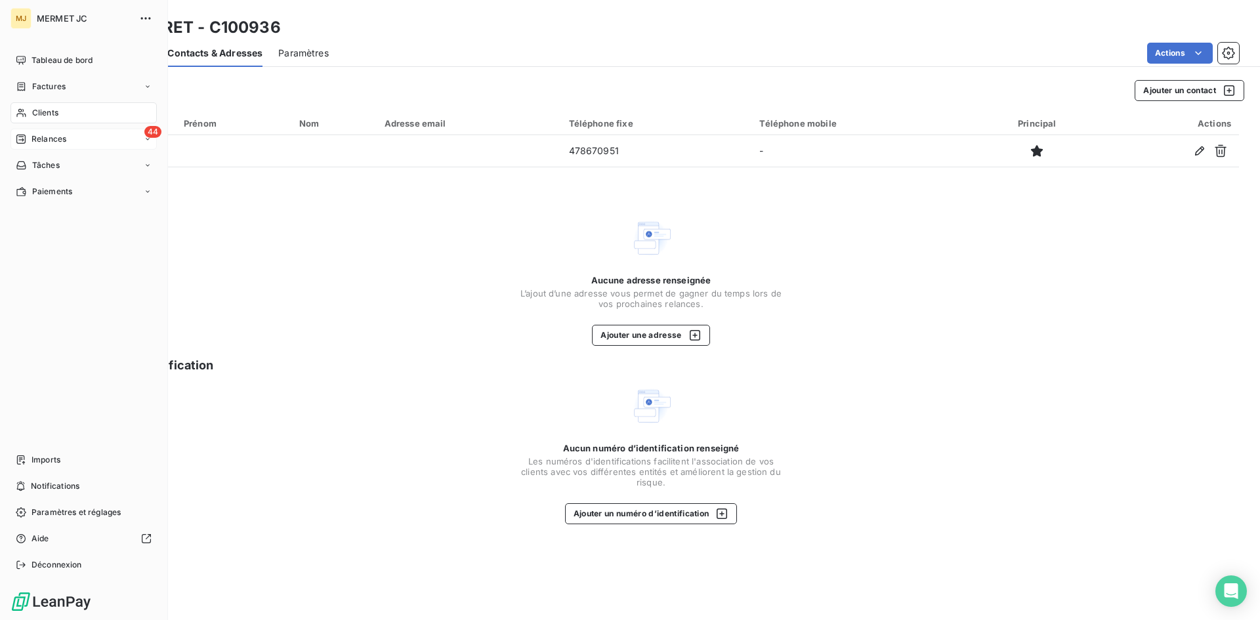
click at [46, 139] on span "Relances" at bounding box center [49, 139] width 35 height 12
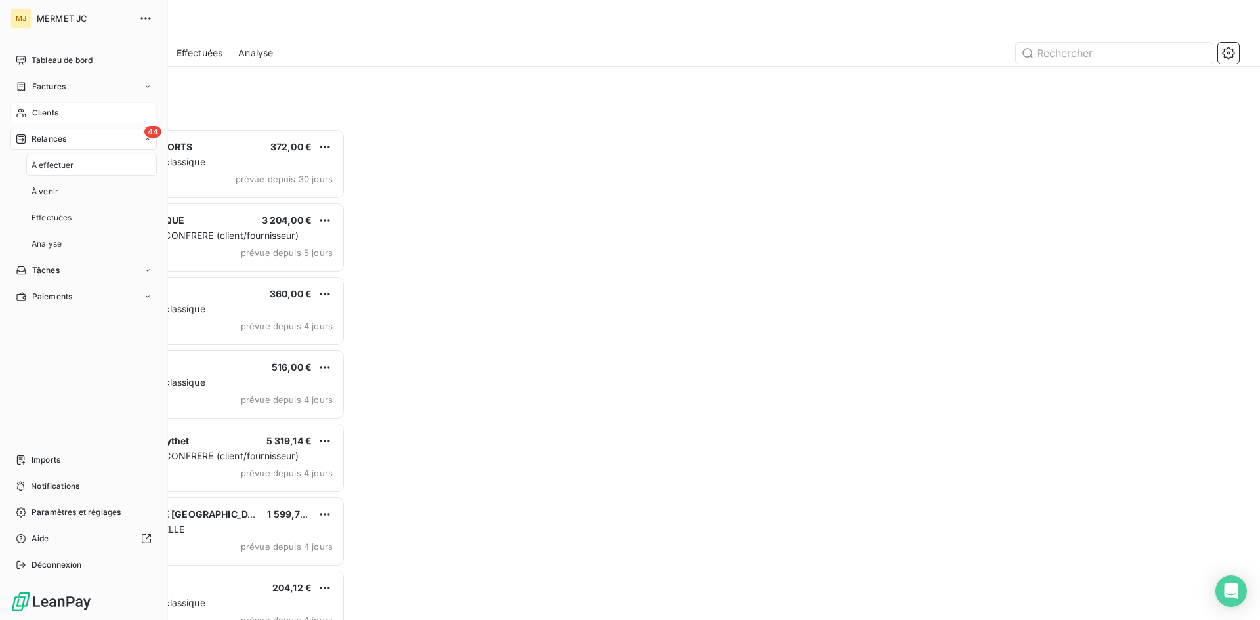
scroll to position [482, 272]
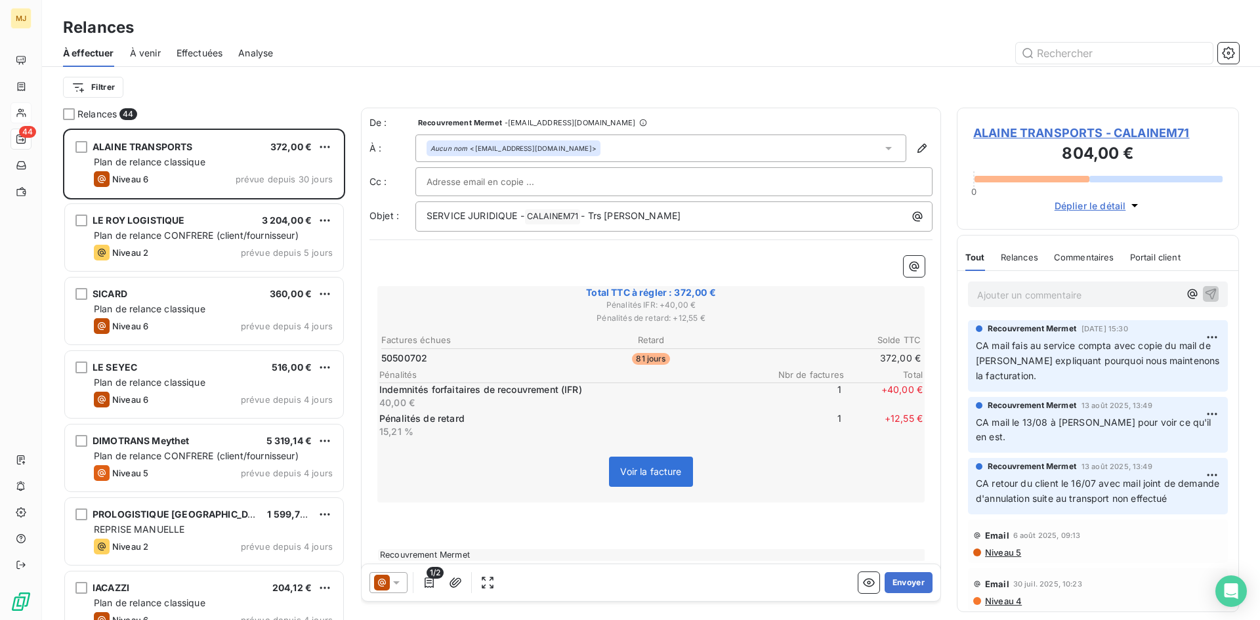
click at [86, 90] on html "MJ 44 Relances À effectuer À venir Effectuées Analyse Filtrer Relances 44 ALAIN…" at bounding box center [630, 310] width 1260 height 620
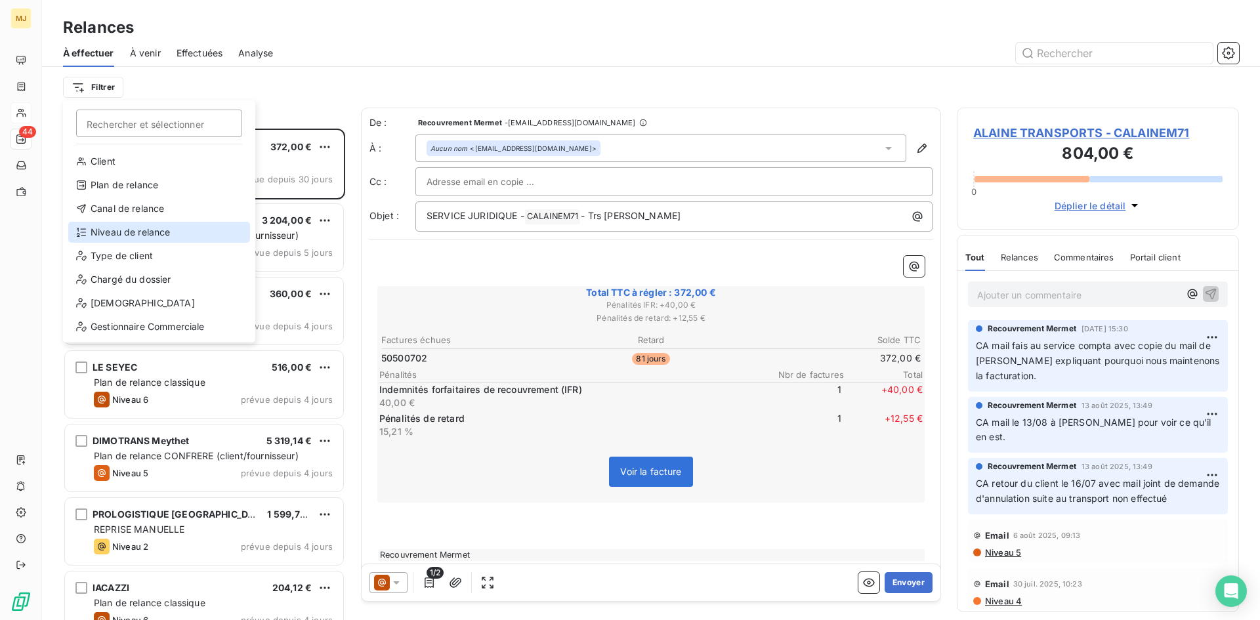
click at [125, 232] on div "Niveau de relance" at bounding box center [159, 232] width 182 height 21
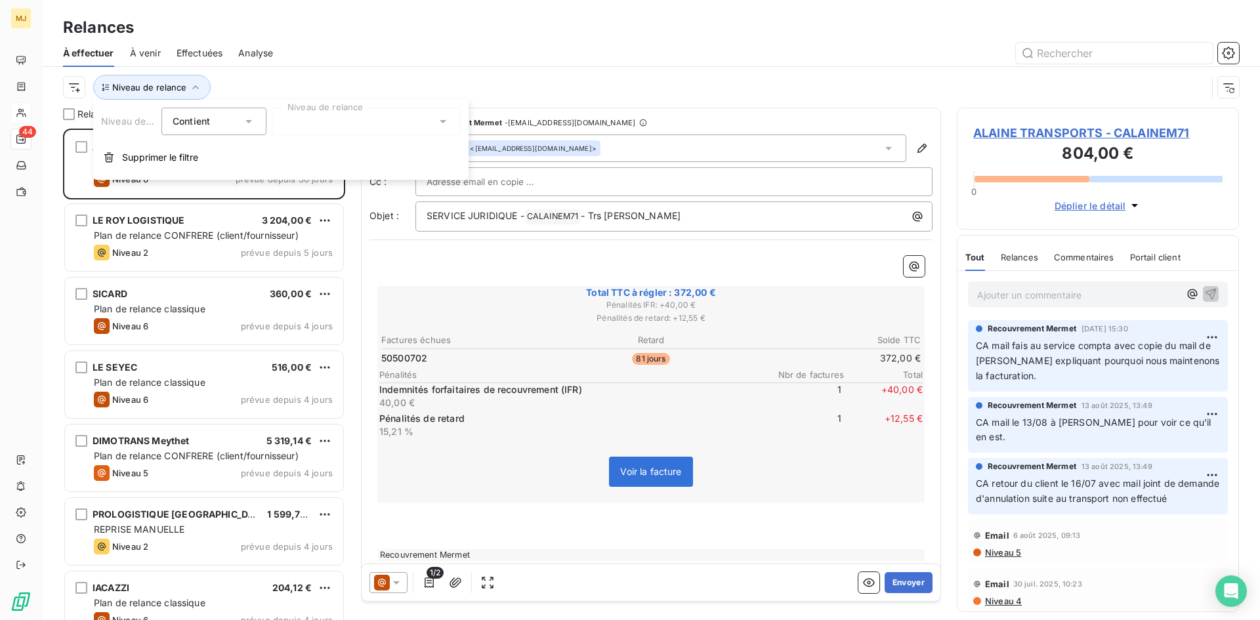
click at [341, 132] on div at bounding box center [366, 122] width 189 height 28
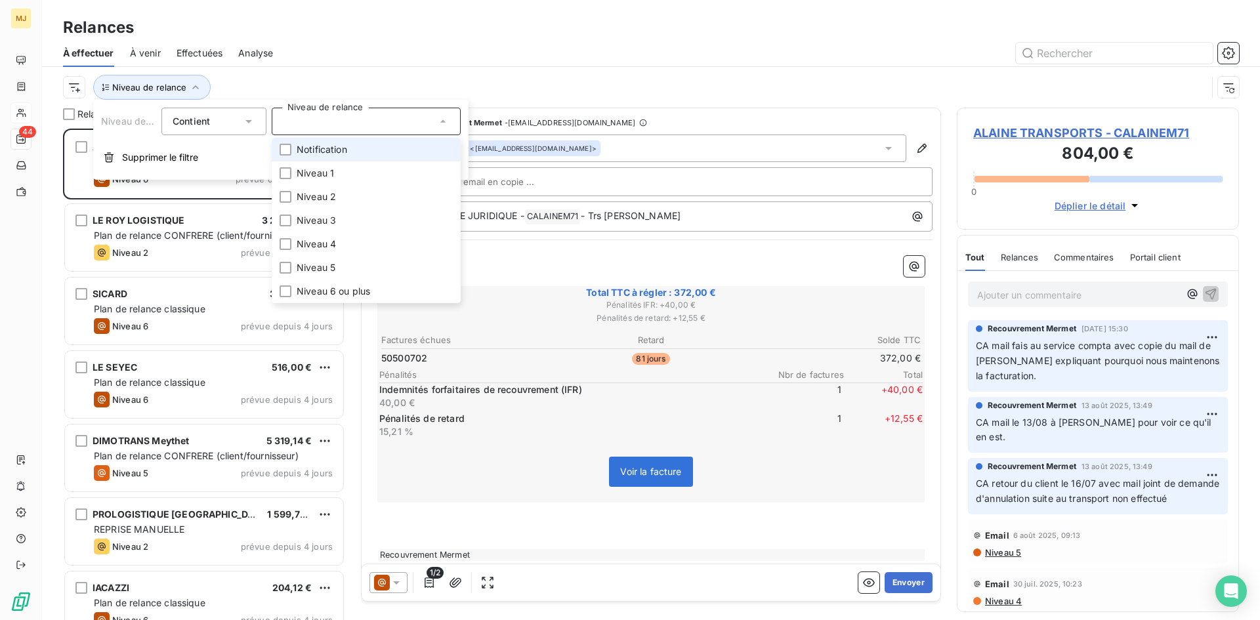
click at [335, 158] on li "Notification" at bounding box center [366, 150] width 189 height 24
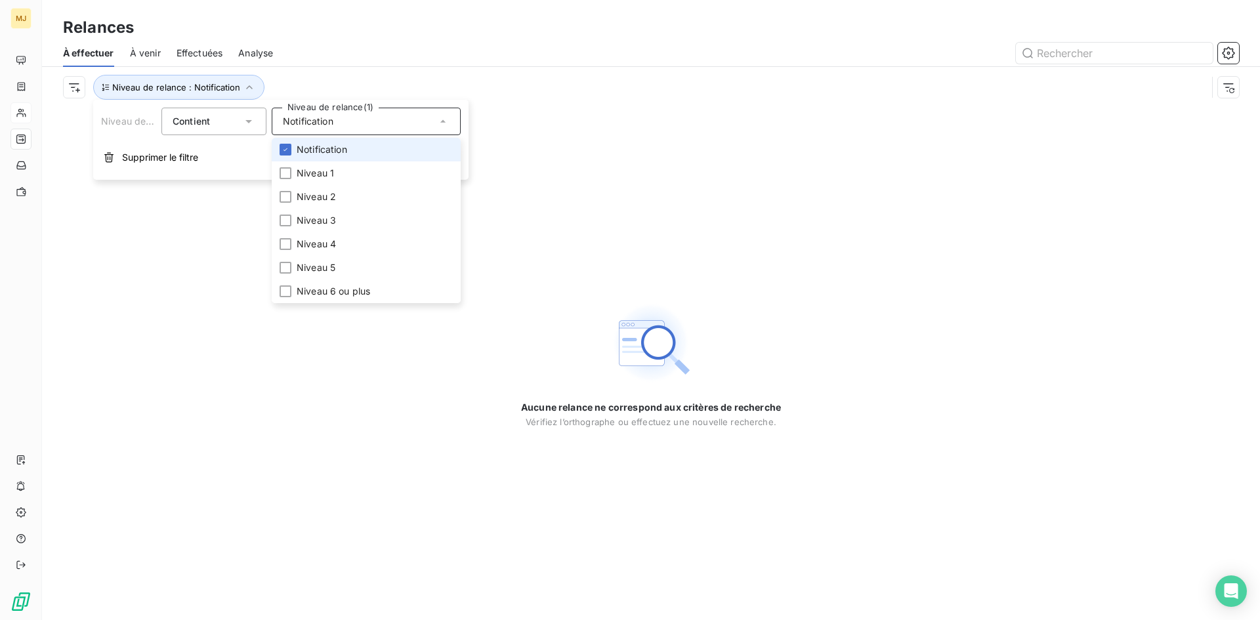
click at [339, 145] on span "Notification" at bounding box center [322, 149] width 51 height 13
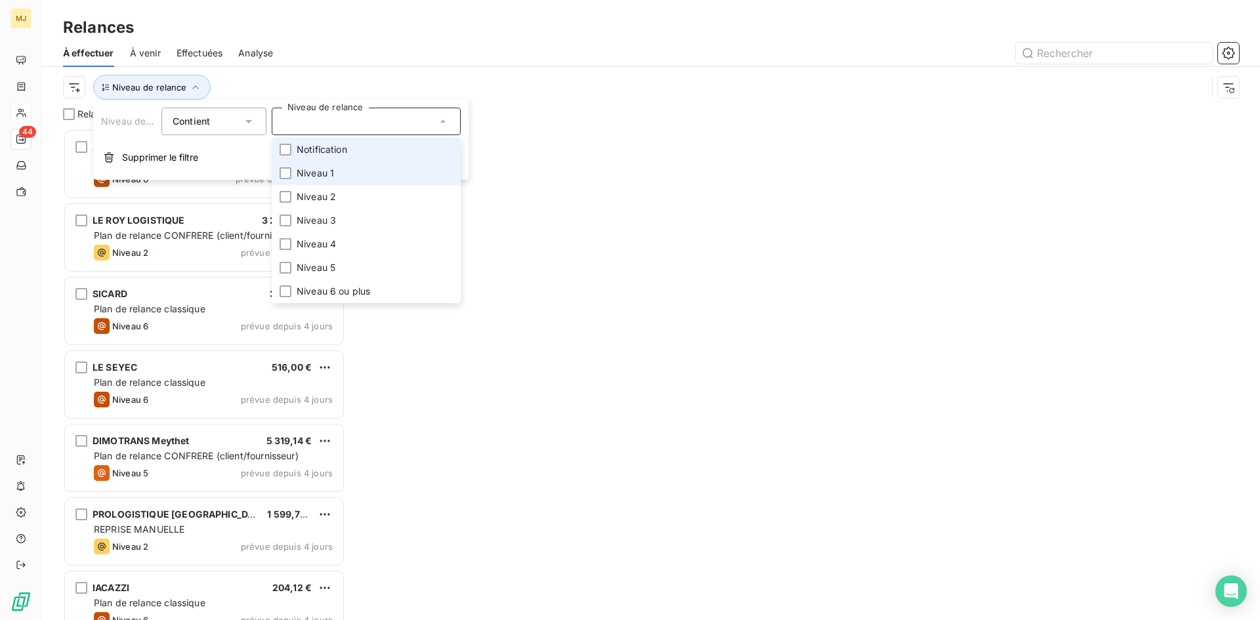
scroll to position [482, 272]
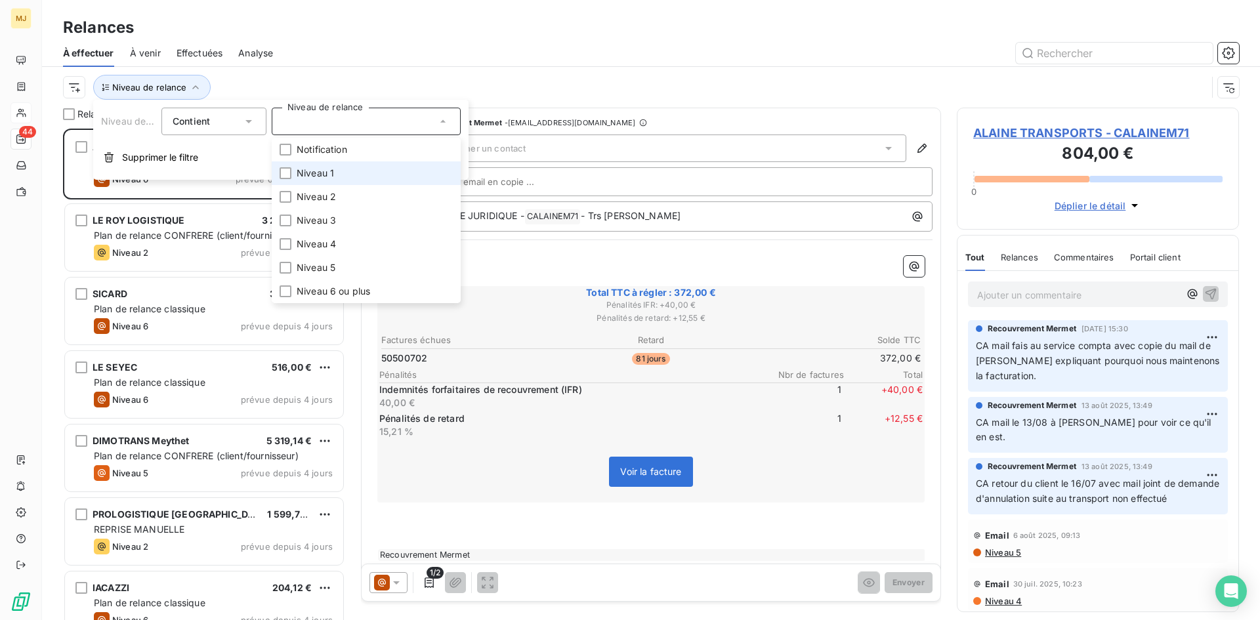
click at [320, 173] on span "Niveau 1" at bounding box center [315, 173] width 37 height 13
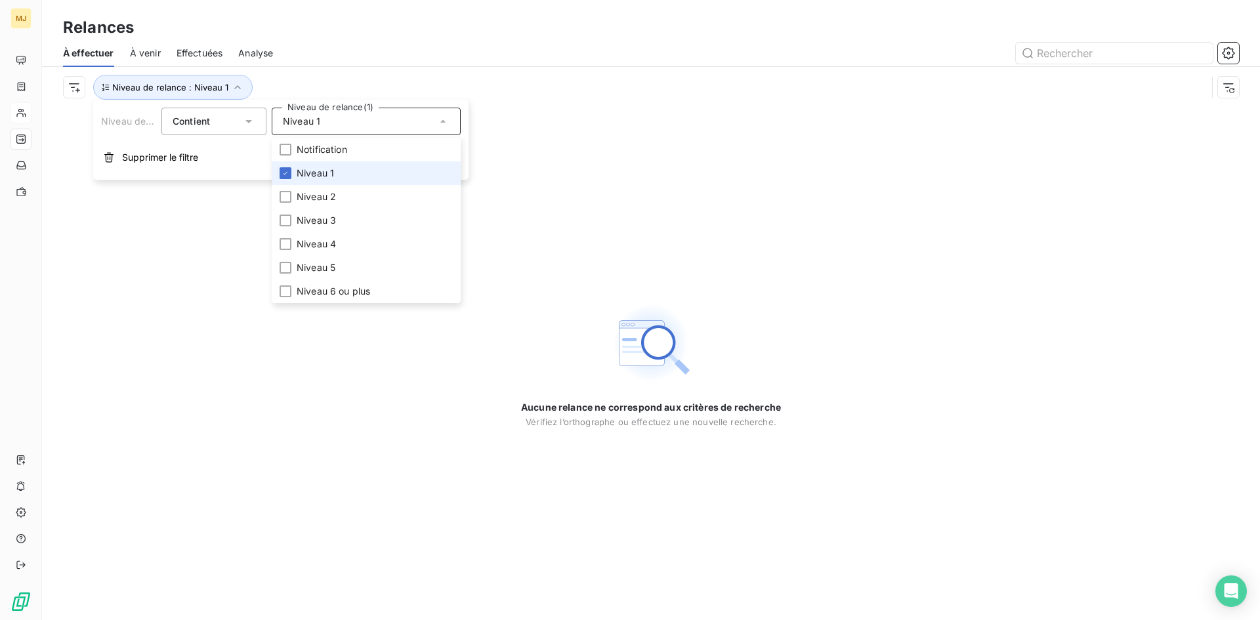
click at [320, 173] on span "Niveau 1" at bounding box center [315, 173] width 37 height 13
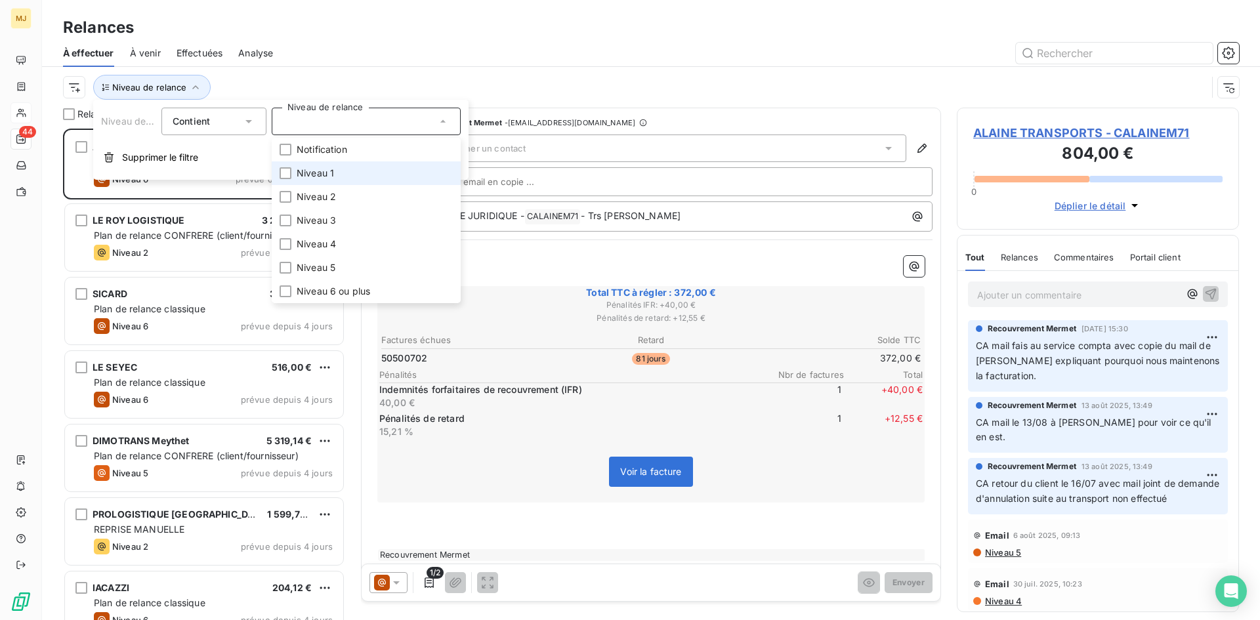
scroll to position [482, 272]
click at [320, 196] on span "Niveau 2" at bounding box center [316, 196] width 39 height 13
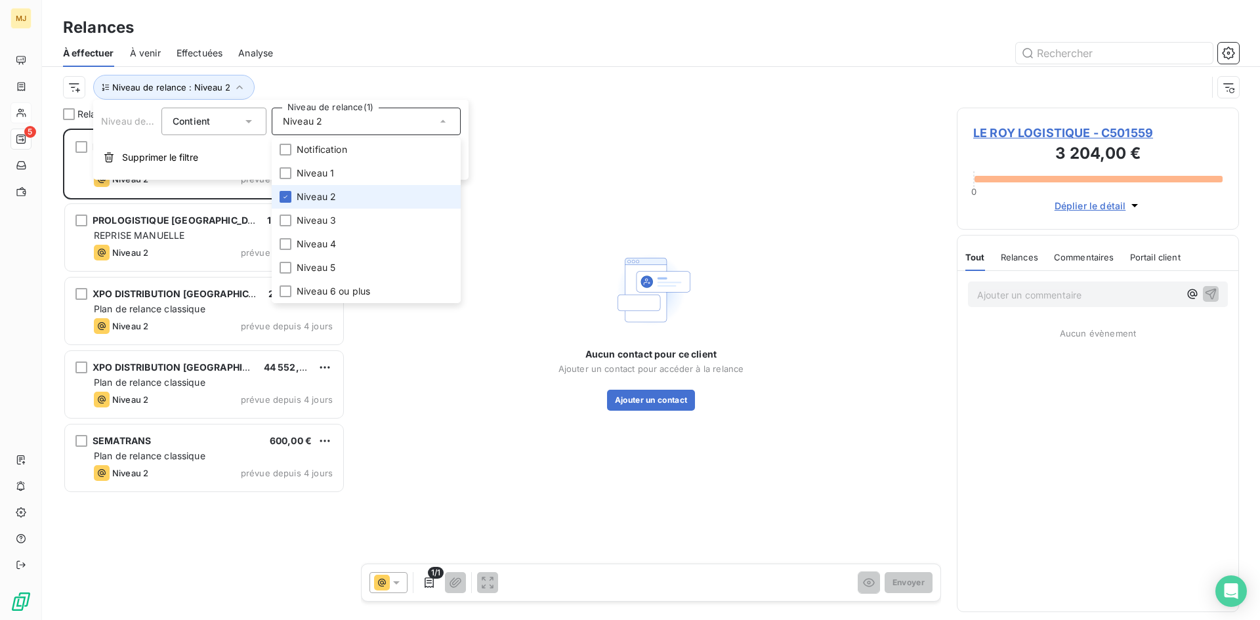
scroll to position [482, 272]
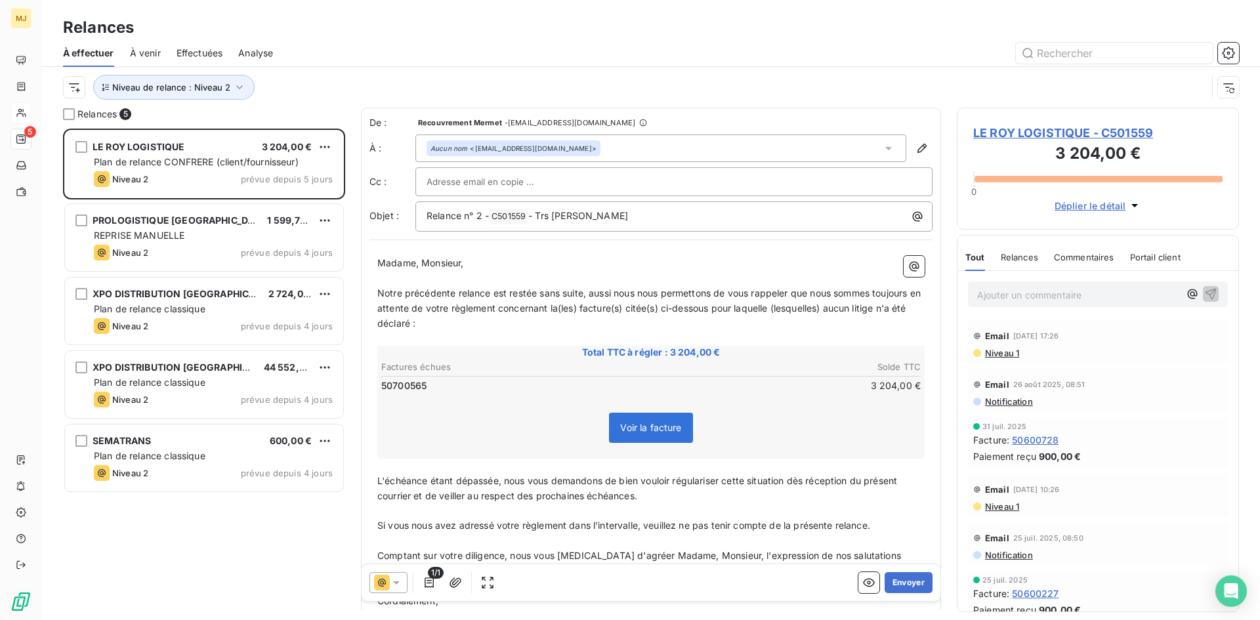
click at [385, 14] on div "Relances À effectuer À venir Effectuées Analyse Niveau de relance : Niveau 2" at bounding box center [651, 54] width 1218 height 108
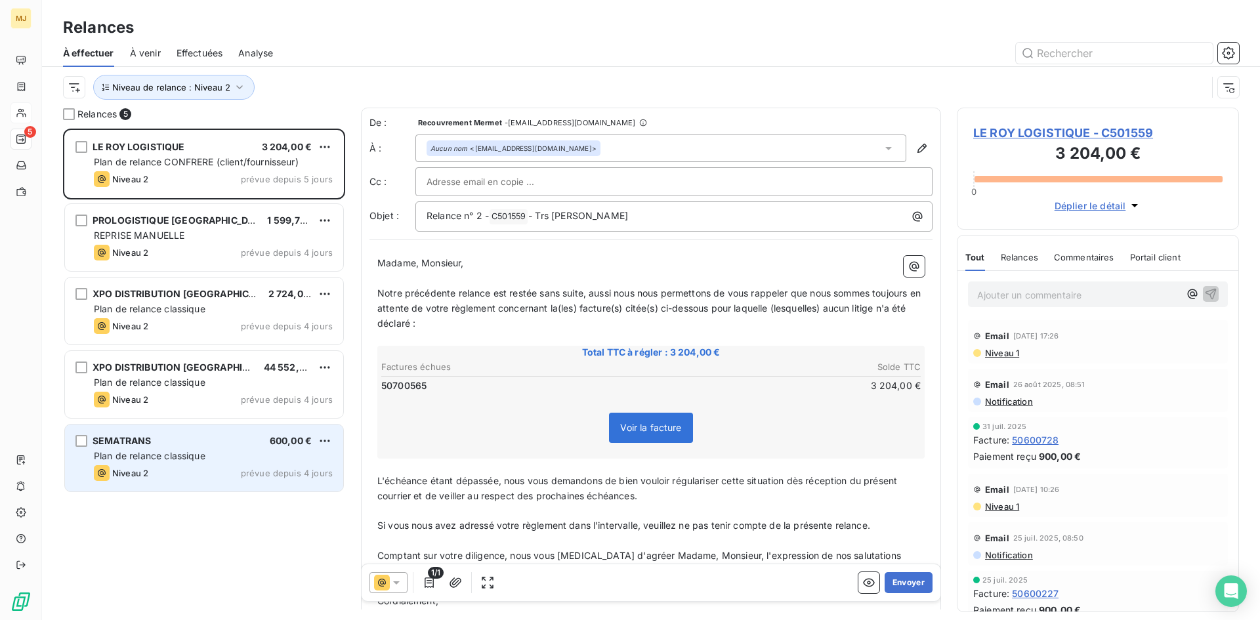
click at [219, 455] on div "Plan de relance classique" at bounding box center [213, 456] width 239 height 13
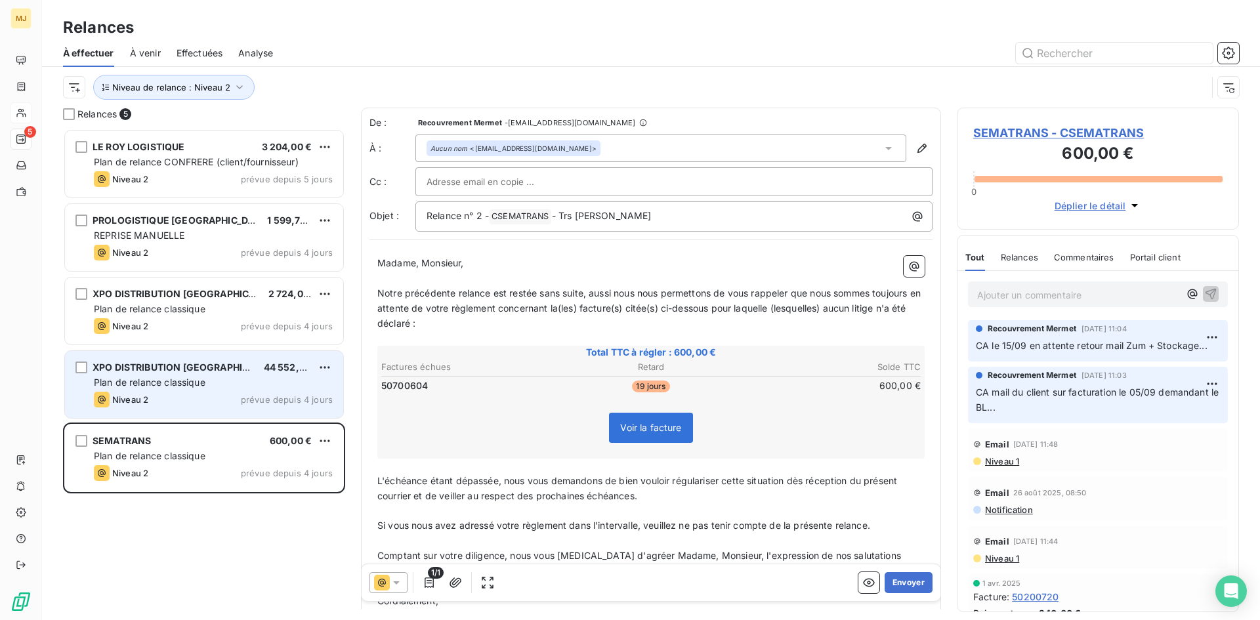
click at [171, 377] on span "Plan de relance classique" at bounding box center [150, 382] width 112 height 11
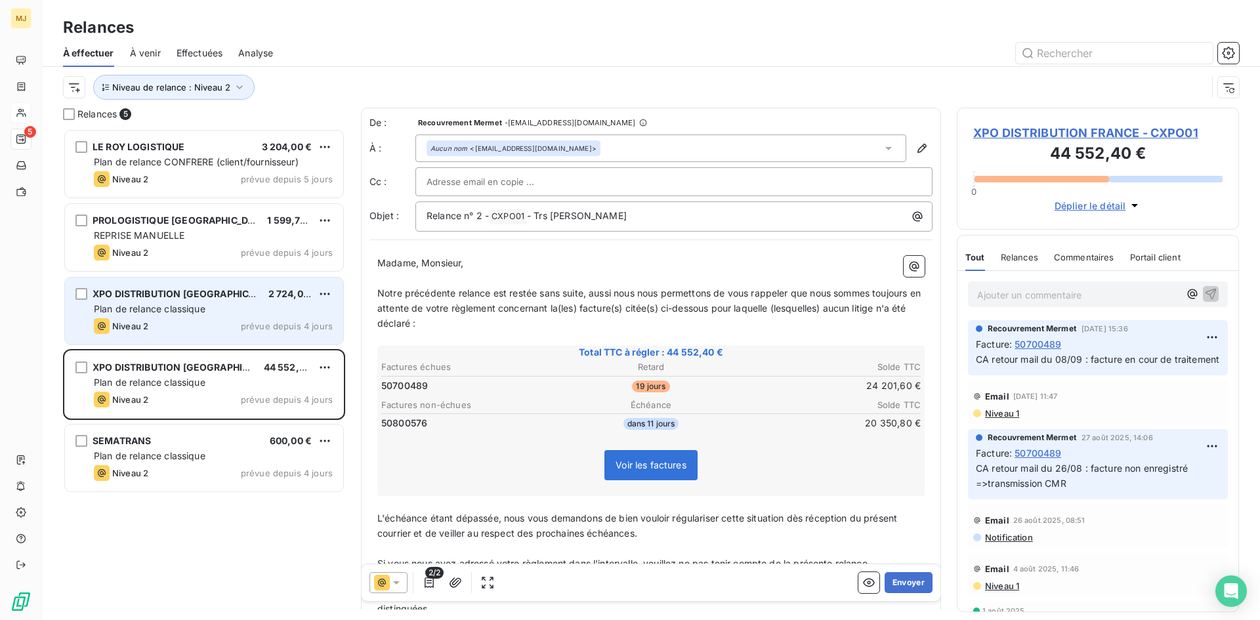
click at [177, 305] on span "Plan de relance classique" at bounding box center [150, 308] width 112 height 11
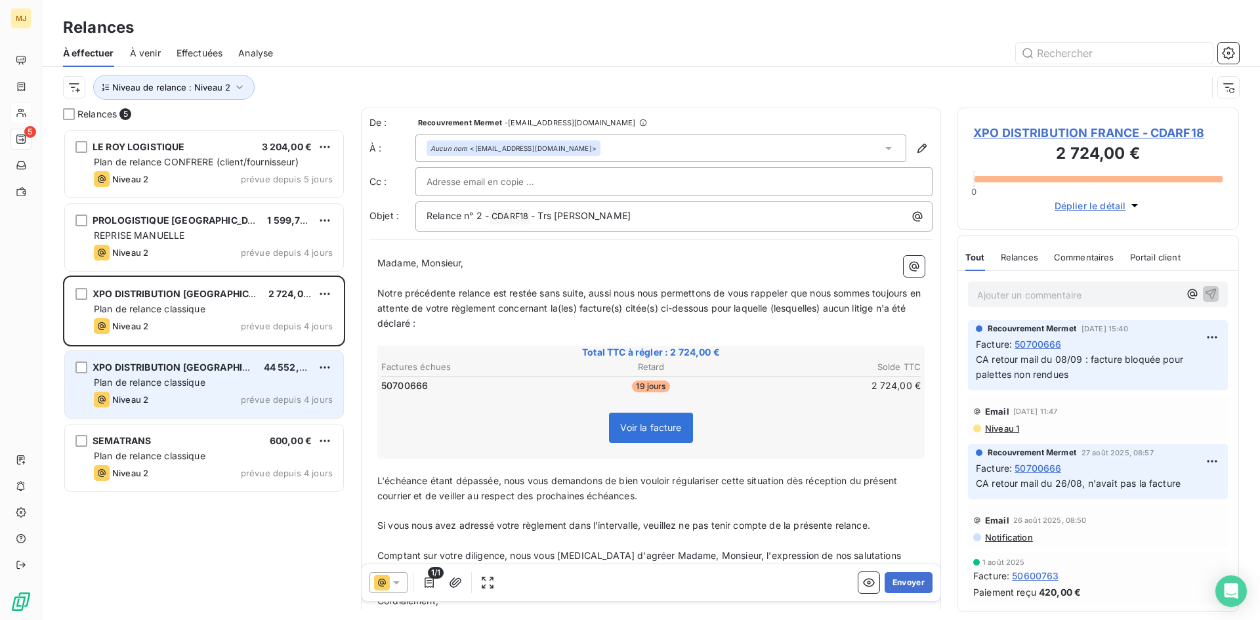
click at [180, 378] on span "Plan de relance classique" at bounding box center [150, 382] width 112 height 11
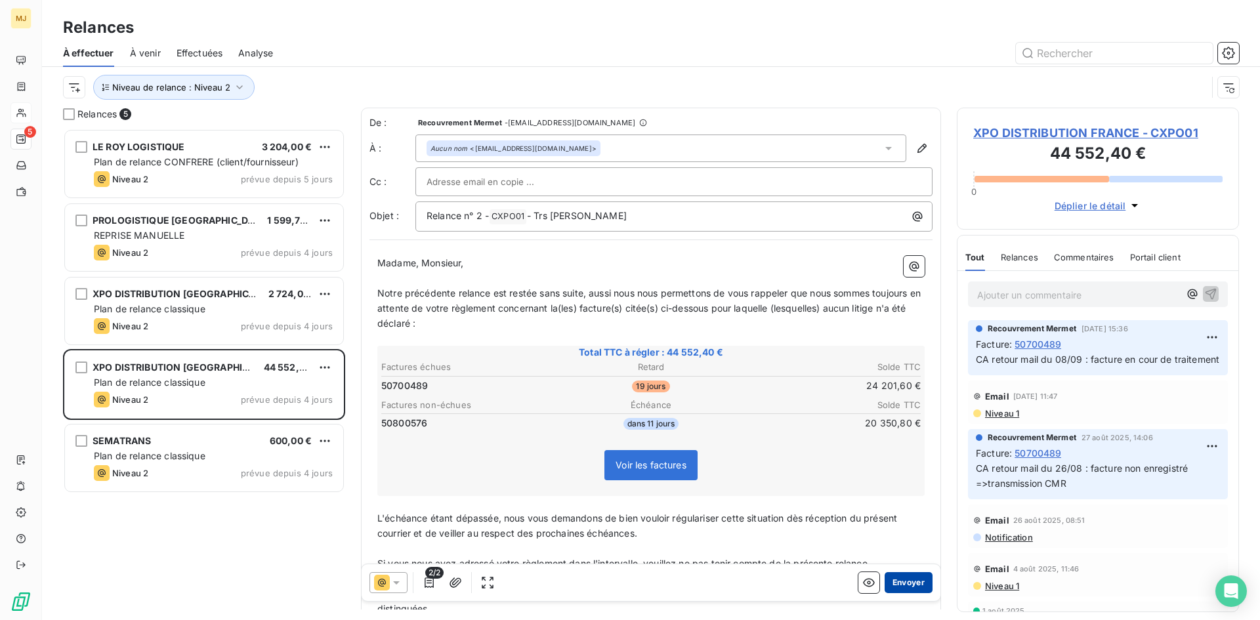
click at [904, 584] on button "Envoyer" at bounding box center [909, 582] width 48 height 21
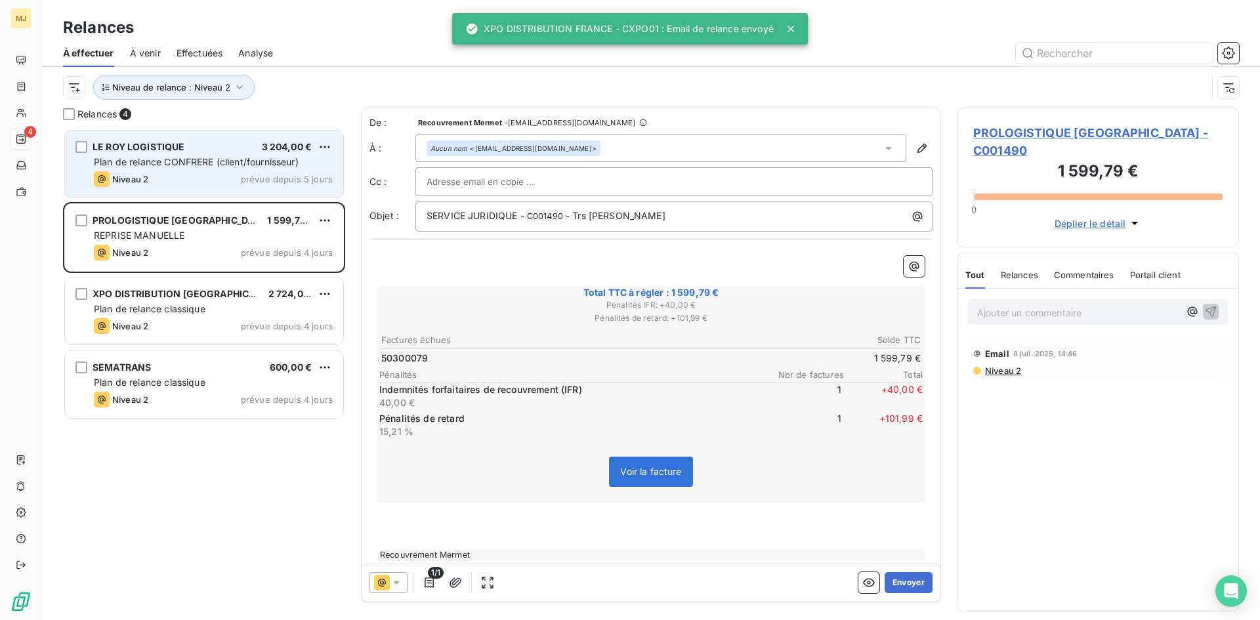
click at [205, 144] on div "LE ROY LOGISTIQUE 3 204,00 €" at bounding box center [213, 147] width 239 height 12
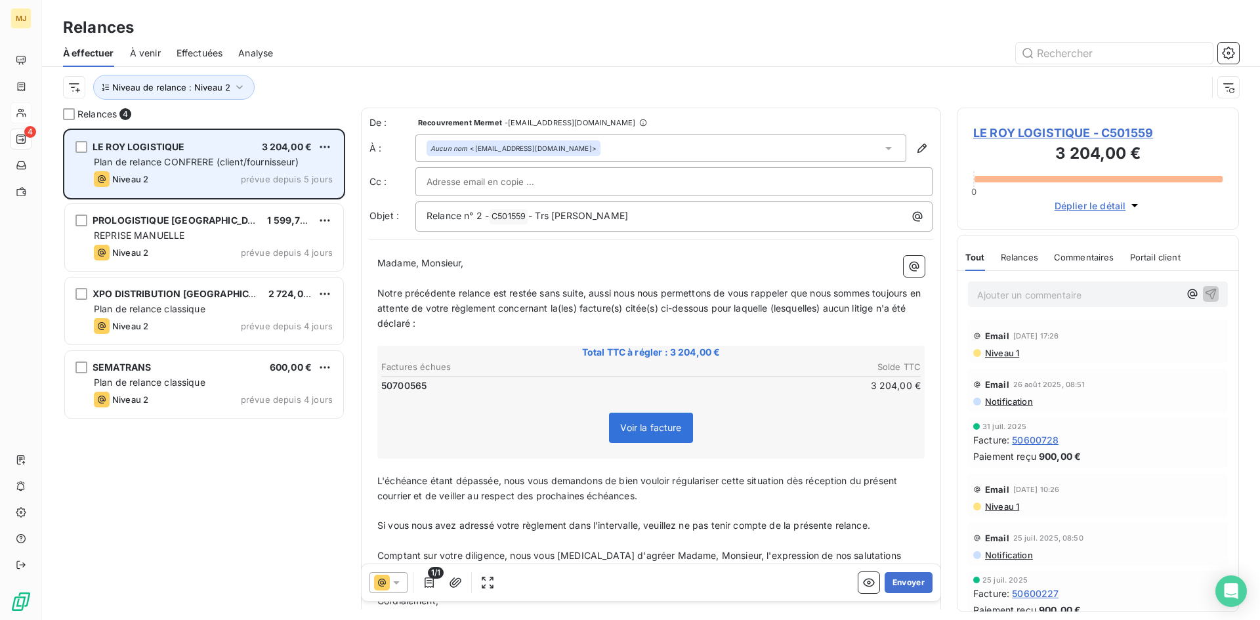
click at [226, 164] on span "Plan de relance CONFRERE (client/fournisseur)" at bounding box center [196, 161] width 205 height 11
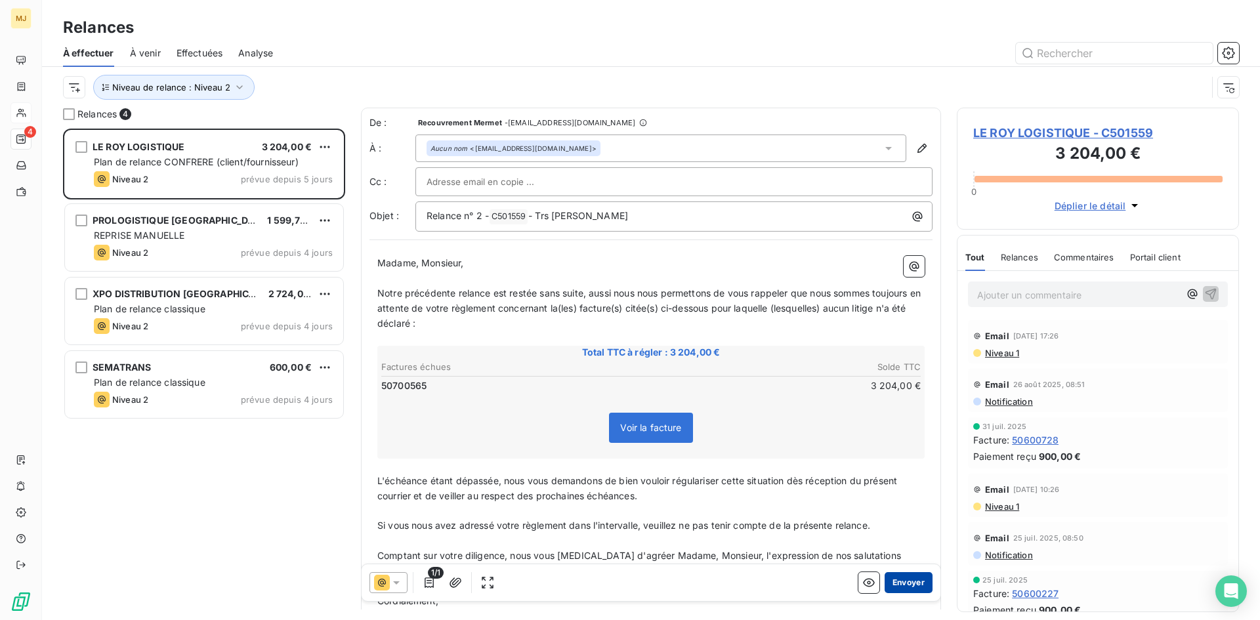
click at [894, 586] on button "Envoyer" at bounding box center [909, 582] width 48 height 21
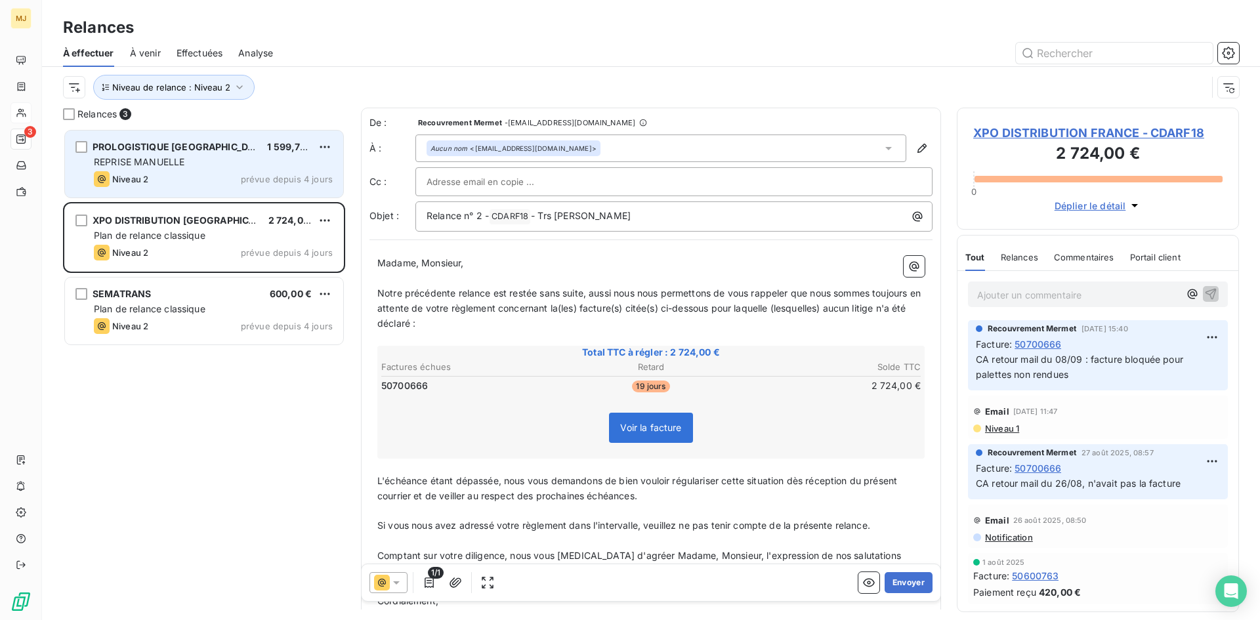
click at [202, 152] on span "PROLOGISTIQUE [GEOGRAPHIC_DATA]" at bounding box center [181, 146] width 177 height 11
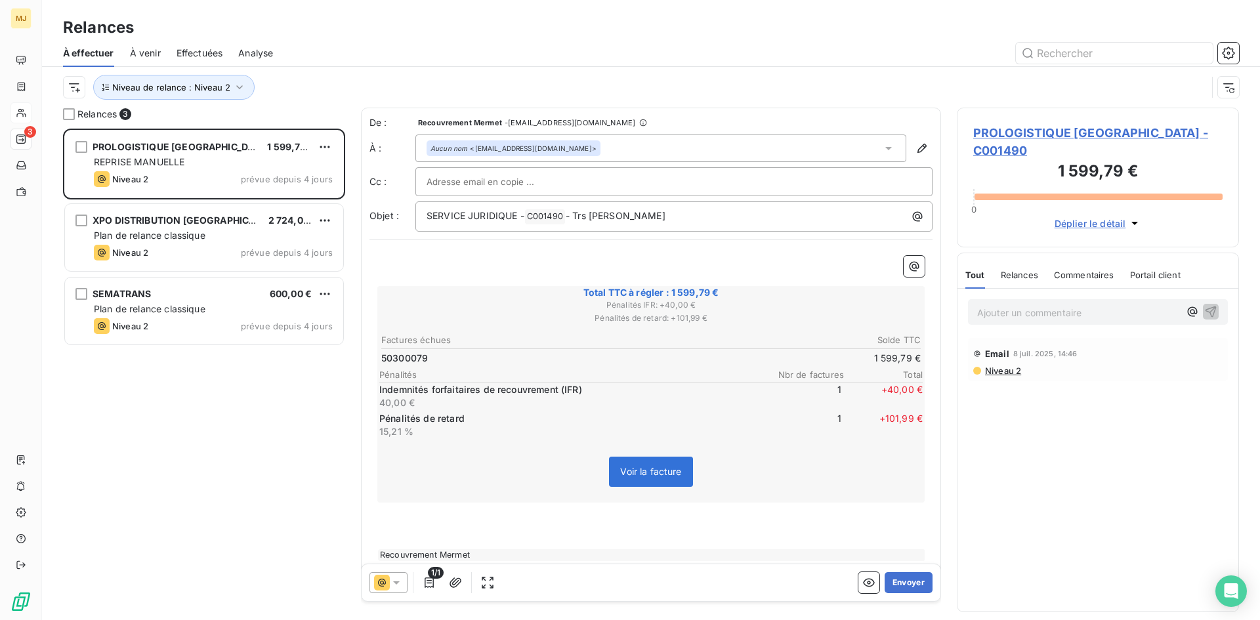
click at [1016, 270] on span "Relances" at bounding box center [1019, 275] width 37 height 11
click at [1082, 263] on div "Commentaires" at bounding box center [1086, 275] width 60 height 28
click at [972, 270] on span "Tout" at bounding box center [975, 275] width 18 height 11
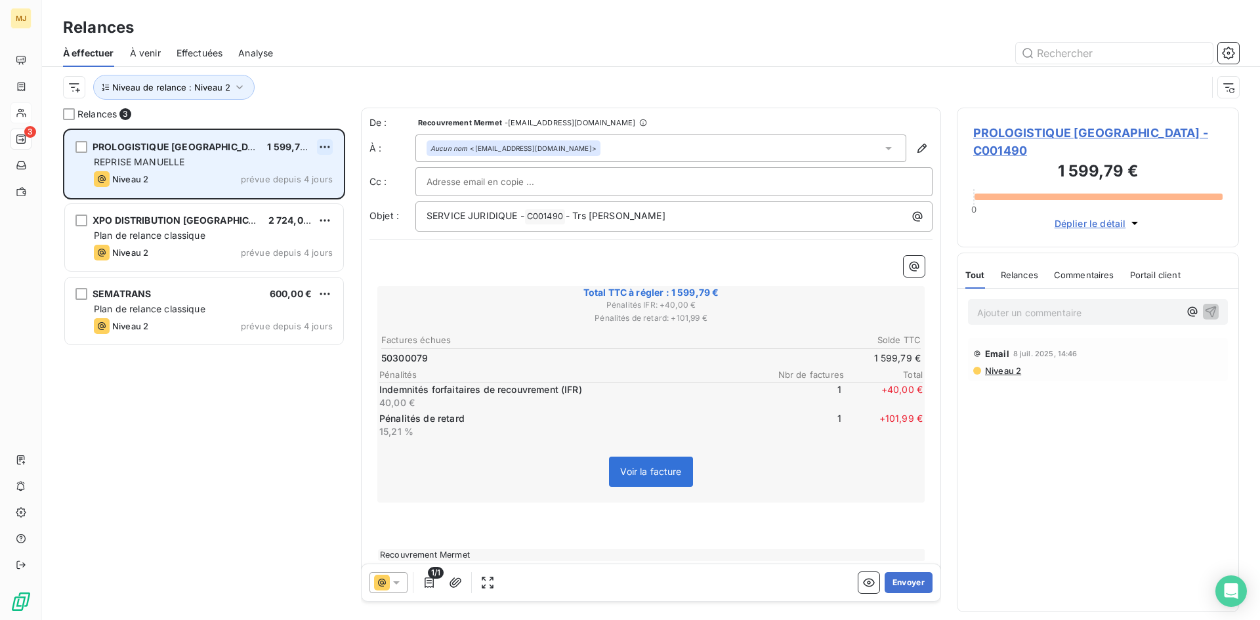
click at [324, 150] on html "MJ 3 Relances À effectuer À venir Effectuées Analyse Niveau de relance : Niveau…" at bounding box center [630, 310] width 1260 height 620
click at [312, 179] on div "Replanifier cette action" at bounding box center [268, 173] width 118 height 21
select select "8"
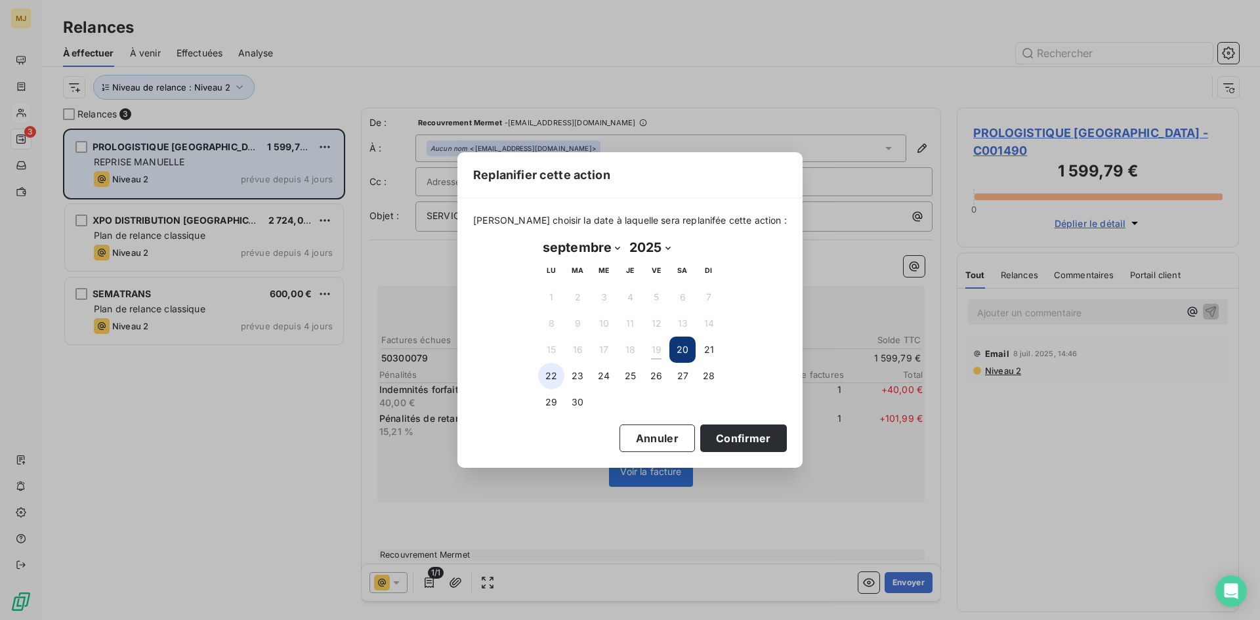
click at [548, 375] on button "22" at bounding box center [551, 376] width 26 height 26
click at [730, 445] on button "Confirmer" at bounding box center [743, 439] width 87 height 28
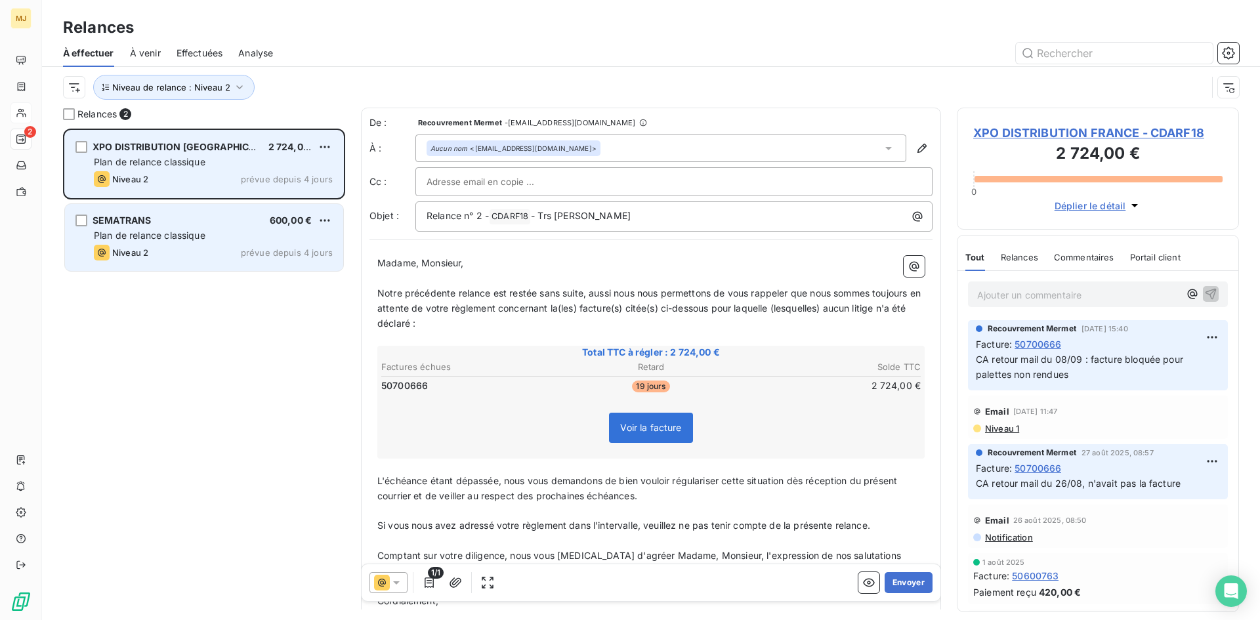
click at [193, 238] on span "Plan de relance classique" at bounding box center [150, 235] width 112 height 11
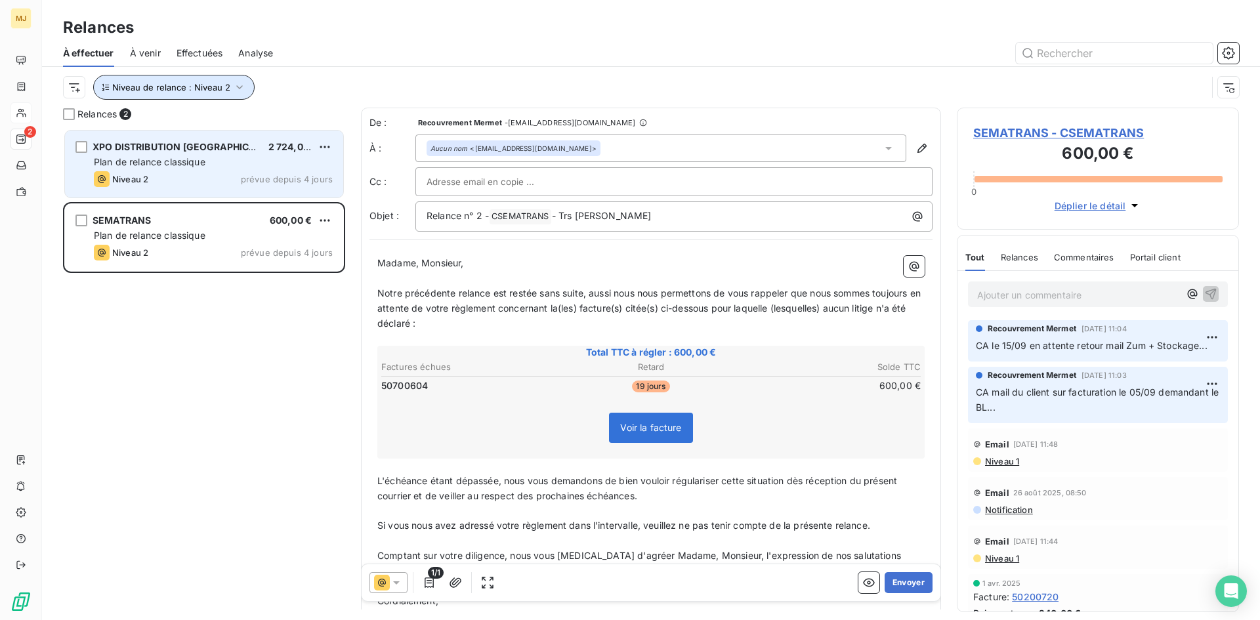
click at [210, 90] on span "Niveau de relance : Niveau 2" at bounding box center [171, 87] width 118 height 11
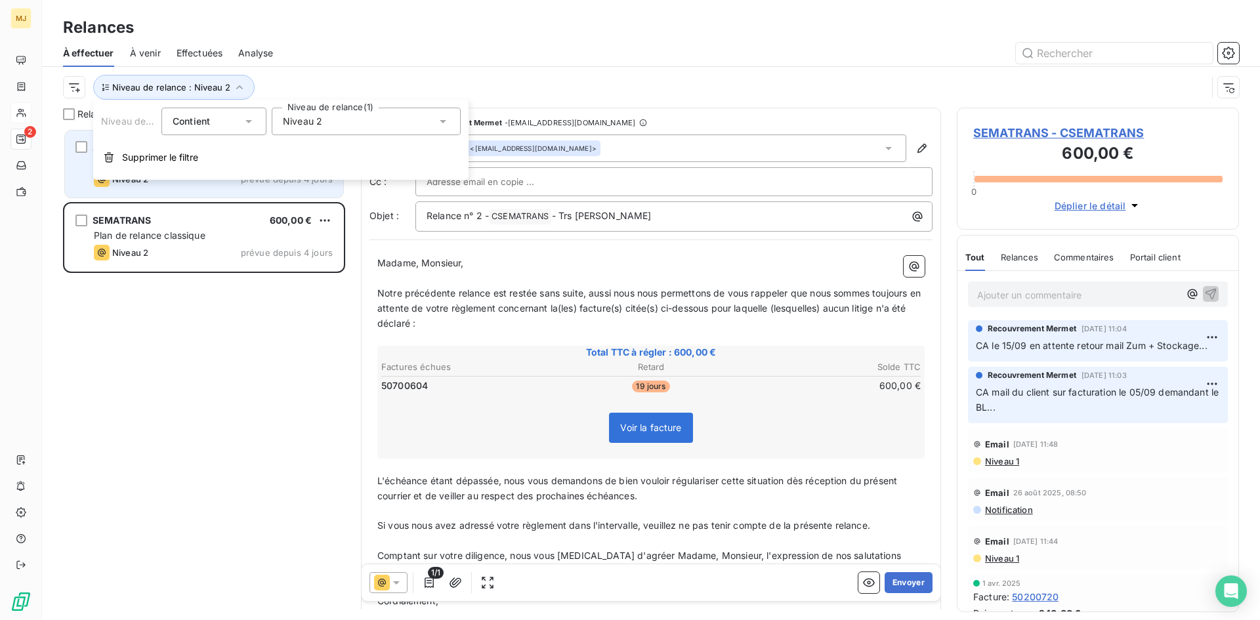
click at [314, 131] on div "Niveau 2" at bounding box center [366, 122] width 189 height 28
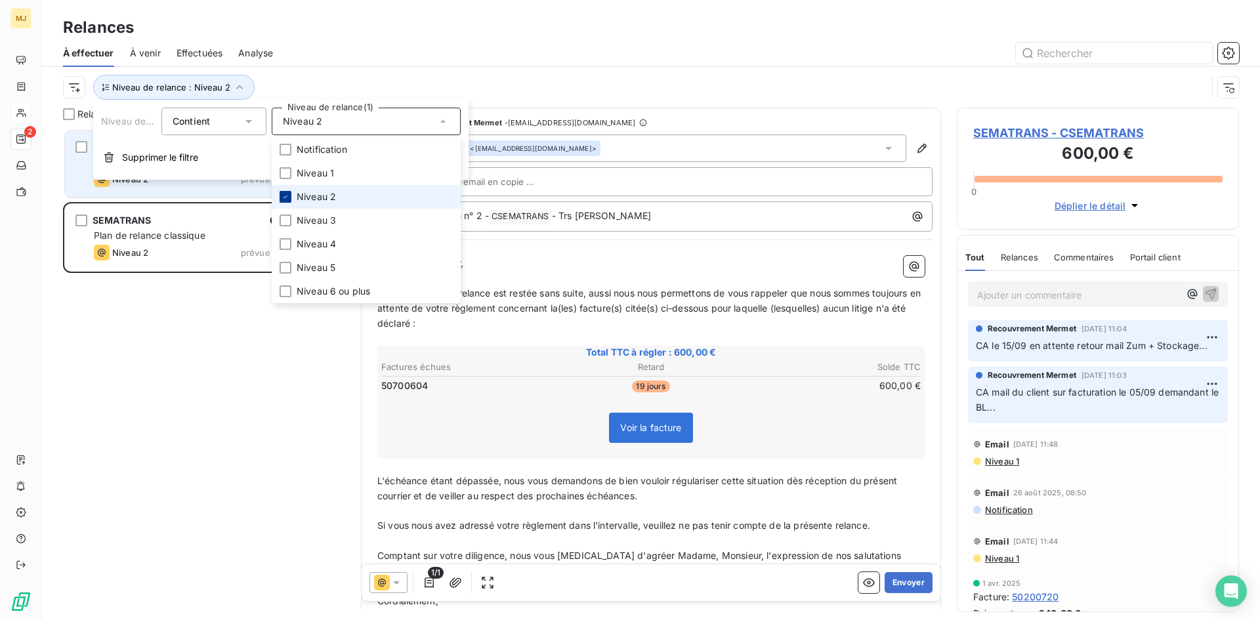
click at [287, 197] on icon at bounding box center [286, 197] width 8 height 8
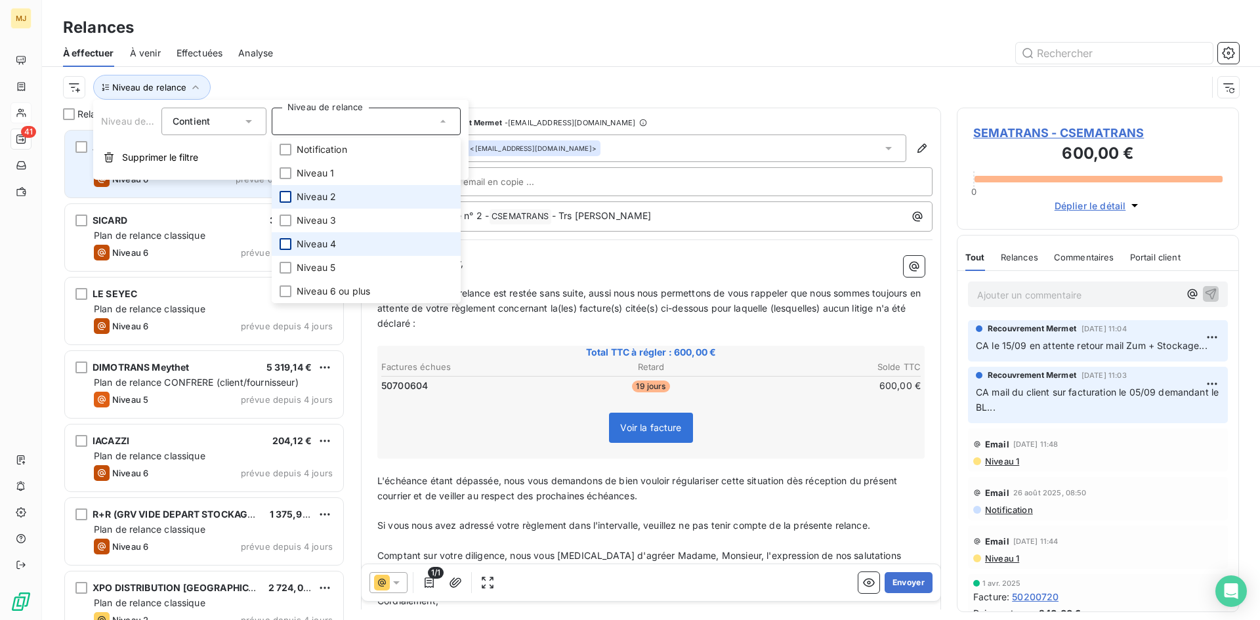
click at [284, 244] on div at bounding box center [286, 244] width 12 height 12
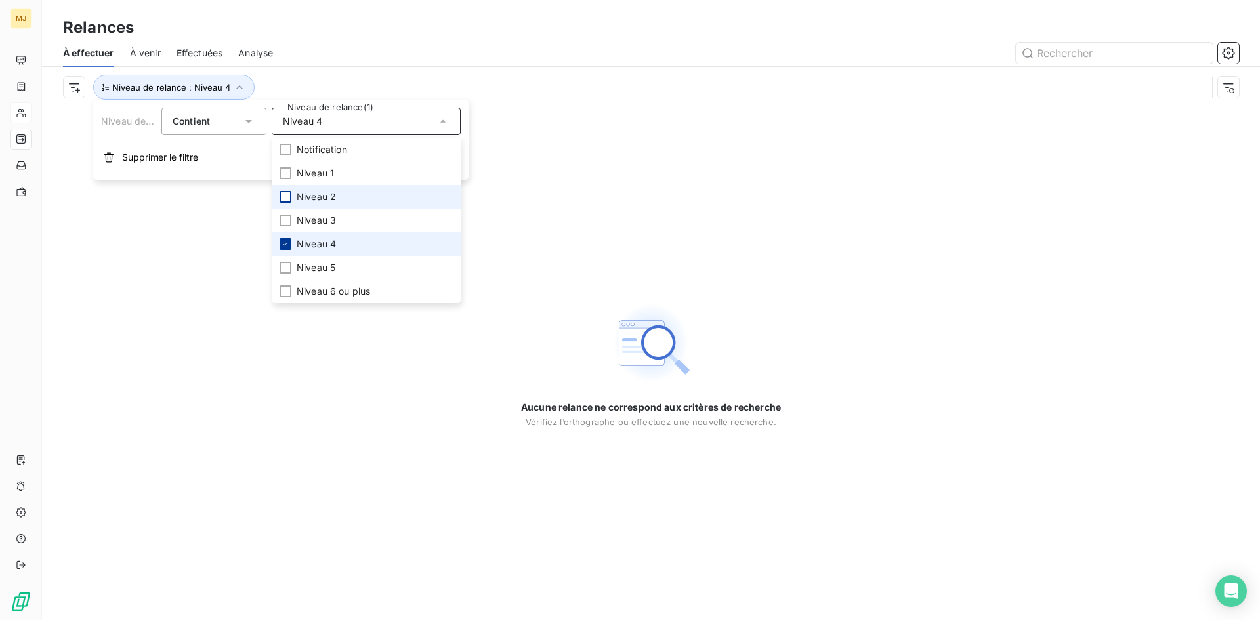
click at [284, 244] on icon at bounding box center [286, 244] width 8 height 8
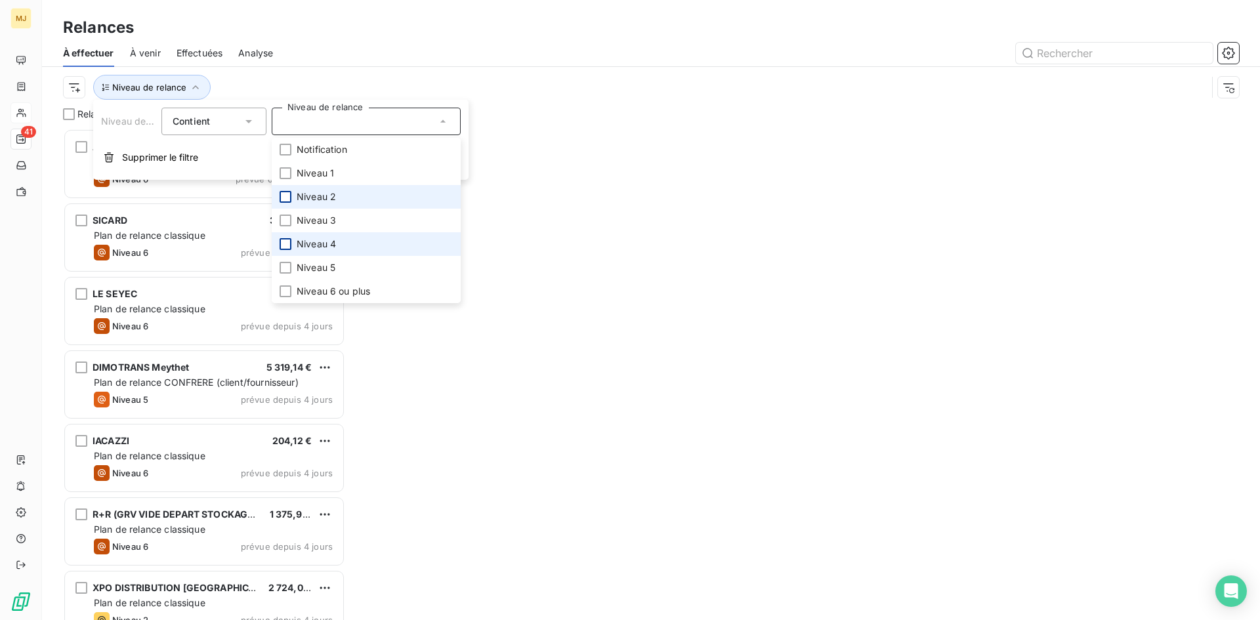
scroll to position [482, 272]
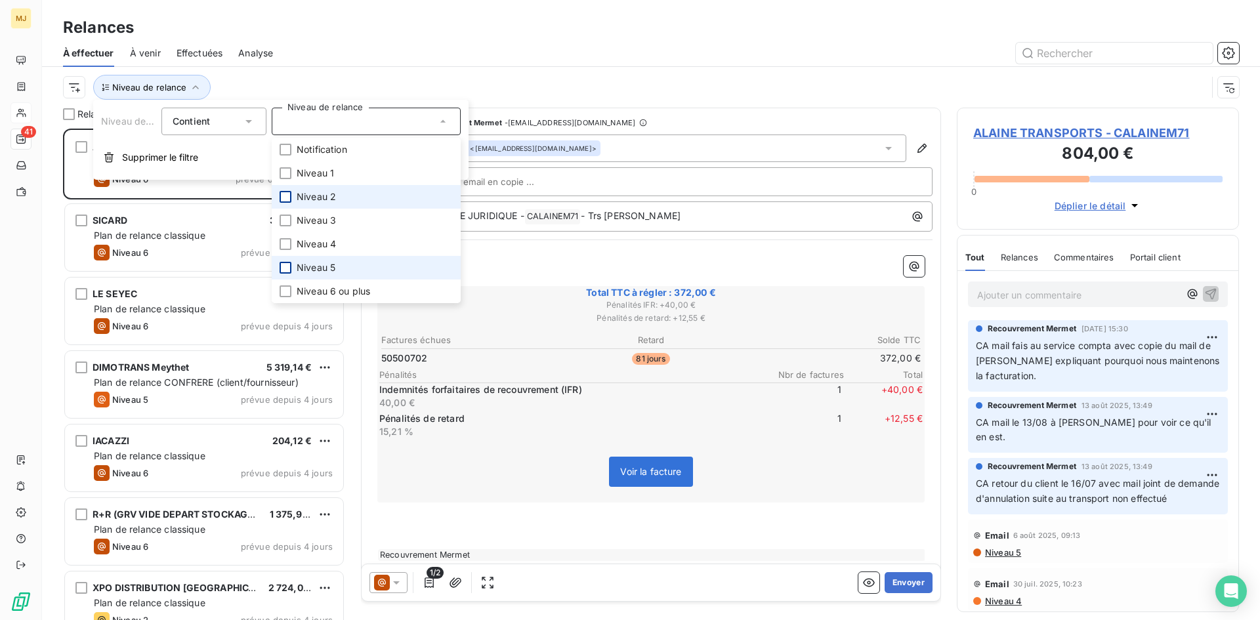
click at [280, 269] on div at bounding box center [286, 268] width 12 height 12
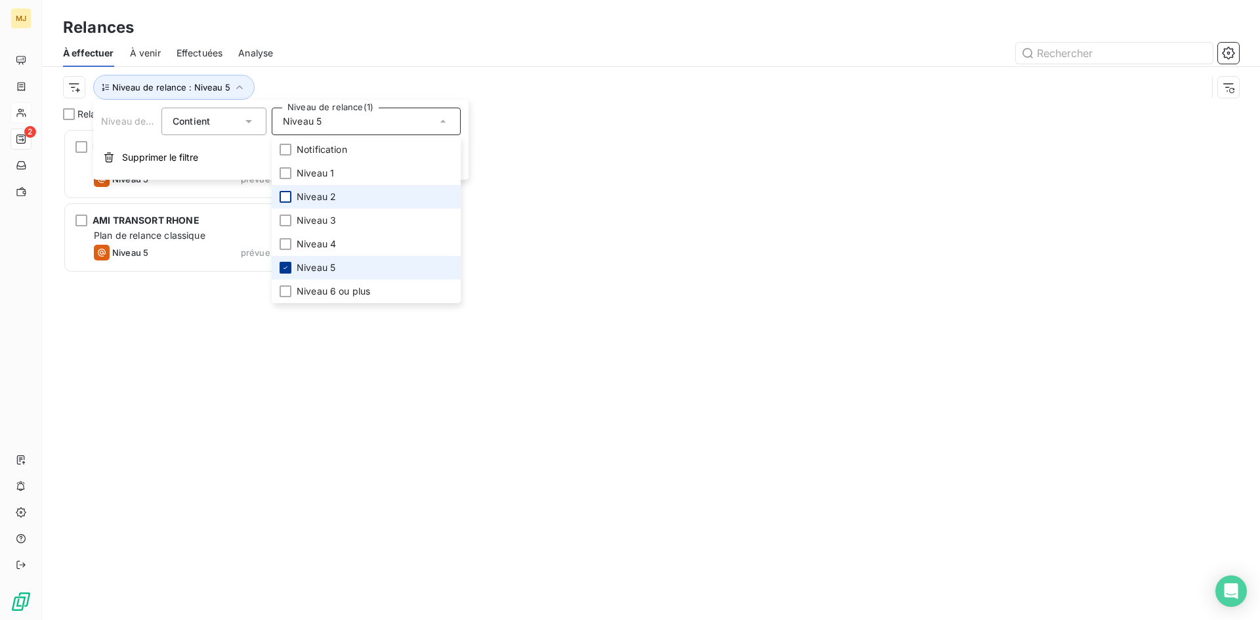
scroll to position [11, 11]
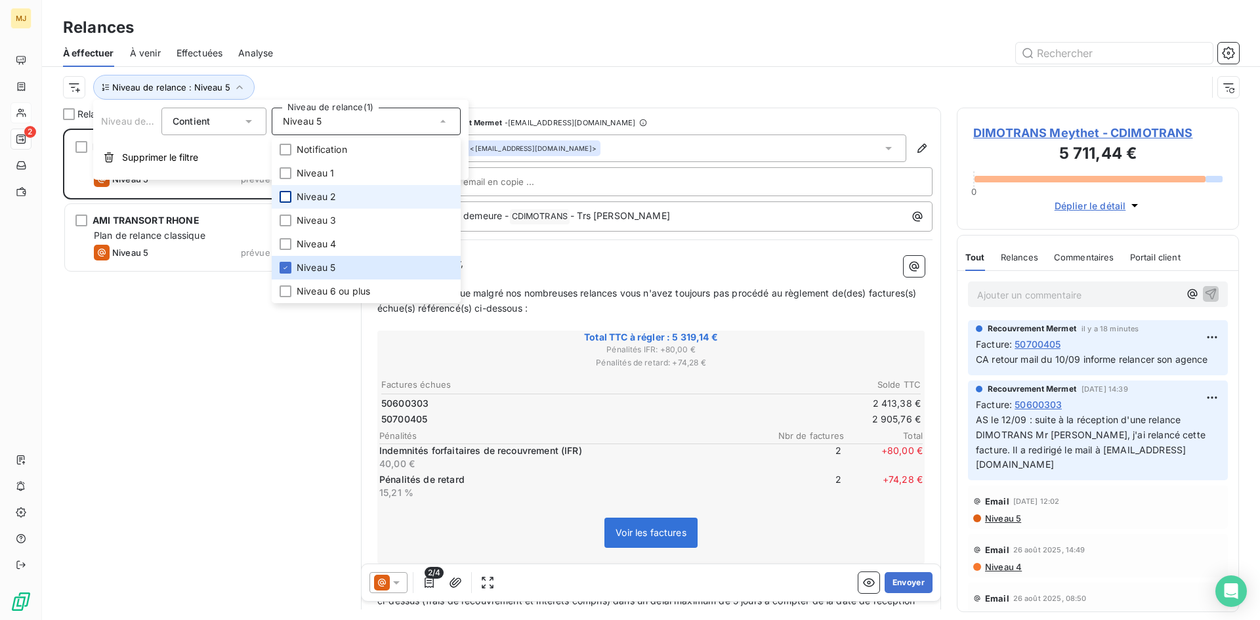
click at [161, 332] on div "DIMOTRANS Meythet 5 319,14 € Plan de relance CONFRERE (client/fournisseur) Nive…" at bounding box center [204, 375] width 282 height 492
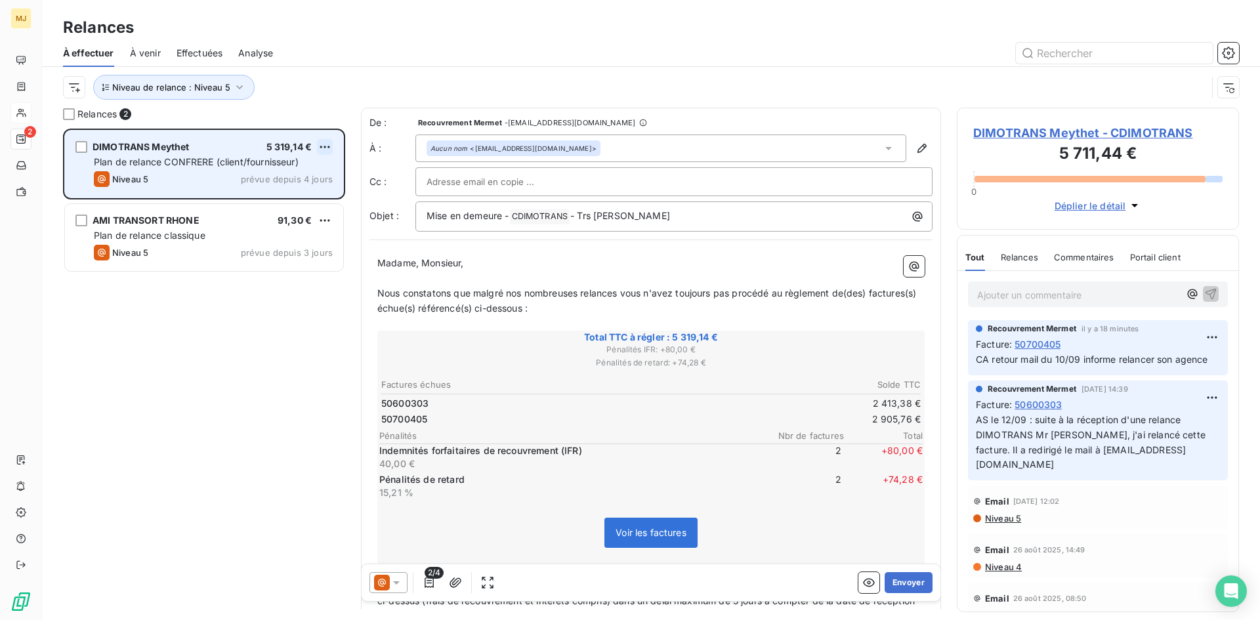
click at [317, 146] on html "MJ 2 Relances À effectuer À venir Effectuées Analyse Niveau de relance : Niveau…" at bounding box center [630, 310] width 1260 height 620
click at [304, 179] on div "Replanifier cette action" at bounding box center [268, 173] width 118 height 21
select select "8"
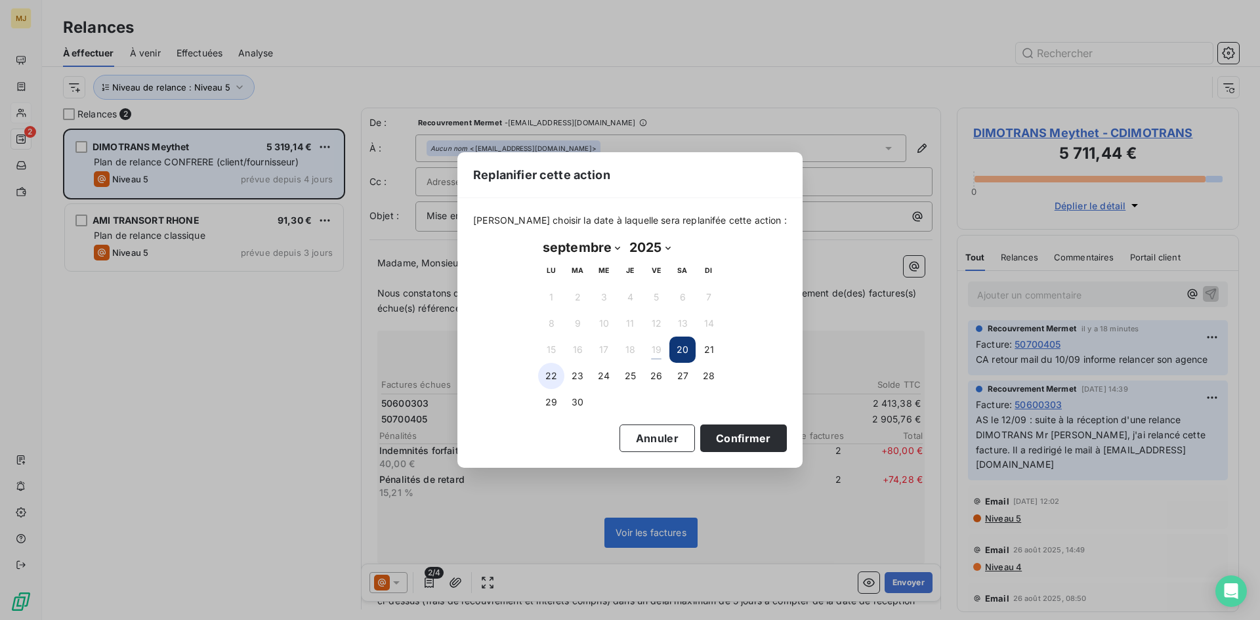
click at [553, 374] on button "22" at bounding box center [551, 376] width 26 height 26
click at [727, 427] on button "Confirmer" at bounding box center [743, 439] width 87 height 28
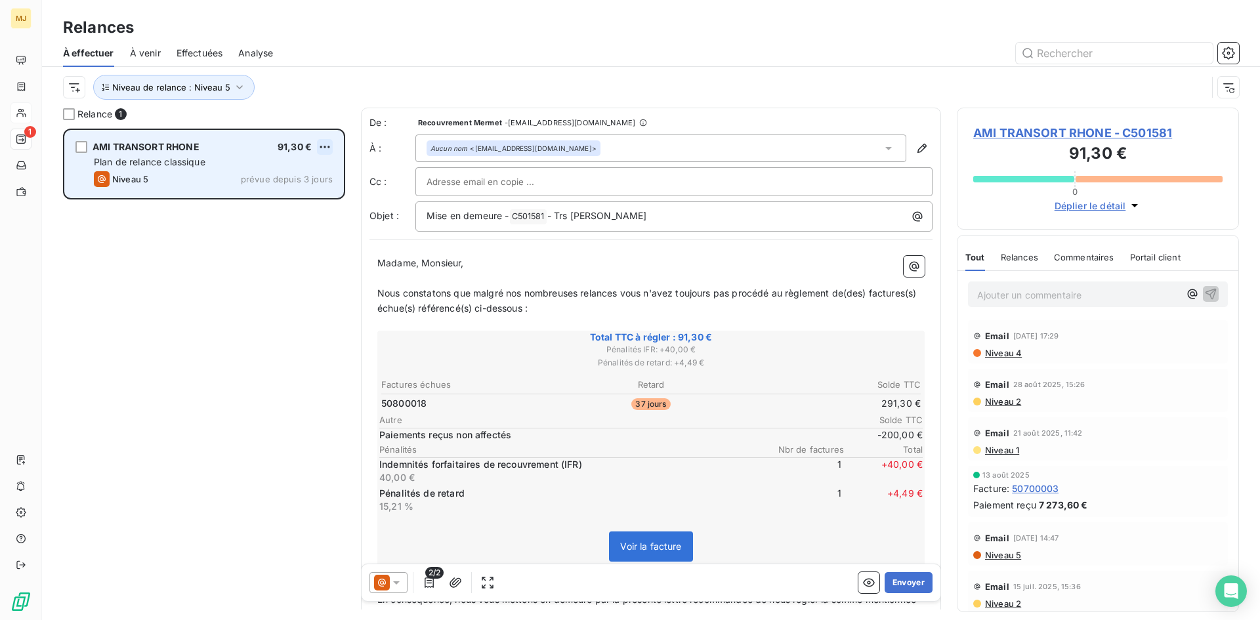
click at [328, 143] on html "MJ 1 Relances À effectuer À venir Effectuées Analyse Niveau de relance : Niveau…" at bounding box center [630, 310] width 1260 height 620
click at [302, 173] on div "Replanifier cette action" at bounding box center [268, 173] width 118 height 21
select select "8"
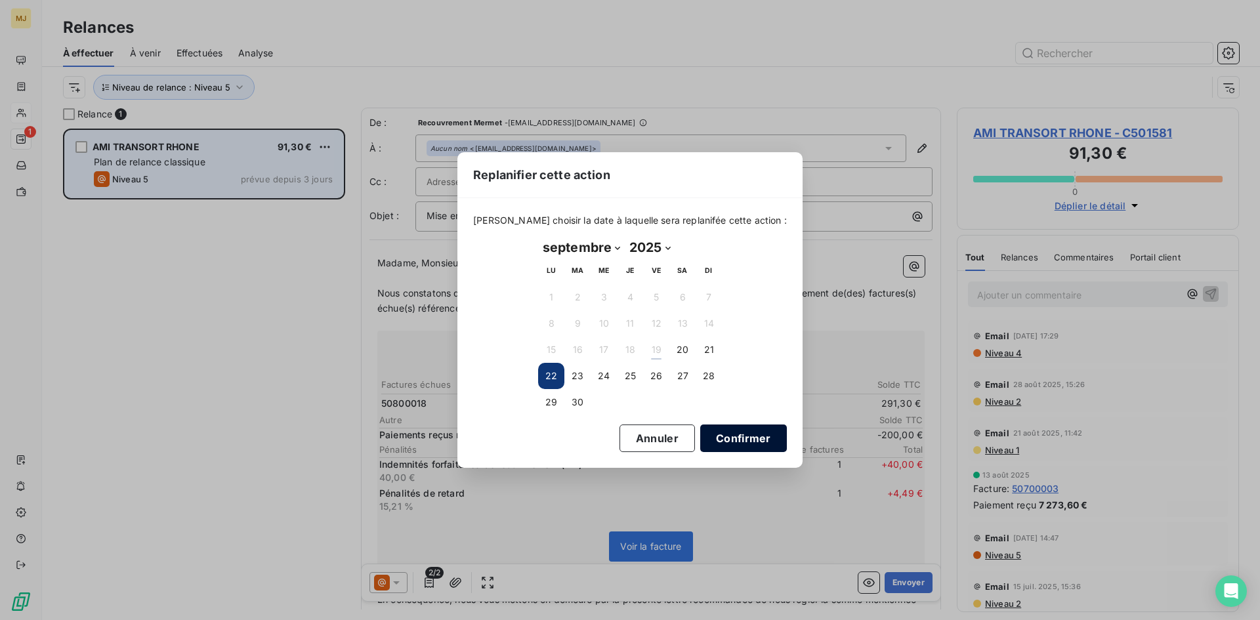
click at [741, 440] on button "Confirmer" at bounding box center [743, 439] width 87 height 28
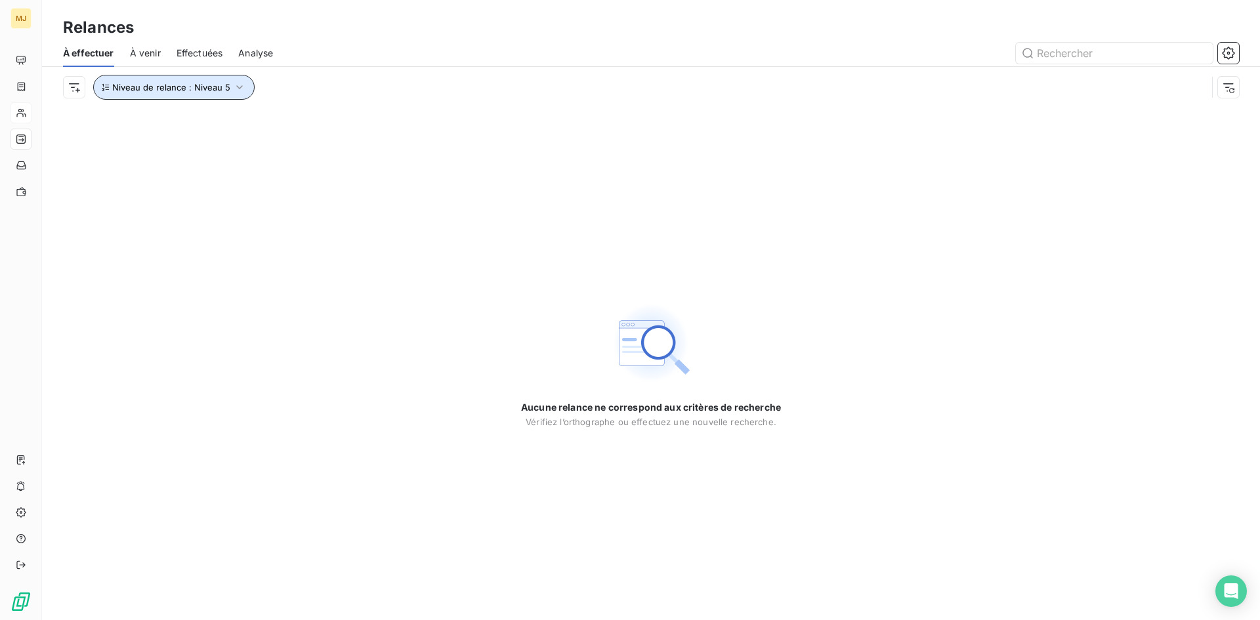
click at [241, 82] on icon "button" at bounding box center [239, 87] width 13 height 13
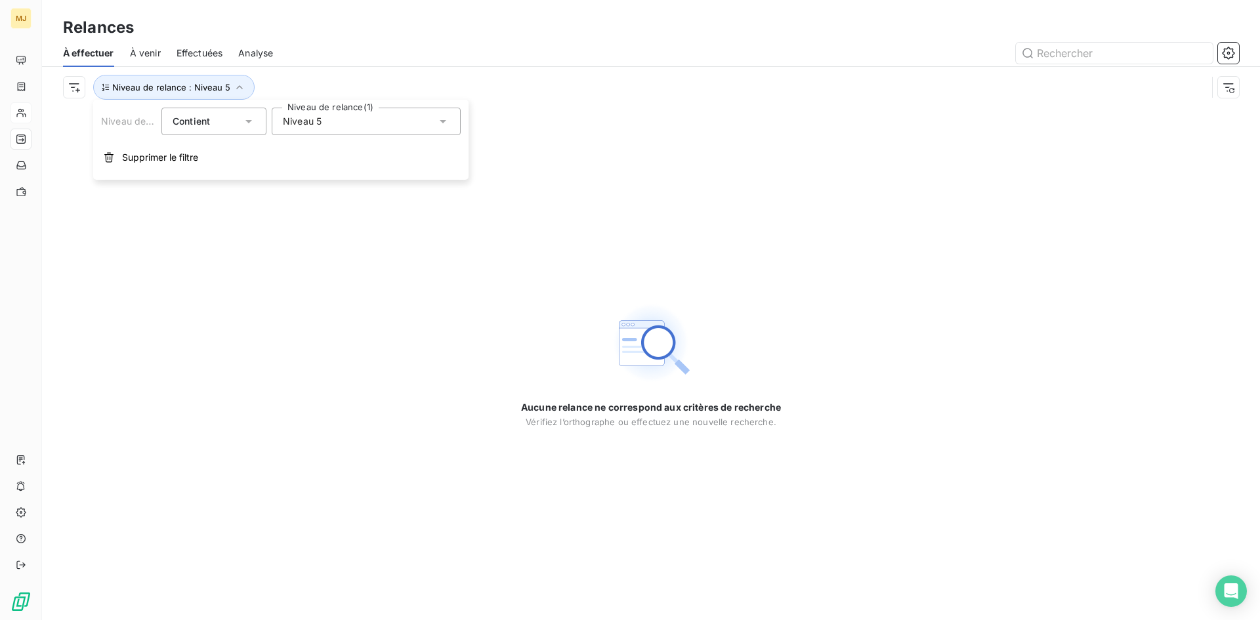
click at [350, 114] on div "Niveau 5" at bounding box center [366, 122] width 189 height 28
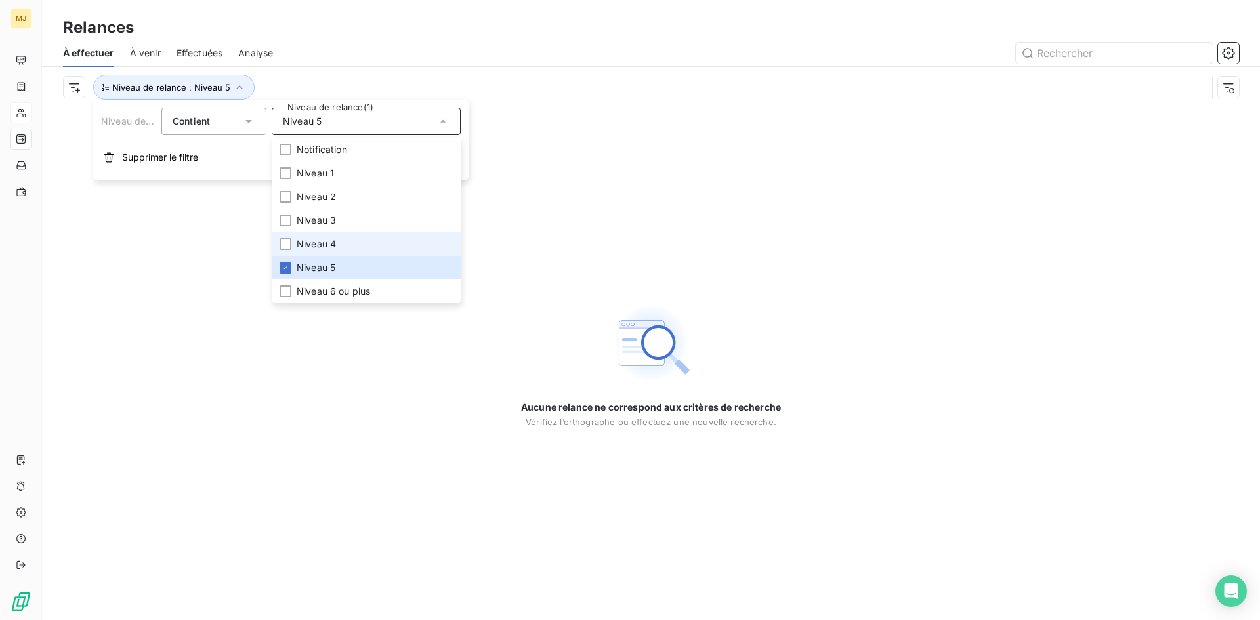
click at [330, 239] on span "Niveau 4" at bounding box center [316, 244] width 39 height 13
click at [313, 267] on span "Niveau 5" at bounding box center [316, 267] width 39 height 13
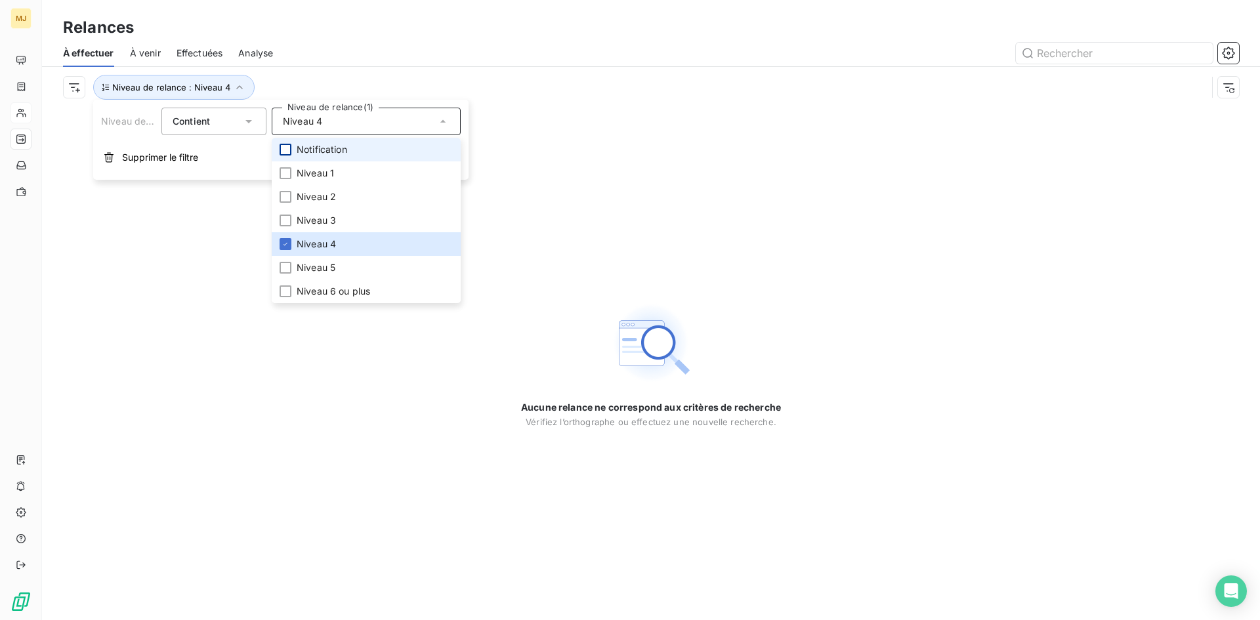
click at [286, 144] on div at bounding box center [286, 150] width 12 height 12
click at [287, 171] on div at bounding box center [286, 173] width 12 height 12
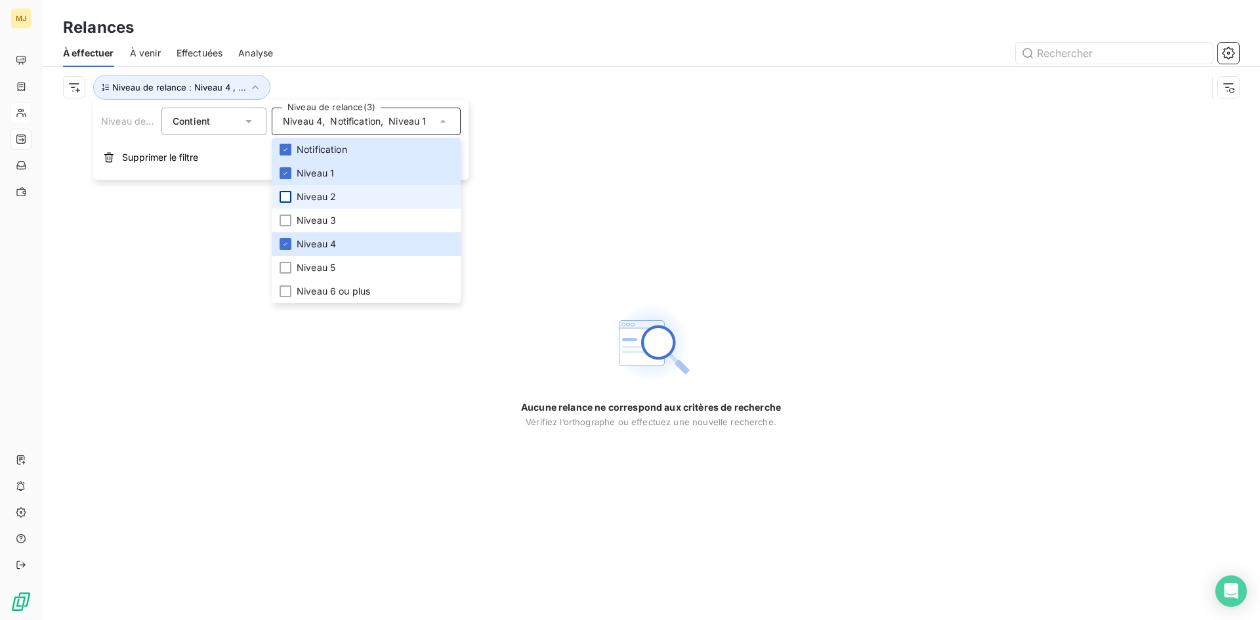
click at [282, 198] on div at bounding box center [286, 197] width 12 height 12
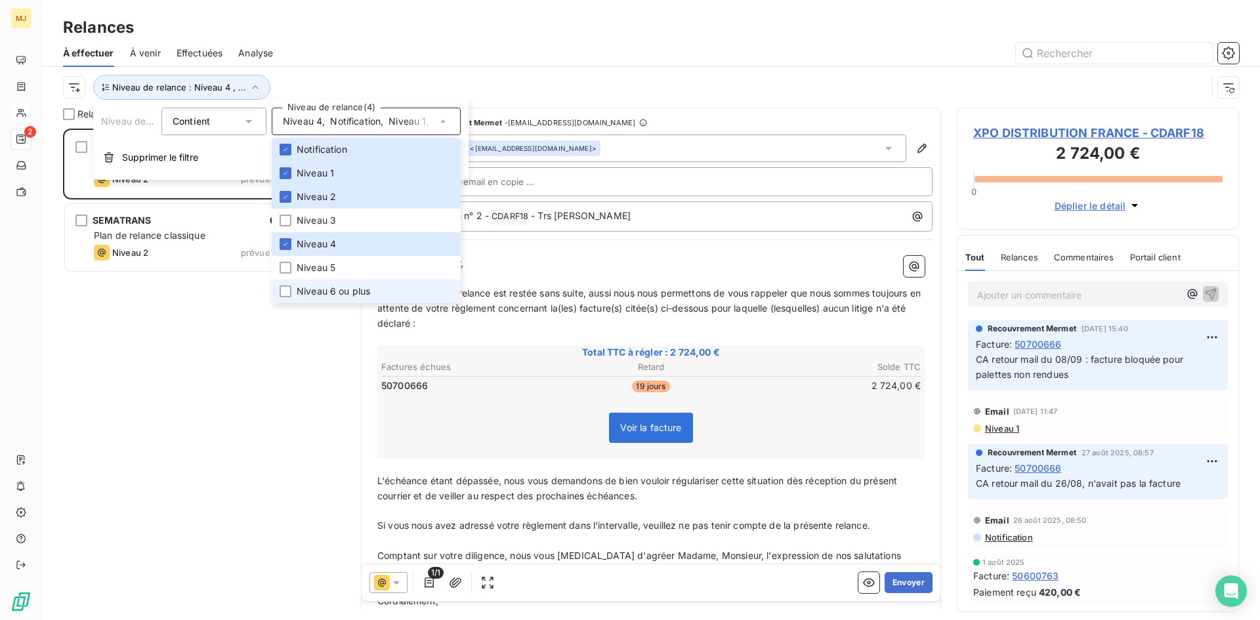
scroll to position [482, 272]
click at [289, 268] on div at bounding box center [286, 268] width 12 height 12
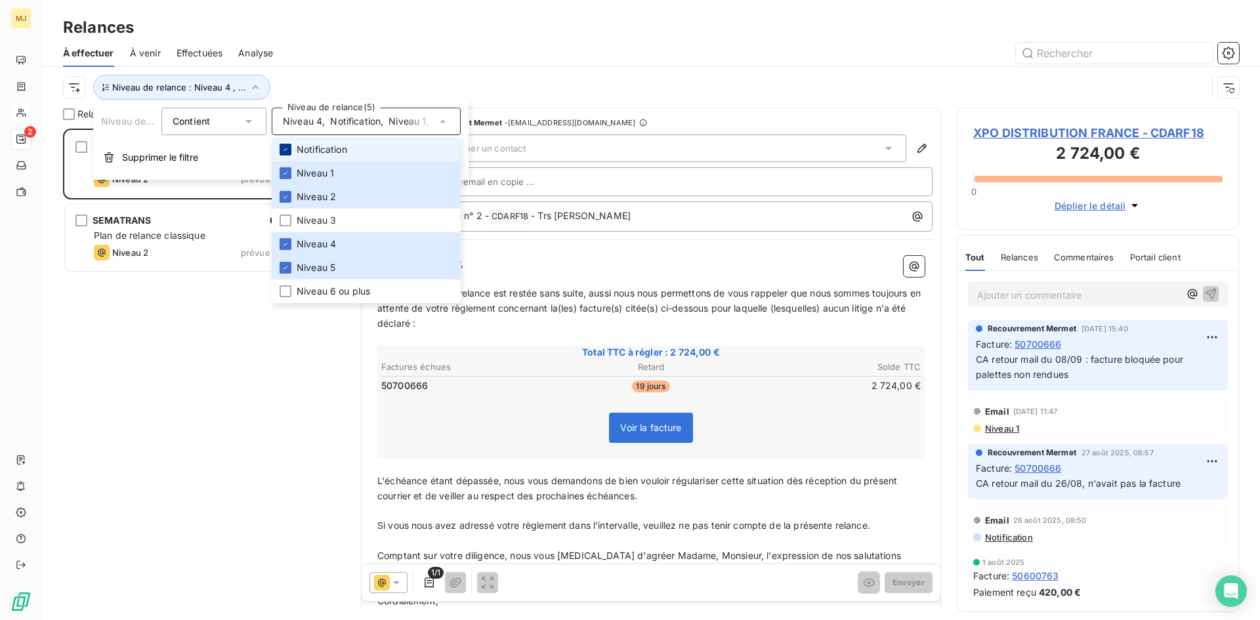
click at [288, 147] on icon at bounding box center [286, 150] width 8 height 8
click at [288, 171] on icon at bounding box center [286, 173] width 8 height 8
click at [284, 195] on icon at bounding box center [286, 197] width 8 height 8
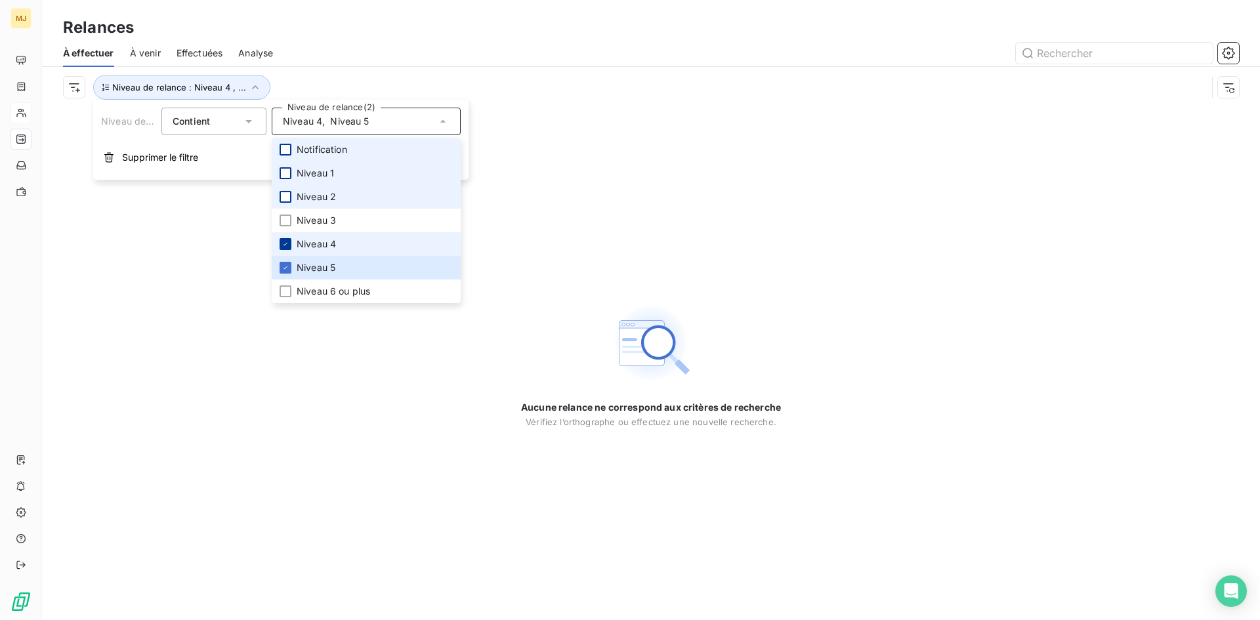
click at [289, 246] on icon at bounding box center [286, 244] width 8 height 8
click at [285, 268] on icon at bounding box center [286, 268] width 4 height 3
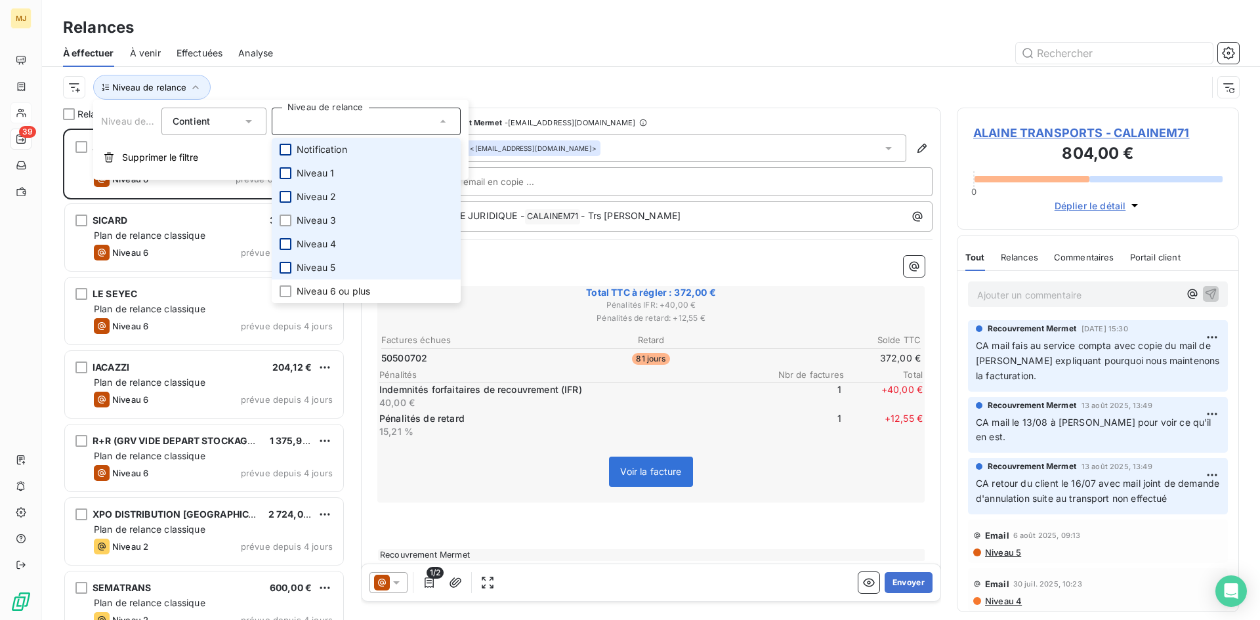
scroll to position [482, 272]
click at [284, 218] on div at bounding box center [286, 221] width 12 height 12
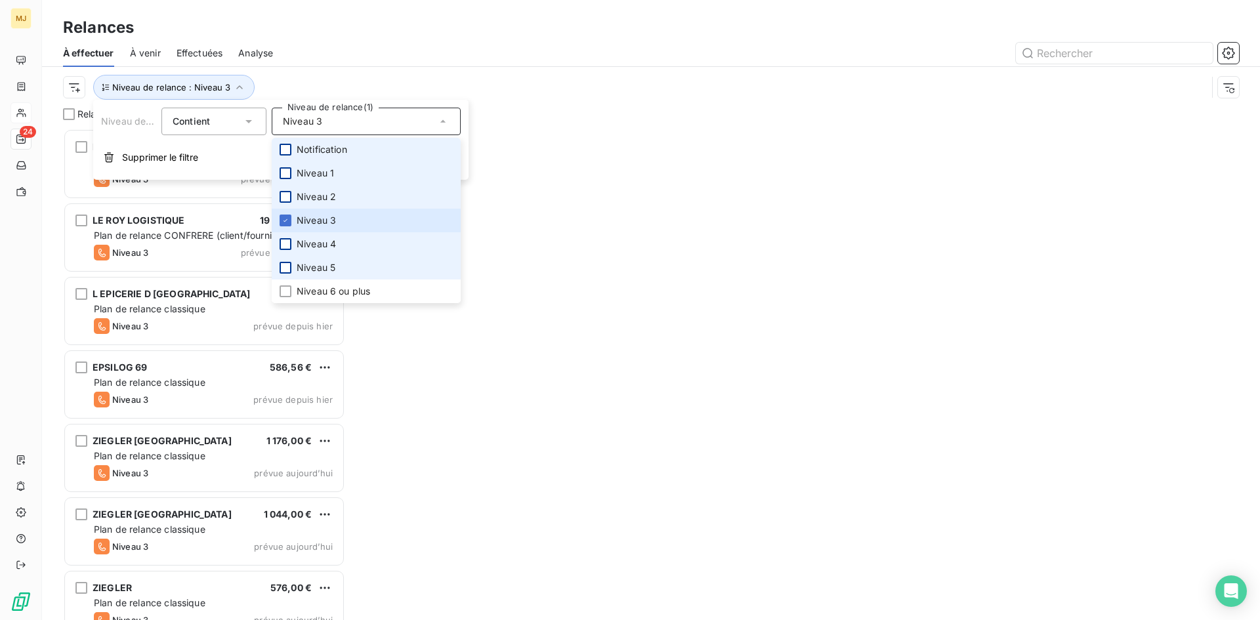
scroll to position [482, 272]
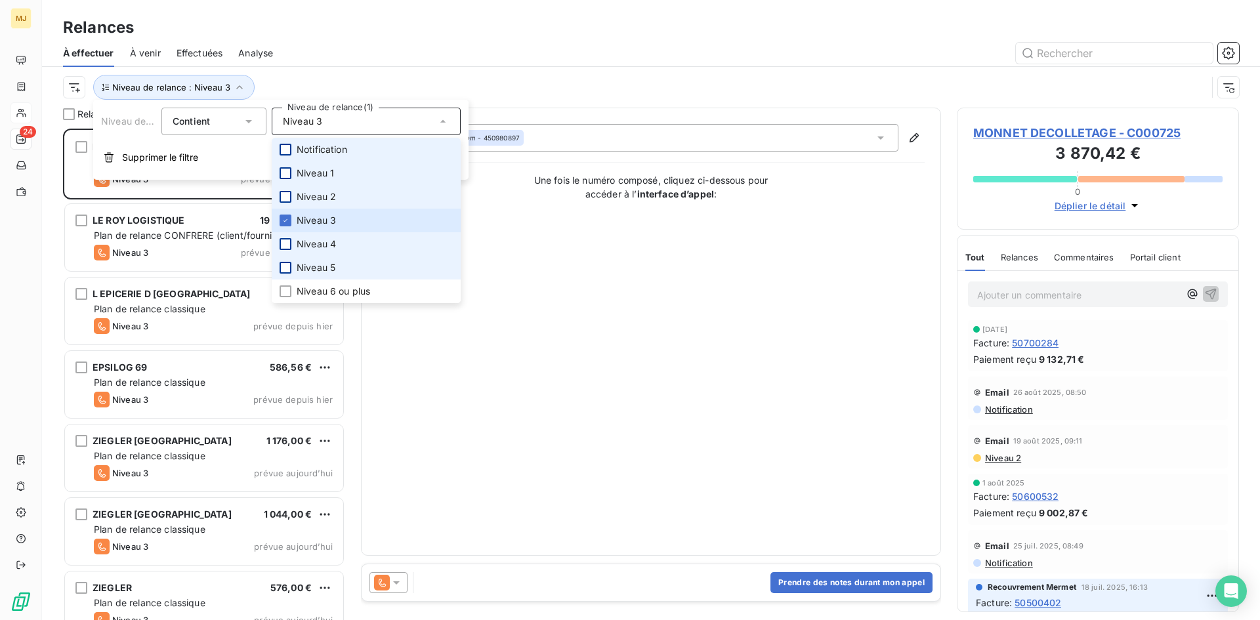
click at [422, 69] on div "Niveau de relance : Niveau 3" at bounding box center [651, 87] width 1176 height 41
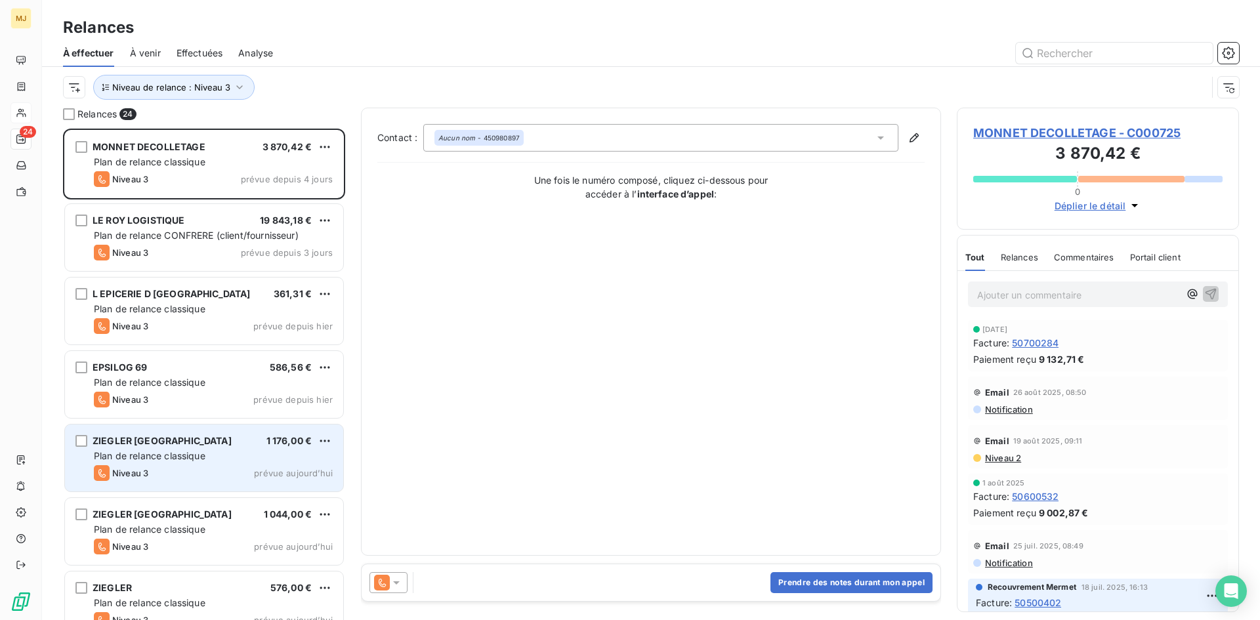
click at [211, 458] on div "Plan de relance classique" at bounding box center [213, 456] width 239 height 13
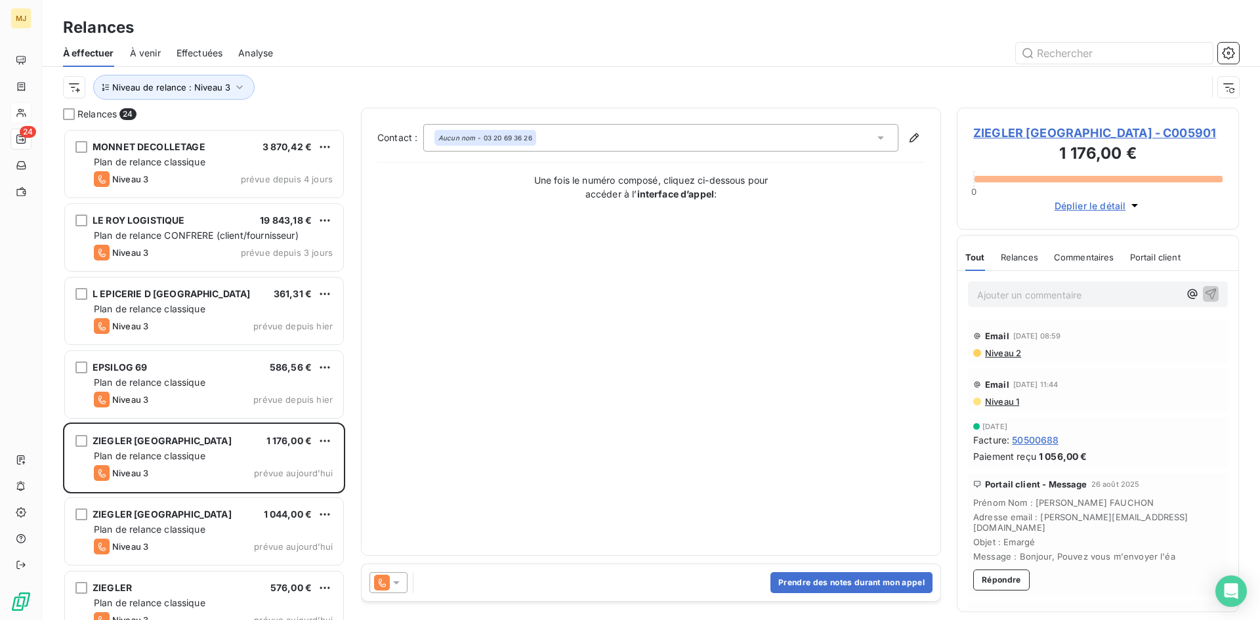
click at [393, 586] on icon at bounding box center [396, 582] width 13 height 13
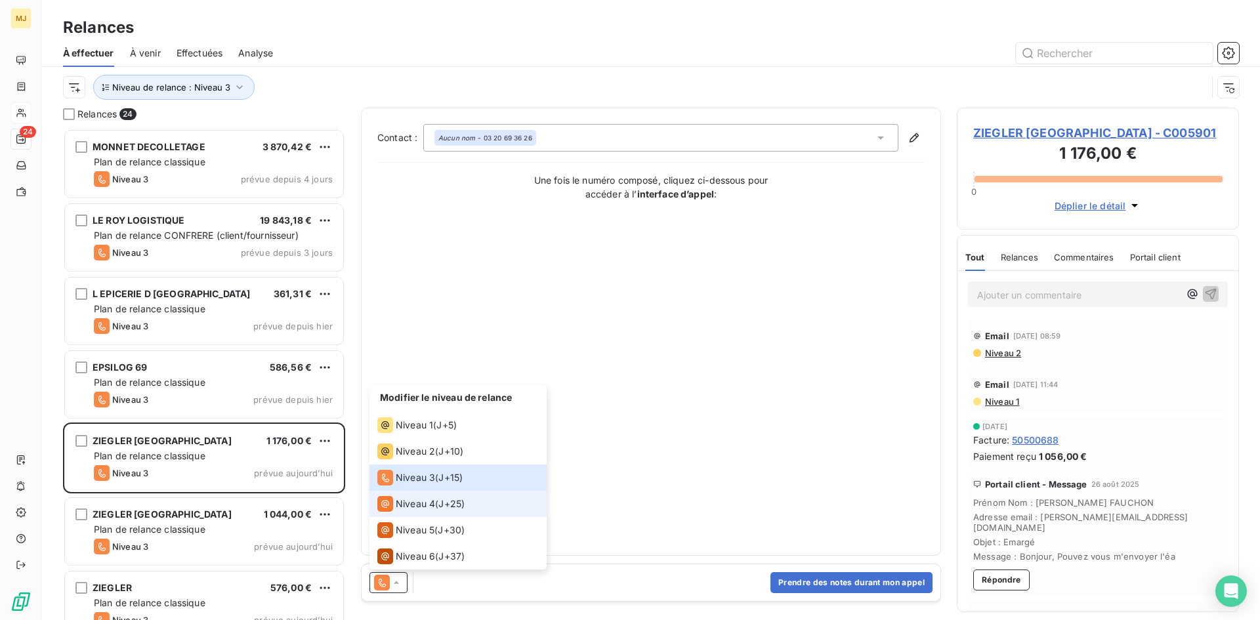
click at [425, 506] on span "Niveau 4" at bounding box center [415, 504] width 39 height 13
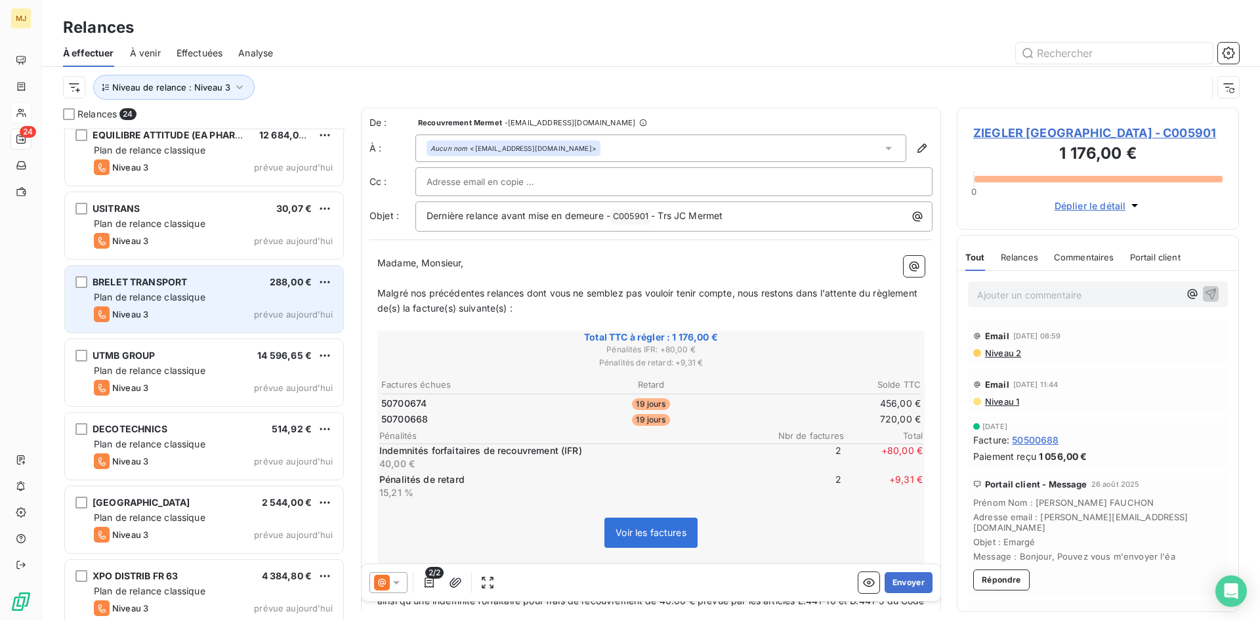
scroll to position [1274, 0]
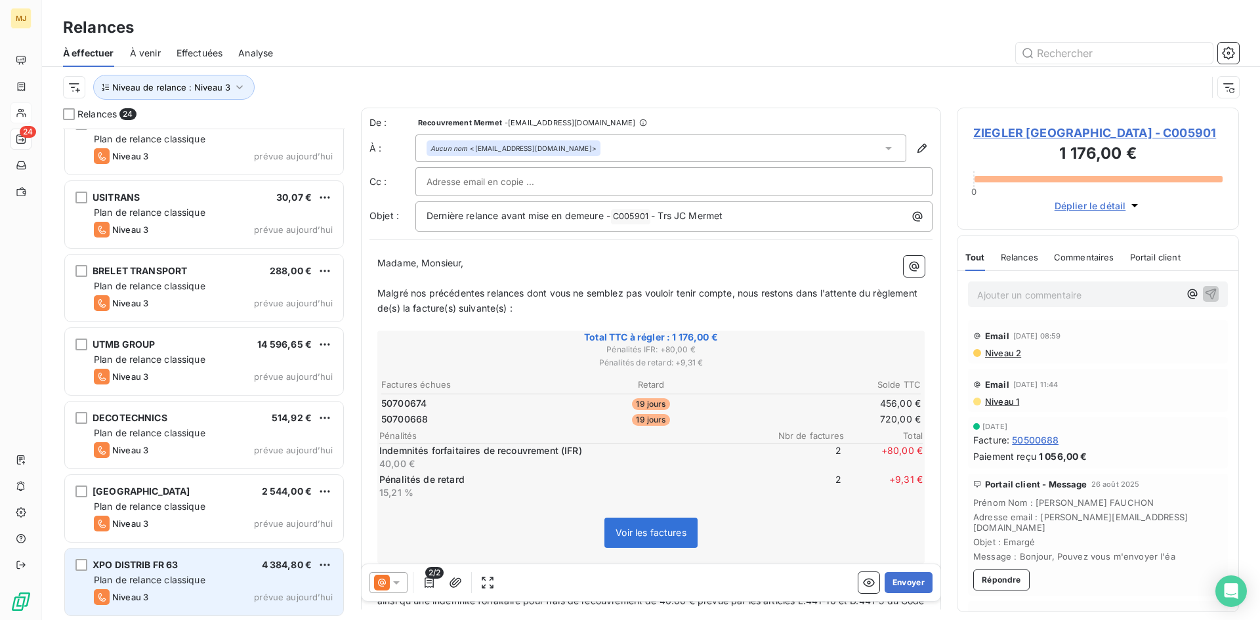
click at [192, 597] on div "Niveau 3 prévue aujourd’hui" at bounding box center [213, 598] width 239 height 16
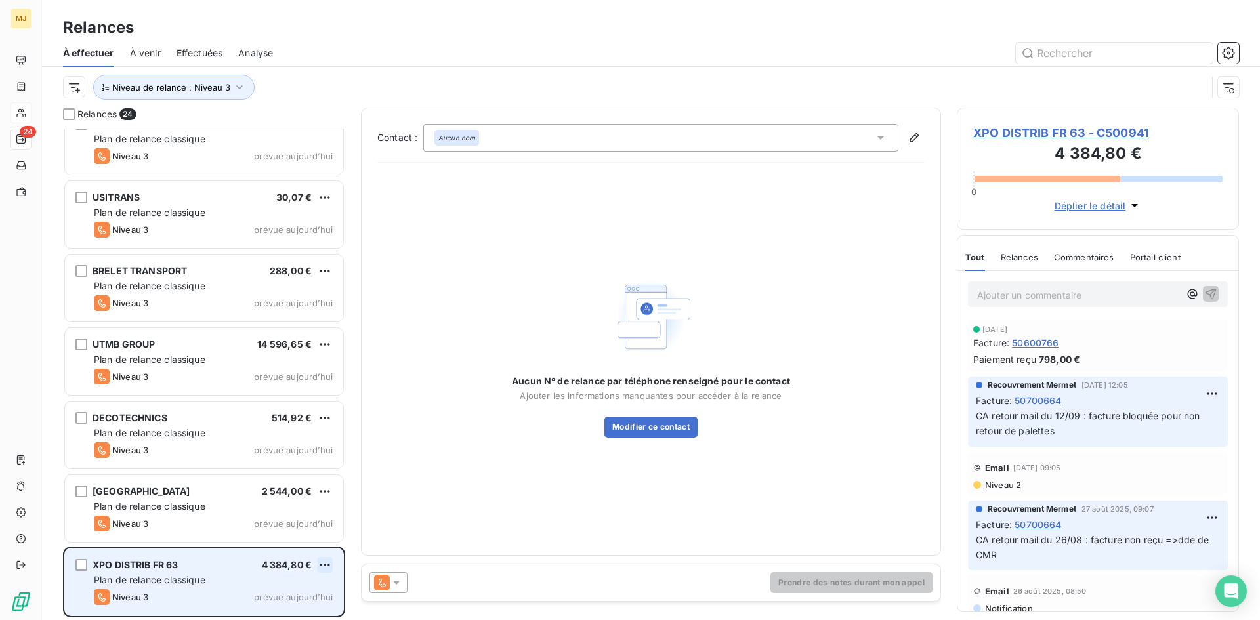
click at [326, 562] on html "MJ 24 Relances À effectuer À venir Effectuées Analyse Niveau de relance : Nivea…" at bounding box center [630, 310] width 1260 height 620
click at [303, 517] on div "Replanifier cette action" at bounding box center [268, 515] width 118 height 21
select select "8"
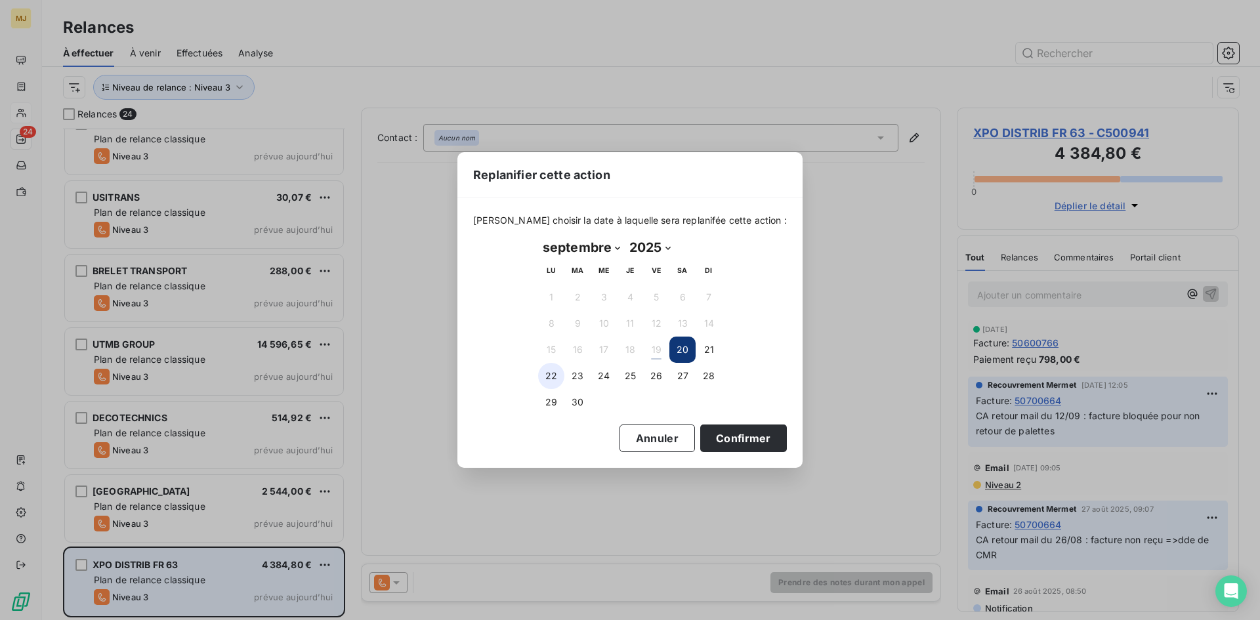
click at [550, 376] on button "22" at bounding box center [551, 376] width 26 height 26
click at [721, 440] on button "Confirmer" at bounding box center [743, 439] width 87 height 28
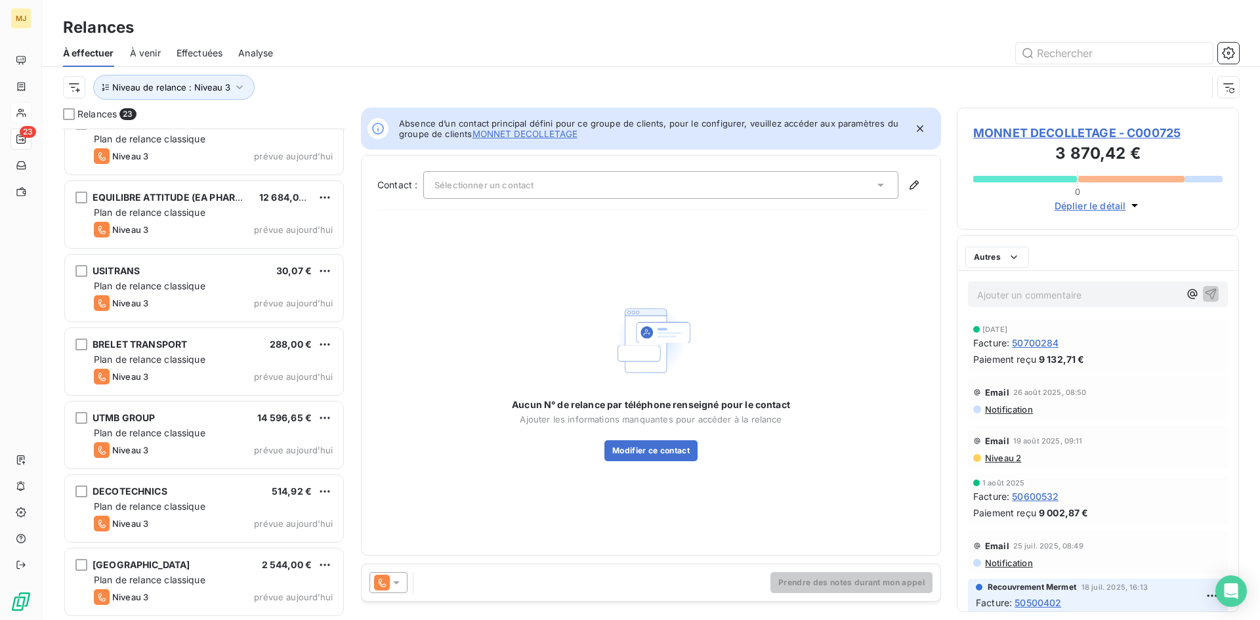
scroll to position [1199, 0]
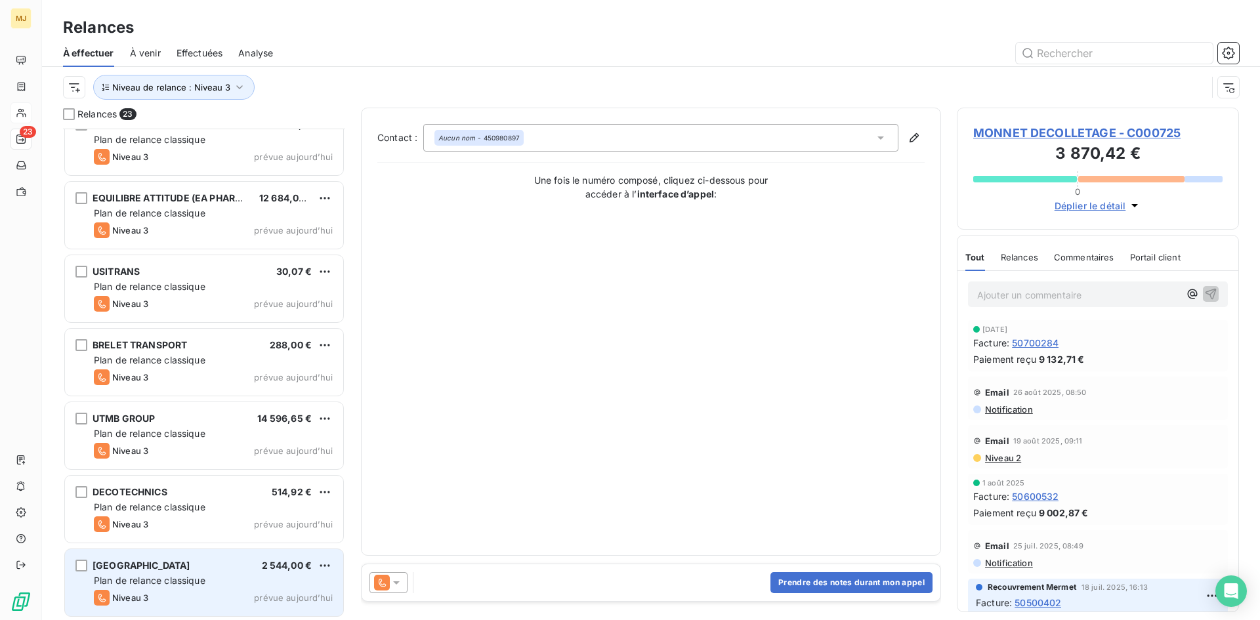
click at [163, 569] on span "[GEOGRAPHIC_DATA]" at bounding box center [142, 565] width 98 height 11
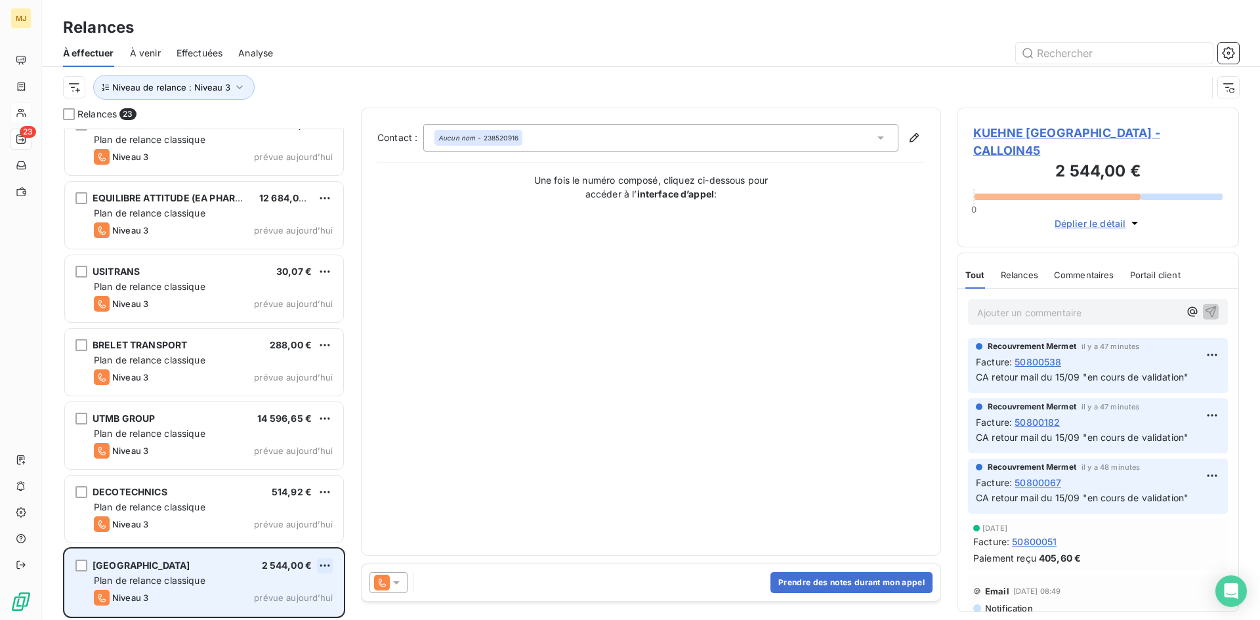
click at [323, 564] on html "MJ 23 Relances À effectuer À venir Effectuées Analyse Niveau de relance : Nivea…" at bounding box center [630, 310] width 1260 height 620
click at [305, 519] on div "Replanifier cette action" at bounding box center [268, 515] width 118 height 21
select select "8"
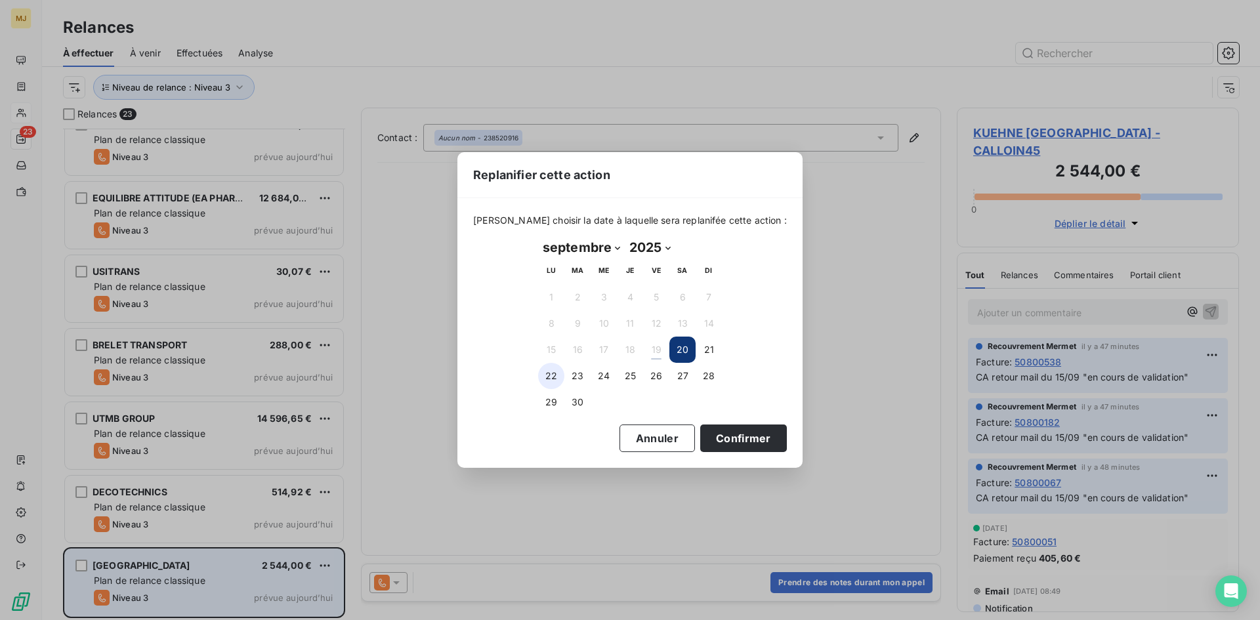
click at [546, 372] on button "22" at bounding box center [551, 376] width 26 height 26
click at [718, 441] on button "Confirmer" at bounding box center [743, 439] width 87 height 28
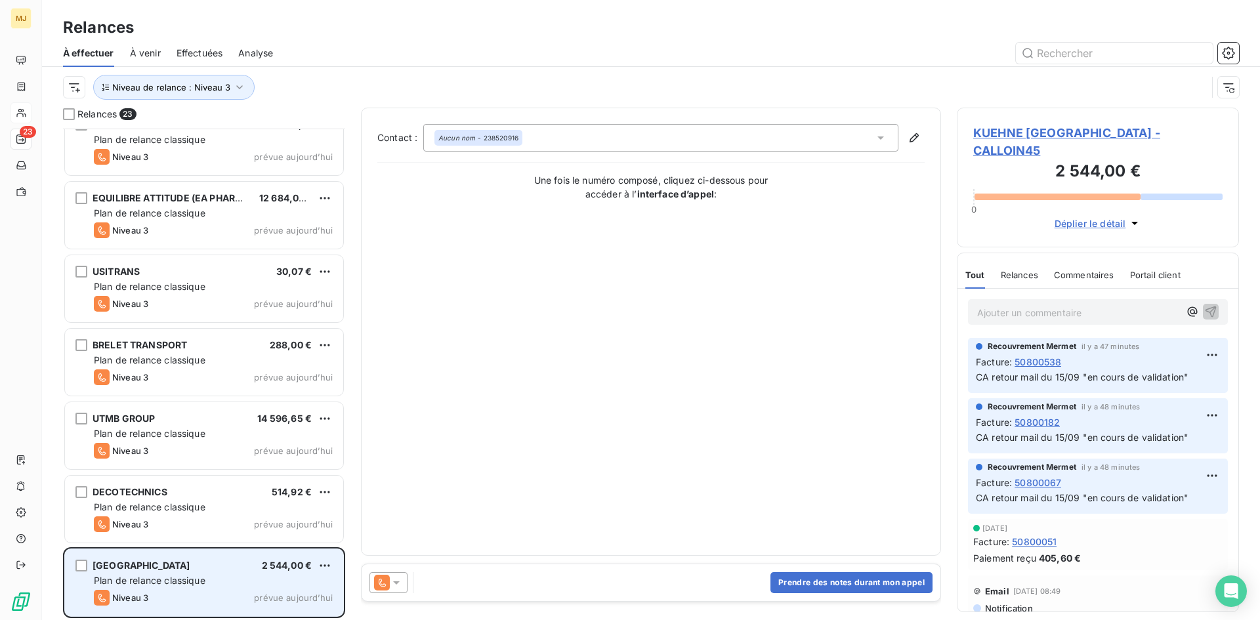
scroll to position [1126, 0]
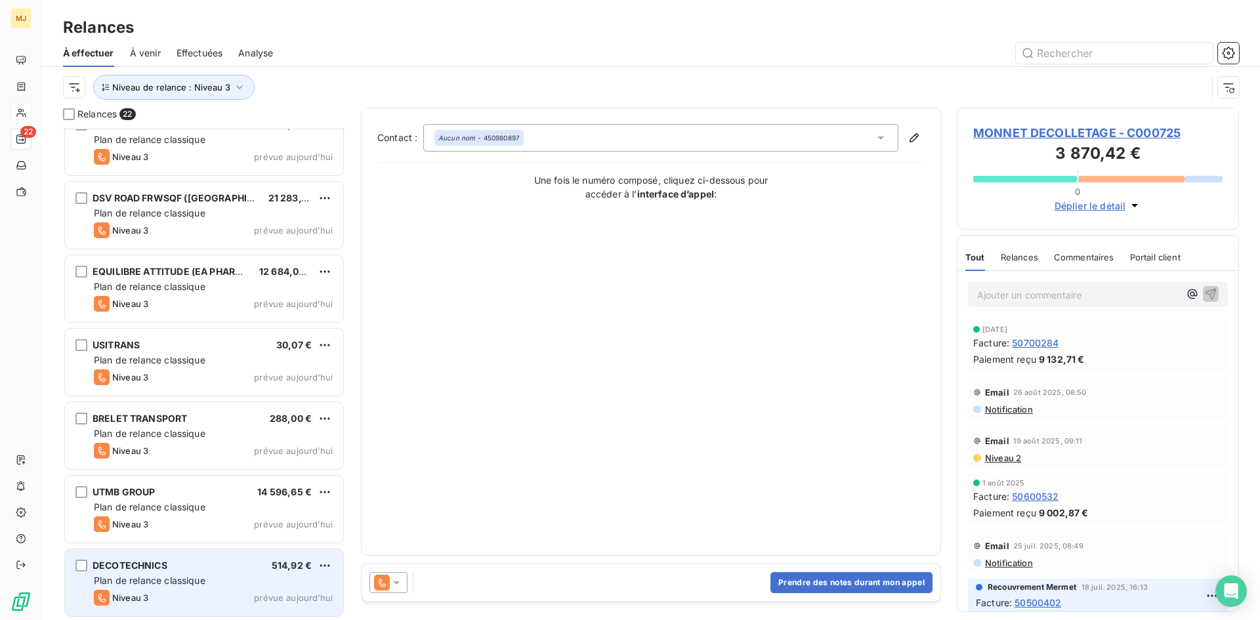
click at [164, 588] on div "DECOTECHNICS 514,92 € Plan de relance classique Niveau 3 prévue [DATE]" at bounding box center [204, 582] width 278 height 67
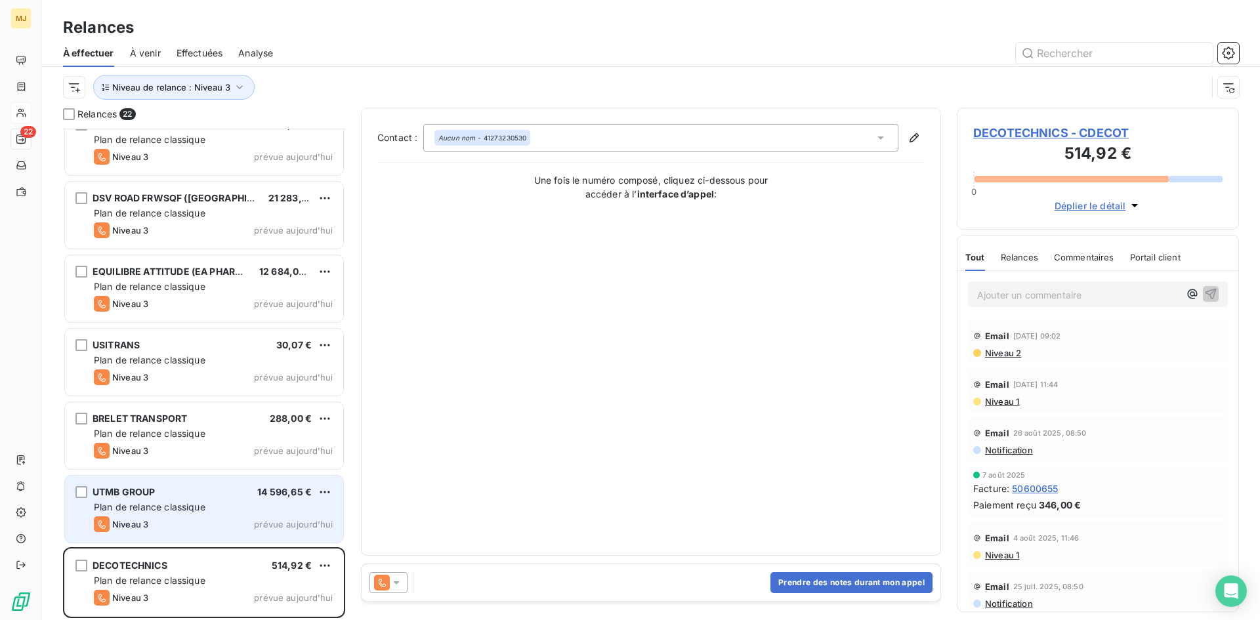
click at [177, 516] on div "UTMB GROUP 14 596,65 € Plan de relance classique Niveau 3 prévue [DATE]" at bounding box center [204, 509] width 278 height 67
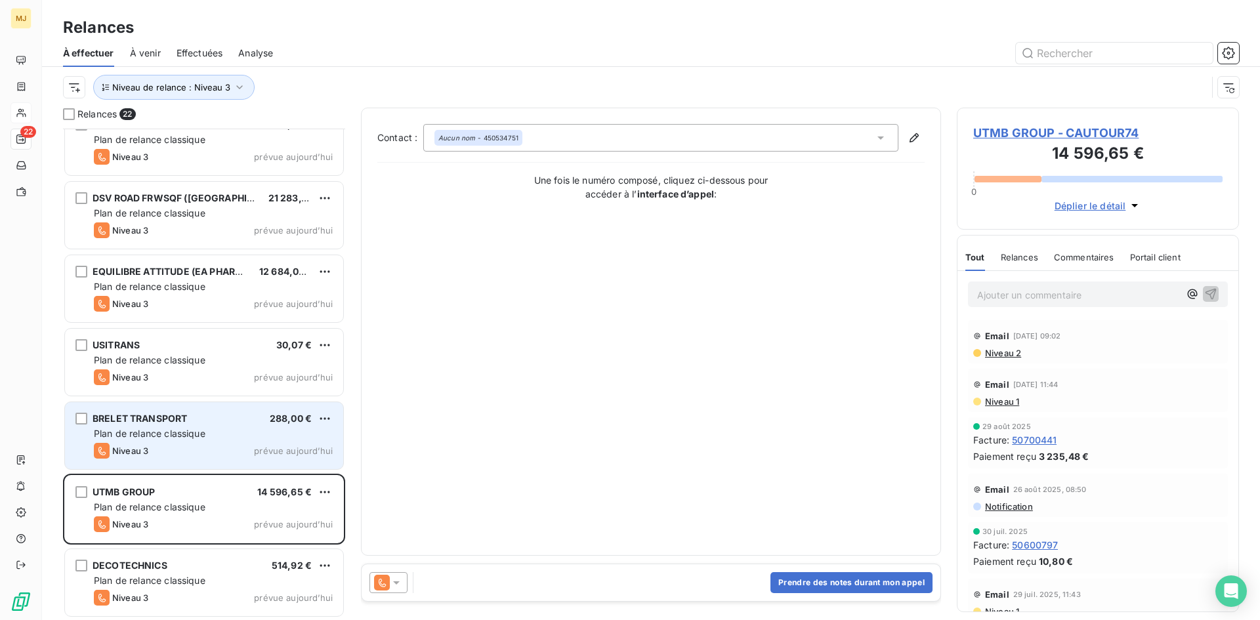
click at [169, 454] on div "Niveau 3 prévue aujourd’hui" at bounding box center [213, 451] width 239 height 16
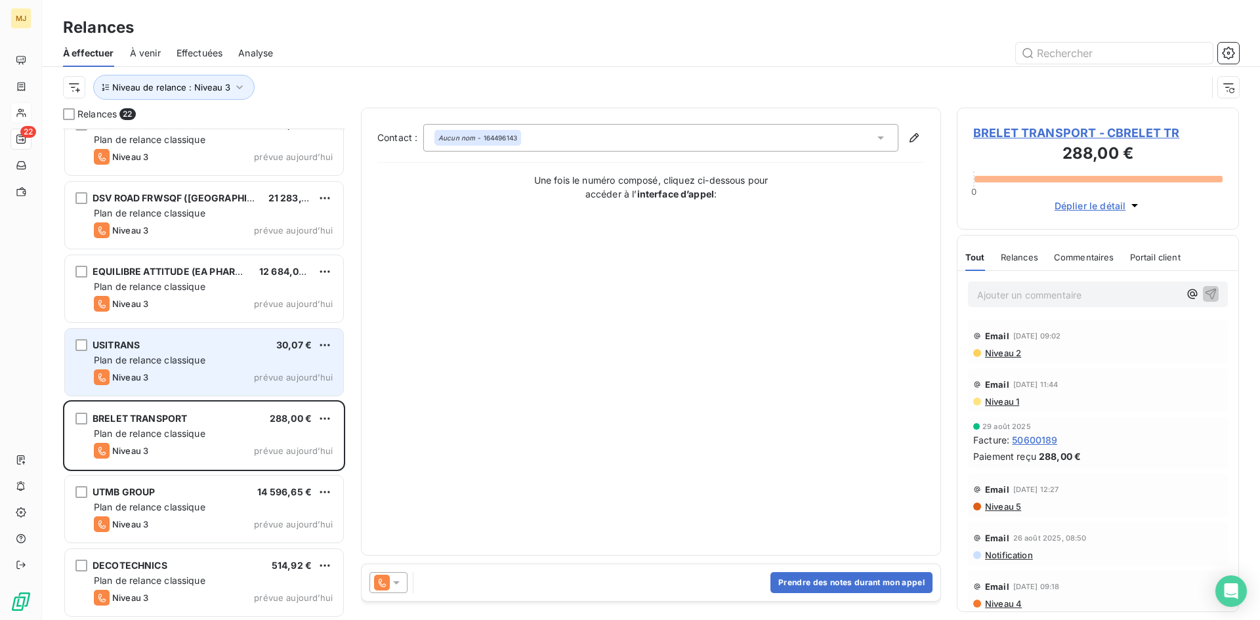
click at [183, 379] on div "Niveau 3 prévue aujourd’hui" at bounding box center [213, 378] width 239 height 16
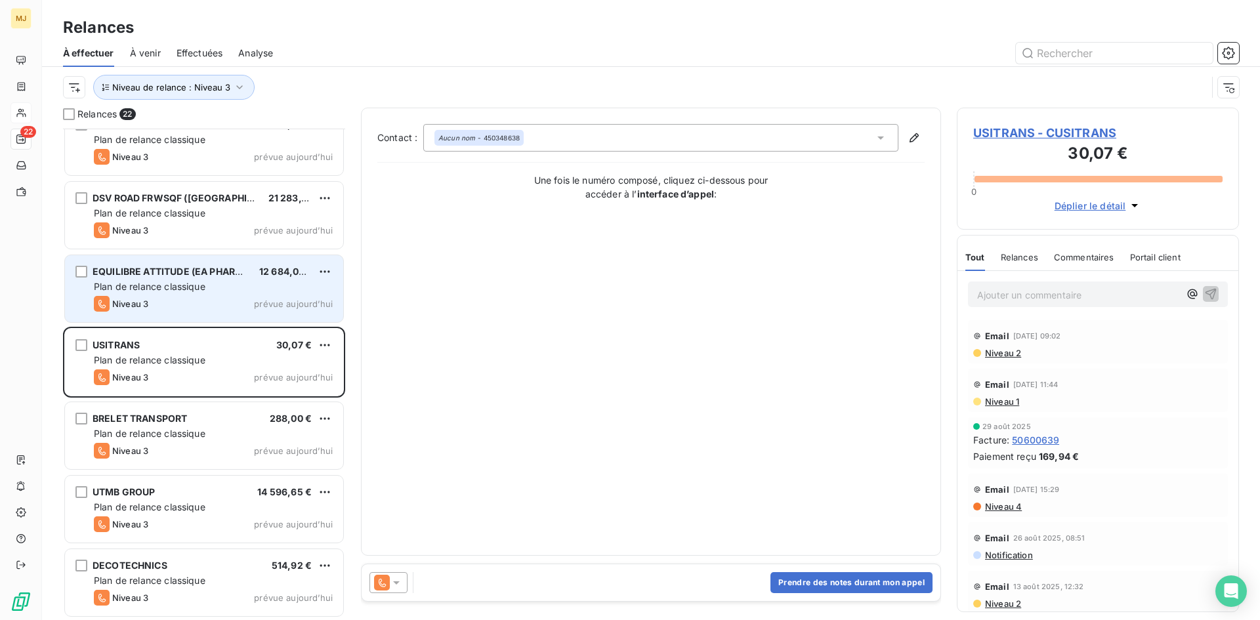
click at [184, 286] on span "Plan de relance classique" at bounding box center [150, 286] width 112 height 11
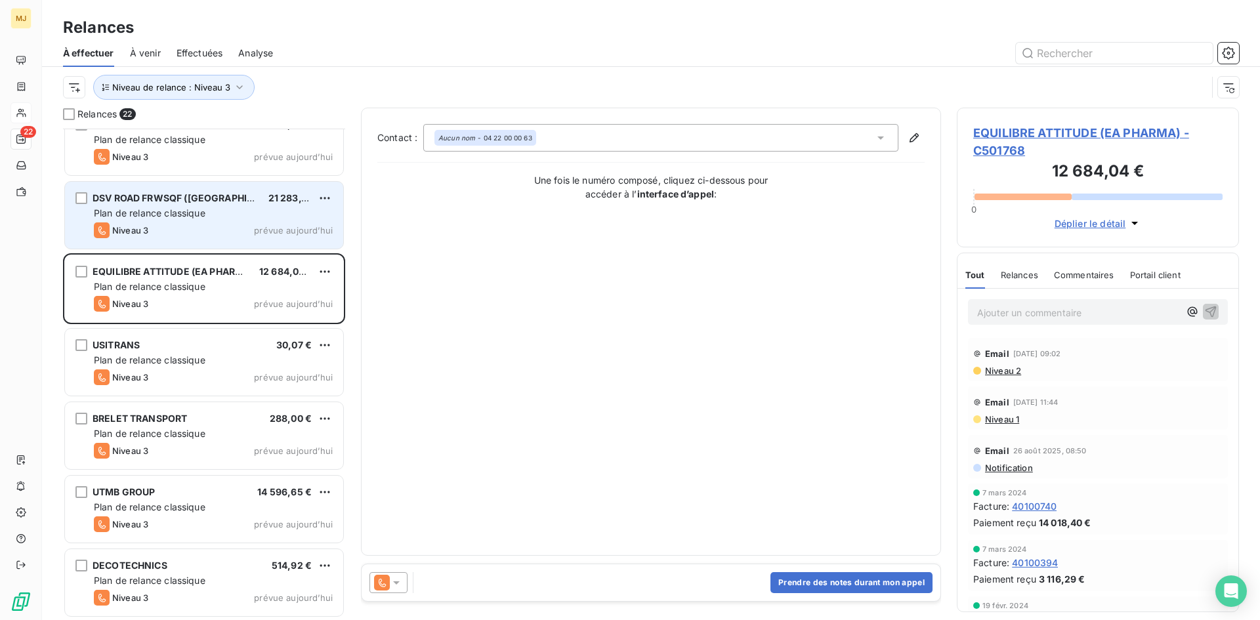
click at [188, 216] on span "Plan de relance classique" at bounding box center [150, 212] width 112 height 11
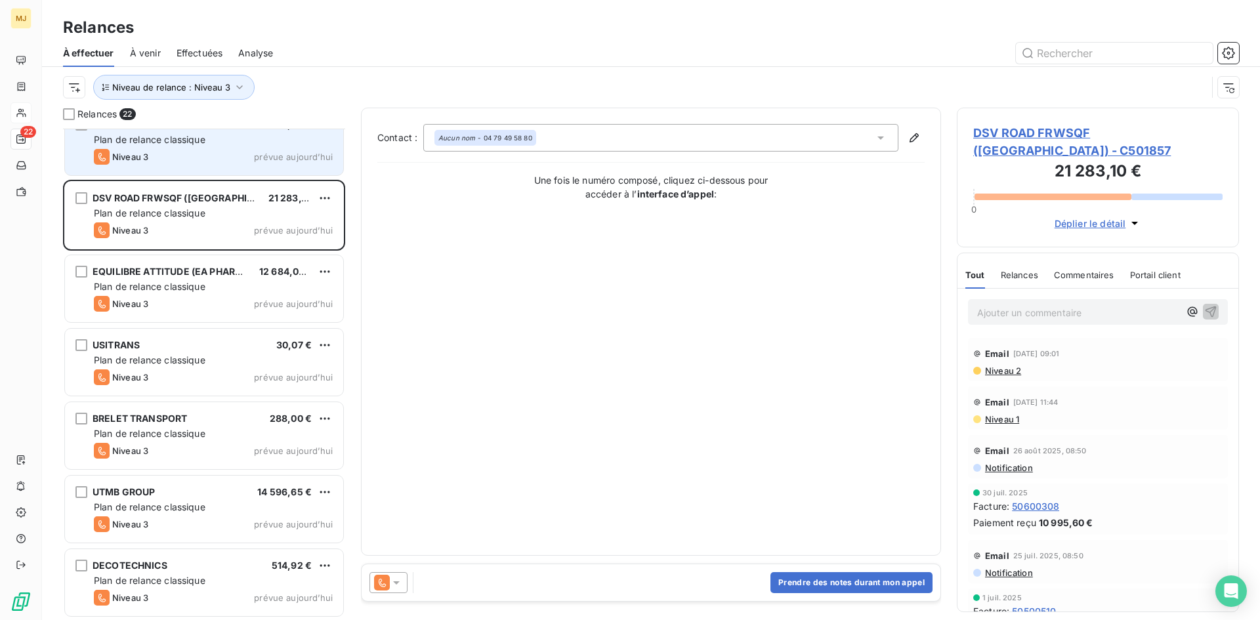
click at [181, 168] on div "FIBRE PREMIUM 9 480,00 € Plan de relance classique Niveau 3 prévue [DATE]" at bounding box center [204, 141] width 278 height 67
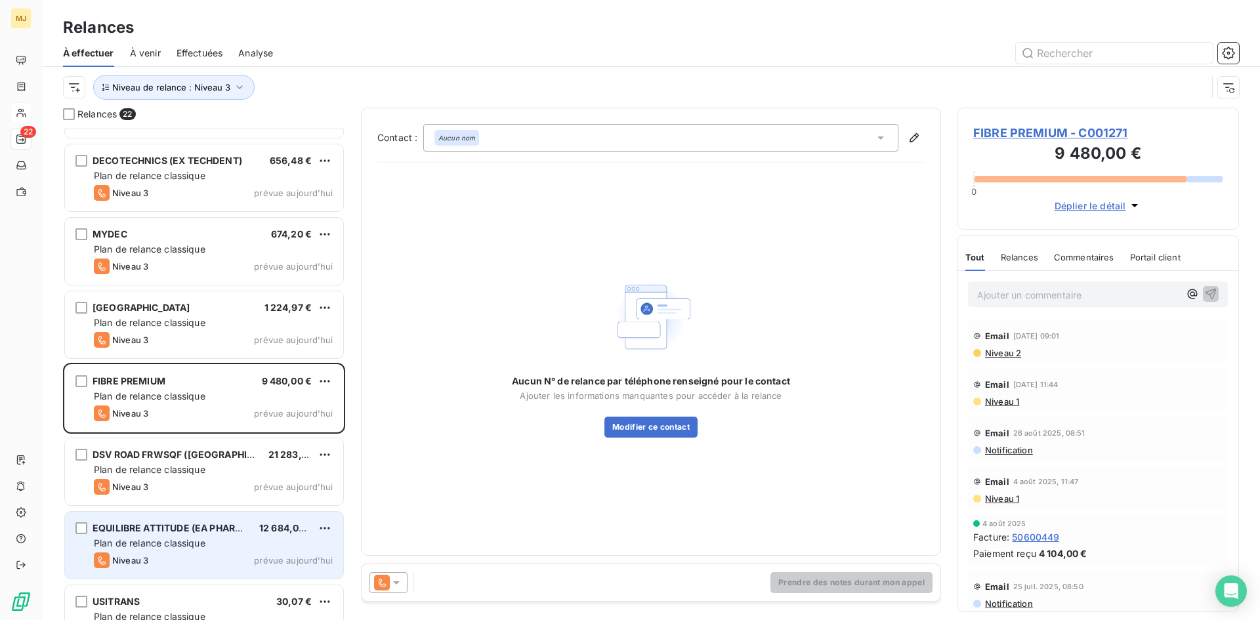
scroll to position [863, 0]
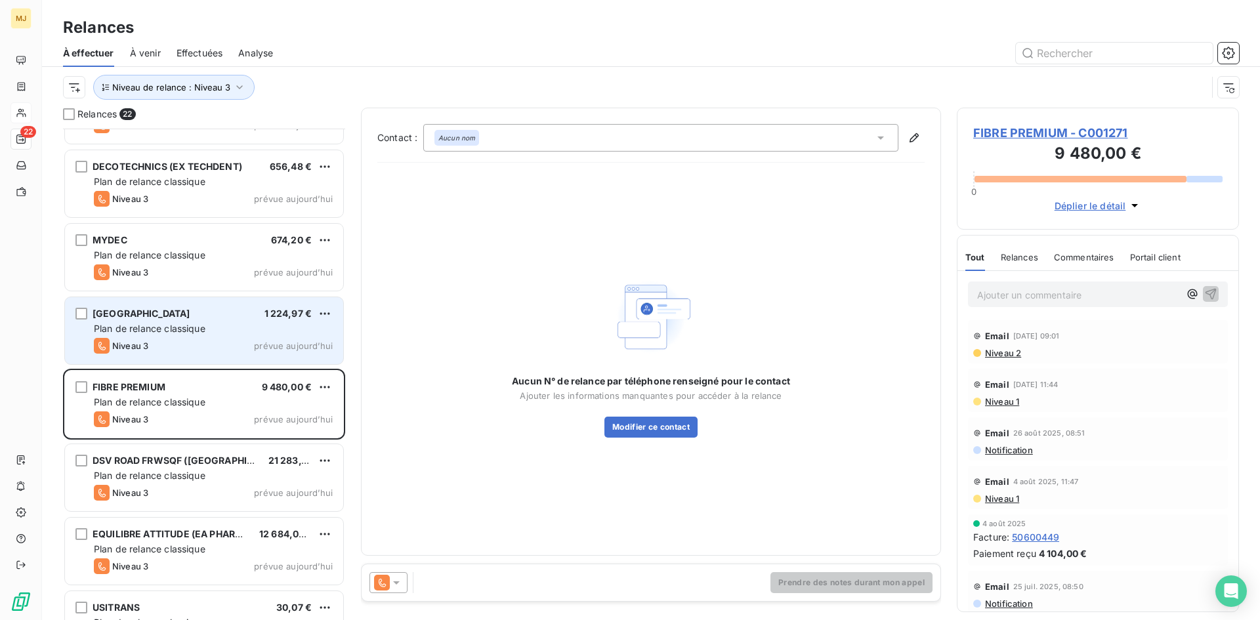
click at [207, 331] on div "Plan de relance classique" at bounding box center [213, 328] width 239 height 13
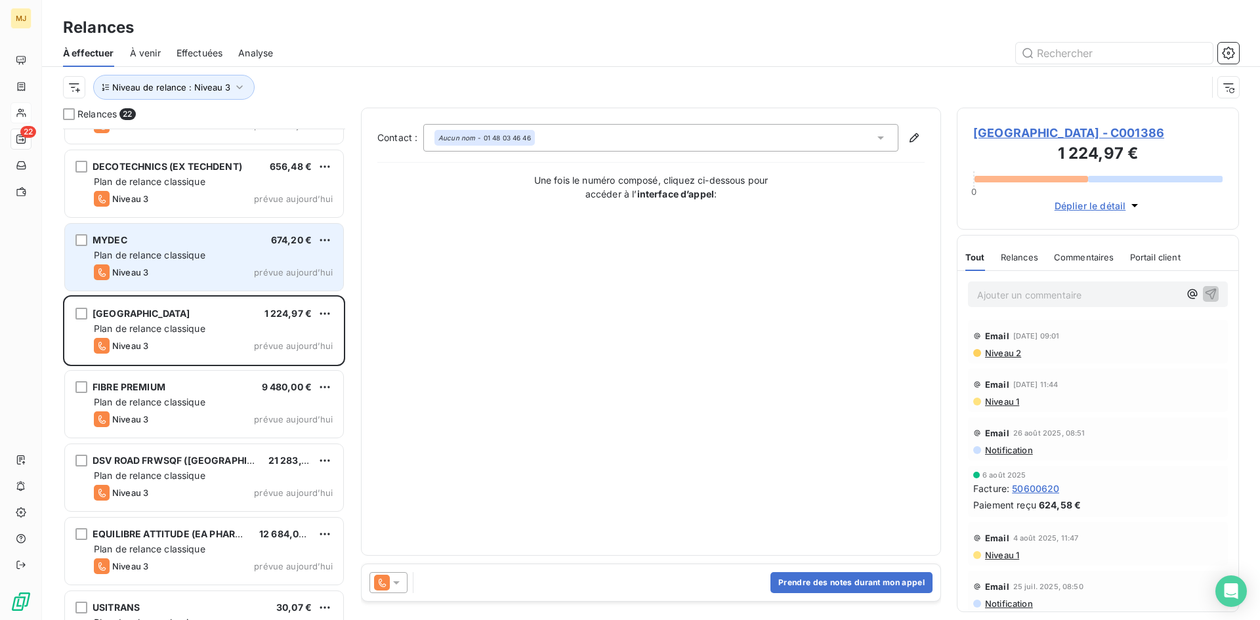
click at [198, 250] on span "Plan de relance classique" at bounding box center [150, 254] width 112 height 11
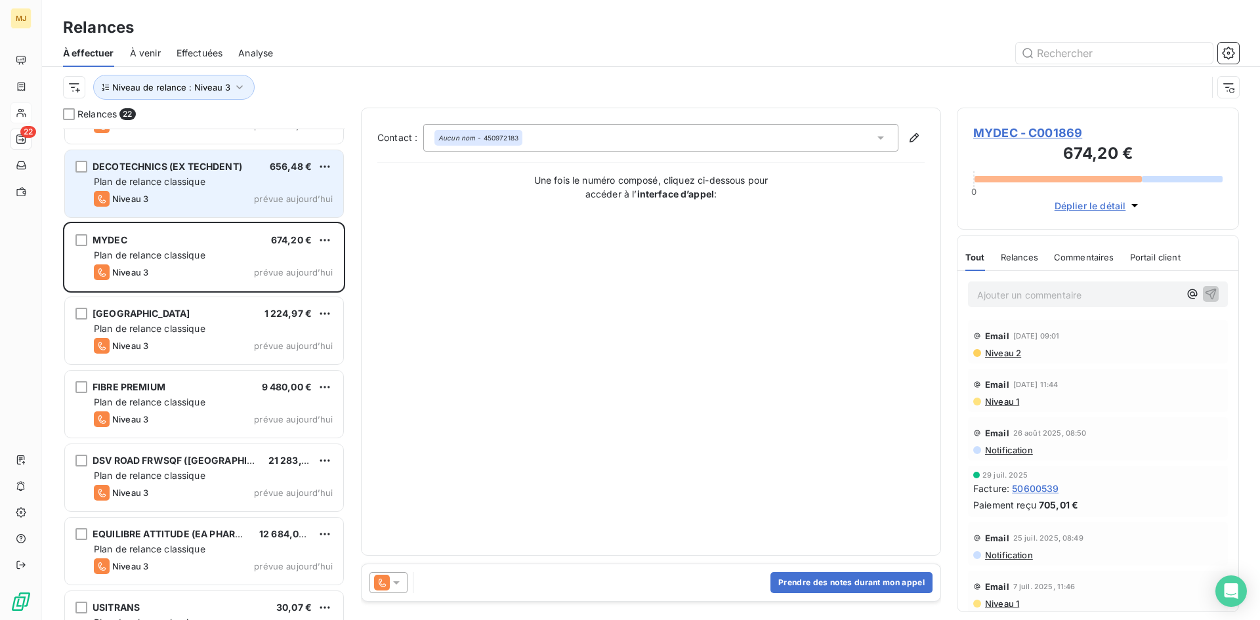
click at [172, 188] on div "Plan de relance classique" at bounding box center [213, 181] width 239 height 13
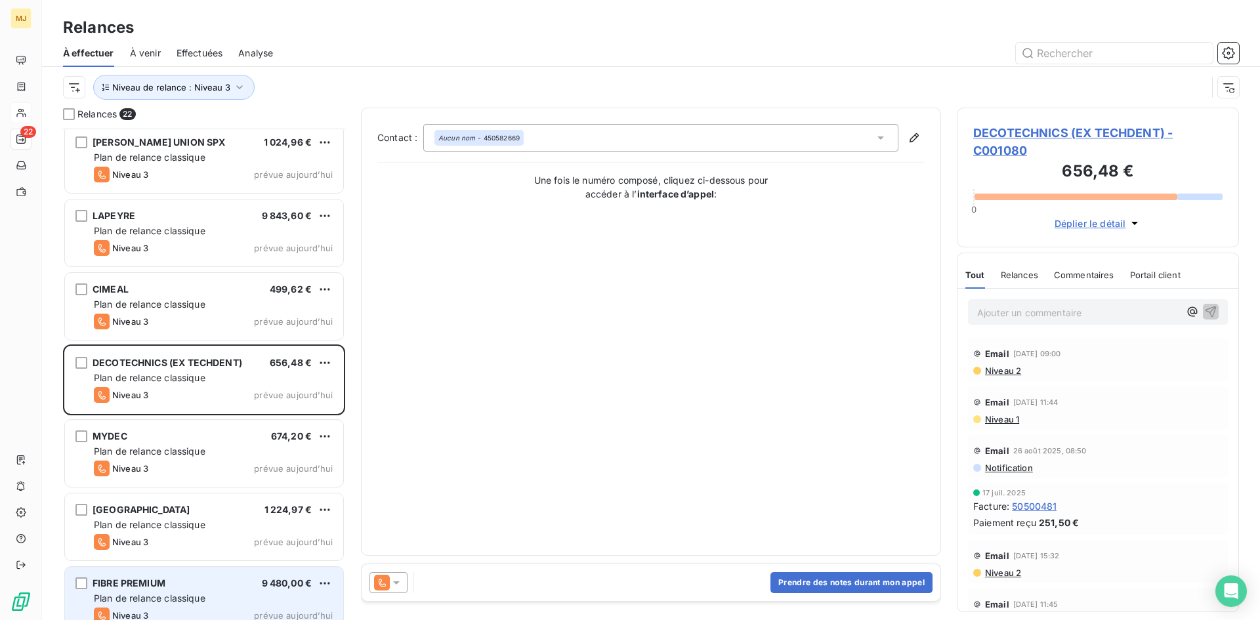
scroll to position [601, 0]
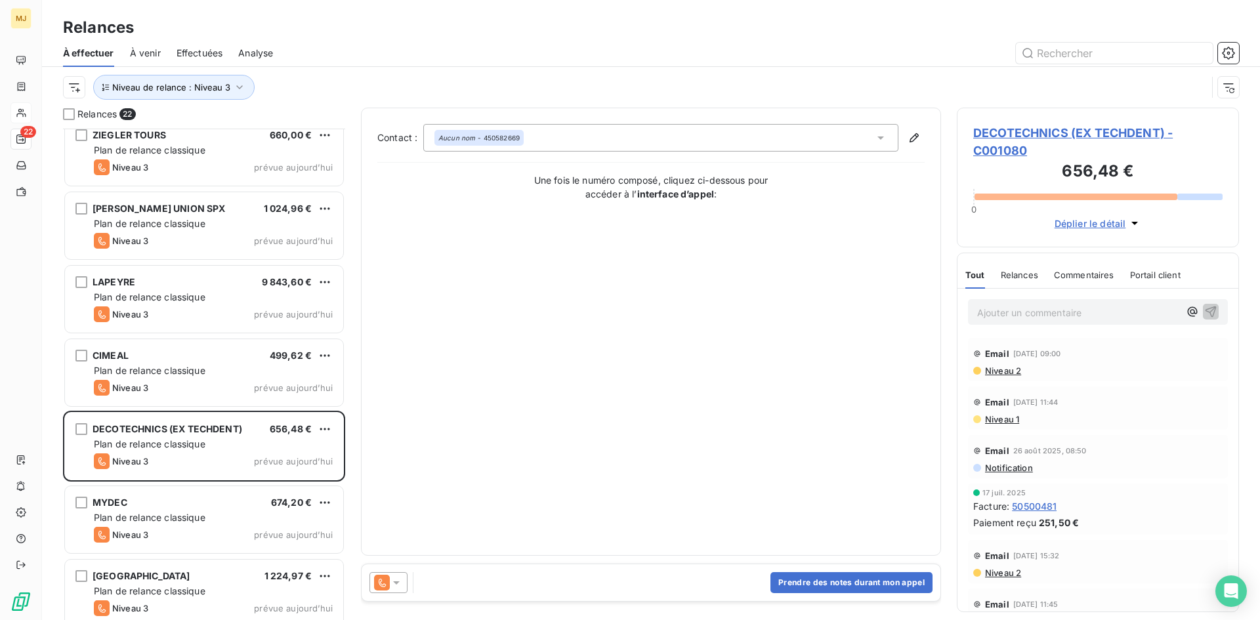
click at [175, 389] on div "Niveau 3 prévue aujourd’hui" at bounding box center [213, 388] width 239 height 16
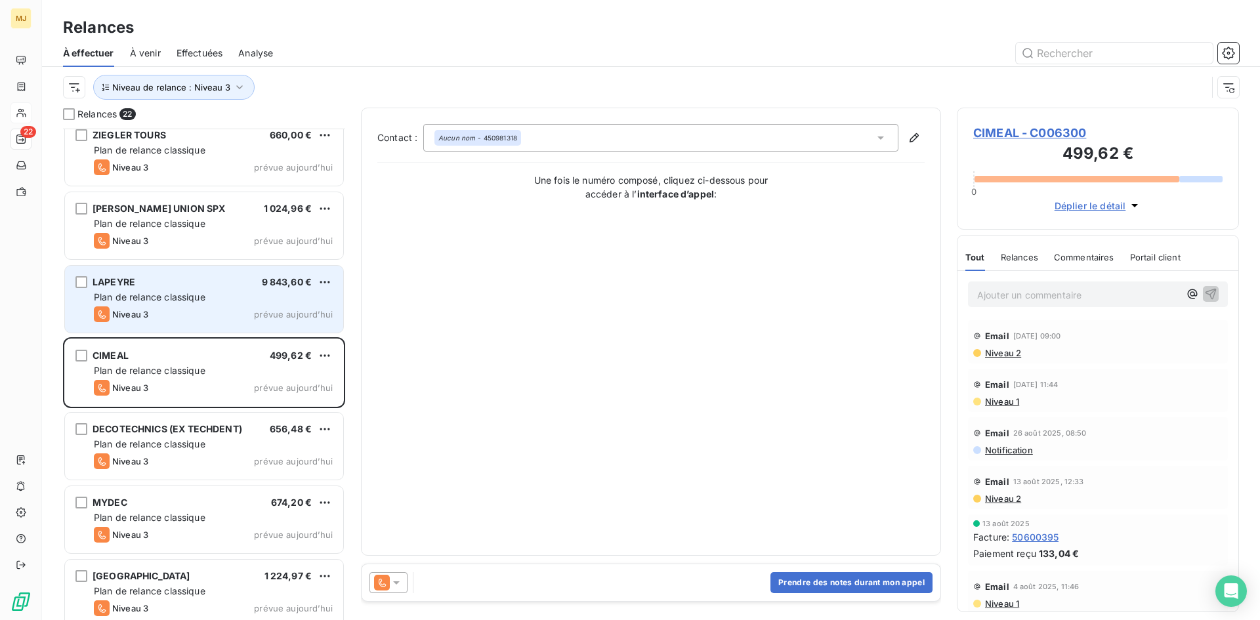
click at [177, 293] on span "Plan de relance classique" at bounding box center [150, 296] width 112 height 11
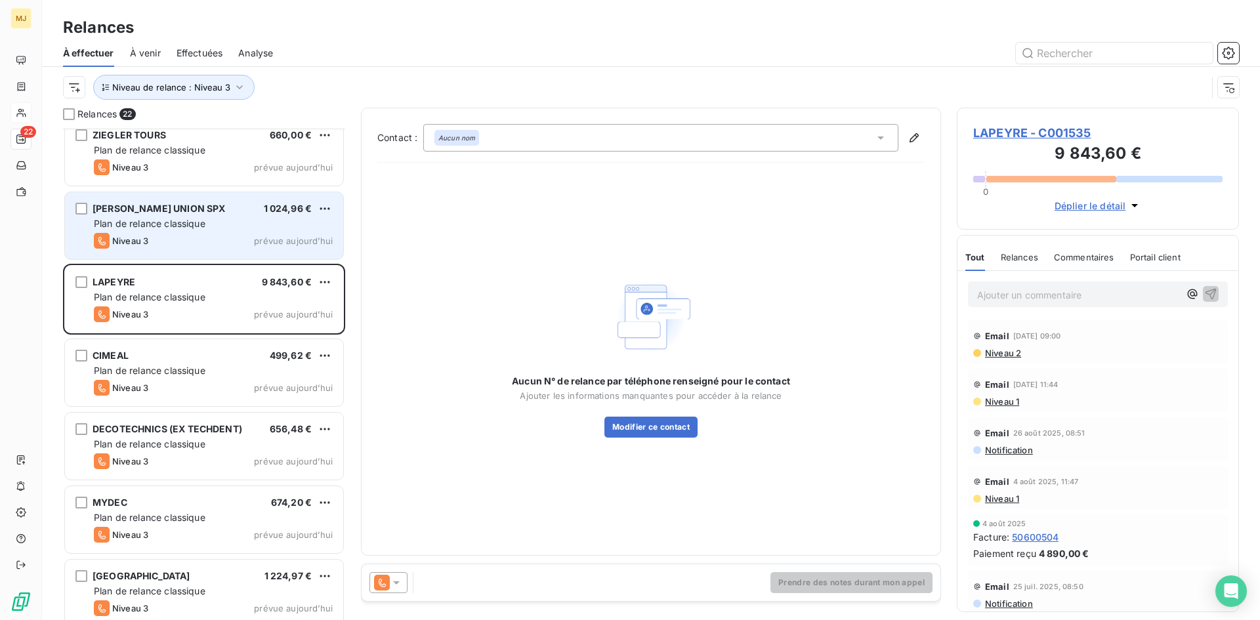
click at [192, 234] on div "Niveau 3 prévue aujourd’hui" at bounding box center [213, 241] width 239 height 16
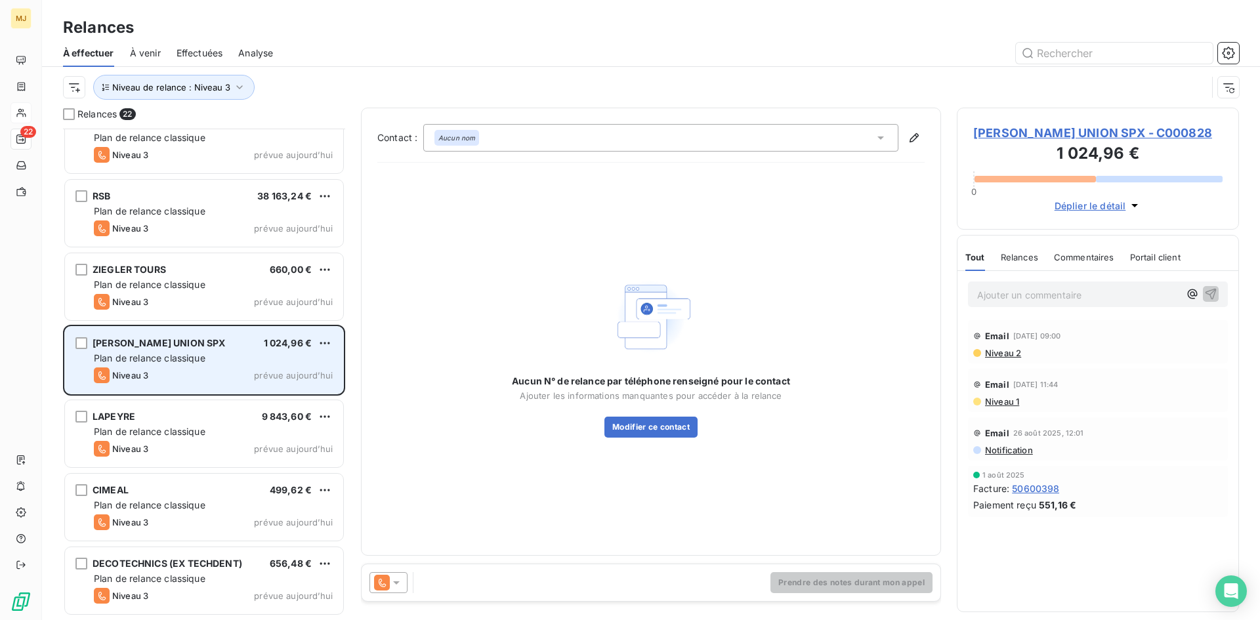
scroll to position [338, 0]
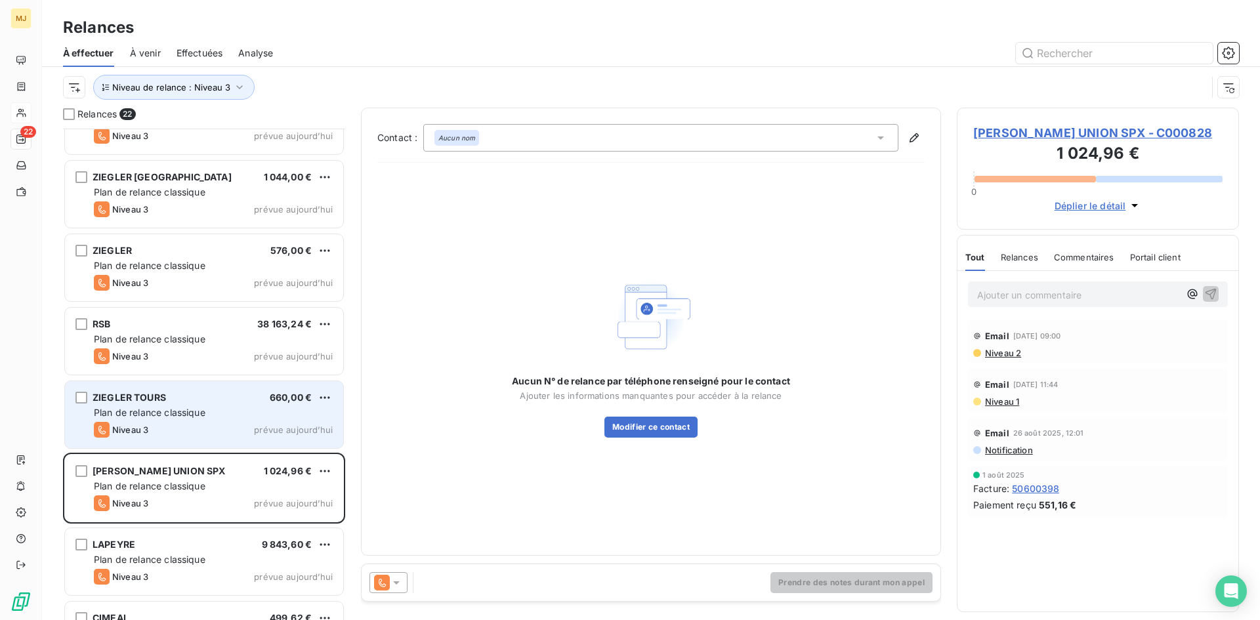
click at [183, 406] on div "Plan de relance classique" at bounding box center [213, 412] width 239 height 13
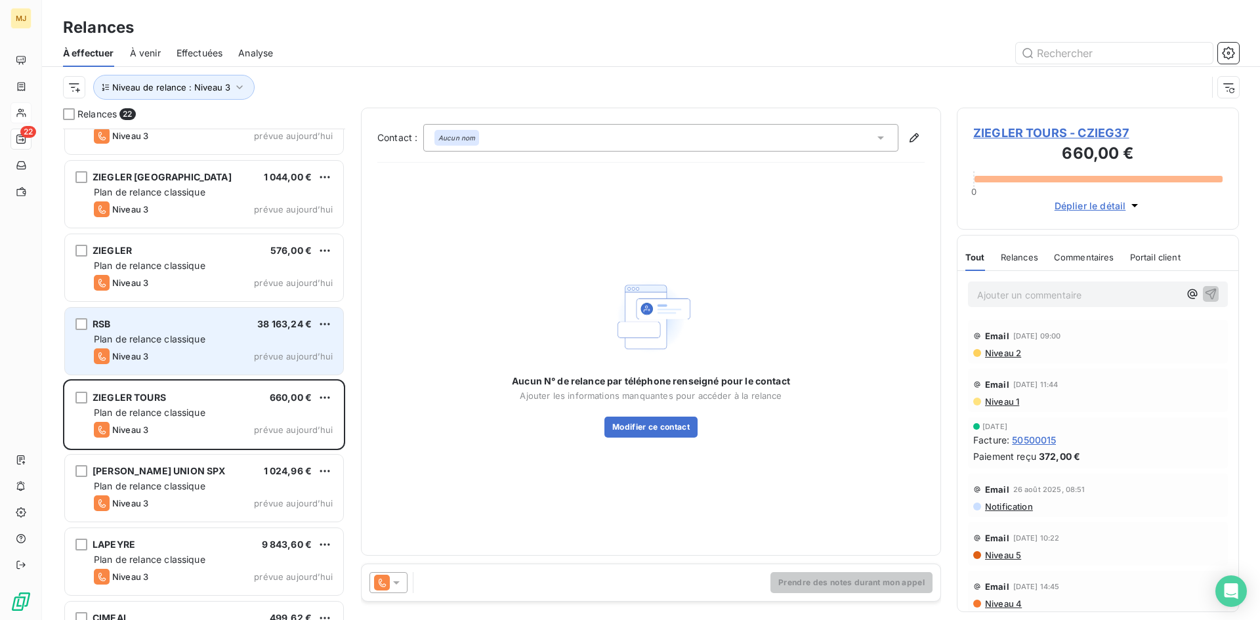
click at [183, 348] on div "RSB 38 163,24 € Plan de relance classique Niveau 3 prévue [DATE]" at bounding box center [204, 341] width 278 height 67
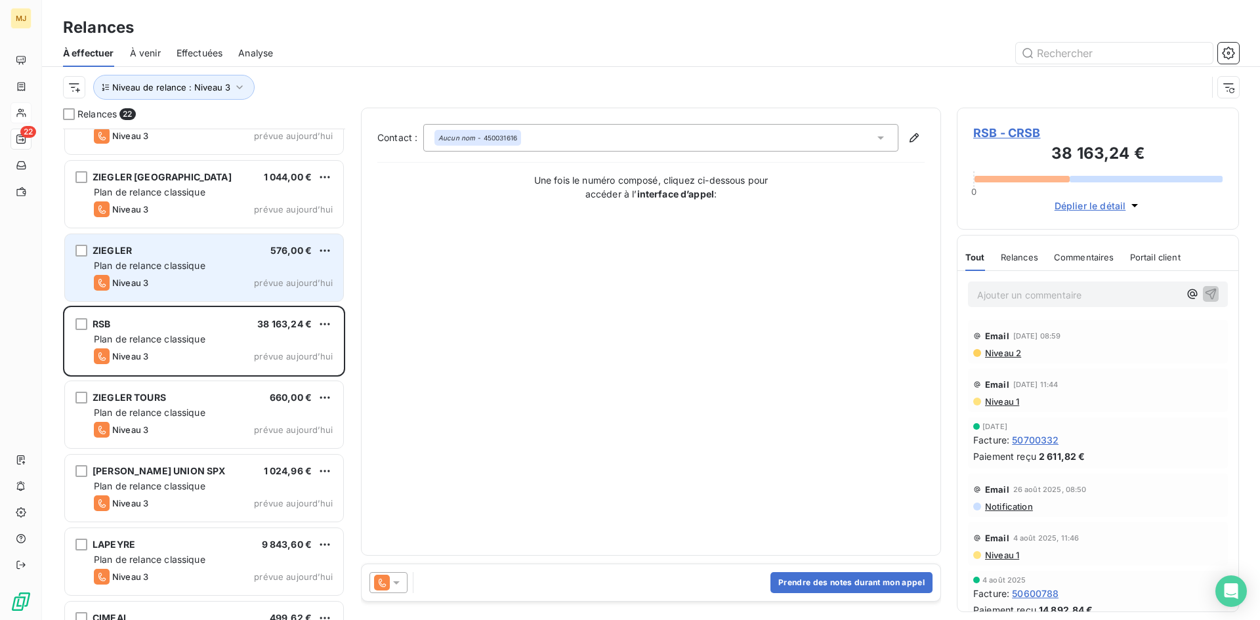
click at [183, 269] on span "Plan de relance classique" at bounding box center [150, 265] width 112 height 11
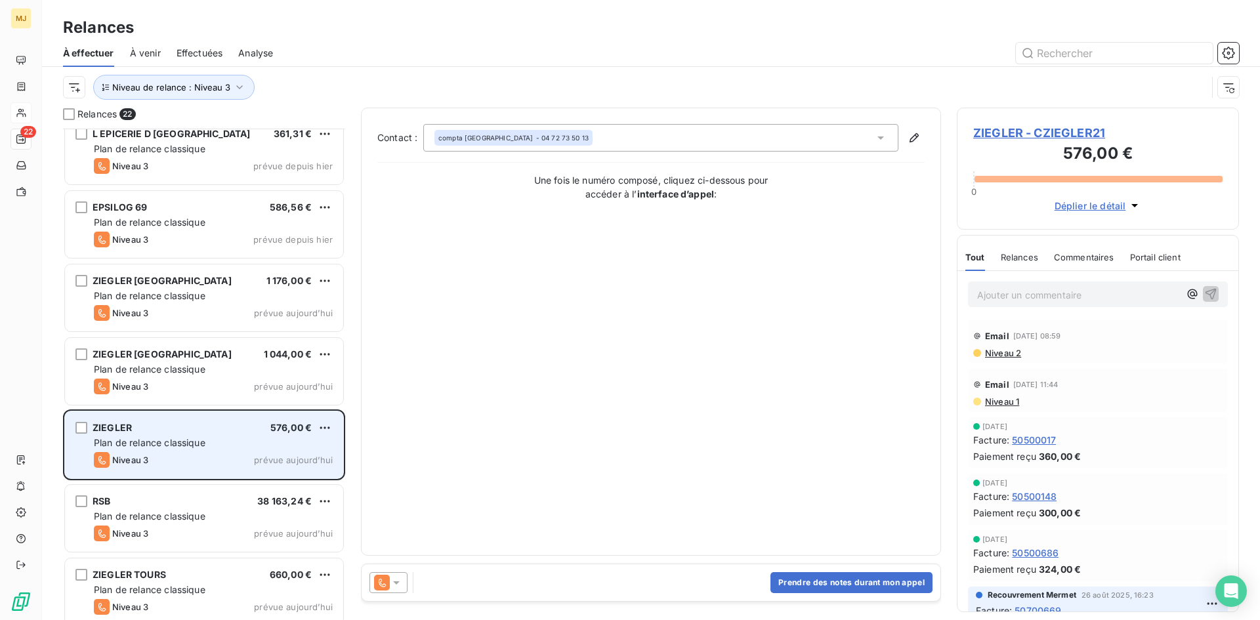
scroll to position [141, 0]
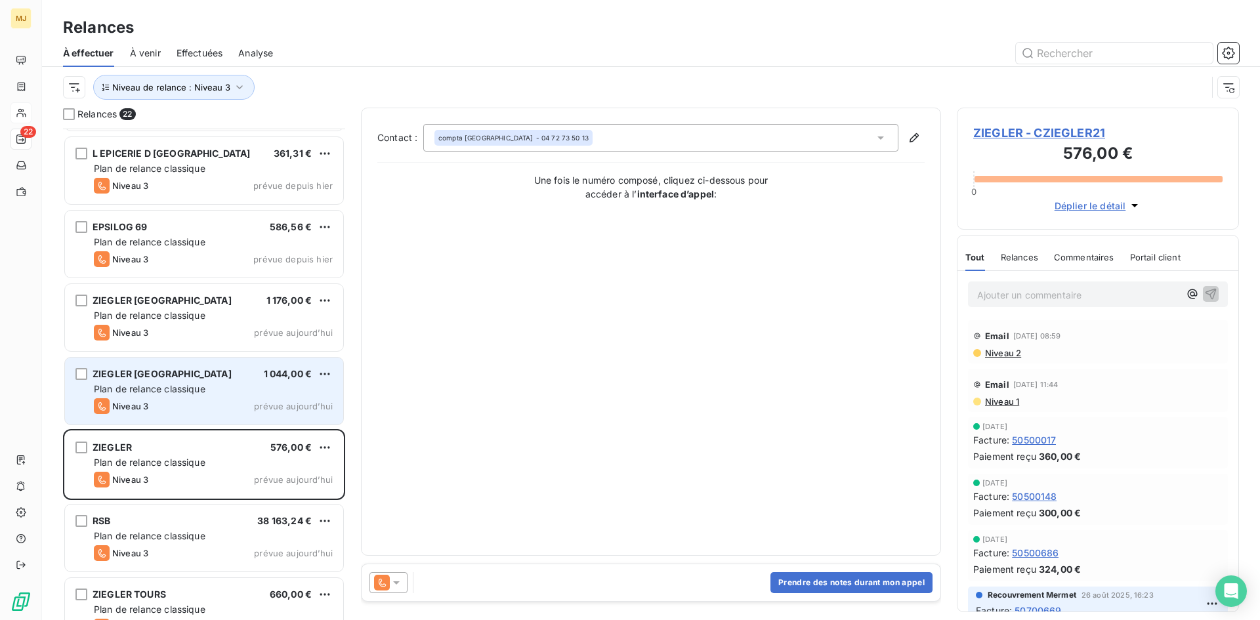
click at [180, 383] on div "Plan de relance classique" at bounding box center [213, 389] width 239 height 13
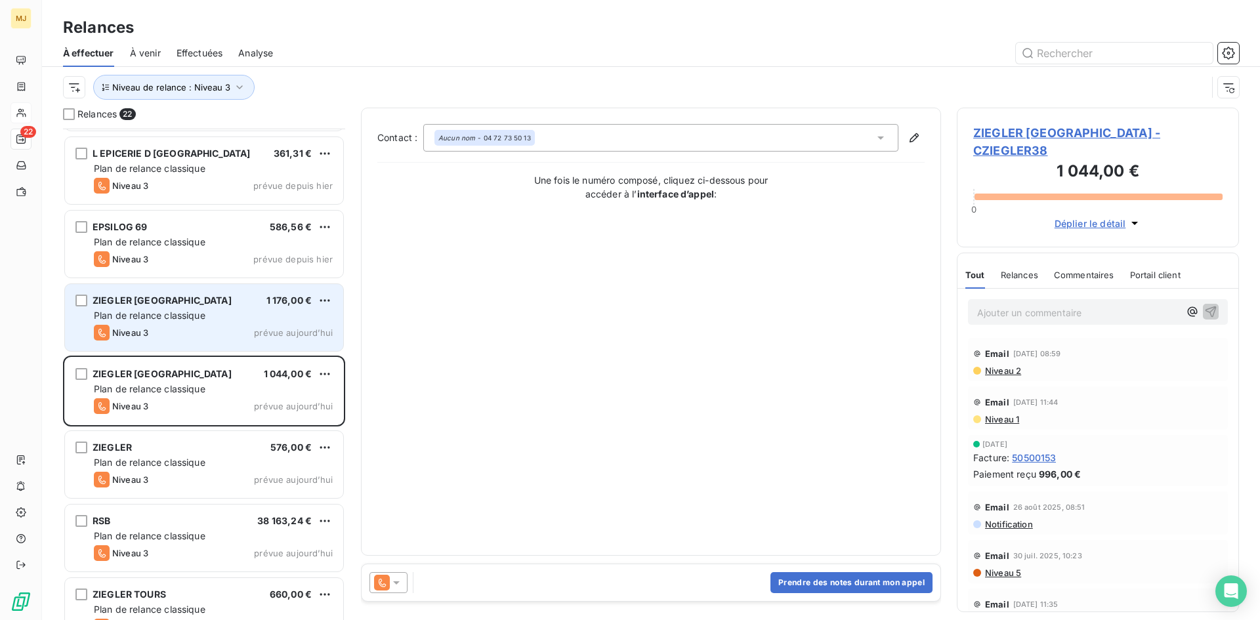
click at [198, 307] on div "ZIEGLER [GEOGRAPHIC_DATA] 1 176,00 € Plan de relance classique Niveau 3 prévue …" at bounding box center [204, 317] width 278 height 67
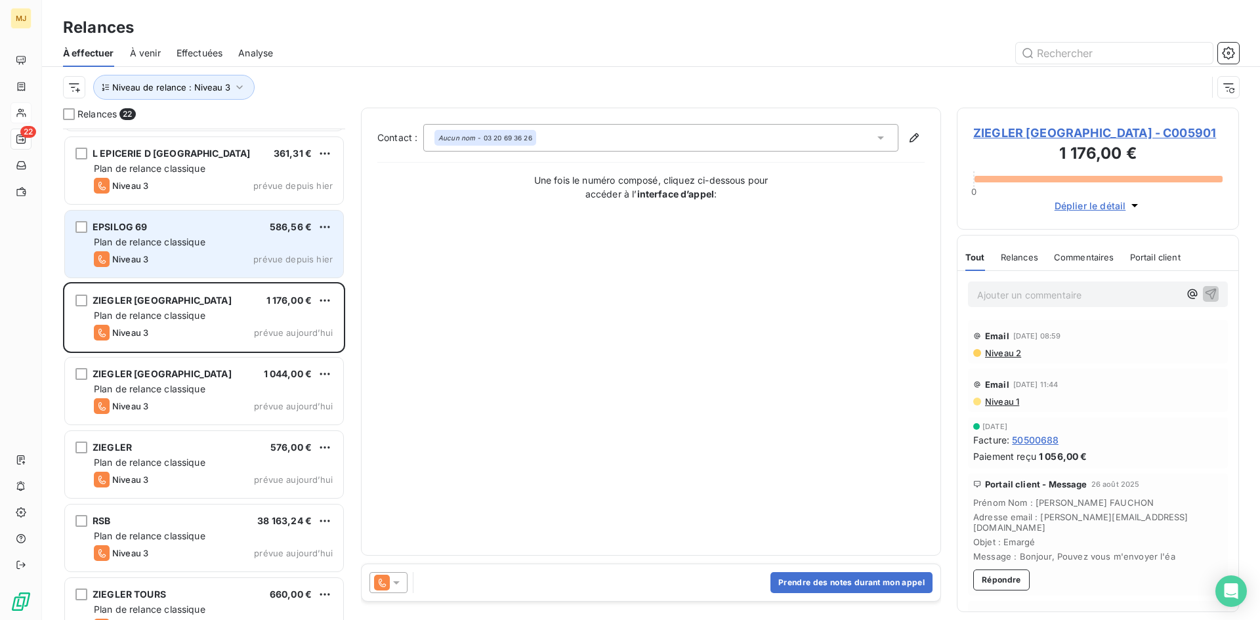
click at [196, 258] on div "Niveau 3 prévue depuis hier" at bounding box center [213, 259] width 239 height 16
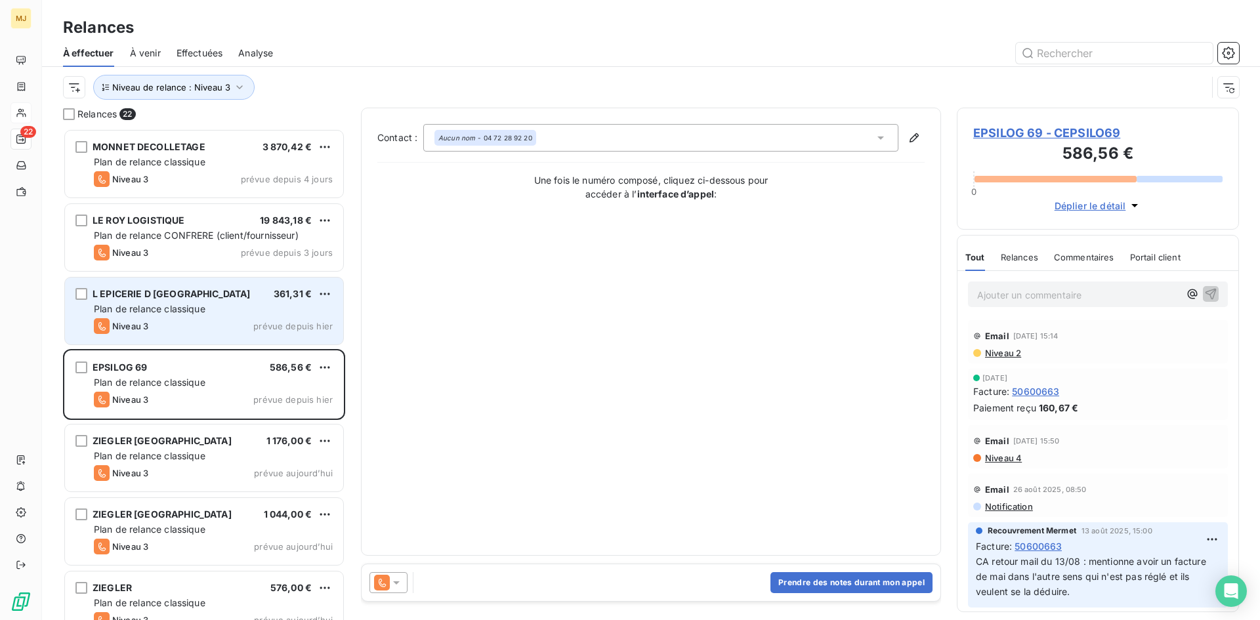
click at [205, 316] on div "L EPICERIE D [GEOGRAPHIC_DATA] 361,31 € Plan de relance classique Niveau 3 prév…" at bounding box center [204, 311] width 278 height 67
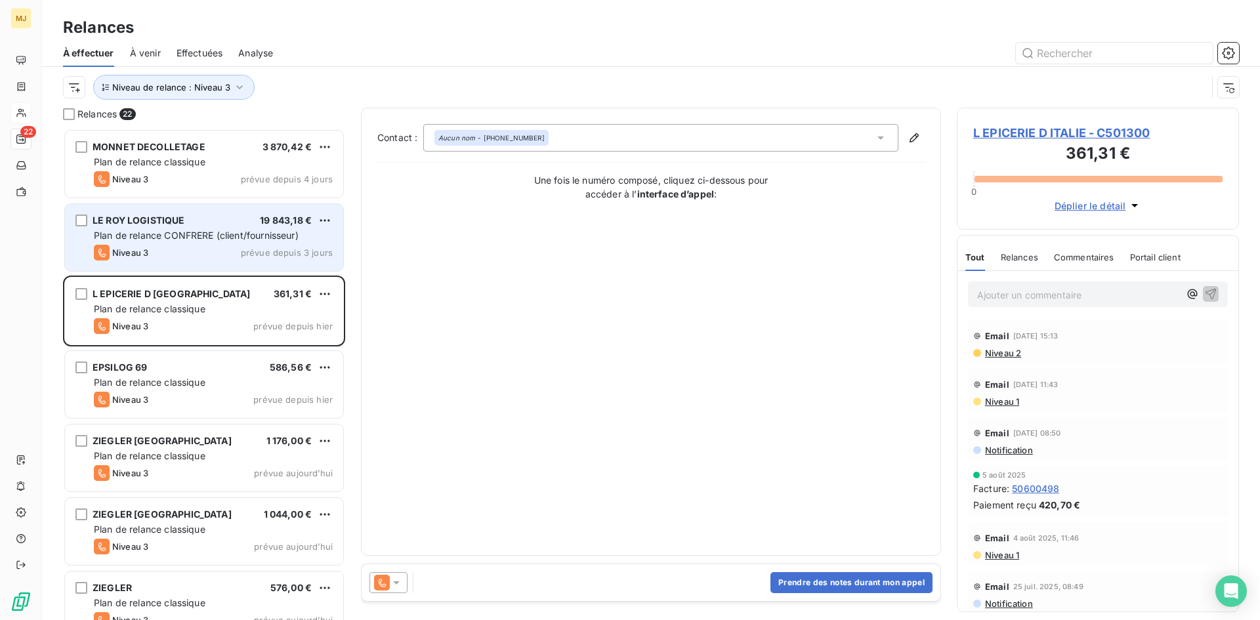
click at [192, 246] on div "Niveau 3 prévue depuis 3 jours" at bounding box center [213, 253] width 239 height 16
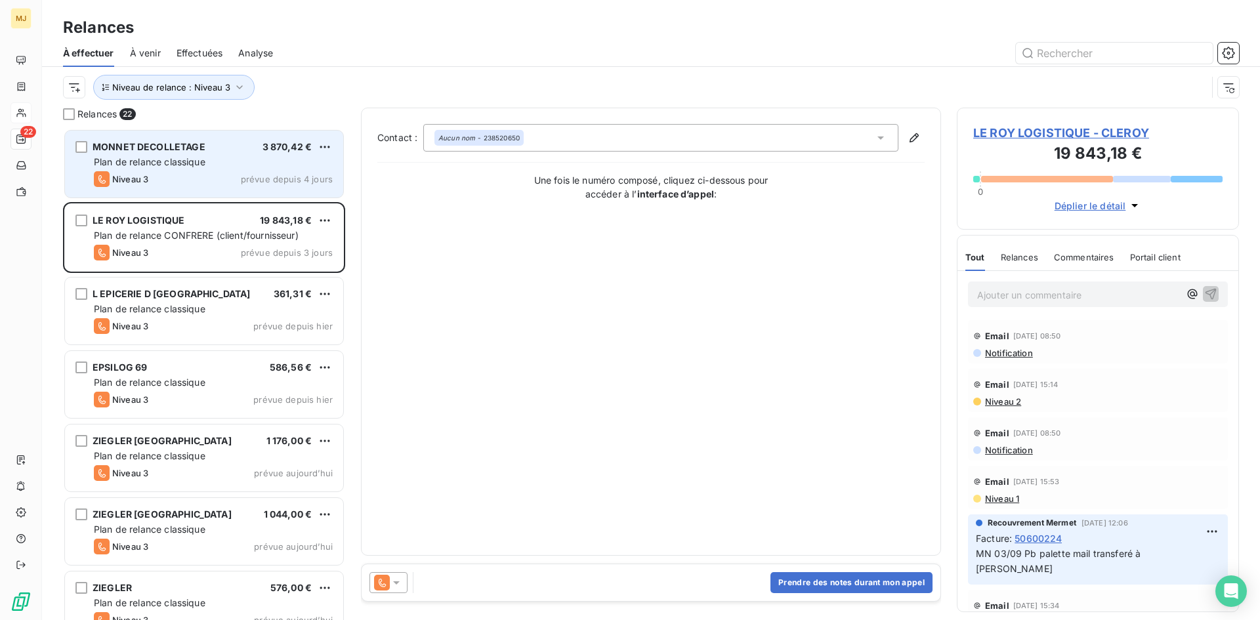
click at [175, 175] on div "Niveau 3 prévue depuis 4 jours" at bounding box center [213, 179] width 239 height 16
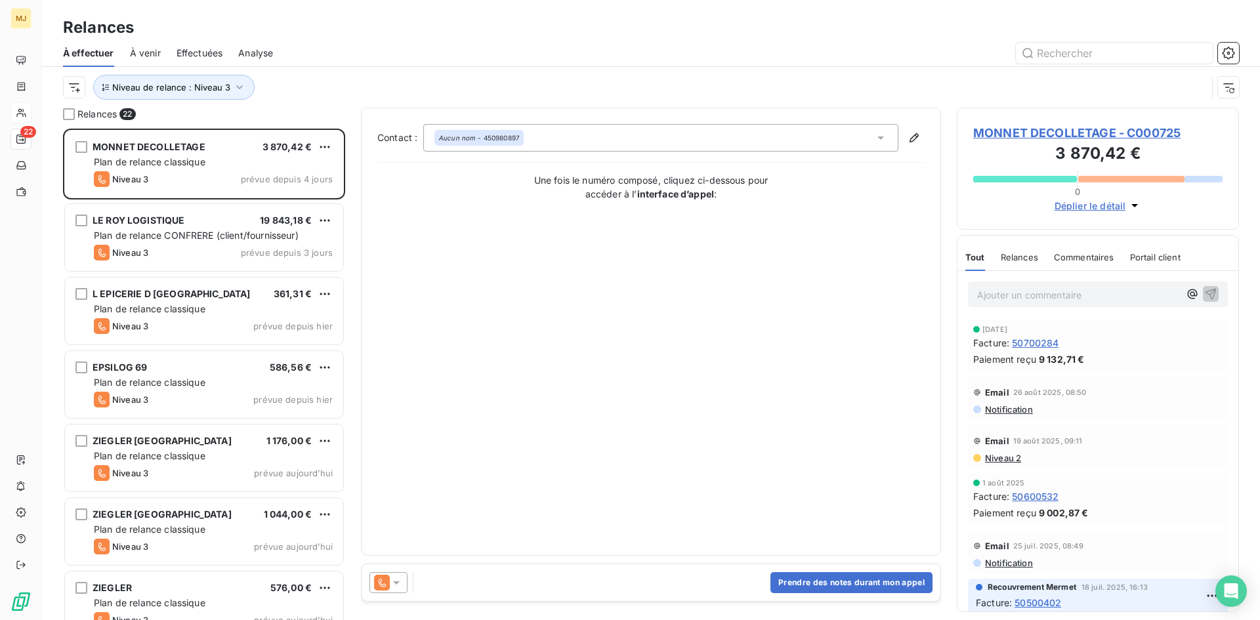
click at [392, 586] on icon at bounding box center [396, 582] width 13 height 13
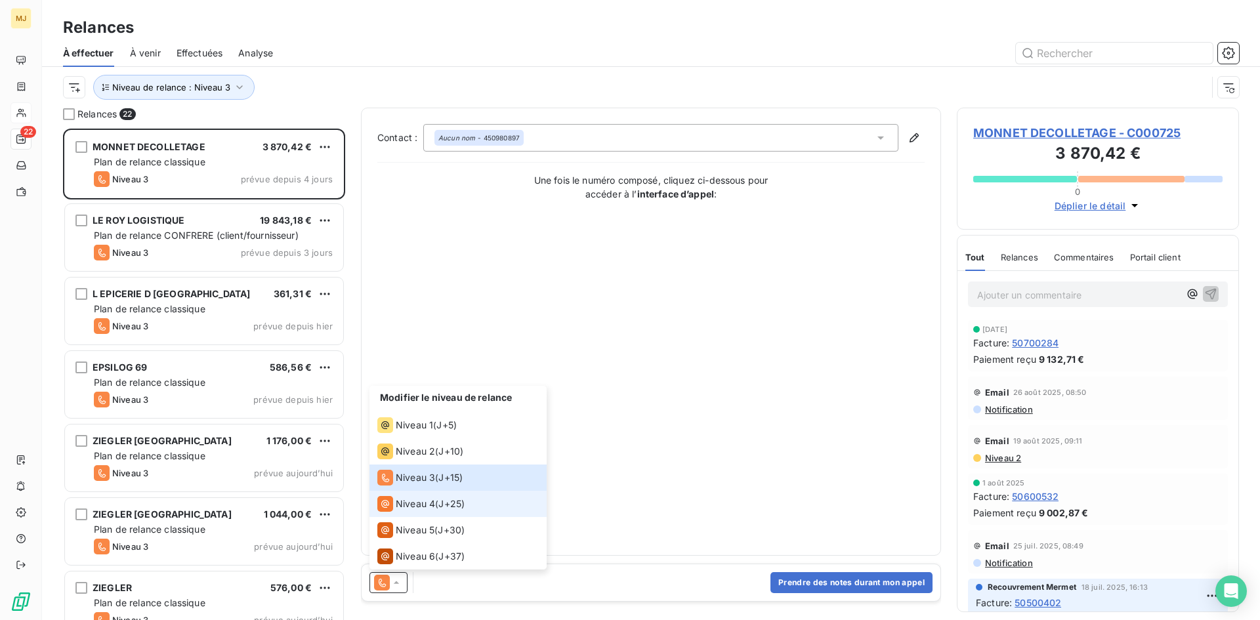
click at [416, 492] on li "Niveau 4 ( J+25 )" at bounding box center [458, 504] width 177 height 26
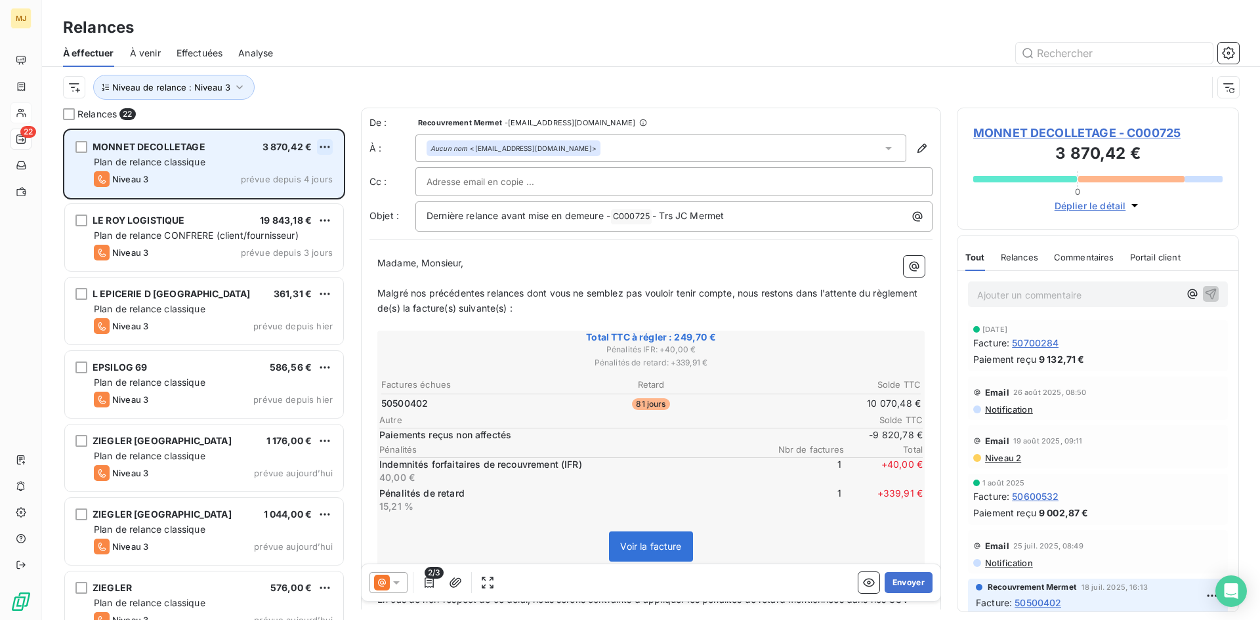
click at [324, 143] on html "MJ 22 Relances À effectuer À venir Effectuées Analyse Niveau de relance : Nivea…" at bounding box center [630, 310] width 1260 height 620
click at [293, 175] on div "Replanifier cette action" at bounding box center [268, 173] width 118 height 21
select select "8"
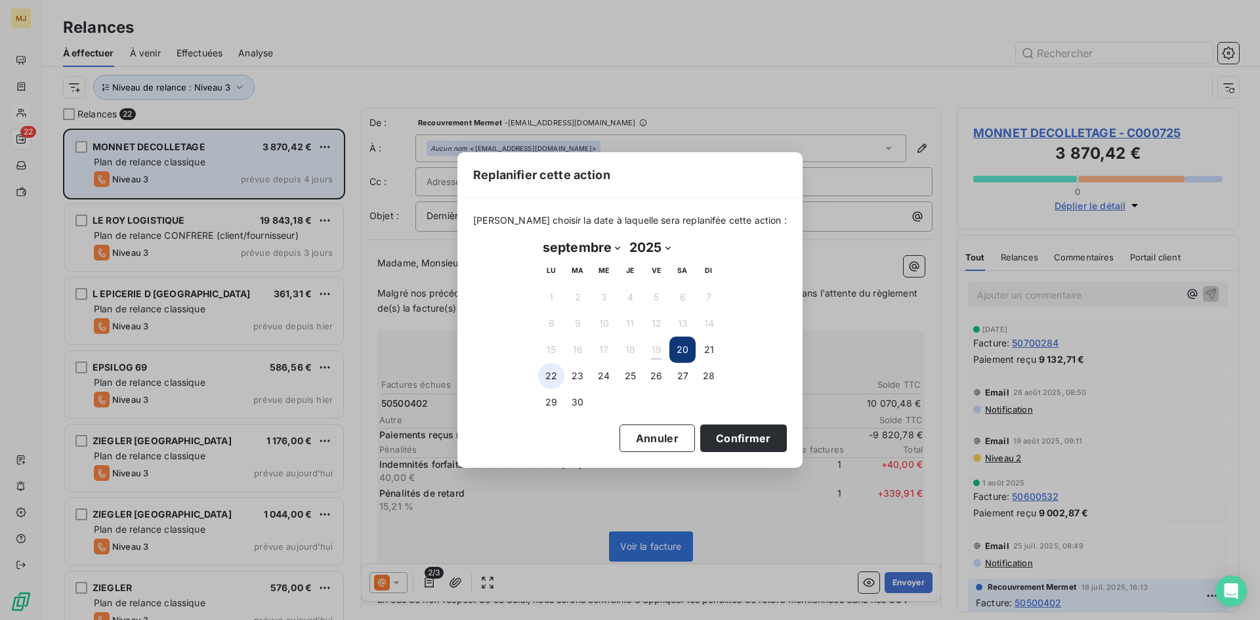
click at [553, 373] on button "22" at bounding box center [551, 376] width 26 height 26
click at [725, 442] on button "Confirmer" at bounding box center [743, 439] width 87 height 28
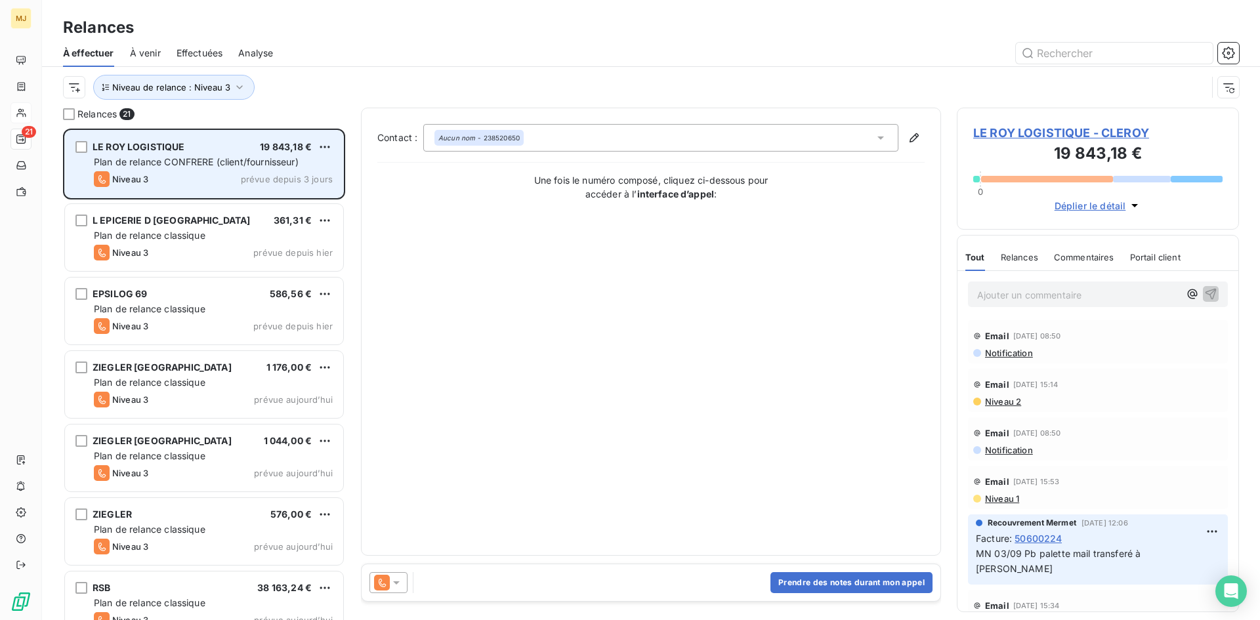
click at [395, 587] on icon at bounding box center [396, 582] width 13 height 13
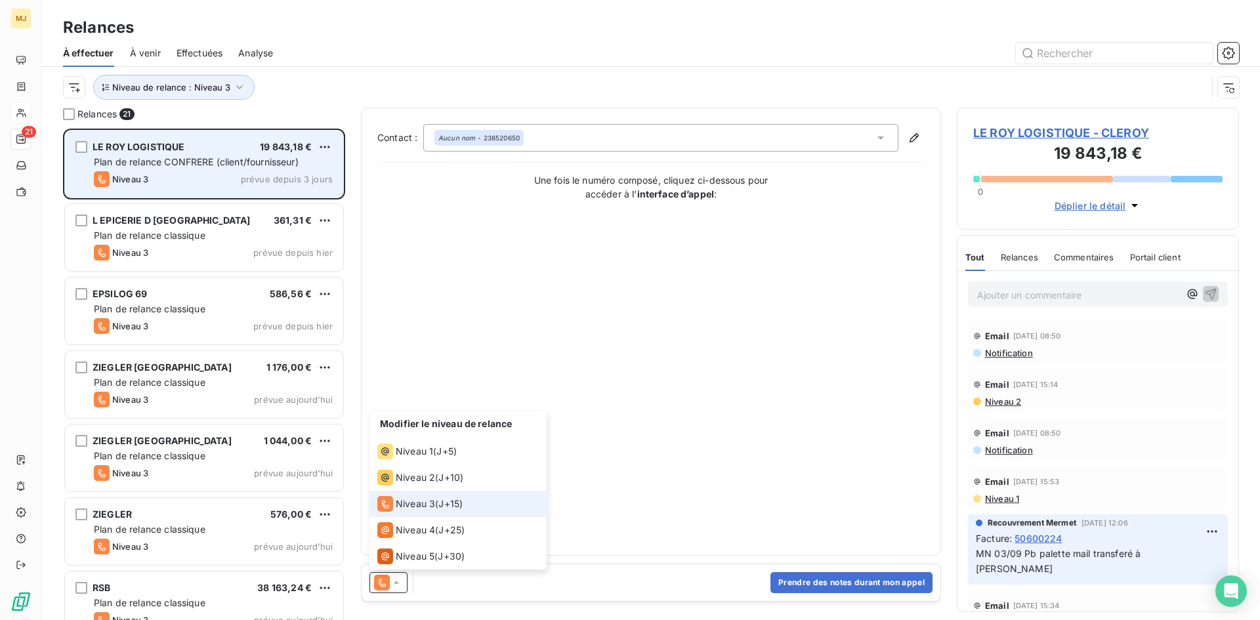
click at [423, 509] on span "Niveau 3" at bounding box center [415, 504] width 39 height 13
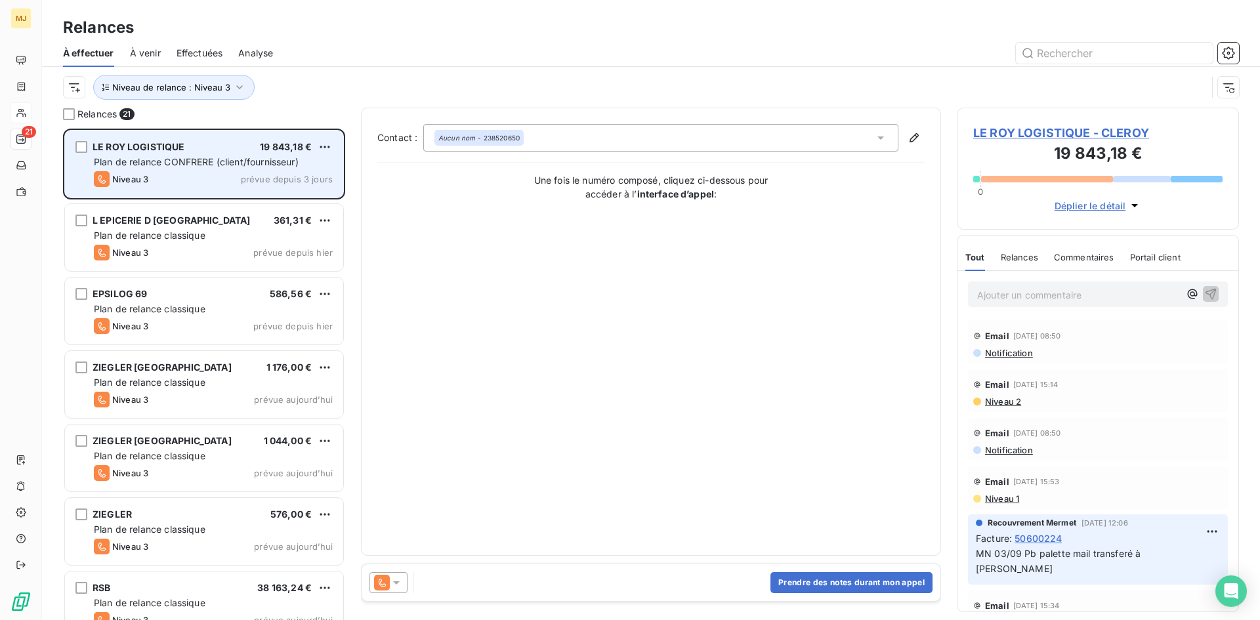
click at [395, 595] on div "Prendre des notes durant mon appel" at bounding box center [651, 583] width 579 height 37
click at [395, 582] on icon at bounding box center [396, 583] width 7 height 3
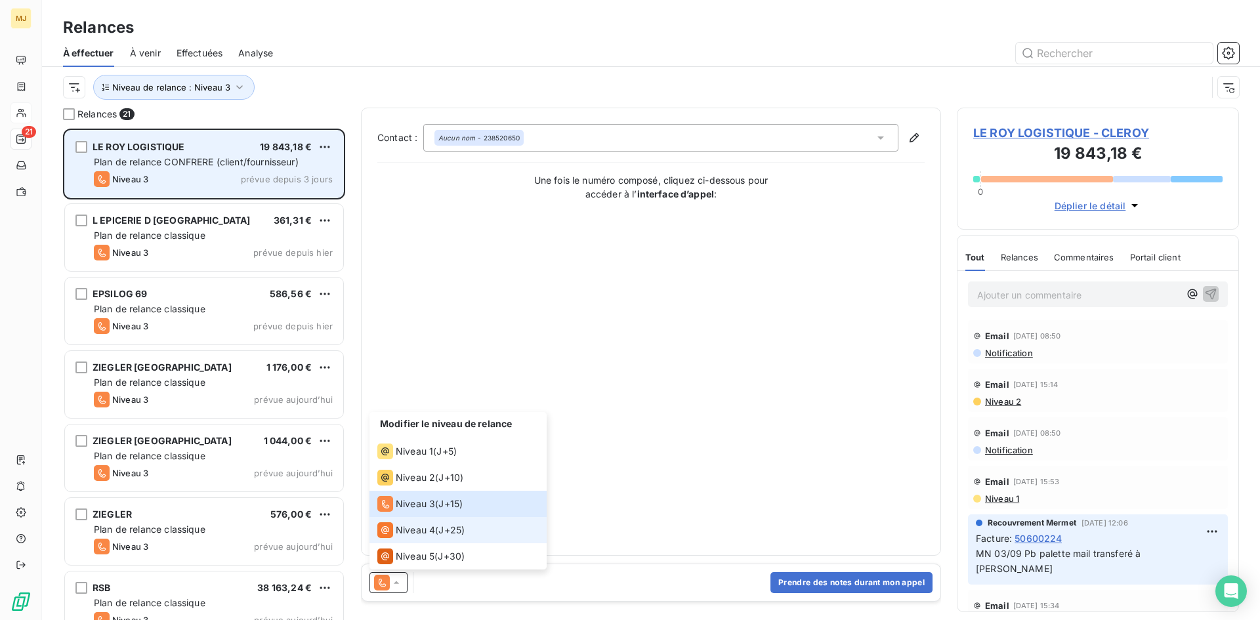
click at [410, 534] on span "Niveau 4" at bounding box center [415, 530] width 39 height 13
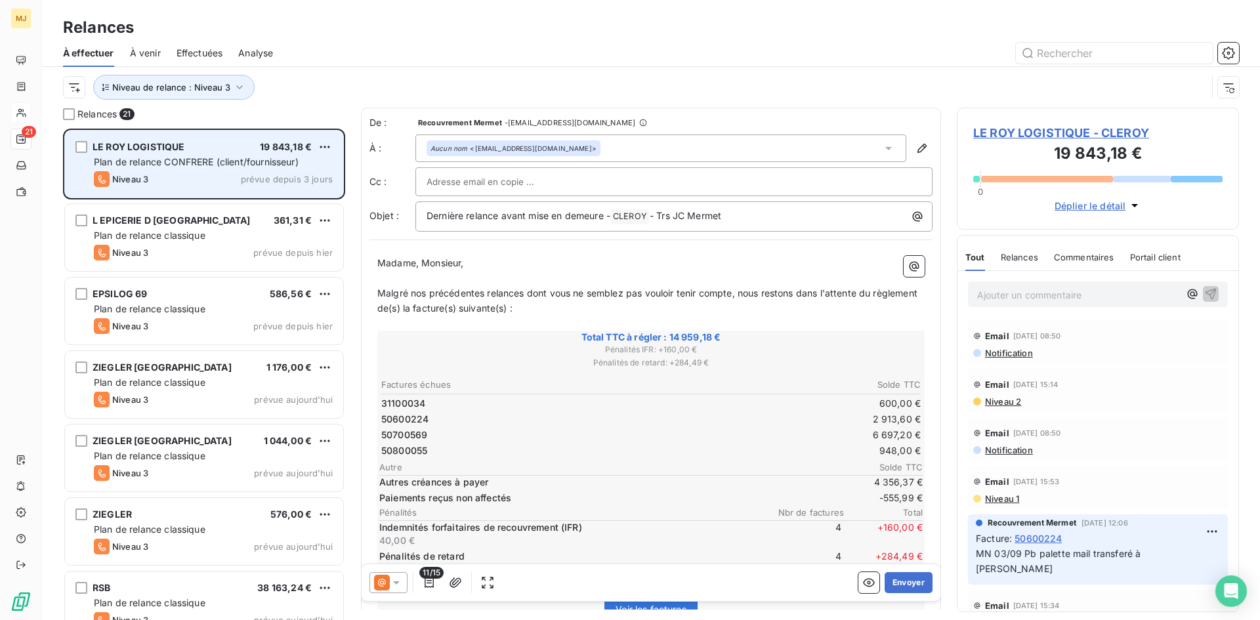
click at [426, 576] on span "11/15" at bounding box center [431, 573] width 24 height 12
click at [431, 585] on icon "button" at bounding box center [429, 582] width 13 height 13
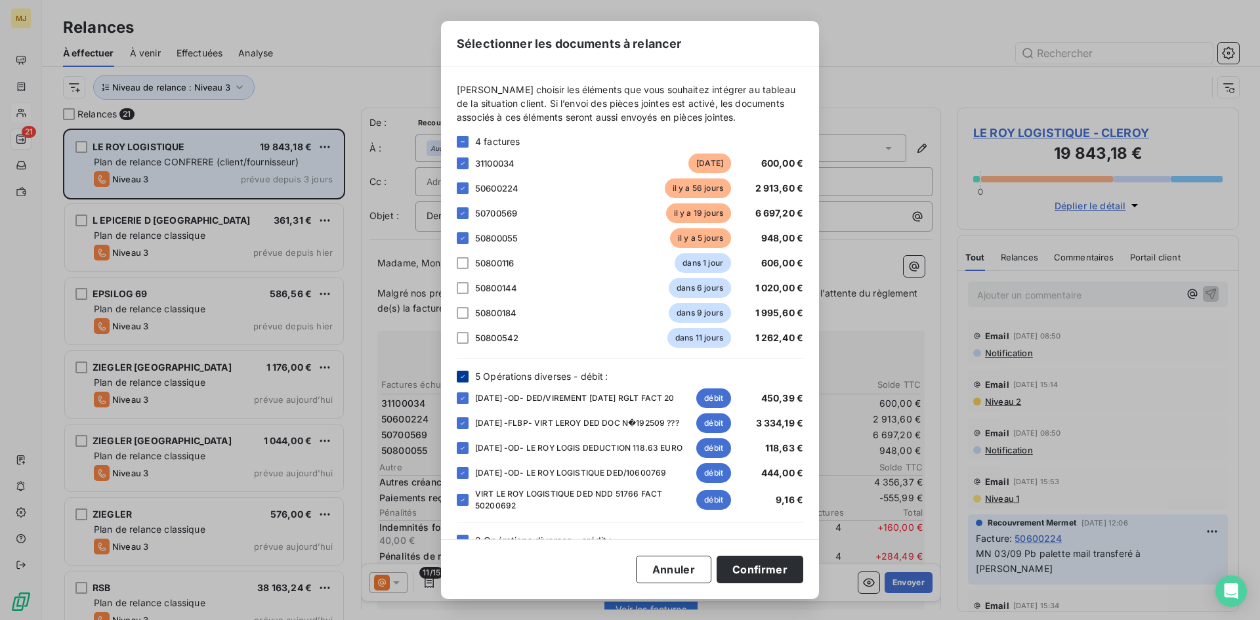
click at [462, 378] on icon at bounding box center [463, 377] width 8 height 8
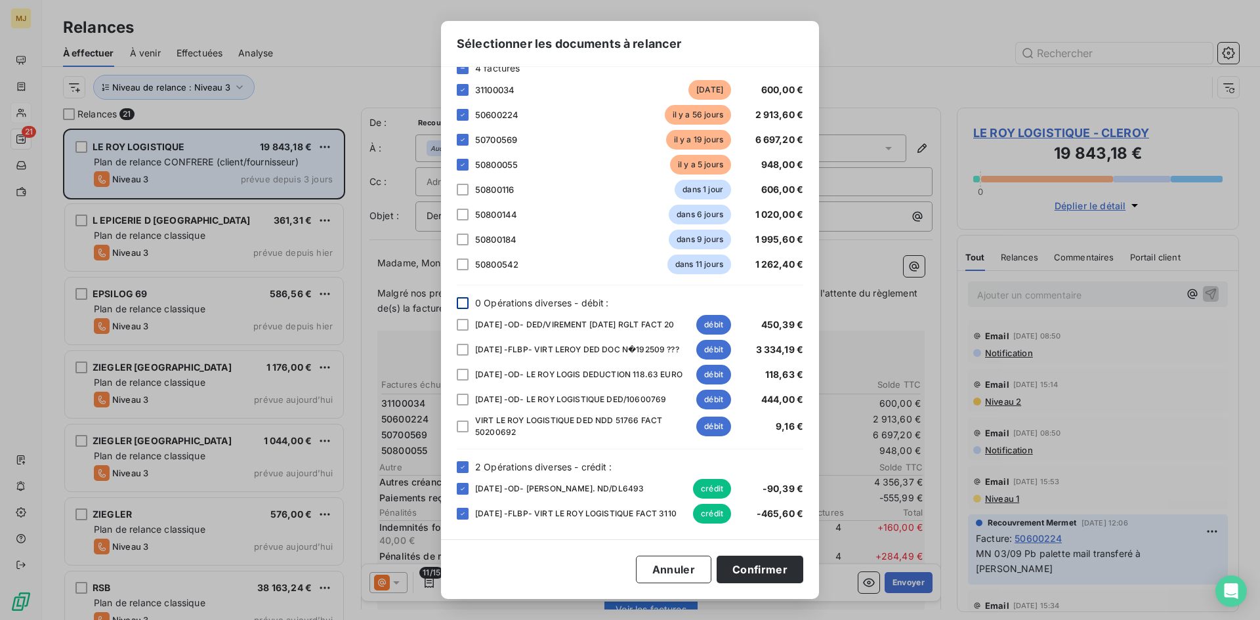
scroll to position [89, 0]
click at [459, 465] on icon at bounding box center [463, 467] width 8 height 8
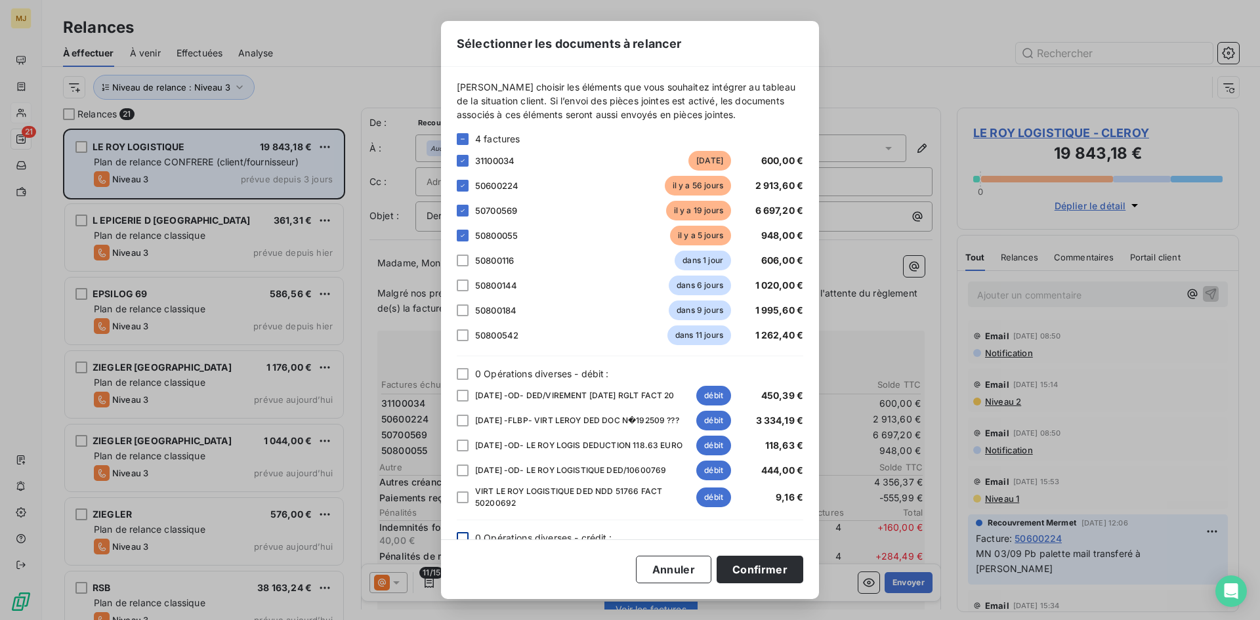
scroll to position [0, 0]
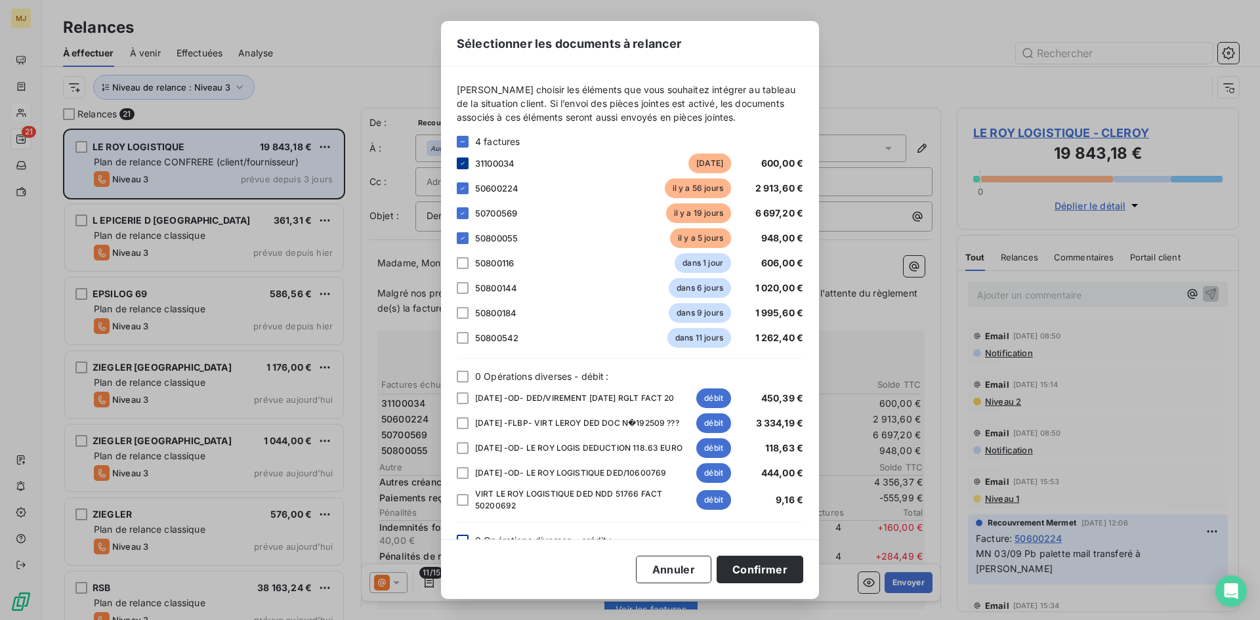
click at [464, 165] on icon at bounding box center [463, 164] width 8 height 8
click at [464, 191] on icon at bounding box center [463, 188] width 8 height 8
click at [463, 215] on icon at bounding box center [463, 213] width 8 height 8
click at [762, 574] on button "Confirmer" at bounding box center [760, 570] width 87 height 28
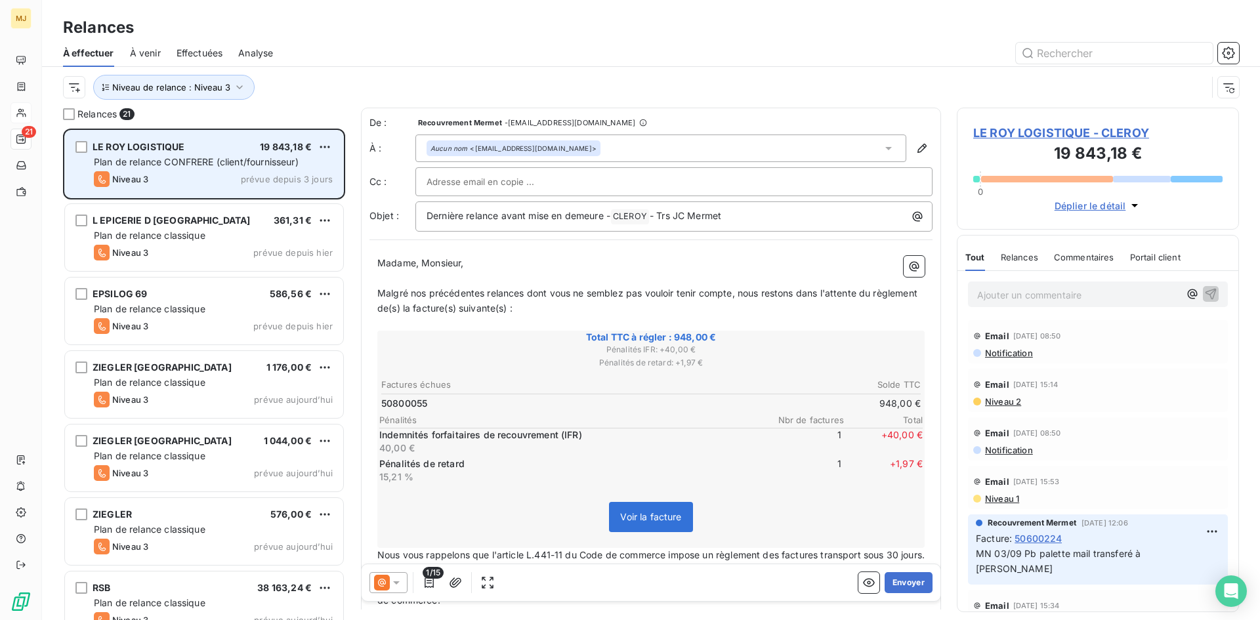
click at [395, 586] on icon at bounding box center [396, 582] width 13 height 13
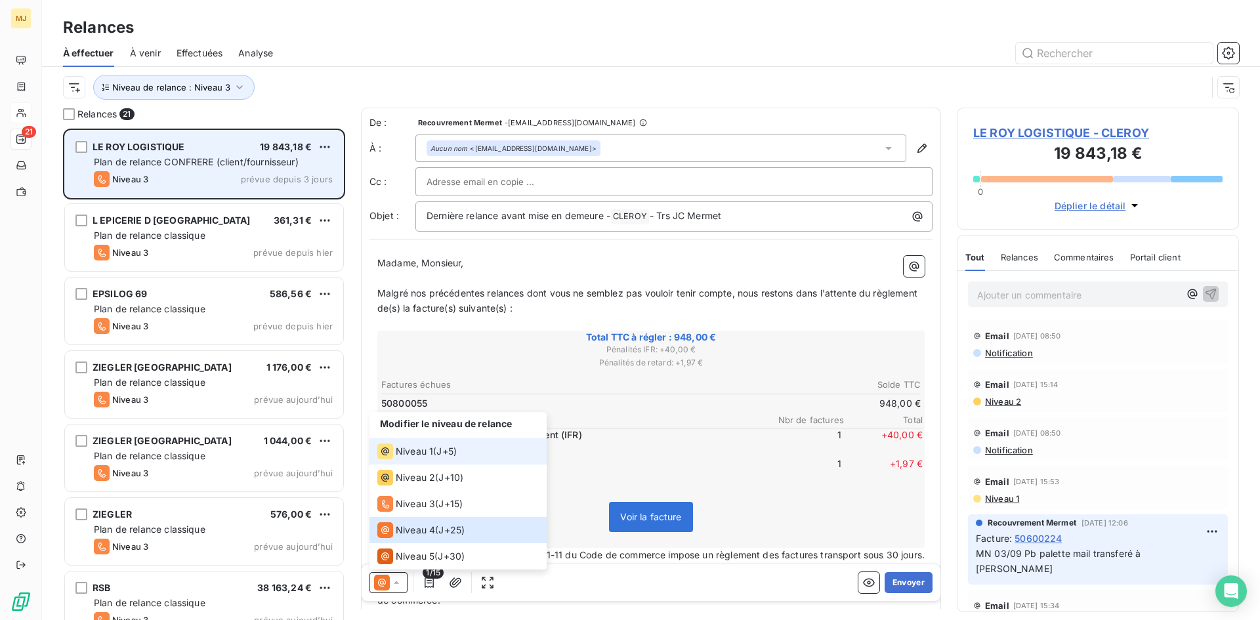
click at [427, 452] on span "Niveau 1" at bounding box center [414, 451] width 37 height 13
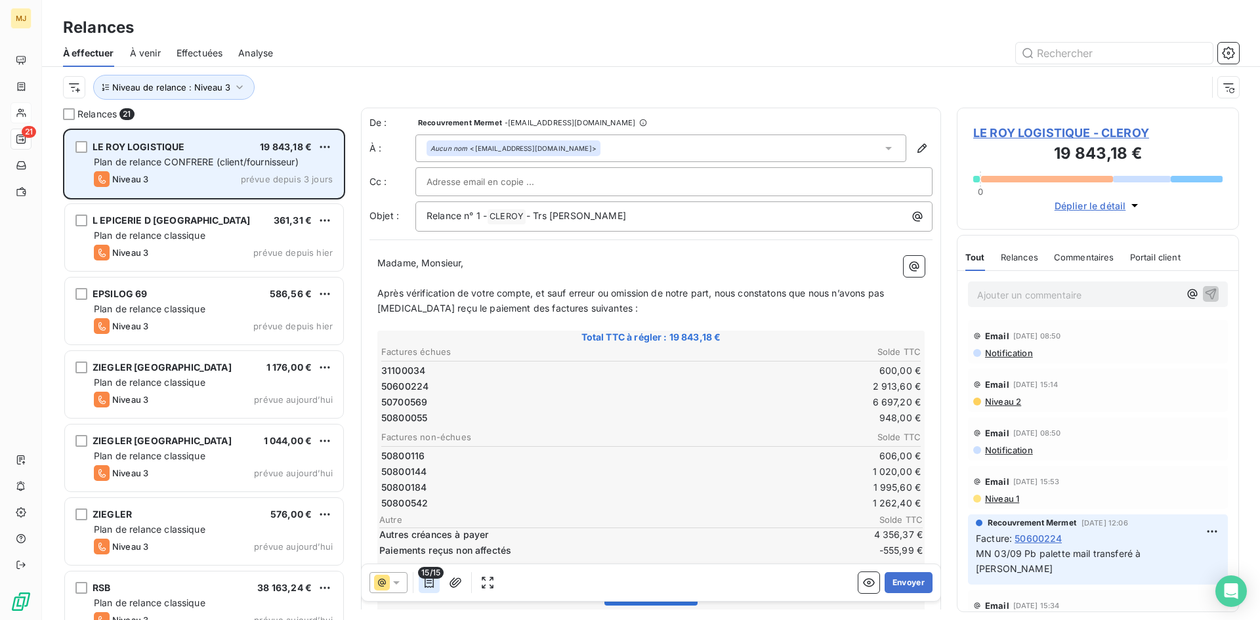
click at [432, 580] on icon "button" at bounding box center [429, 582] width 13 height 13
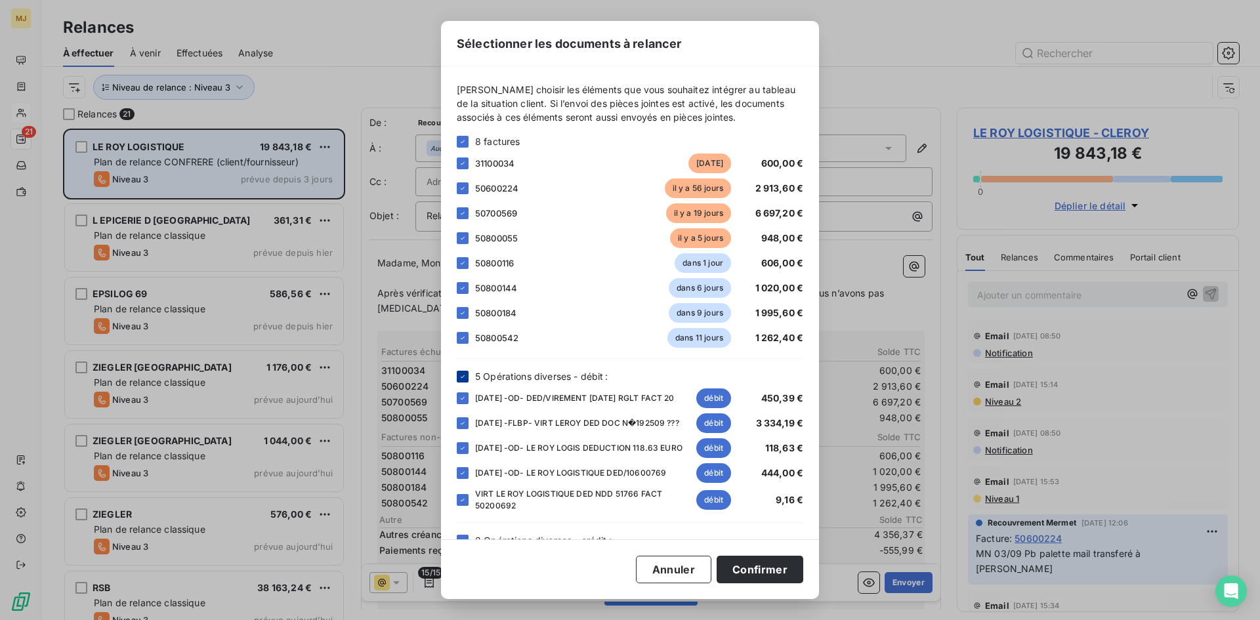
click at [467, 375] on div at bounding box center [463, 377] width 12 height 12
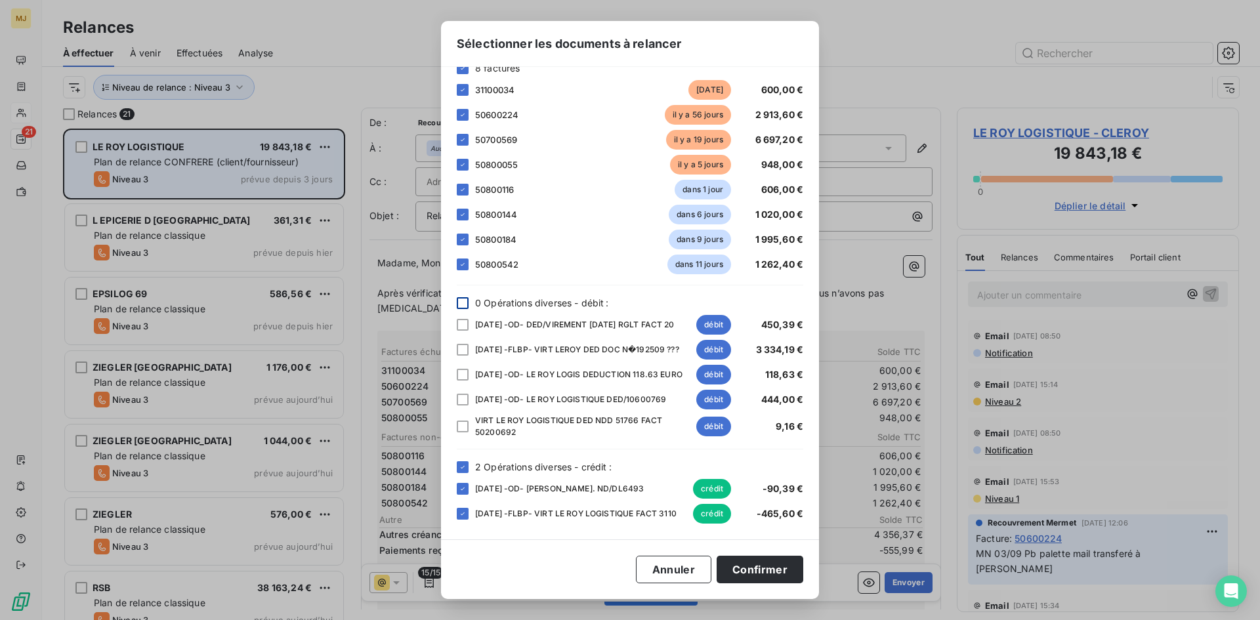
scroll to position [89, 0]
click at [463, 465] on icon at bounding box center [463, 466] width 4 height 3
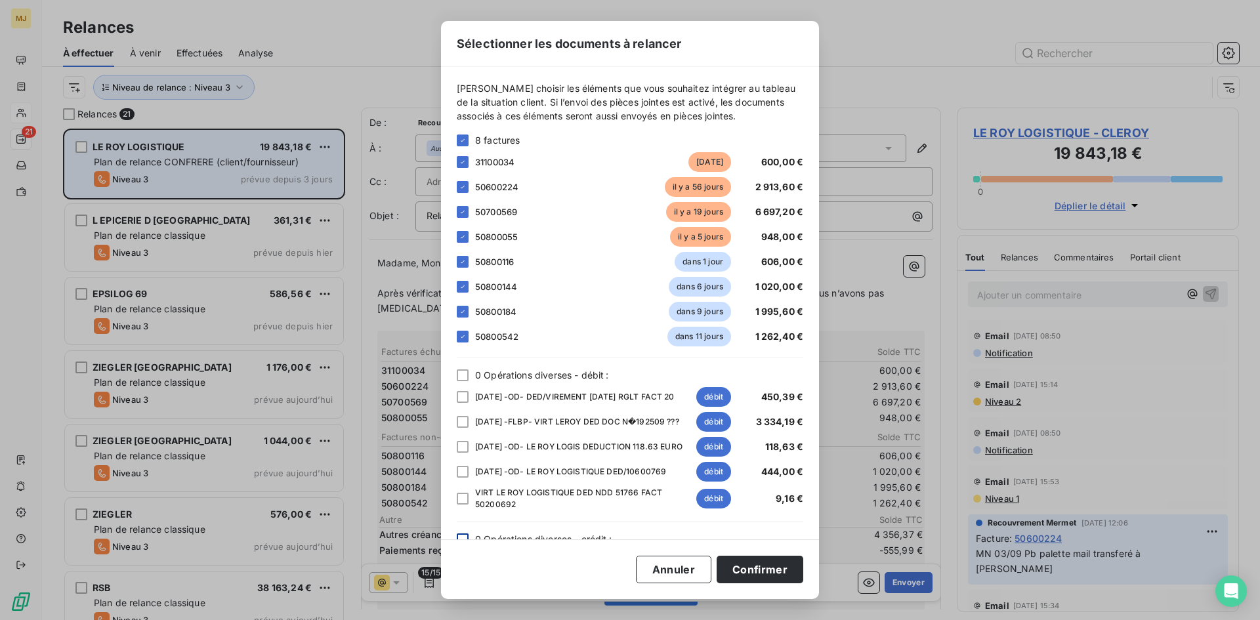
scroll to position [0, 0]
click at [461, 141] on icon at bounding box center [463, 142] width 8 height 8
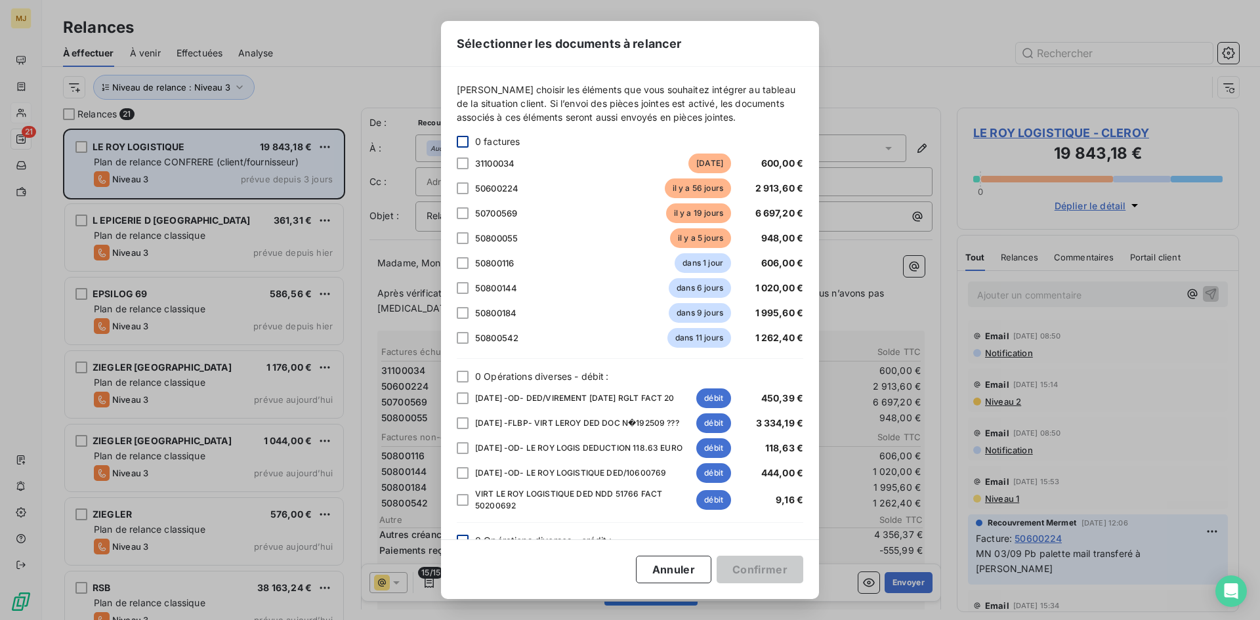
click at [460, 232] on div "50800055 [DATE] 948,00 €" at bounding box center [630, 238] width 347 height 20
click at [463, 236] on div at bounding box center [463, 238] width 12 height 12
click at [769, 573] on button "Confirmer" at bounding box center [760, 570] width 87 height 28
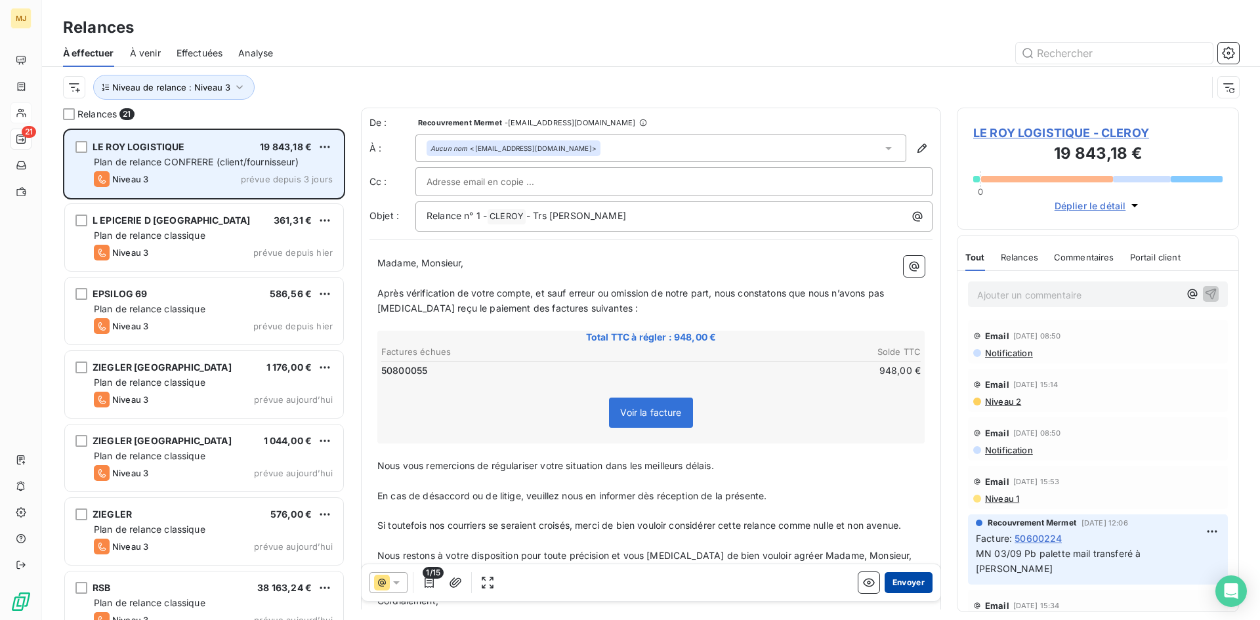
click at [891, 588] on button "Envoyer" at bounding box center [909, 582] width 48 height 21
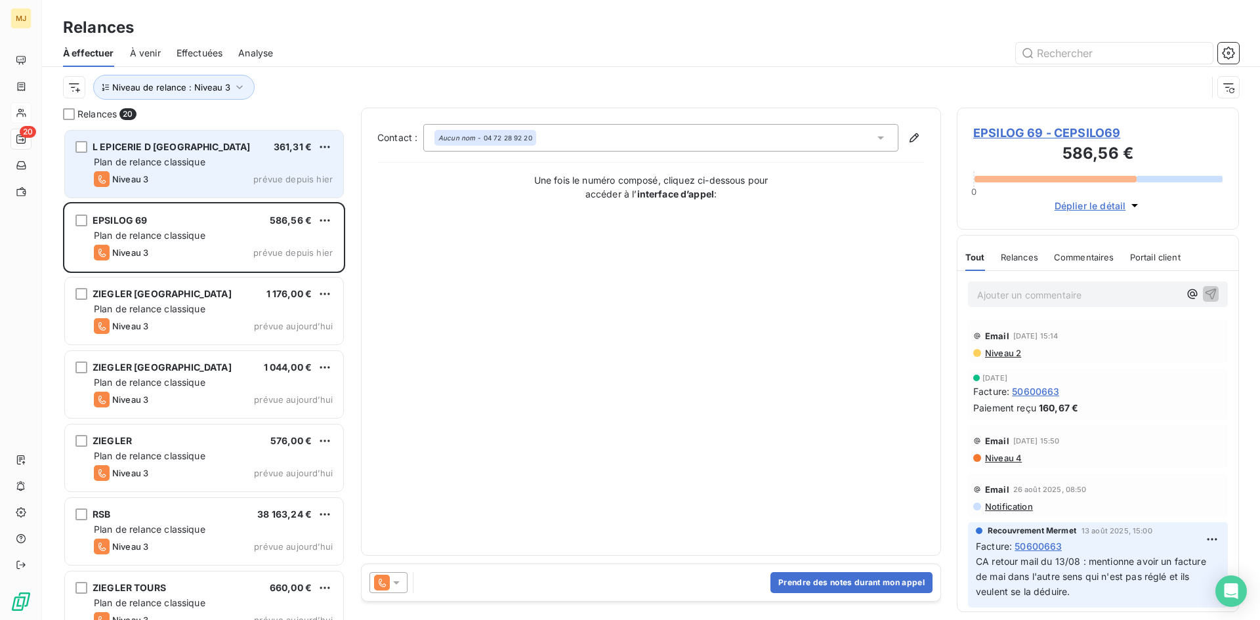
click at [190, 181] on div "Niveau 3 prévue depuis hier" at bounding box center [213, 179] width 239 height 16
